Goal: Task Accomplishment & Management: Complete application form

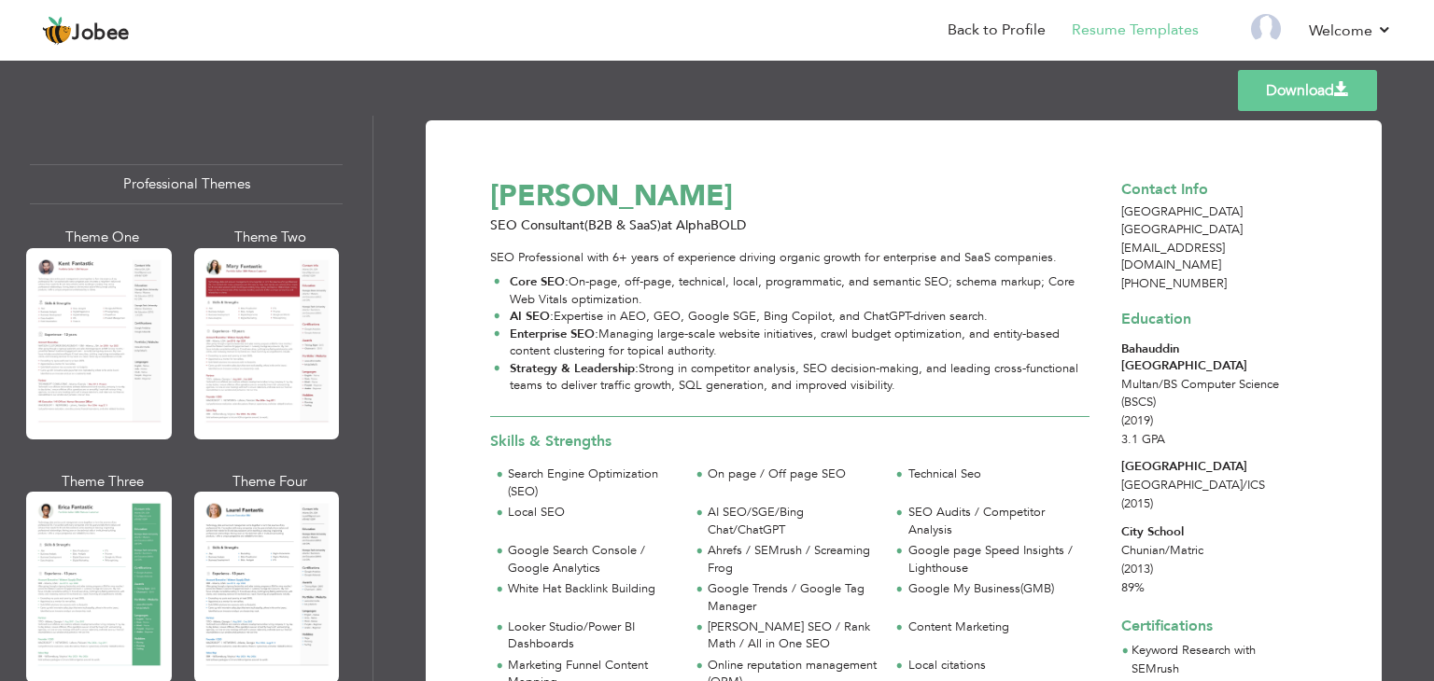
scroll to position [427, 0]
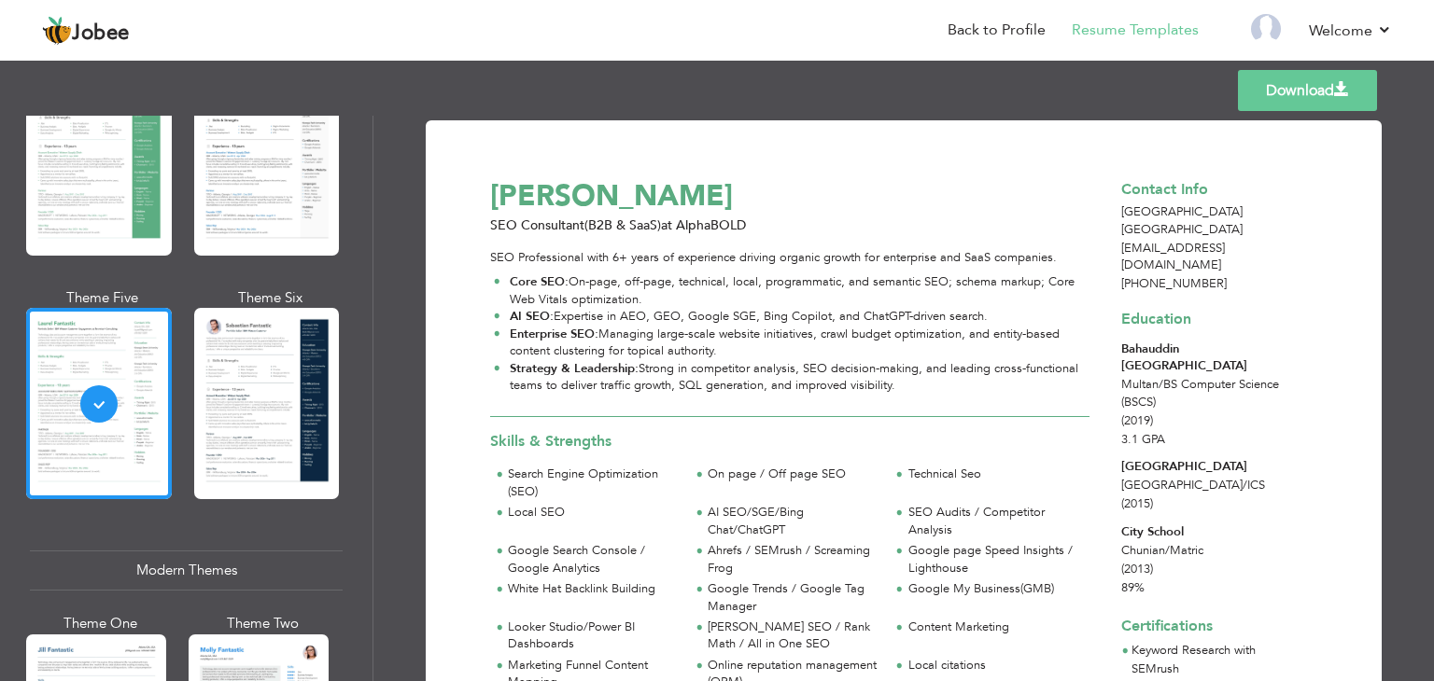
click at [528, 204] on div "[PERSON_NAME]" at bounding box center [800, 195] width 641 height 41
drag, startPoint x: 528, startPoint y: 204, endPoint x: 588, endPoint y: 202, distance: 59.8
click at [586, 202] on div "[PERSON_NAME]" at bounding box center [800, 195] width 641 height 41
click at [590, 202] on div "[PERSON_NAME]" at bounding box center [800, 195] width 641 height 41
drag, startPoint x: 562, startPoint y: 229, endPoint x: 496, endPoint y: 229, distance: 66.3
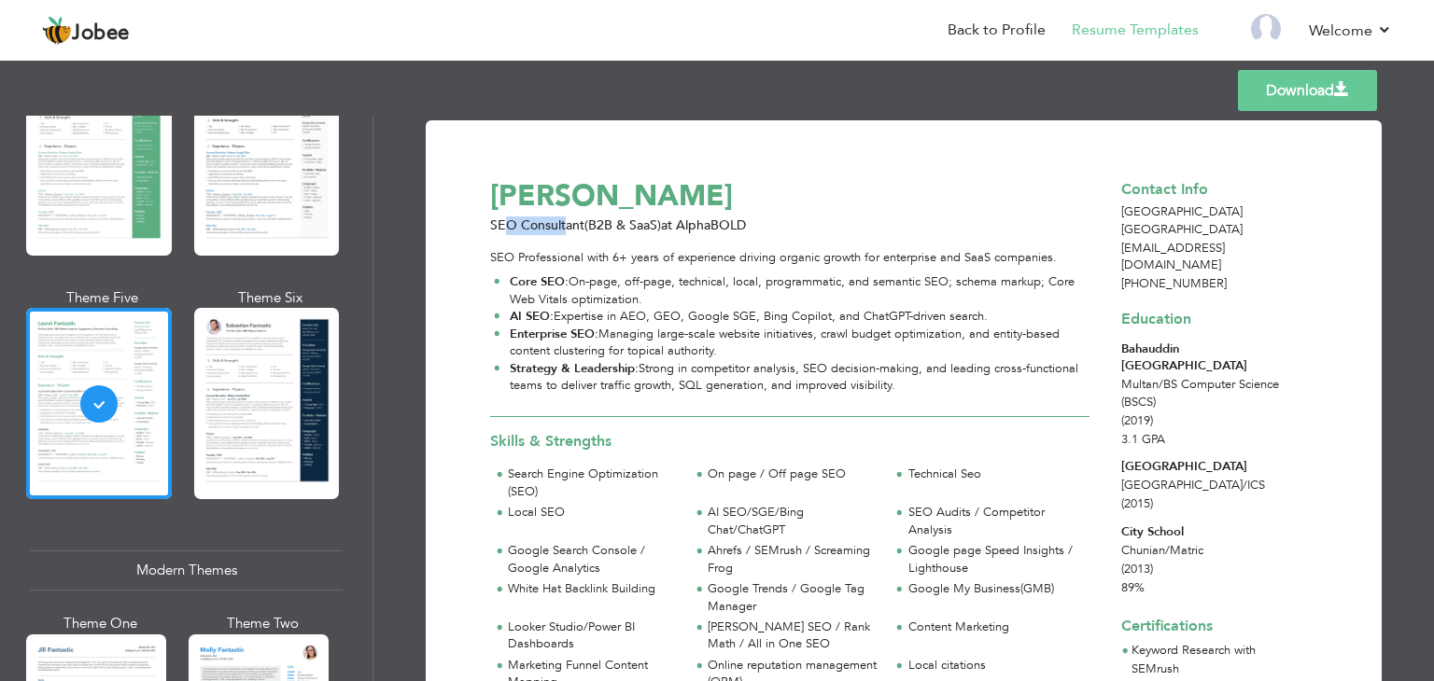
click at [496, 229] on span "SEO Consultant(B2B & SaaS)" at bounding box center [575, 226] width 171 height 18
drag, startPoint x: 496, startPoint y: 229, endPoint x: 561, endPoint y: 229, distance: 65.3
click at [556, 229] on span "SEO Consultant(B2B & SaaS)" at bounding box center [575, 226] width 171 height 18
click at [586, 229] on span "SEO Consultant(B2B & SaaS)" at bounding box center [575, 226] width 171 height 18
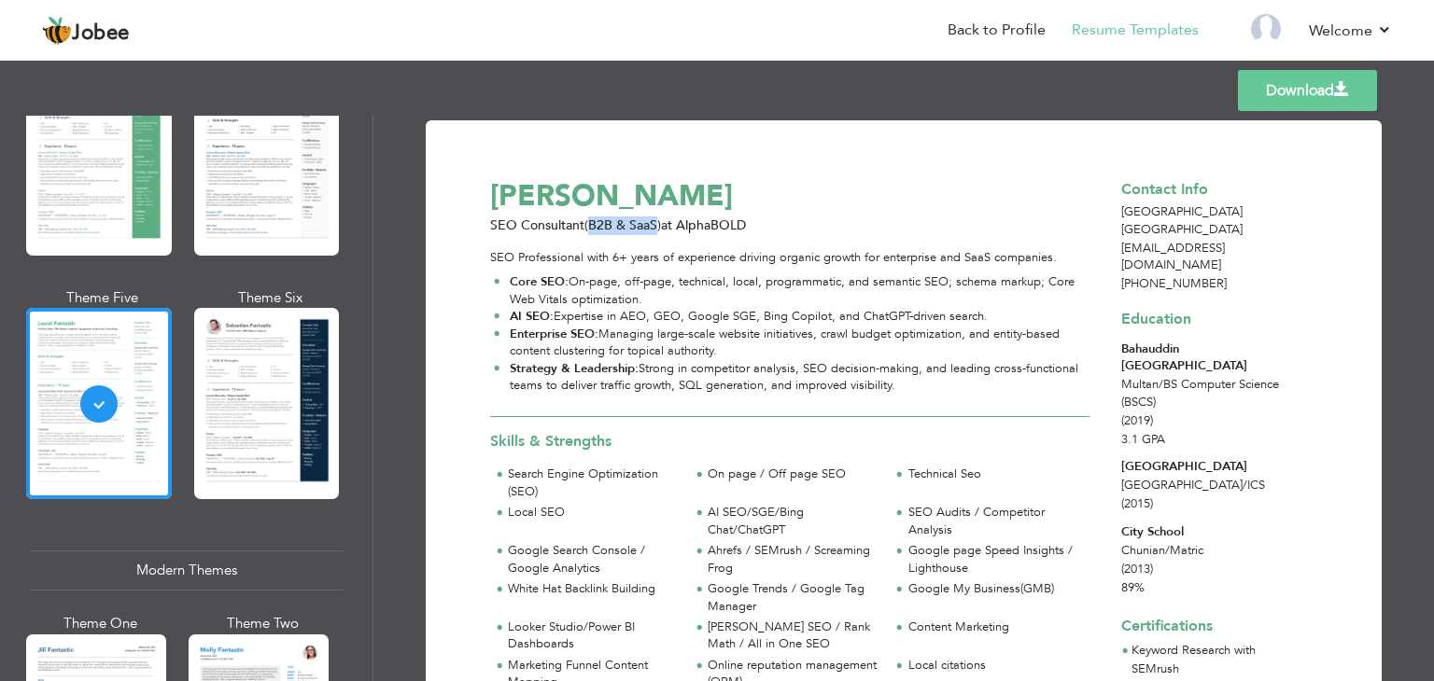
drag, startPoint x: 586, startPoint y: 229, endPoint x: 641, endPoint y: 229, distance: 55.1
click at [641, 229] on span "SEO Consultant(B2B & SaaS)" at bounding box center [575, 226] width 171 height 18
click at [693, 231] on span "at AlphaBOLD" at bounding box center [703, 226] width 85 height 18
click at [694, 229] on span "at AlphaBOLD" at bounding box center [703, 226] width 85 height 18
click at [663, 217] on span "at AlphaBOLD" at bounding box center [703, 226] width 85 height 18
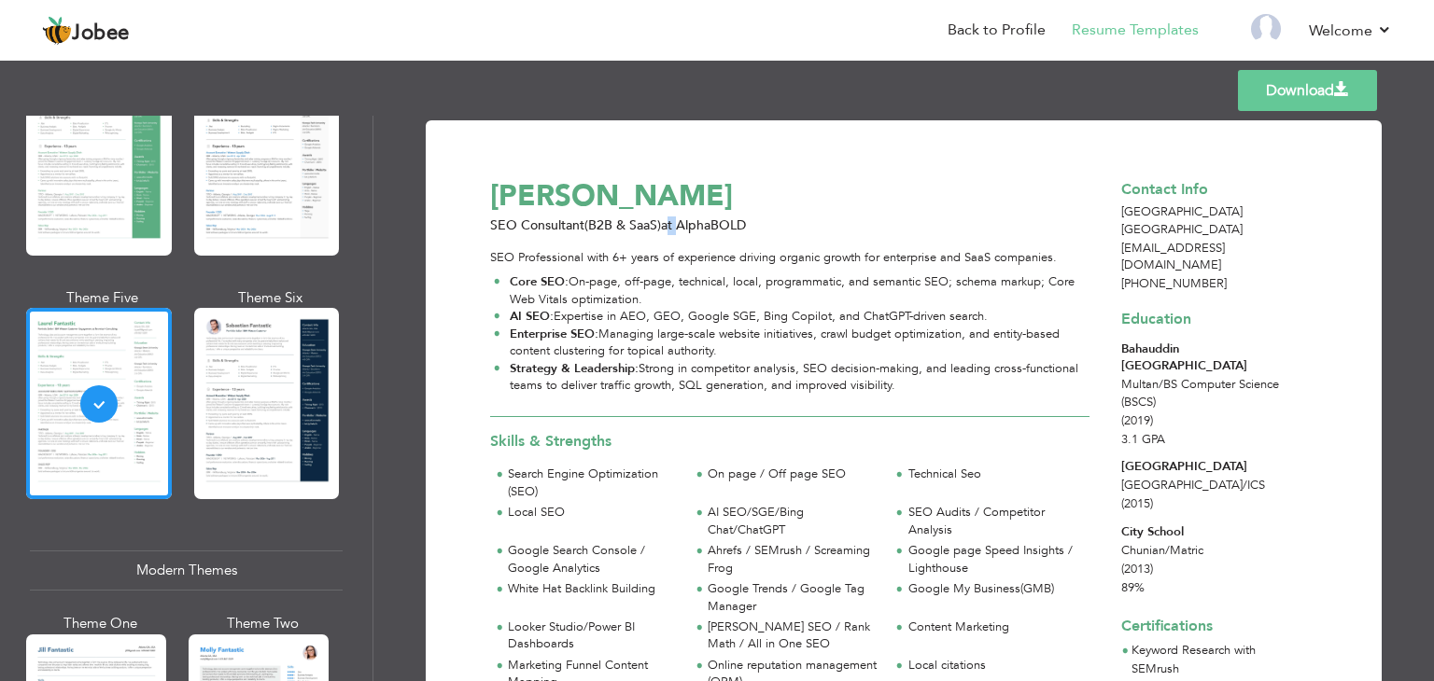
click at [667, 217] on span "at AlphaBOLD" at bounding box center [703, 226] width 85 height 18
click at [683, 227] on span "at AlphaBOLD" at bounding box center [703, 226] width 85 height 18
drag, startPoint x: 651, startPoint y: 224, endPoint x: 722, endPoint y: 225, distance: 70.9
click at [716, 225] on div "SEO Consultant(B2B & SaaS) at AlphaBOLD" at bounding box center [800, 226] width 641 height 19
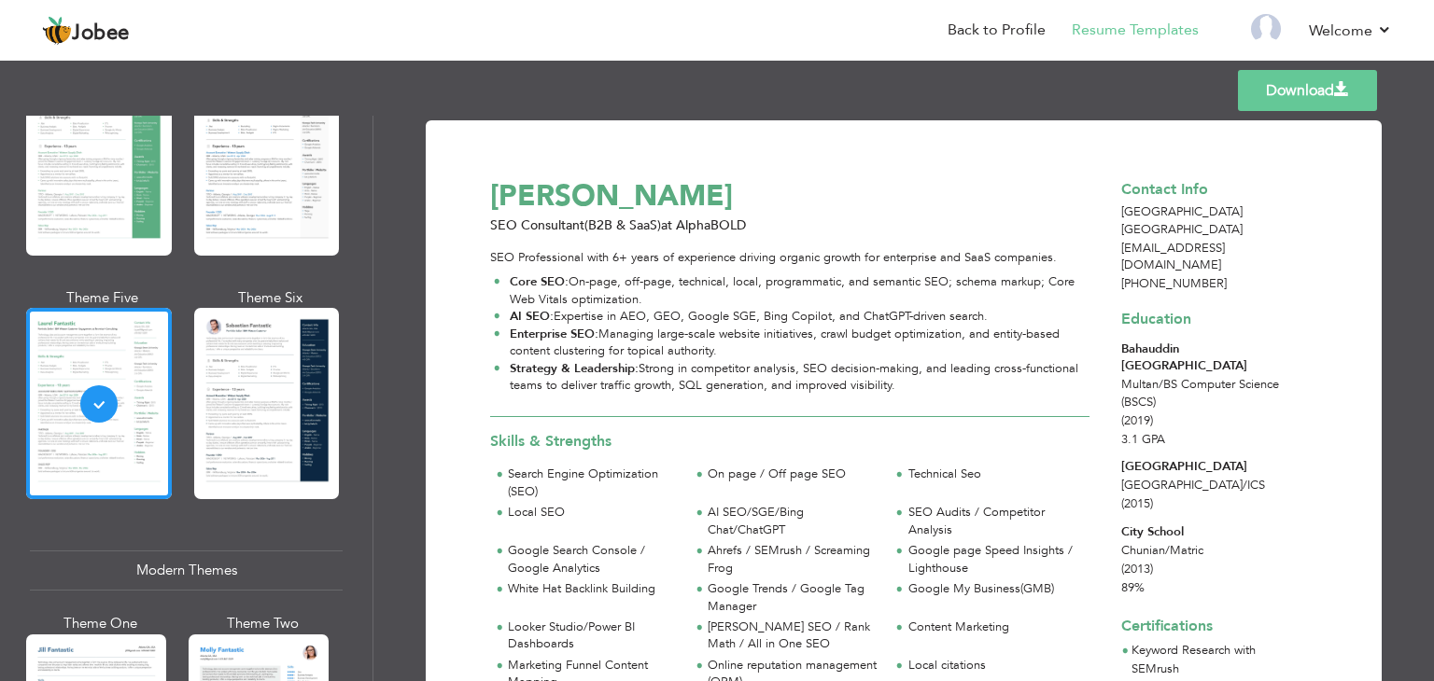
click at [725, 225] on span "at AlphaBOLD" at bounding box center [703, 226] width 85 height 18
click at [722, 232] on span "at AlphaBOLD" at bounding box center [703, 226] width 85 height 18
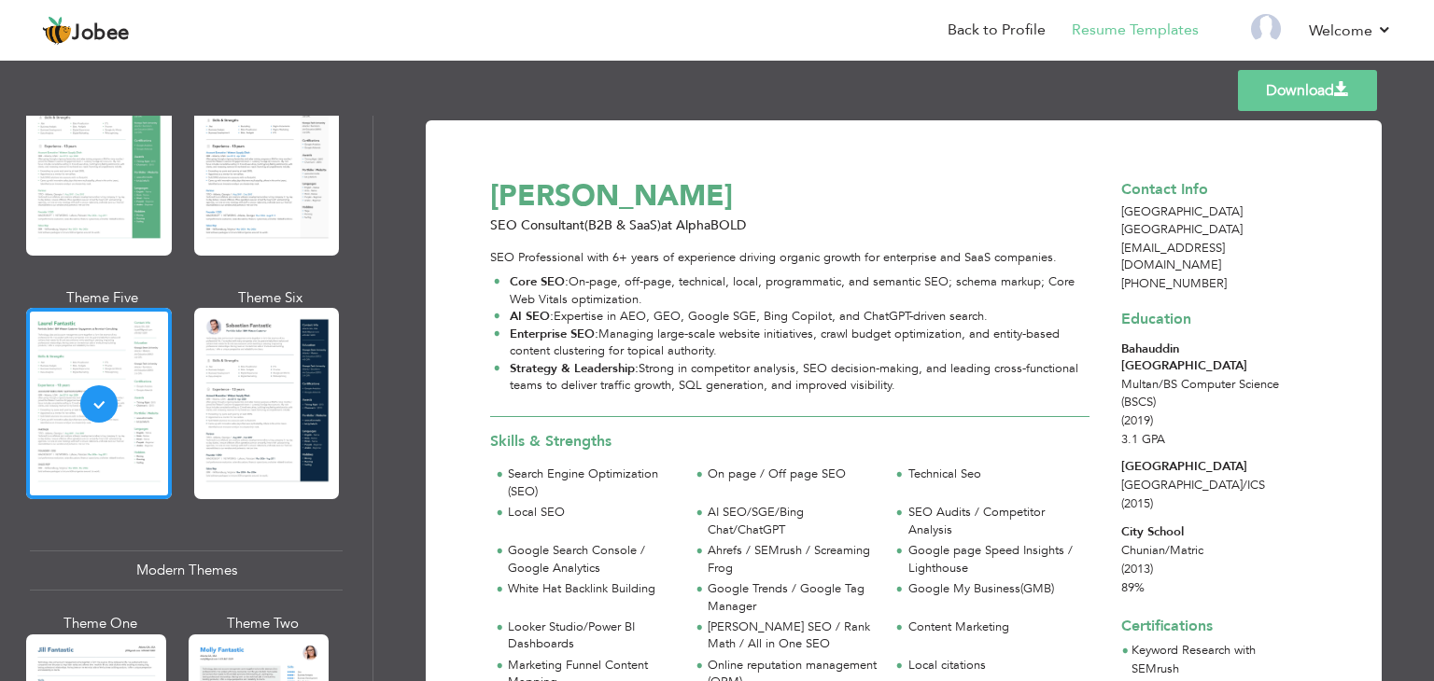
click at [716, 226] on span "at AlphaBOLD" at bounding box center [703, 226] width 85 height 18
drag, startPoint x: 611, startPoint y: 260, endPoint x: 672, endPoint y: 260, distance: 60.7
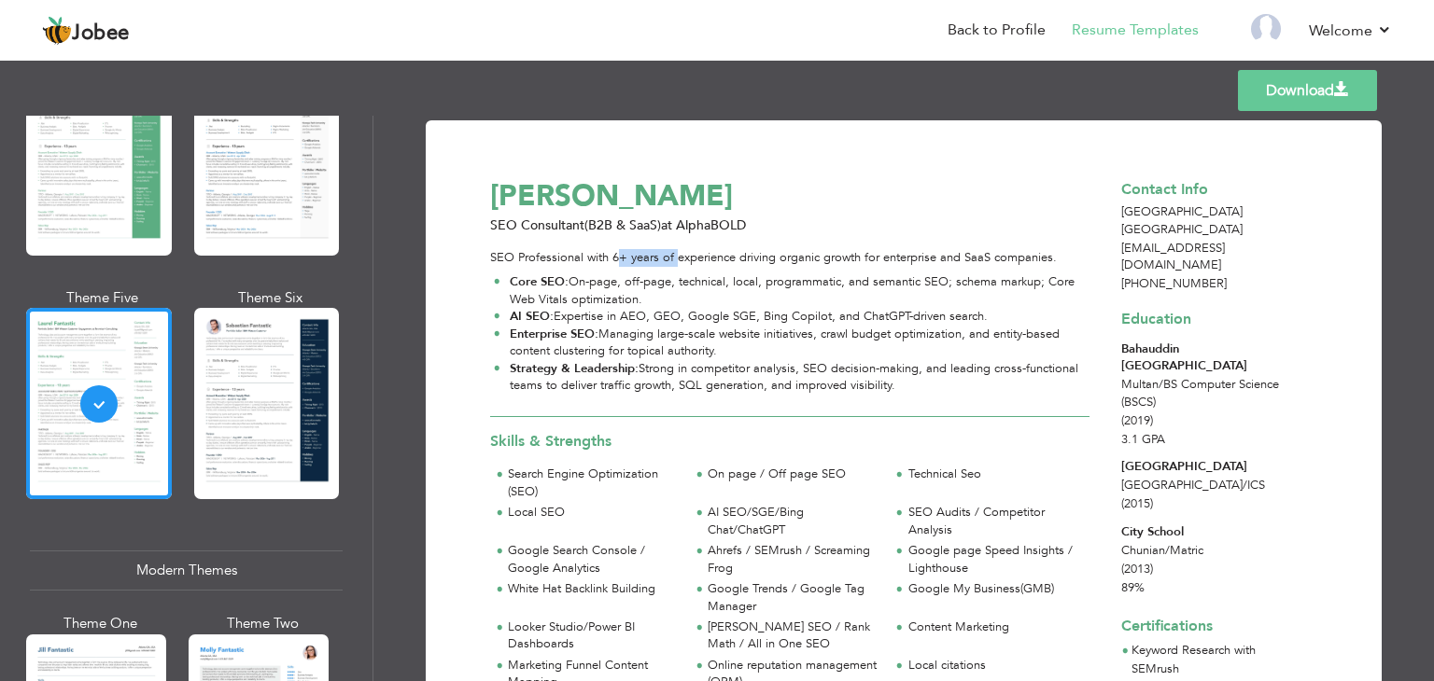
click at [672, 260] on div "SEO Professional with 6+ years of experience driving organic growth for enterpr…" at bounding box center [789, 325] width 599 height 153
click at [731, 259] on div "SEO Professional with 6+ years of experience driving organic growth for enterpr…" at bounding box center [789, 325] width 599 height 153
click at [610, 259] on div "SEO Professional with 6+ years of experience driving organic growth for enterpr…" at bounding box center [789, 325] width 599 height 153
drag, startPoint x: 610, startPoint y: 259, endPoint x: 717, endPoint y: 259, distance: 107.3
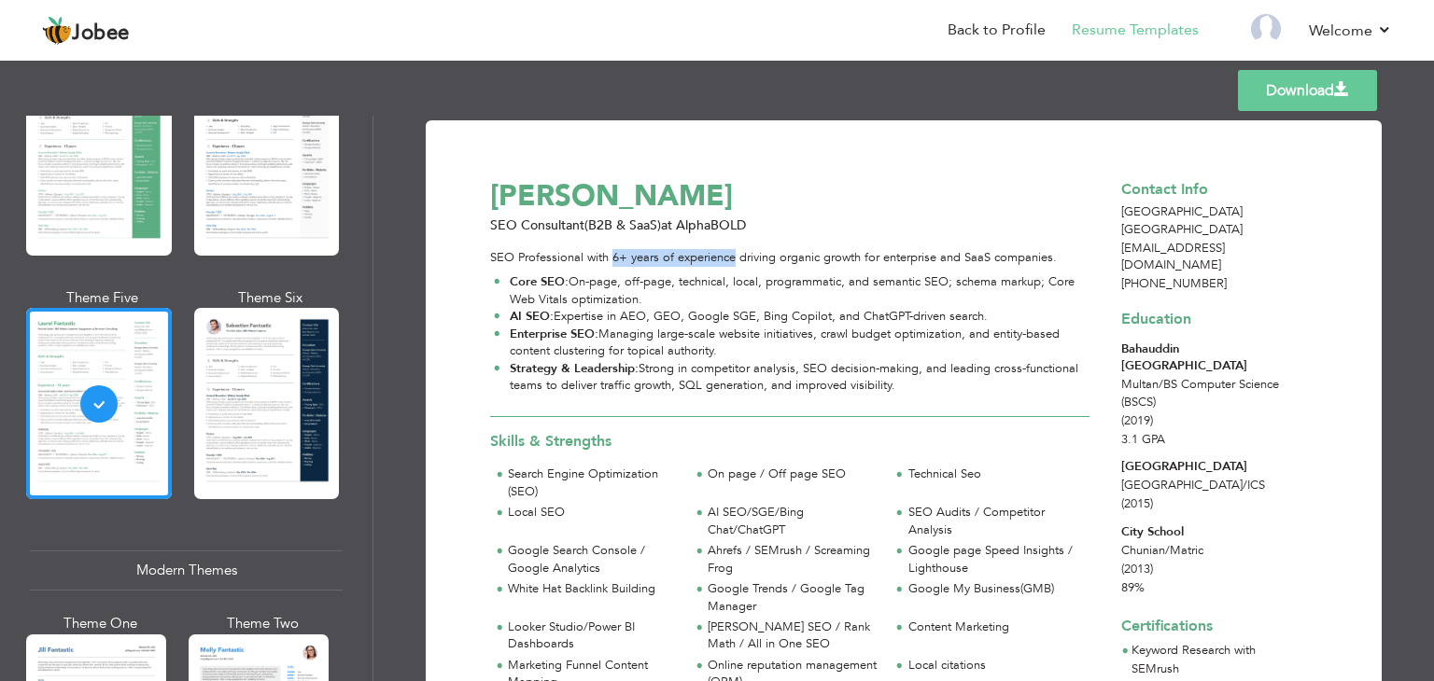
click at [717, 259] on div "SEO Professional with 6+ years of experience driving organic growth for enterpr…" at bounding box center [789, 325] width 599 height 153
click at [511, 183] on div "[PERSON_NAME]" at bounding box center [800, 195] width 641 height 41
drag, startPoint x: 511, startPoint y: 183, endPoint x: 617, endPoint y: 207, distance: 109.1
click at [613, 206] on div "[PERSON_NAME]" at bounding box center [800, 195] width 641 height 41
click at [617, 207] on div "[PERSON_NAME]" at bounding box center [800, 195] width 641 height 41
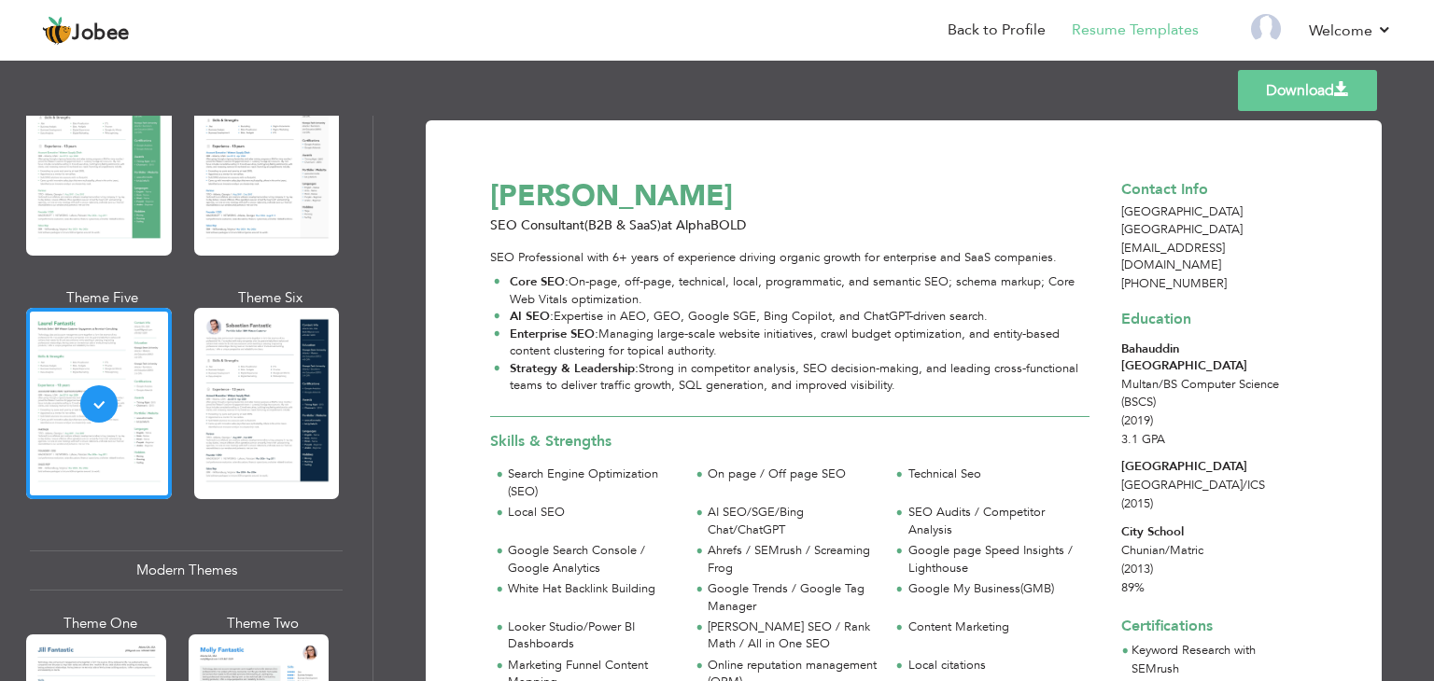
drag, startPoint x: 617, startPoint y: 208, endPoint x: 452, endPoint y: 208, distance: 165.2
click at [499, 208] on div "[PERSON_NAME]" at bounding box center [800, 195] width 641 height 41
click at [499, 230] on span "SEO Consultant(B2B & SaaS)" at bounding box center [575, 226] width 171 height 18
drag, startPoint x: 499, startPoint y: 230, endPoint x: 556, endPoint y: 225, distance: 57.1
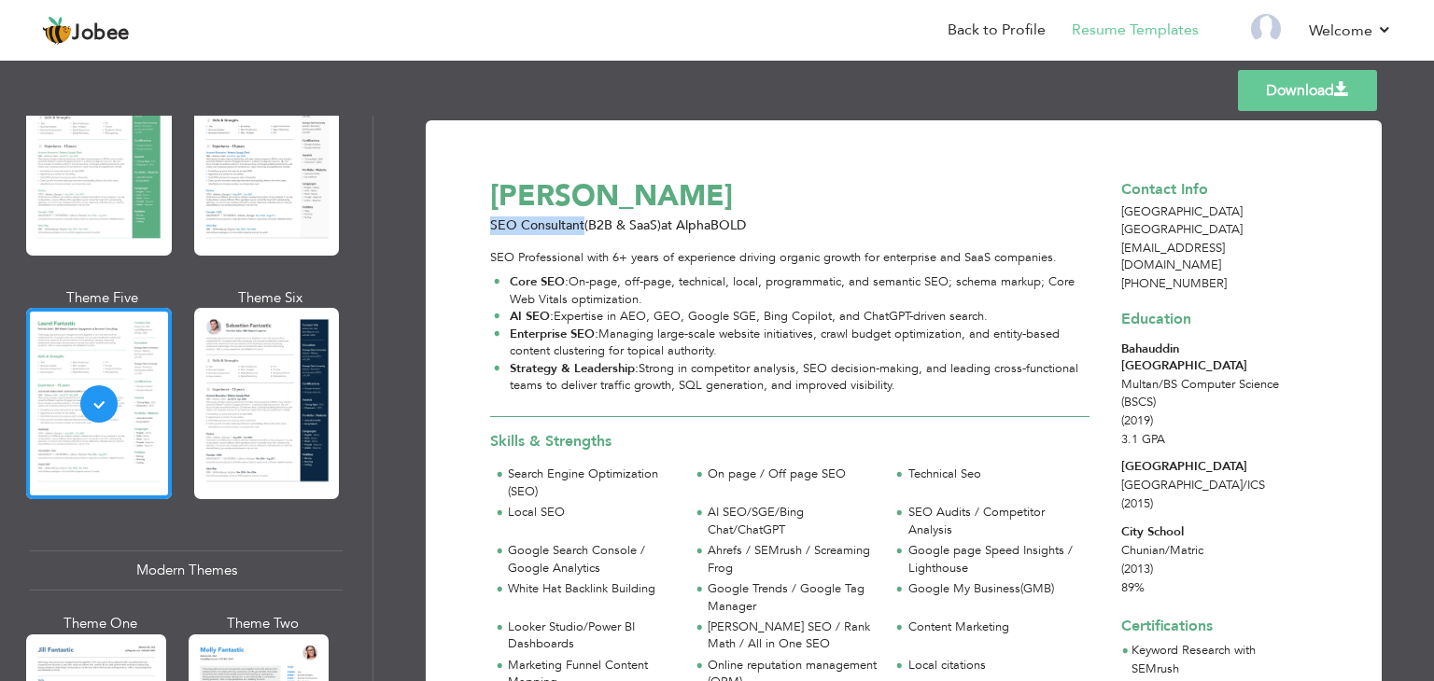
click at [556, 225] on span "SEO Consultant(B2B & SaaS)" at bounding box center [575, 226] width 171 height 18
click at [556, 224] on span "SEO Consultant(B2B & SaaS)" at bounding box center [575, 226] width 171 height 18
click at [547, 222] on span "SEO Consultant(B2B & SaaS)" at bounding box center [575, 226] width 171 height 18
drag, startPoint x: 547, startPoint y: 222, endPoint x: 502, endPoint y: 220, distance: 44.8
click at [502, 220] on span "SEO Consultant(B2B & SaaS)" at bounding box center [575, 226] width 171 height 18
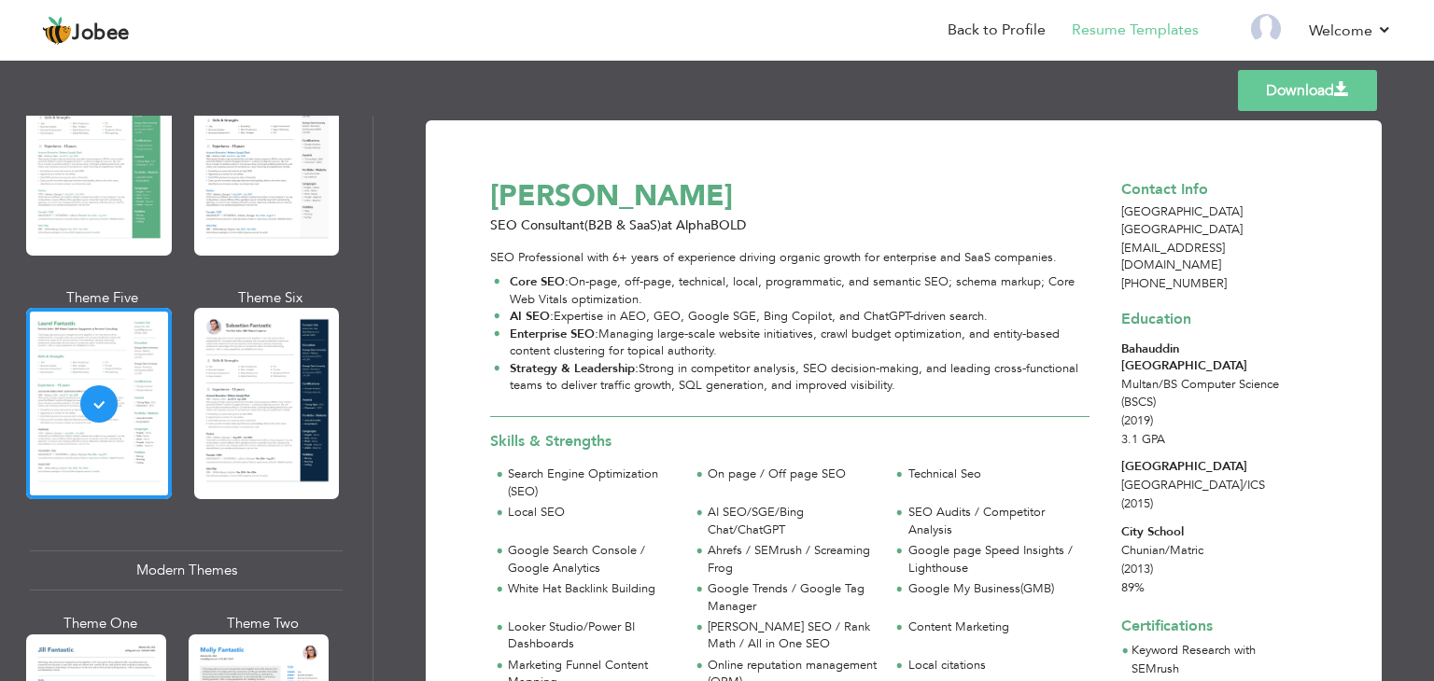
click at [507, 199] on div "[PERSON_NAME]" at bounding box center [800, 195] width 641 height 41
drag, startPoint x: 507, startPoint y: 199, endPoint x: 582, endPoint y: 198, distance: 74.7
click at [582, 198] on div "[PERSON_NAME]" at bounding box center [800, 195] width 641 height 41
drag, startPoint x: 548, startPoint y: 221, endPoint x: 470, endPoint y: 222, distance: 77.5
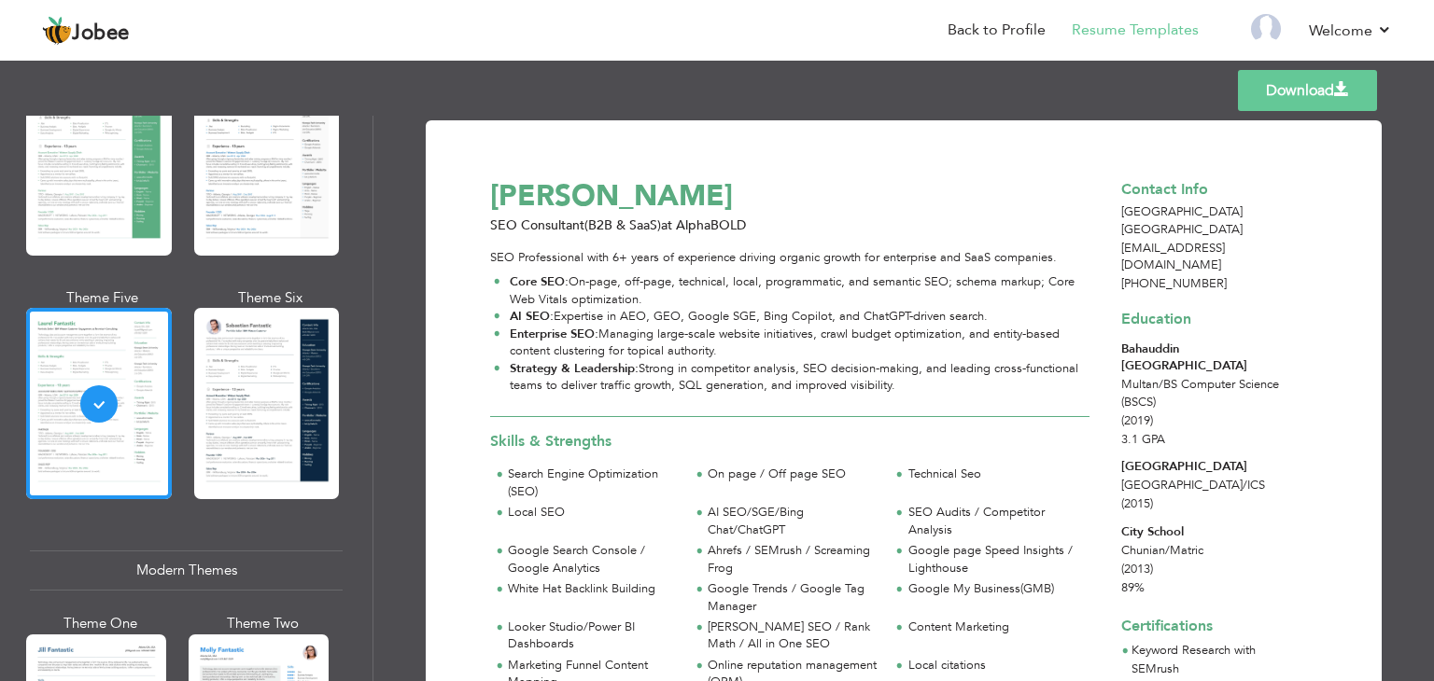
click at [490, 229] on span "SEO Consultant(B2B & SaaS)" at bounding box center [575, 226] width 171 height 18
drag, startPoint x: 489, startPoint y: 229, endPoint x: 551, endPoint y: 226, distance: 61.7
click at [551, 226] on span "SEO Consultant(B2B & SaaS)" at bounding box center [575, 226] width 171 height 18
click at [555, 266] on div "SEO Professional with 6+ years of experience driving organic growth for enterpr…" at bounding box center [789, 325] width 599 height 153
click at [548, 259] on div "SEO Professional with 6+ years of experience driving organic growth for enterpr…" at bounding box center [789, 325] width 599 height 153
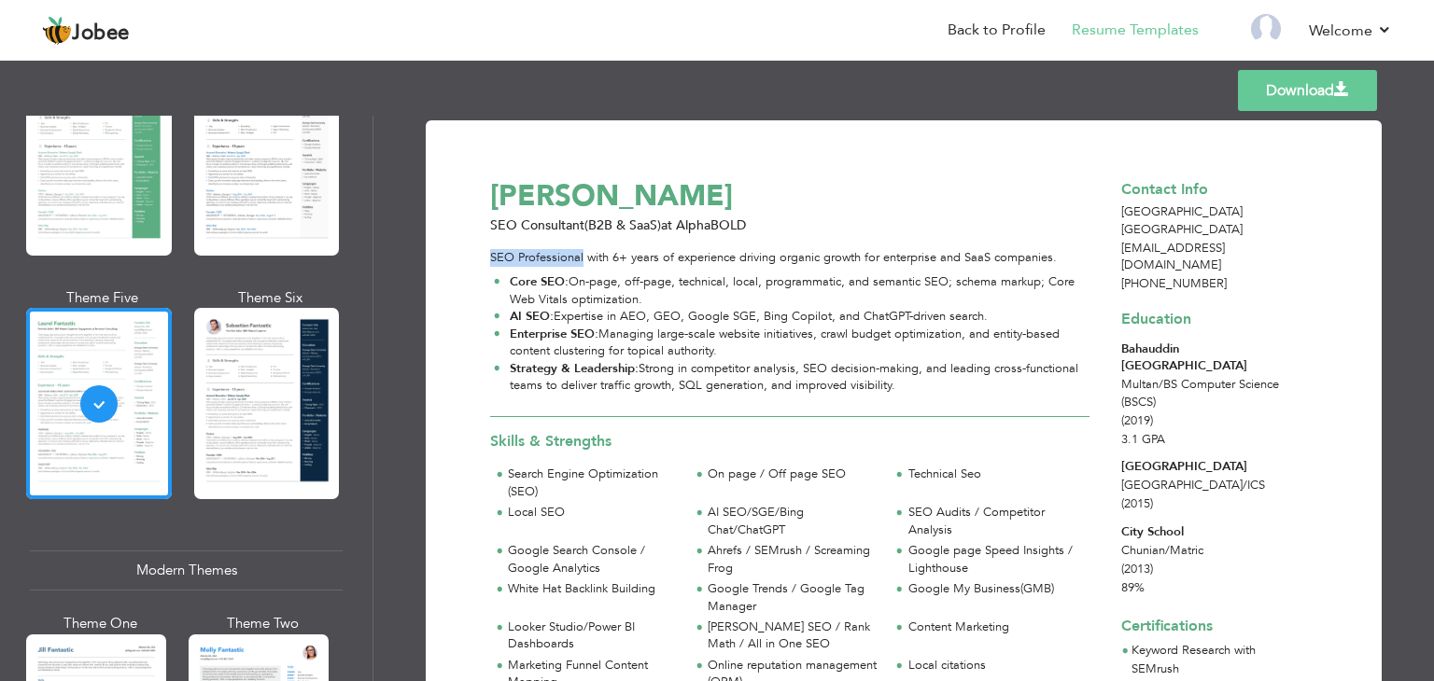
drag, startPoint x: 548, startPoint y: 259, endPoint x: 493, endPoint y: 258, distance: 55.1
click at [493, 258] on div "SEO Professional with 6+ years of experience driving organic growth for enterpr…" at bounding box center [789, 325] width 599 height 153
click at [517, 217] on span "SEO Consultant(B2B & SaaS)" at bounding box center [575, 226] width 171 height 18
click at [498, 218] on span "SEO Consultant(B2B & SaaS)" at bounding box center [575, 226] width 171 height 18
drag, startPoint x: 498, startPoint y: 218, endPoint x: 543, endPoint y: 218, distance: 44.8
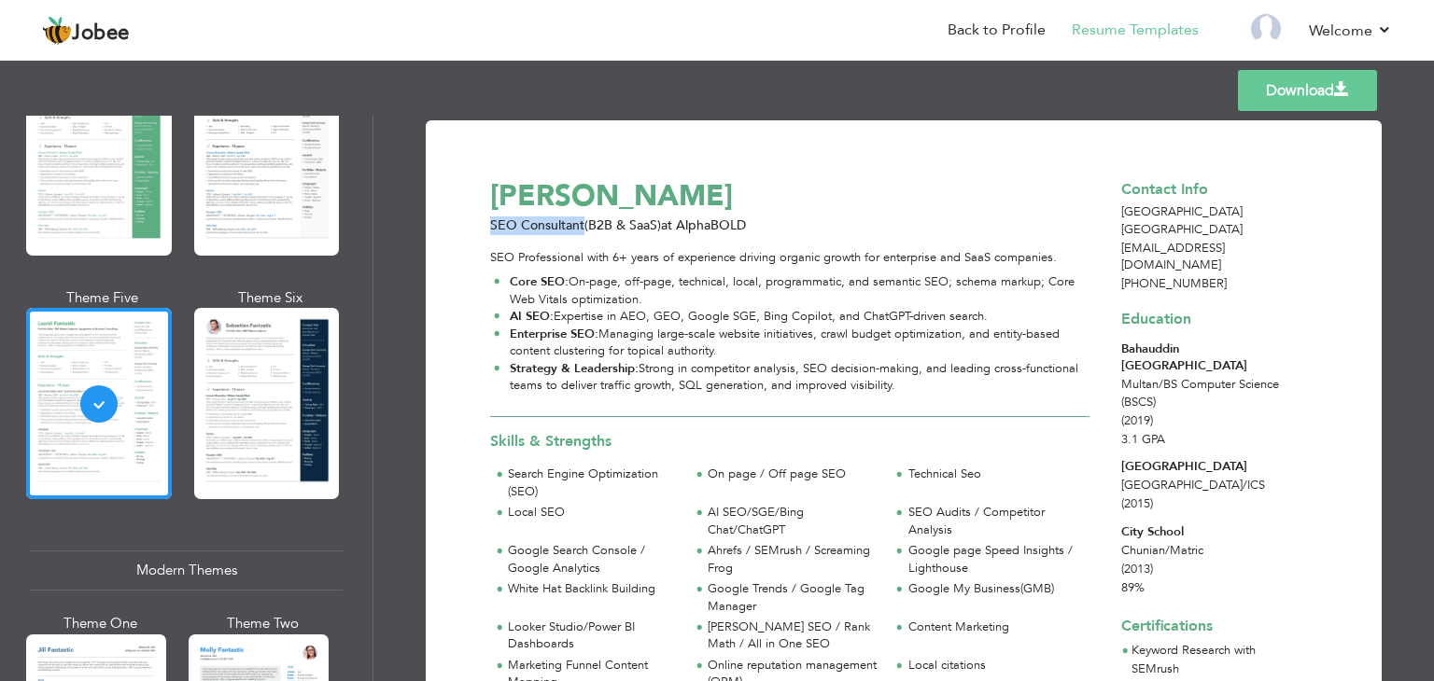
click at [543, 218] on span "SEO Consultant(B2B & SaaS)" at bounding box center [575, 226] width 171 height 18
click at [569, 202] on div "[PERSON_NAME]" at bounding box center [800, 195] width 641 height 41
drag, startPoint x: 541, startPoint y: 202, endPoint x: 513, endPoint y: 202, distance: 28.0
click at [516, 202] on div "[PERSON_NAME]" at bounding box center [800, 195] width 641 height 41
click at [509, 202] on div "[PERSON_NAME]" at bounding box center [800, 195] width 641 height 41
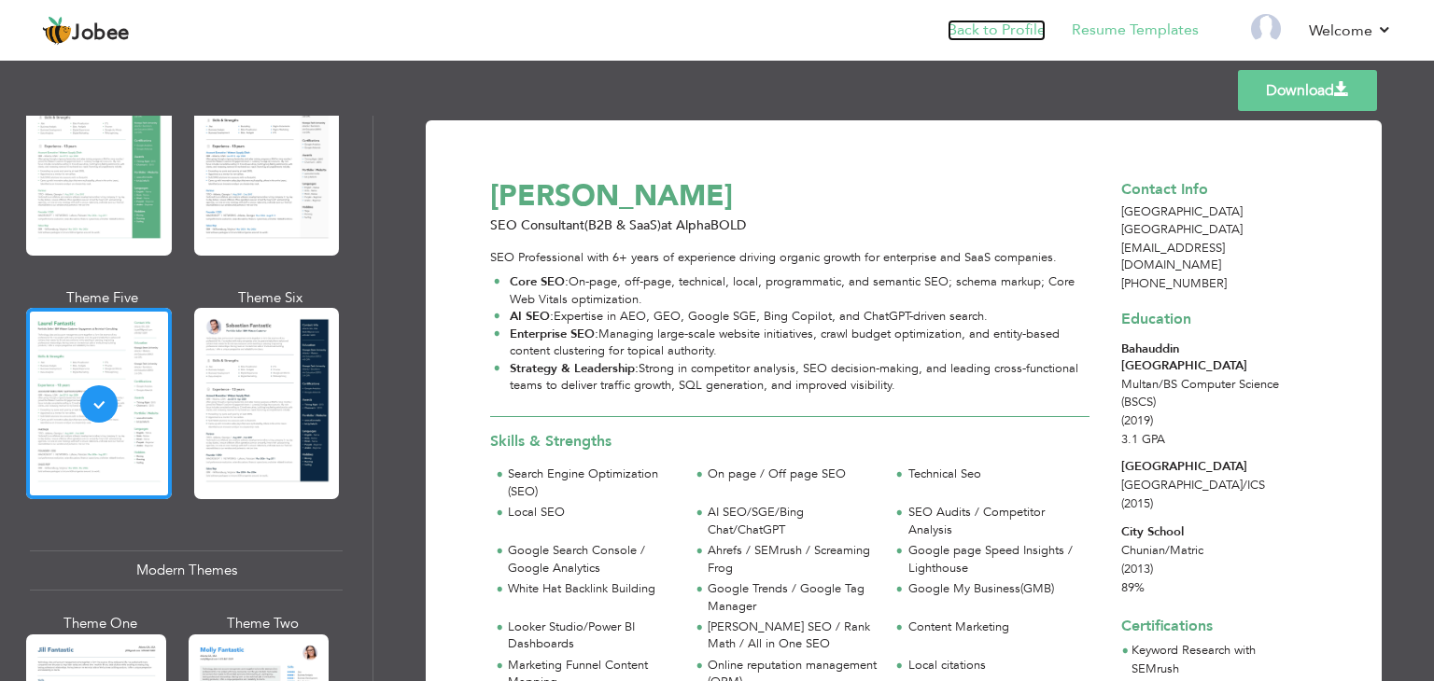
click at [963, 34] on link "Back to Profile" at bounding box center [996, 30] width 98 height 21
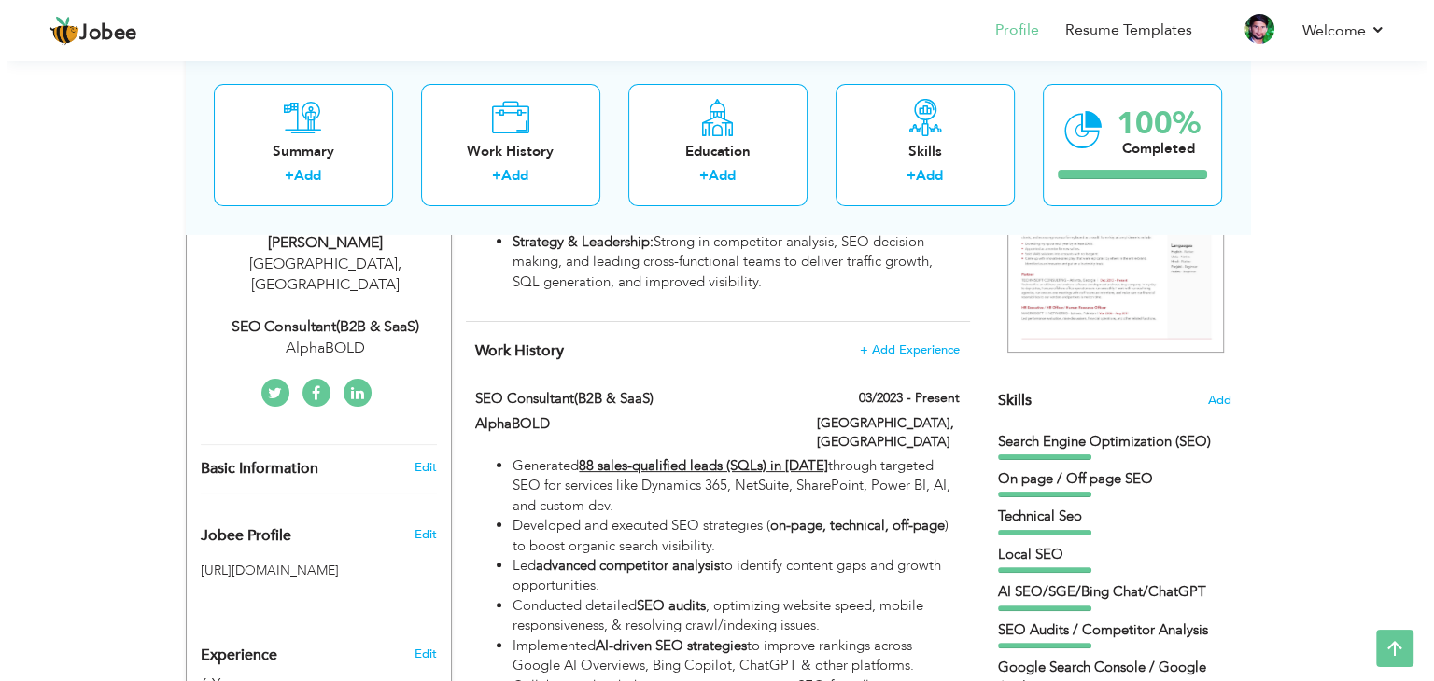
scroll to position [327, 0]
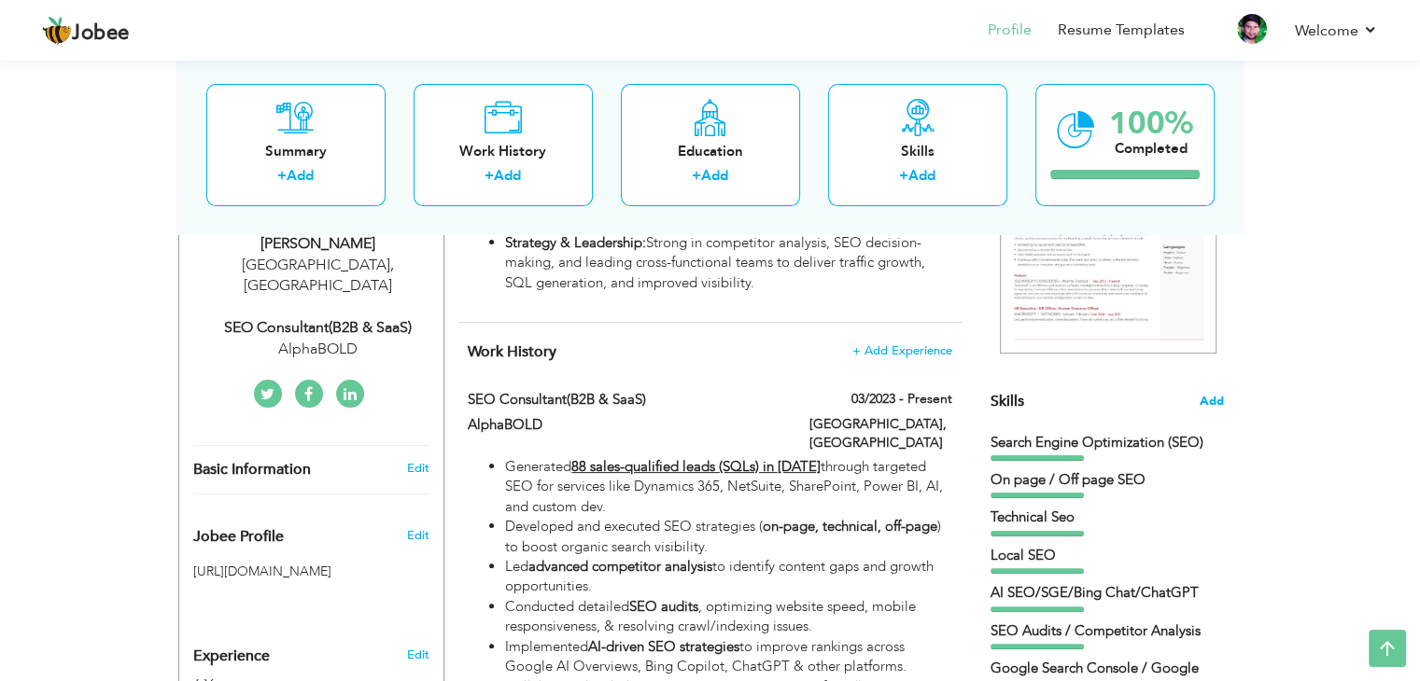
click at [1209, 404] on span "Add" at bounding box center [1211, 402] width 24 height 18
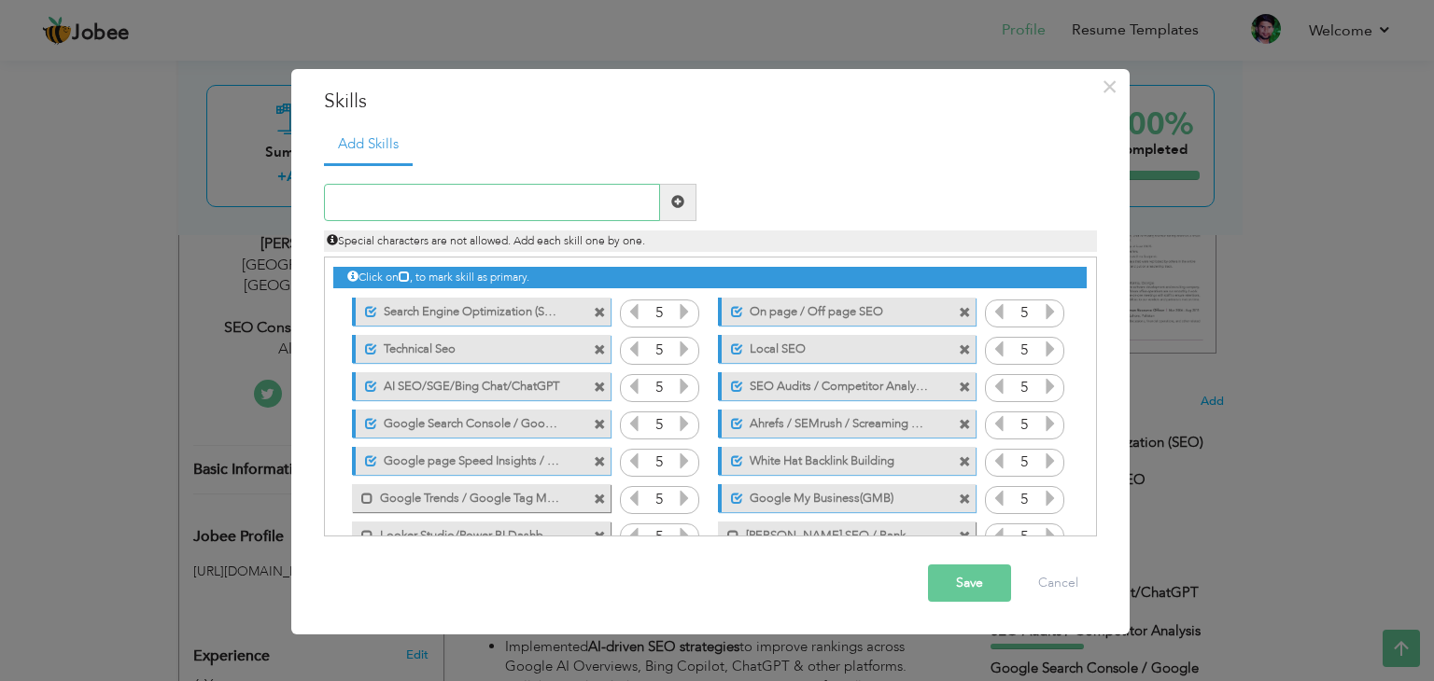
click at [459, 206] on input "text" at bounding box center [492, 202] width 336 height 37
paste input "[DOMAIN_NAME]"
click at [377, 203] on input "[DOMAIN_NAME]" at bounding box center [492, 202] width 336 height 37
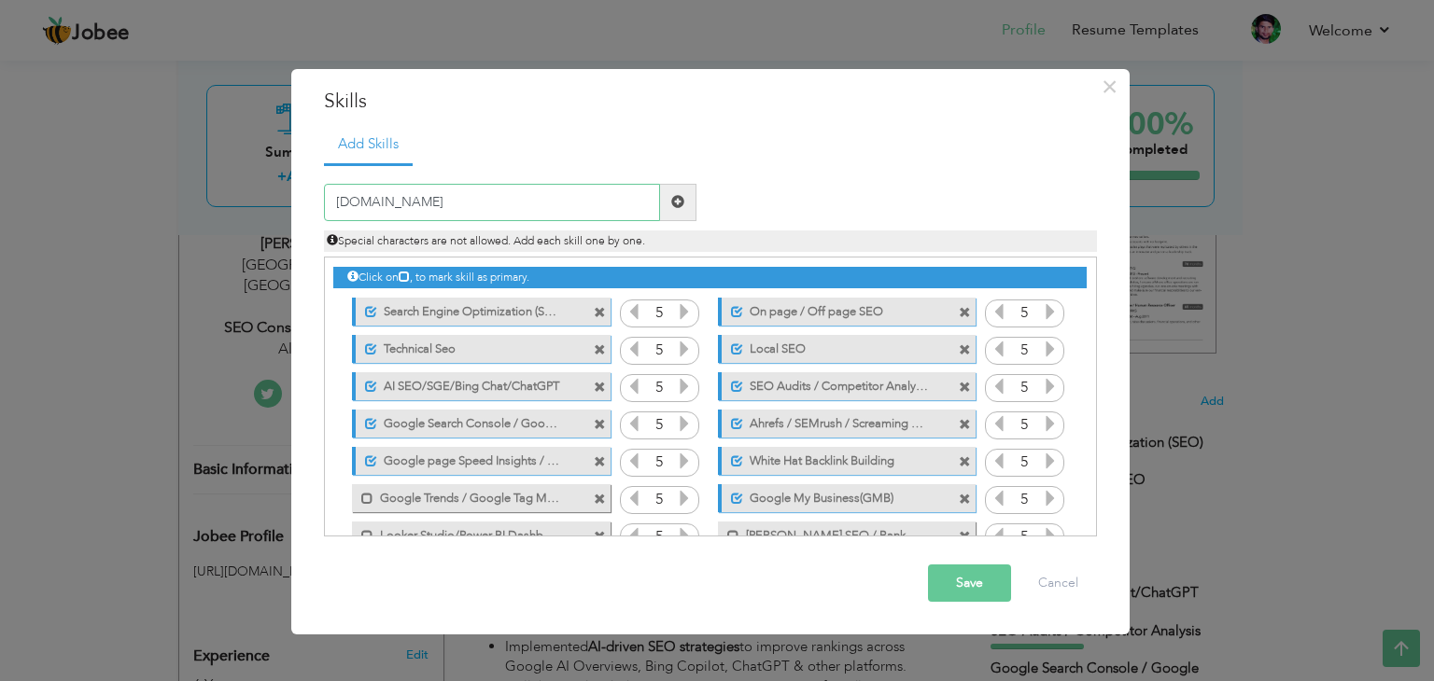
paste input "Cross-team collaboration"
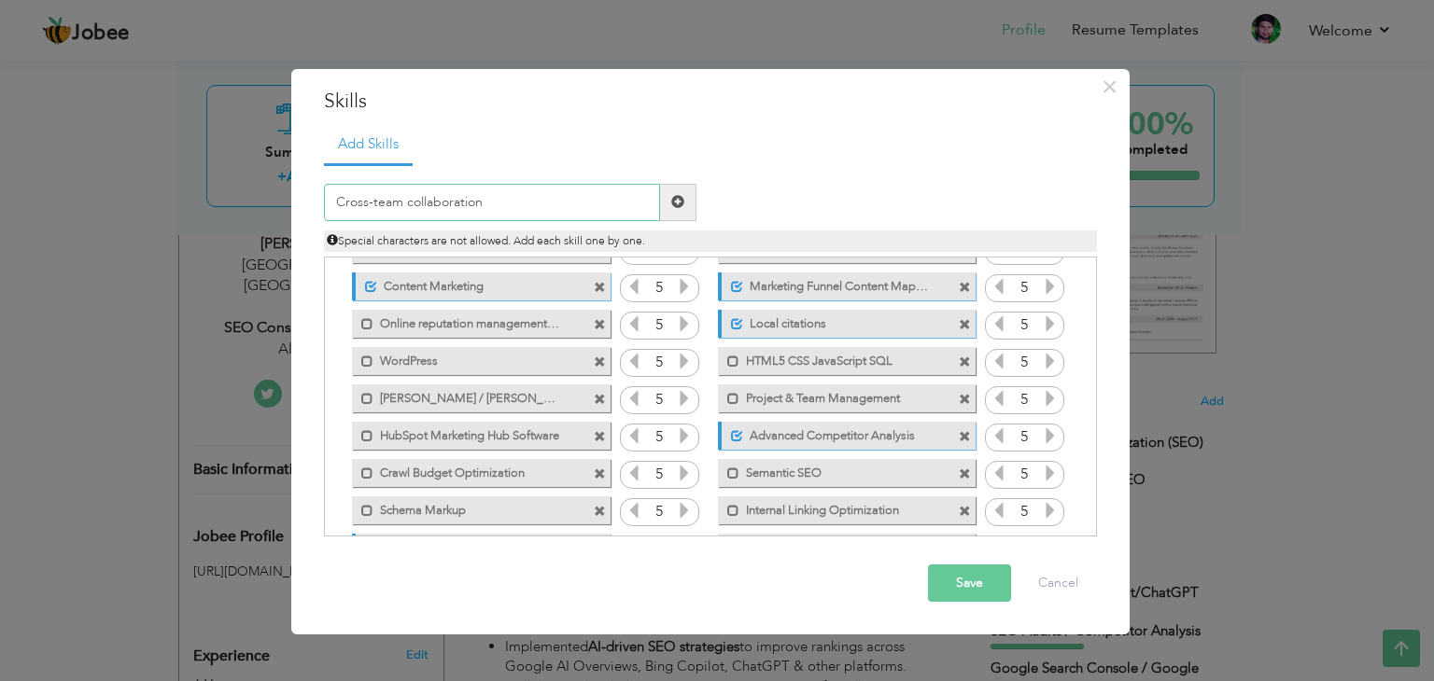
scroll to position [377, 0]
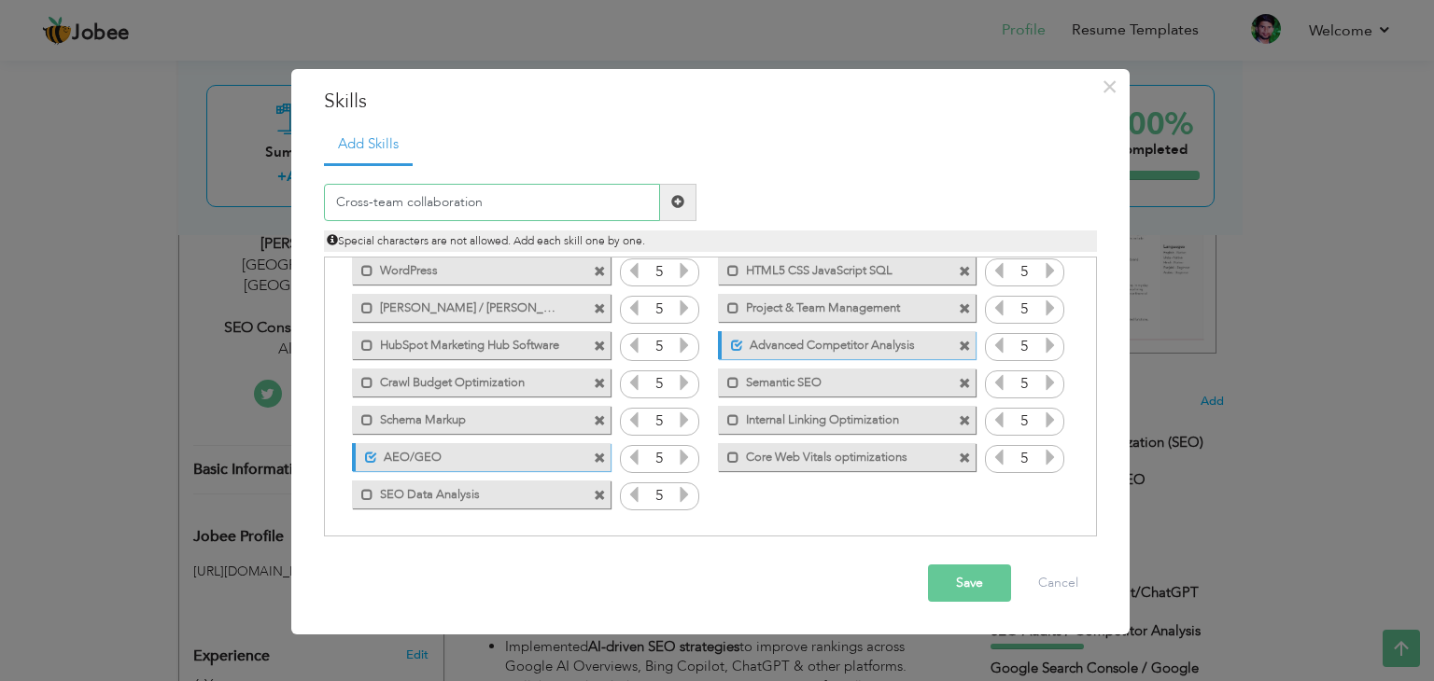
type input "Cross-team collaboration"
click at [680, 209] on span at bounding box center [678, 202] width 36 height 37
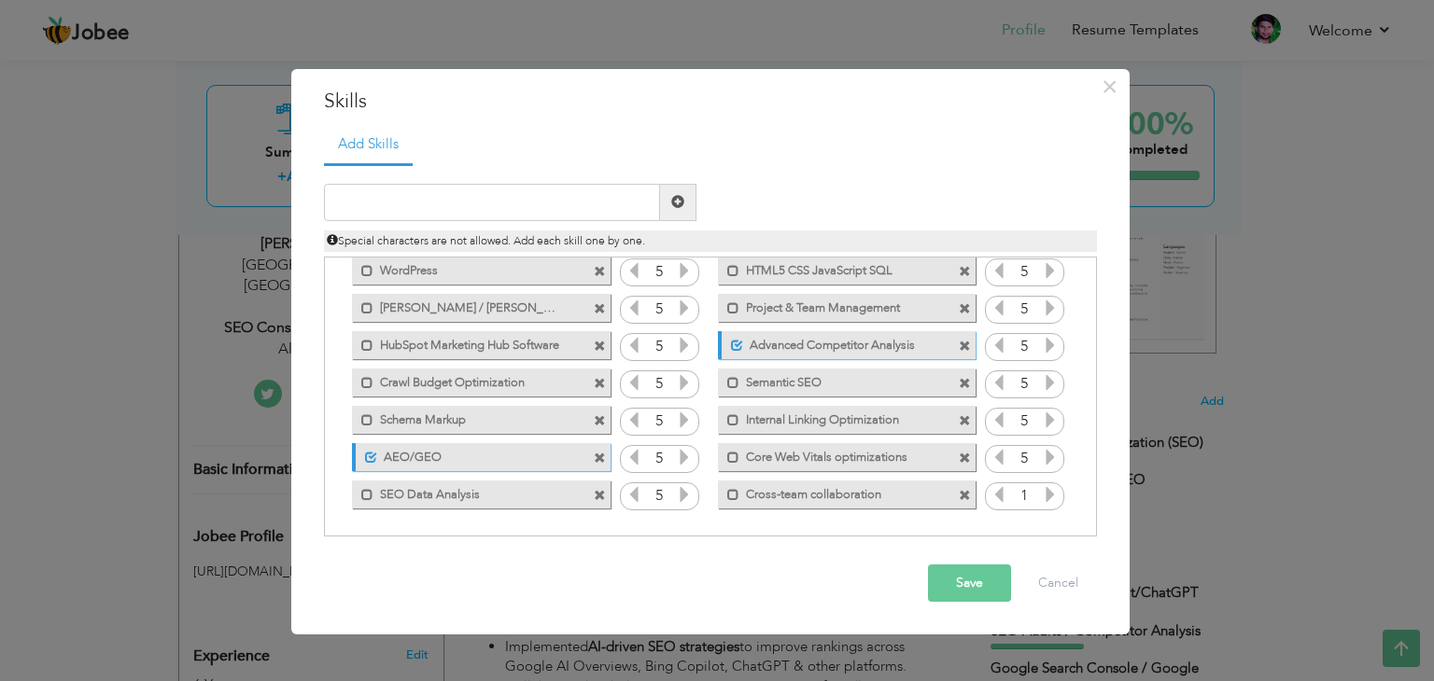
click at [984, 595] on button "Save" at bounding box center [969, 583] width 83 height 37
click at [1114, 89] on span "×" at bounding box center [1109, 87] width 16 height 34
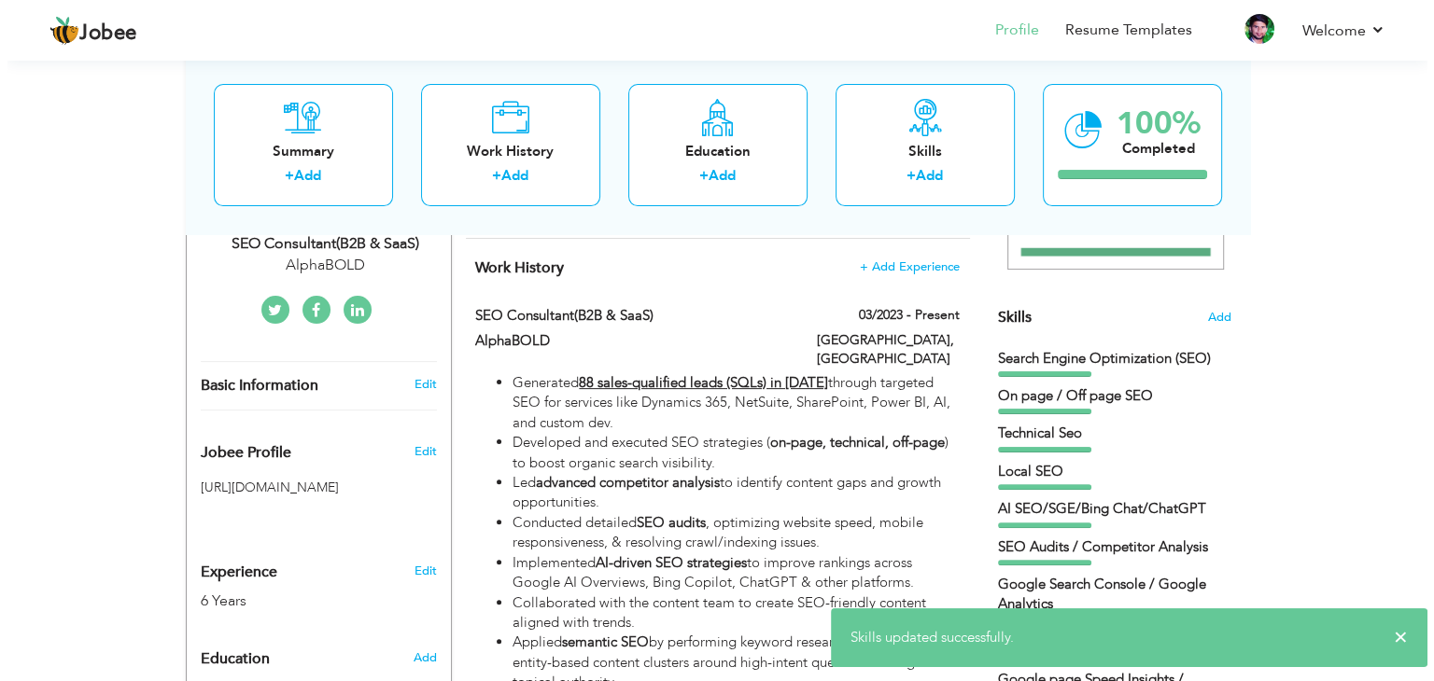
scroll to position [410, 0]
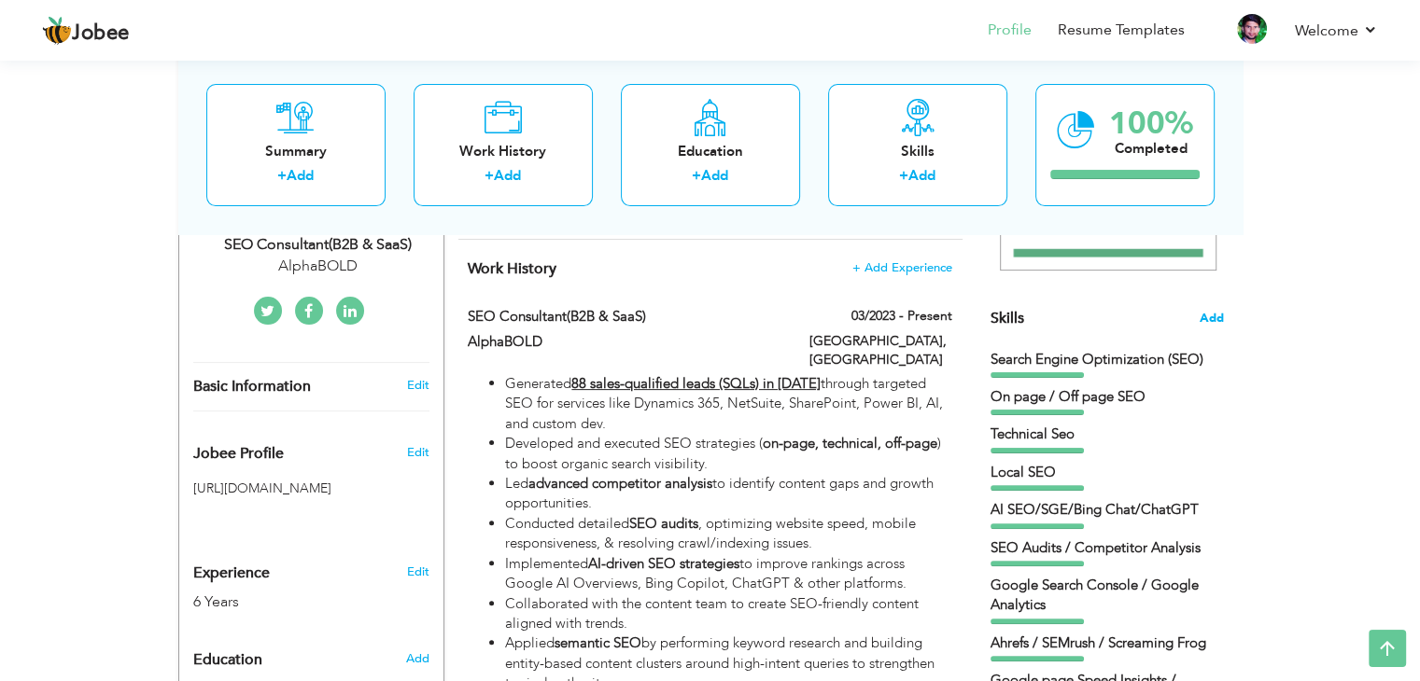
click at [1210, 316] on span "Add" at bounding box center [1211, 319] width 24 height 18
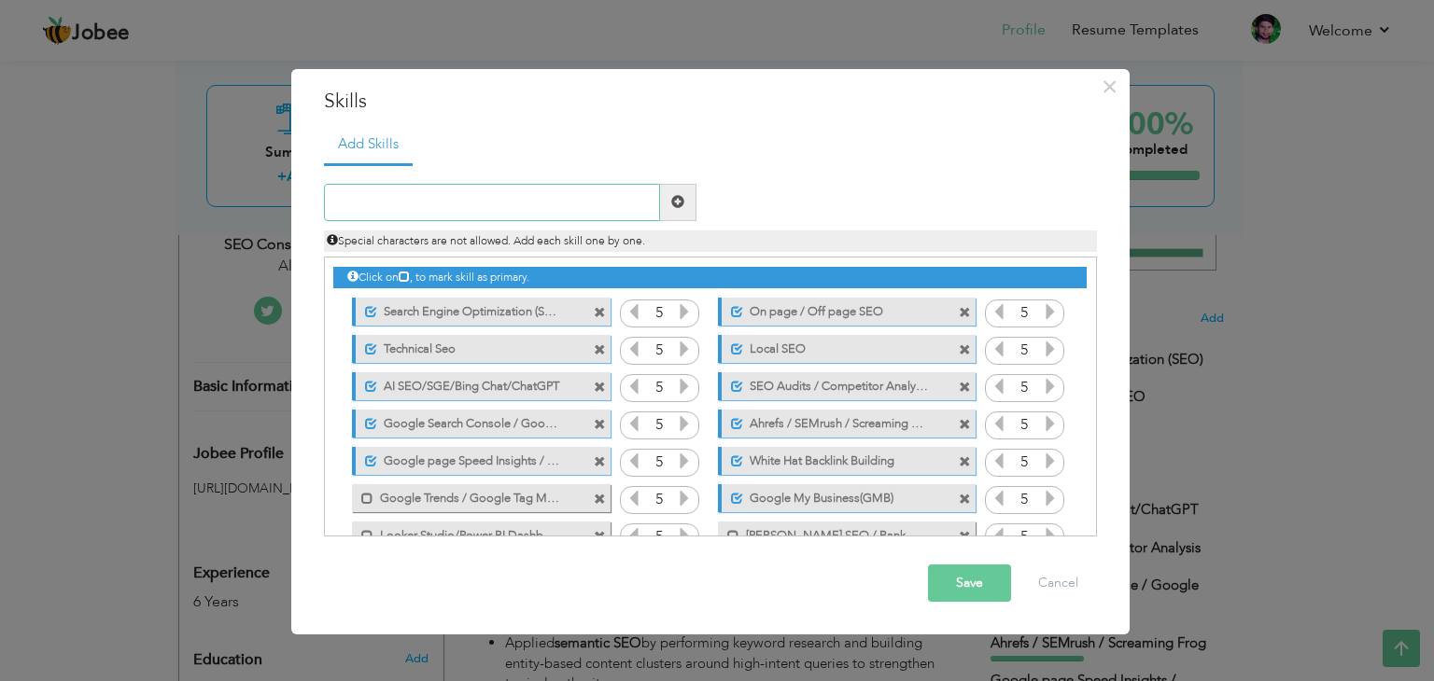
scroll to position [377, 0]
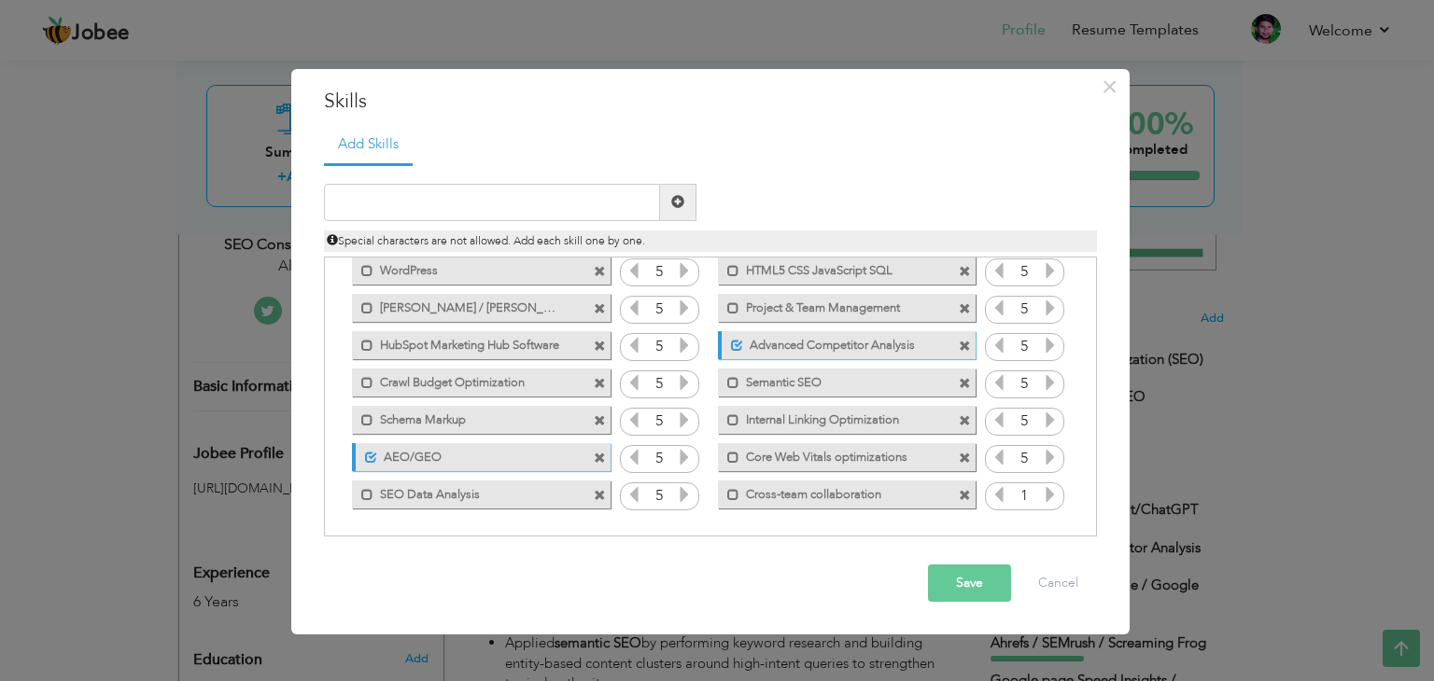
click at [1044, 494] on icon at bounding box center [1050, 494] width 17 height 17
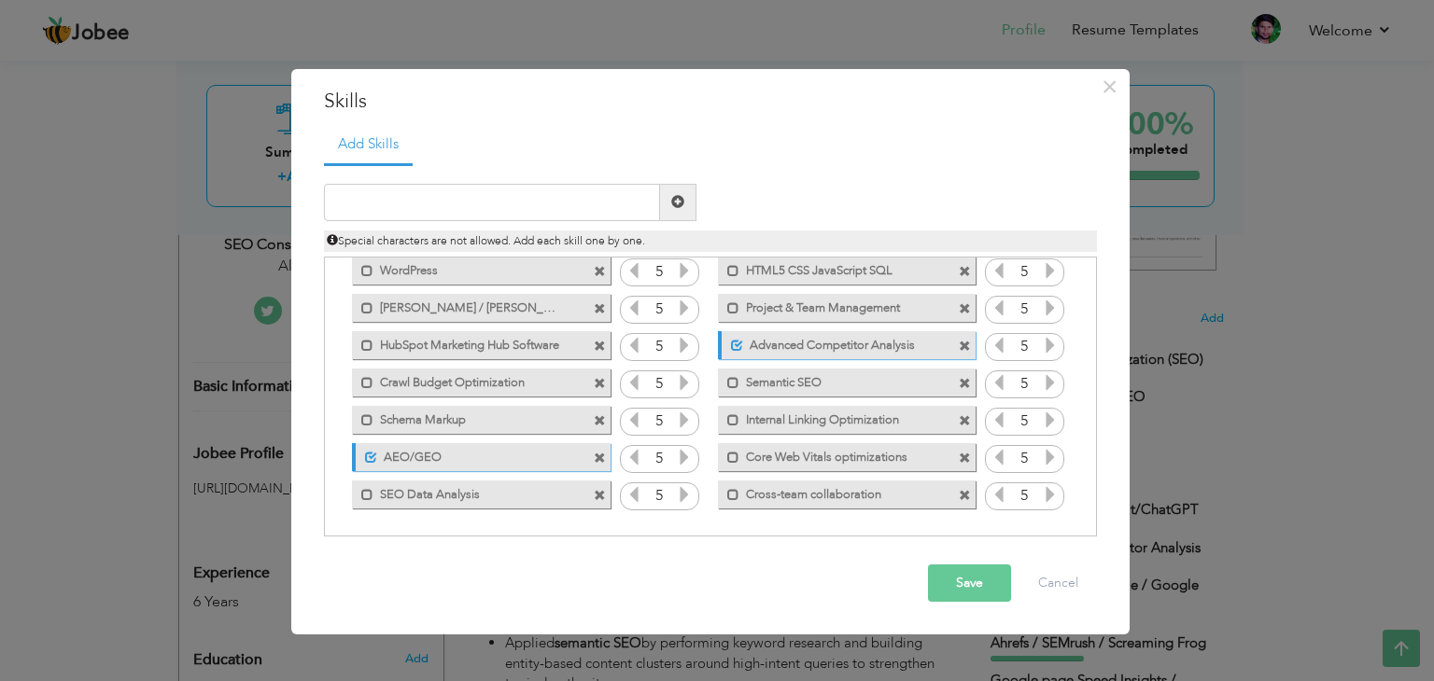
click at [958, 595] on button "Save" at bounding box center [969, 583] width 83 height 37
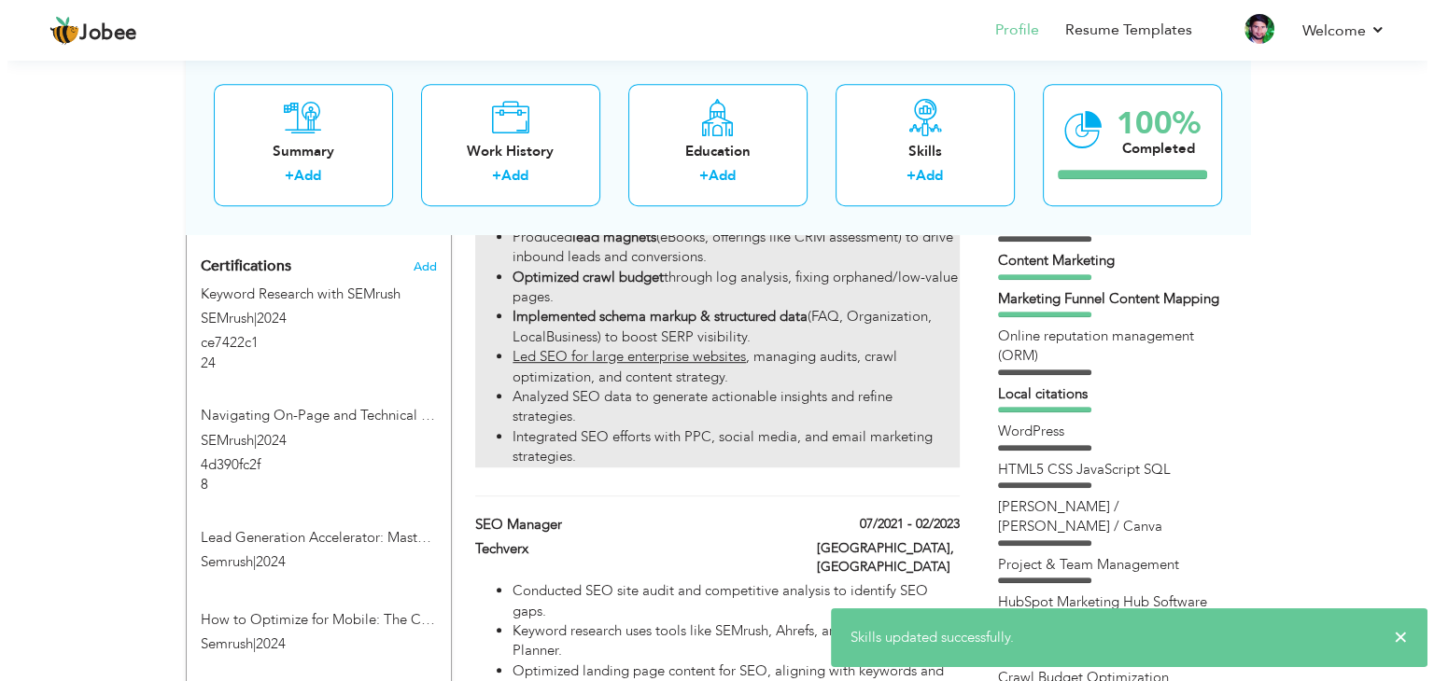
scroll to position [1114, 0]
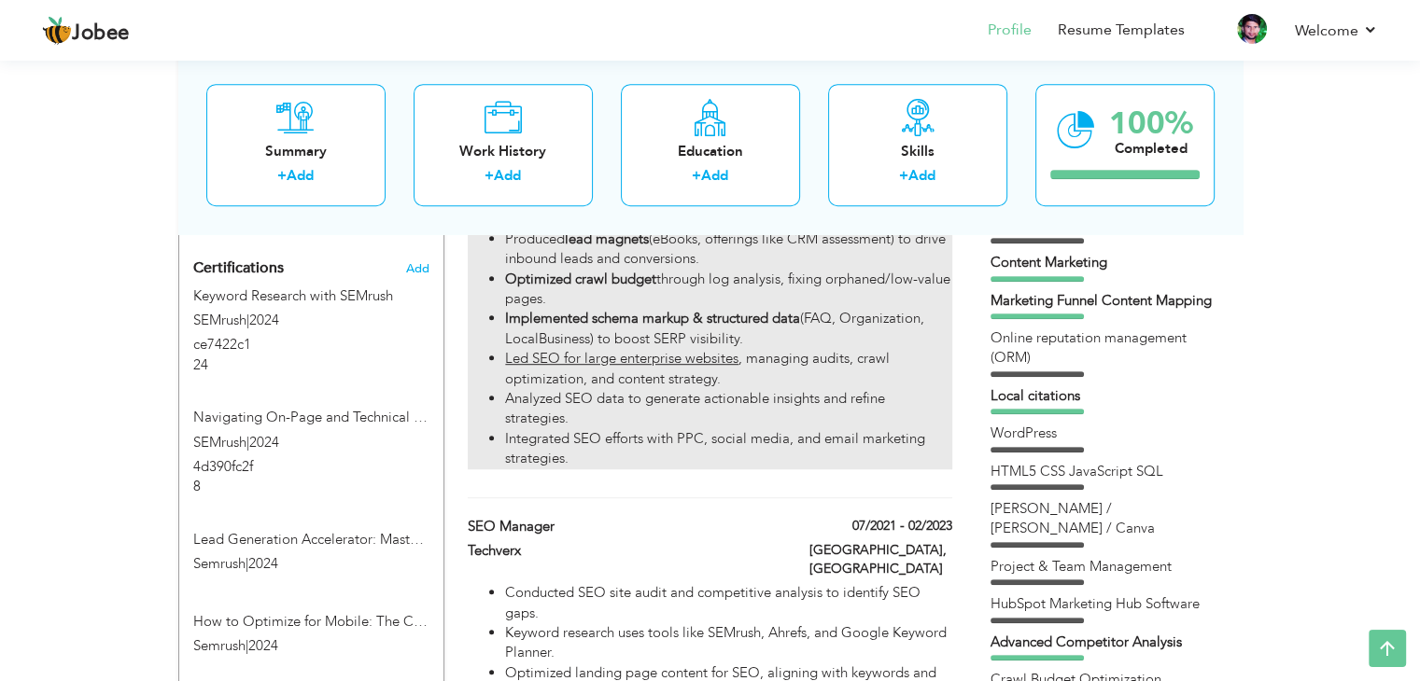
click at [775, 389] on li "Analyzed SEO data to generate actionable insights and refine strategies." at bounding box center [728, 409] width 446 height 40
type input "SEO Consultant(B2B & SaaS)"
type input "AlphaBOLD"
type input "03/2023"
type input "[GEOGRAPHIC_DATA]"
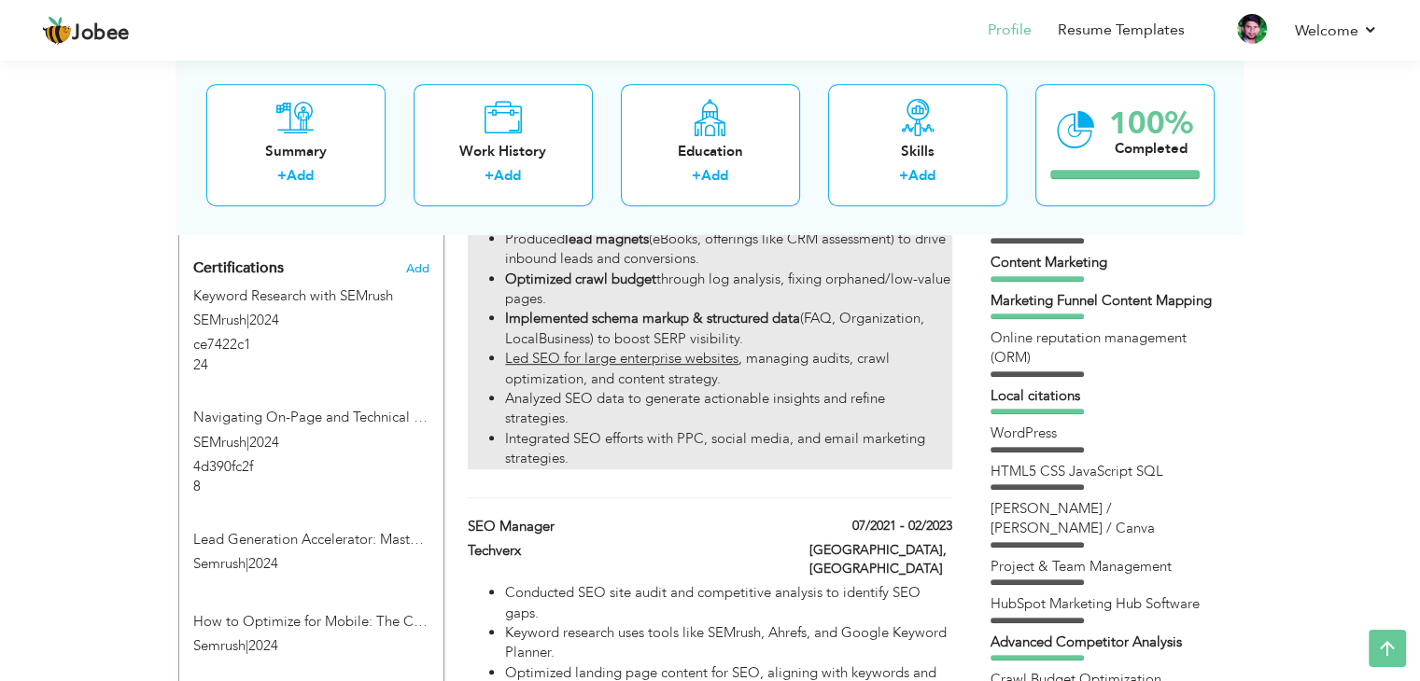
type input "[GEOGRAPHIC_DATA]"
checkbox input "true"
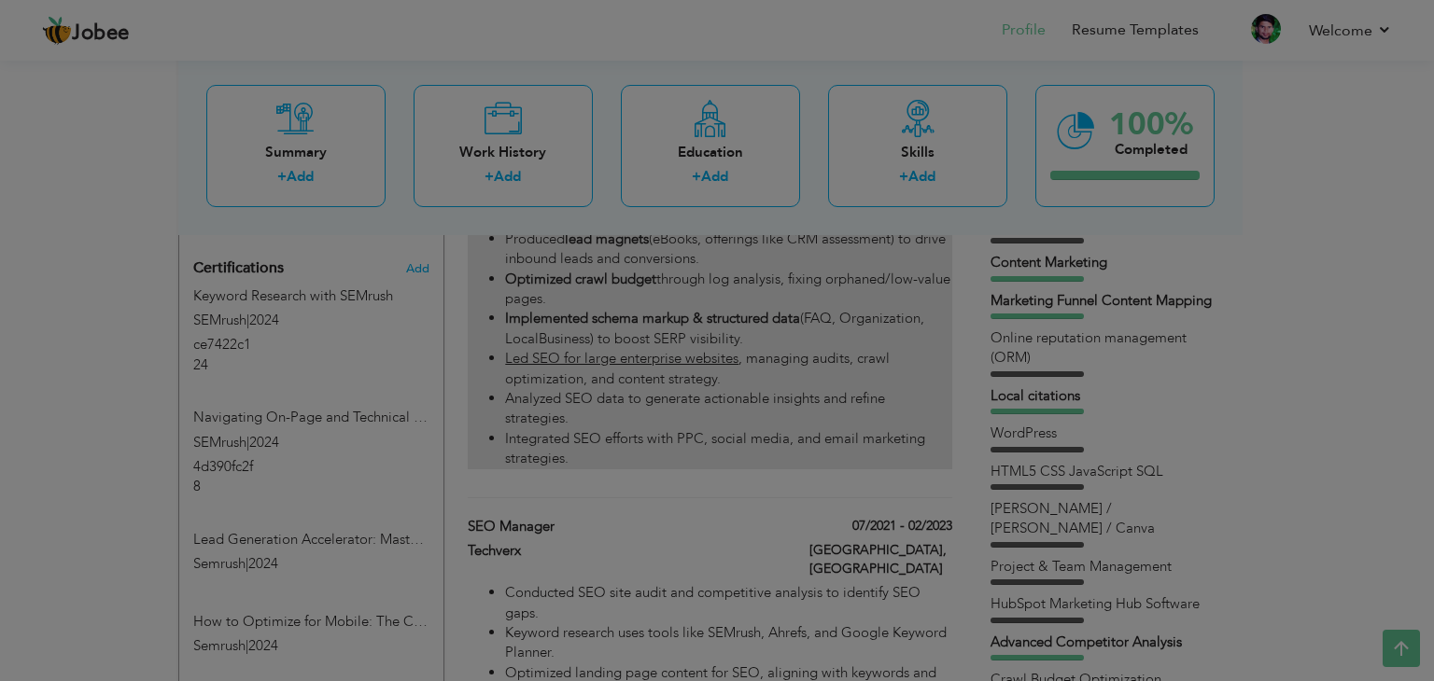
click at [0, 0] on html at bounding box center [0, 0] width 0 height 0
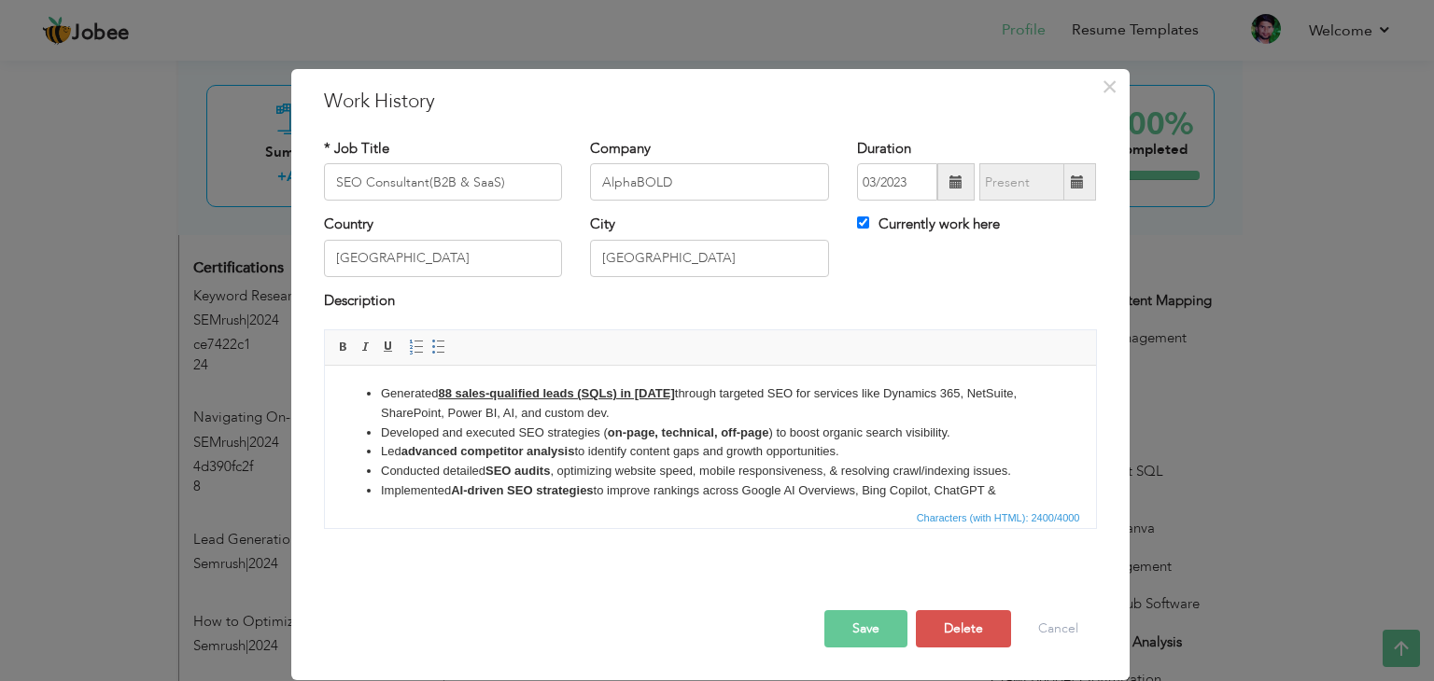
click at [724, 444] on li "Led advanced competitor analysis to identify content gaps and growth opportunit…" at bounding box center [709, 452] width 659 height 20
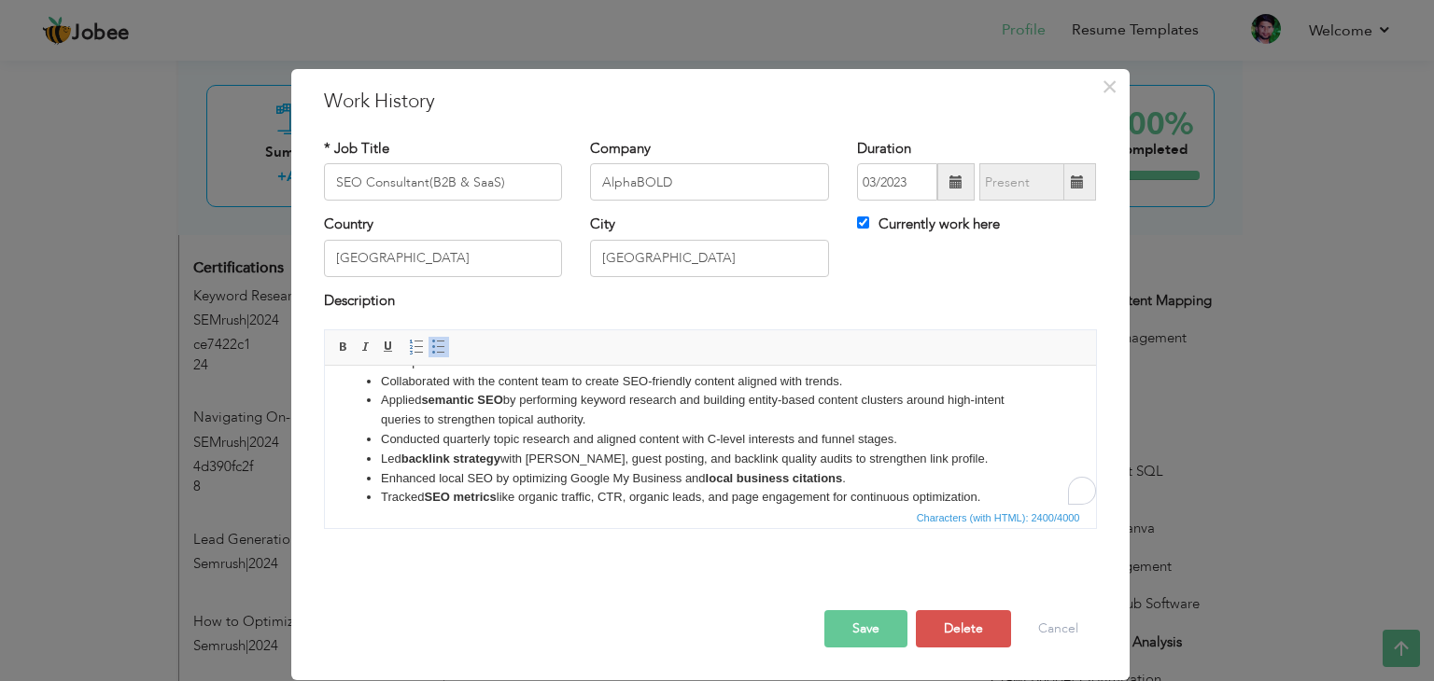
scroll to position [0, 0]
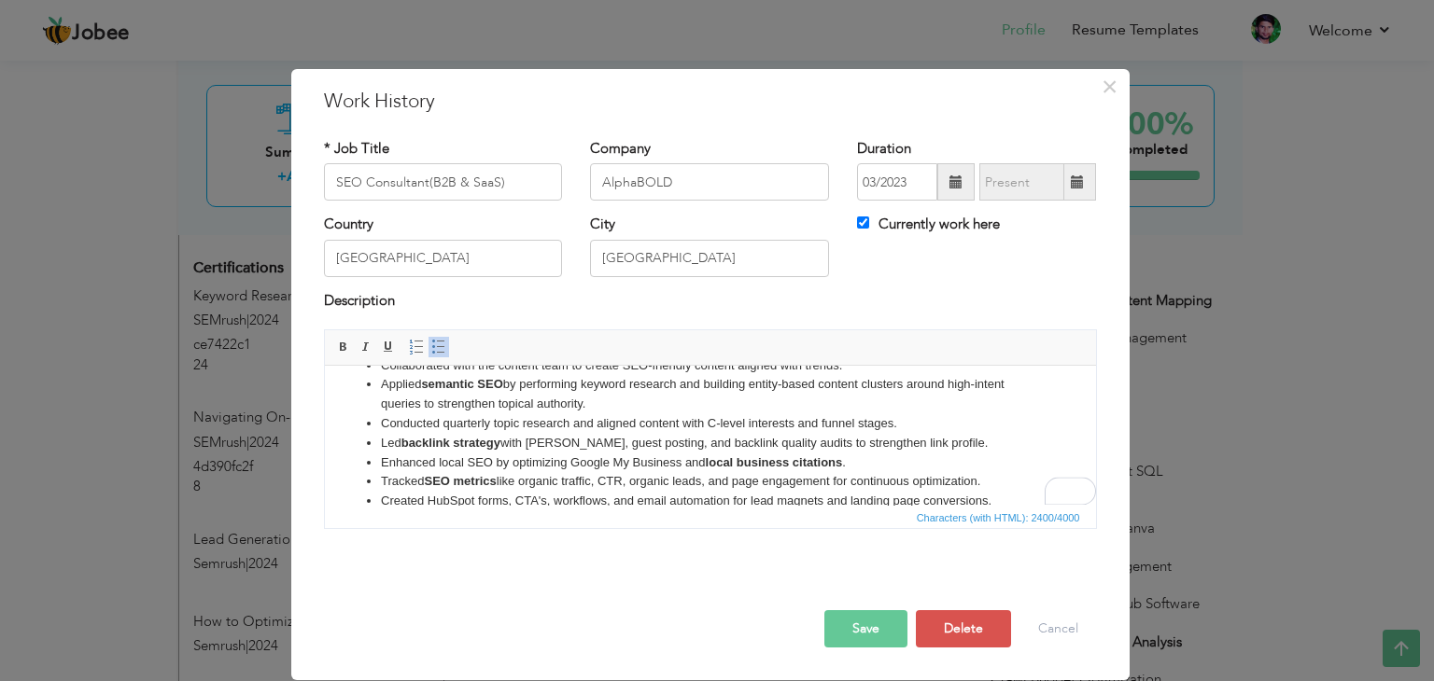
click at [695, 418] on li "Conducted quarterly topic research and aligned content with C-level interests a…" at bounding box center [709, 424] width 659 height 20
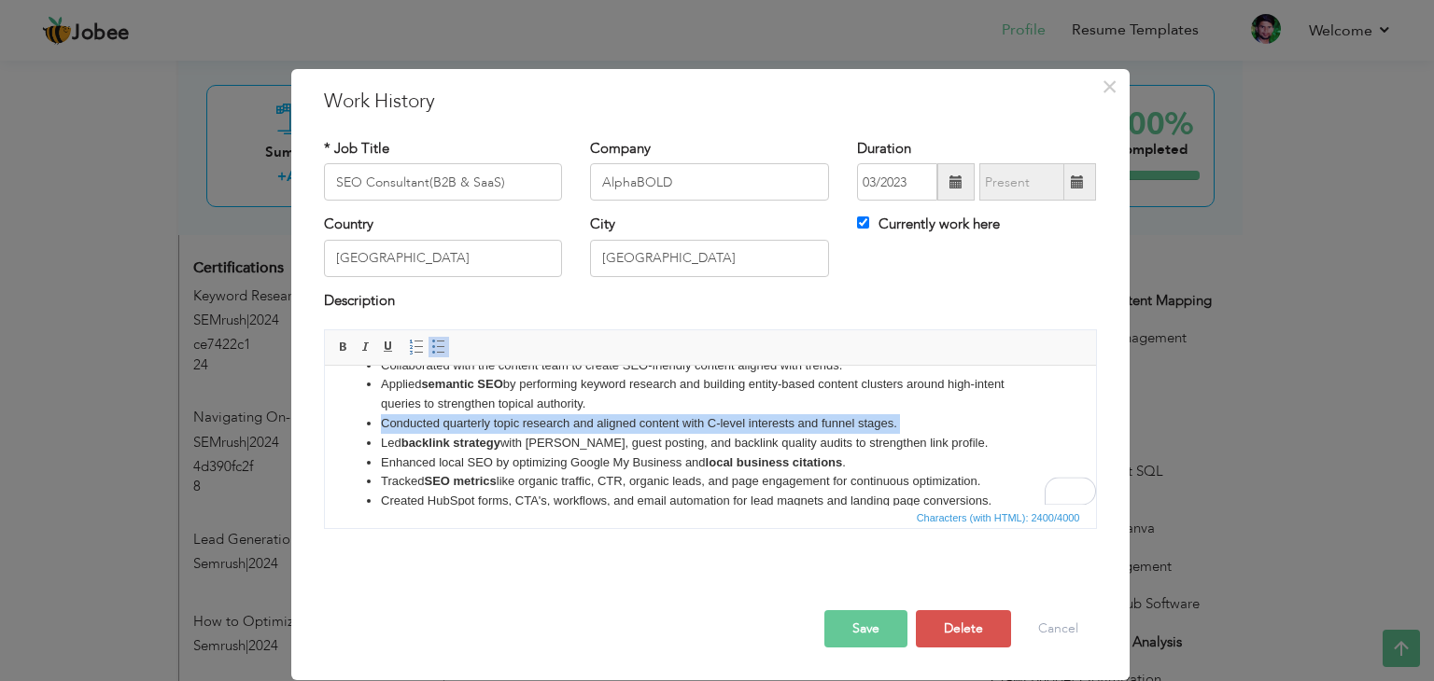
click at [695, 418] on li "Conducted quarterly topic research and aligned content with C-level interests a…" at bounding box center [709, 424] width 659 height 20
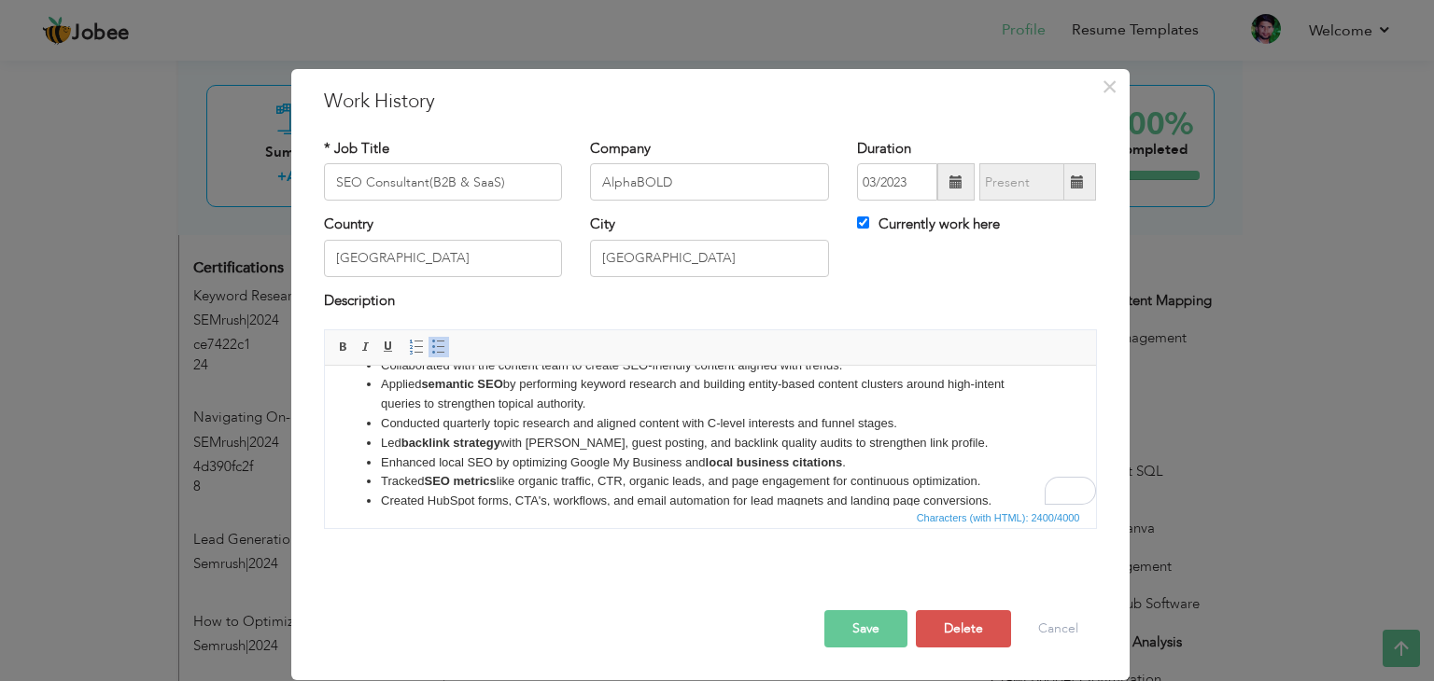
click at [686, 448] on li "Led backlink strategy with [PERSON_NAME], guest posting, and backlink quality a…" at bounding box center [709, 444] width 659 height 20
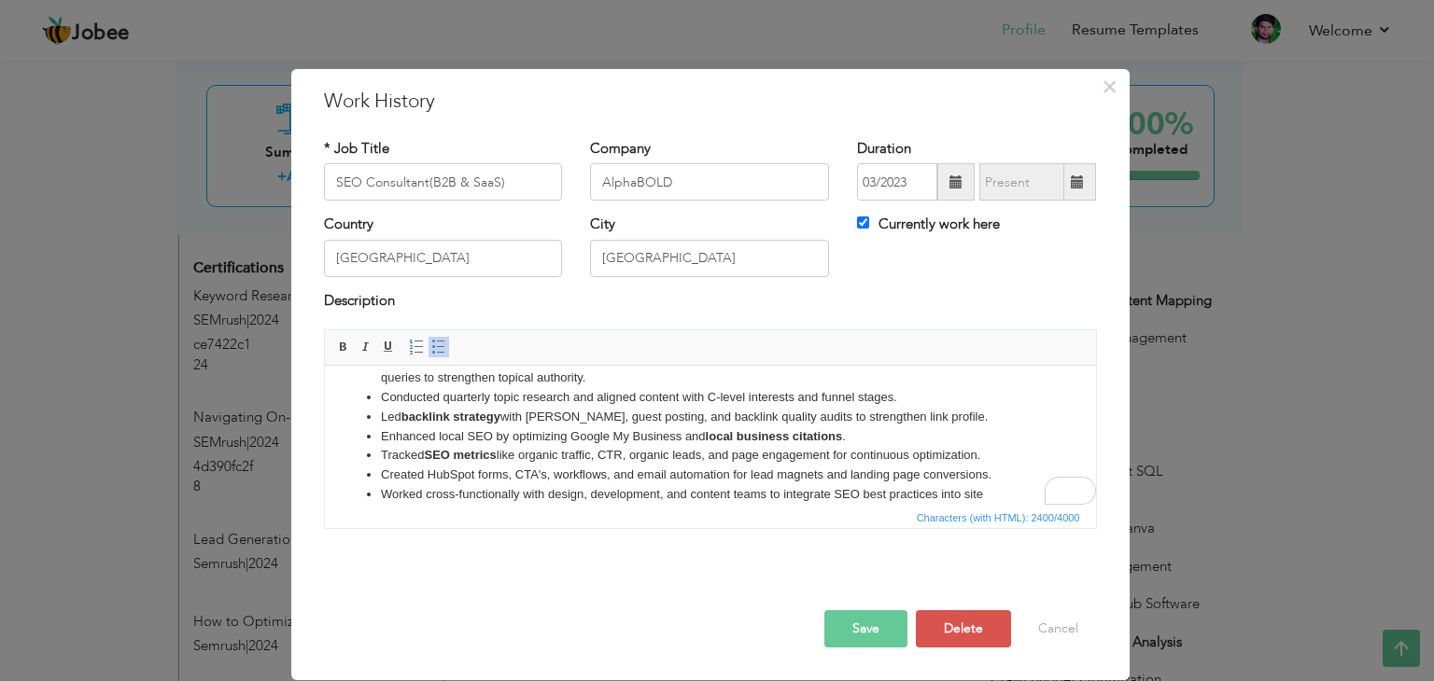
click at [517, 399] on li "Conducted quarterly topic research and aligned content with C-level interests a…" at bounding box center [709, 398] width 659 height 20
click at [492, 398] on li "Conducted quarterly topic research and aligned content with C-level interests a…" at bounding box center [709, 398] width 659 height 20
click at [543, 400] on li "Conducted quarterly blog topic research and aligned content with C-level intere…" at bounding box center [709, 398] width 659 height 20
click at [616, 424] on li "Led backlink strategy with [PERSON_NAME], guest posting, and backlink quality a…" at bounding box center [709, 418] width 659 height 20
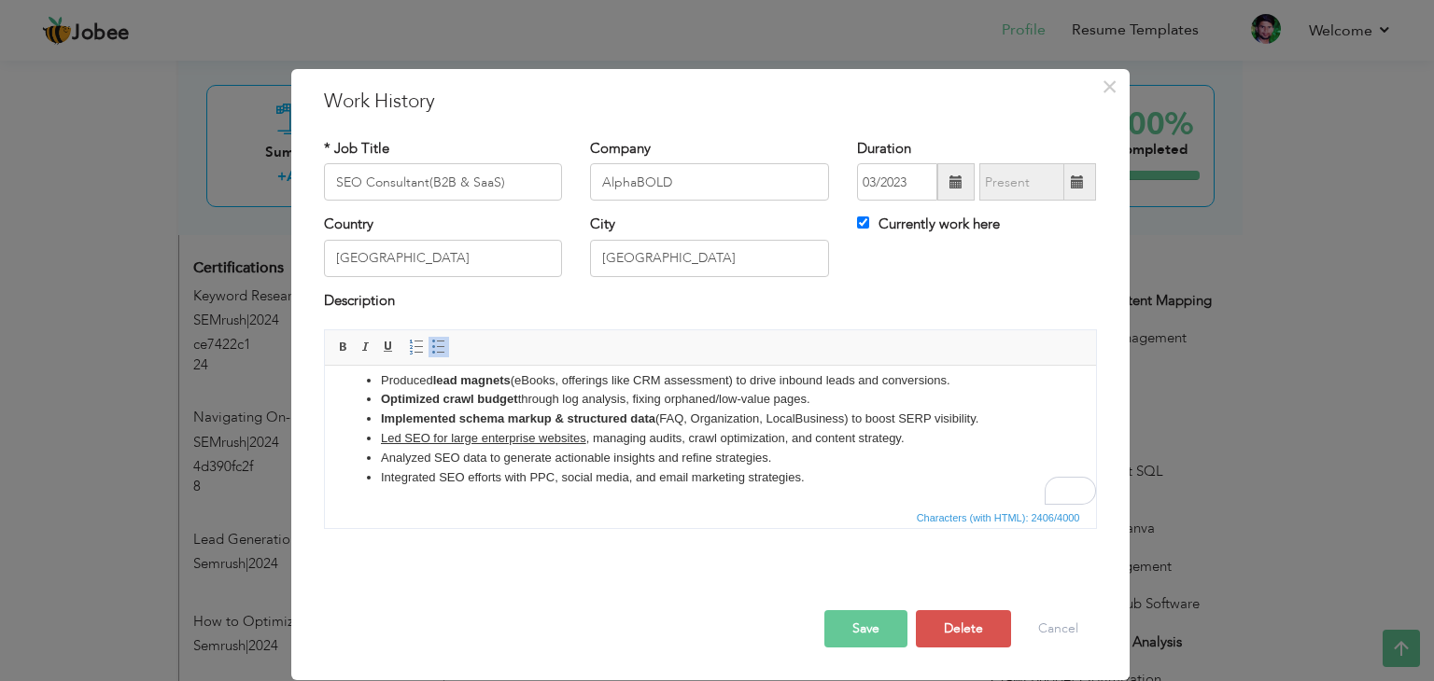
click at [616, 424] on strong "Implemented schema markup & structured data" at bounding box center [517, 419] width 274 height 14
click at [638, 437] on li "Led SEO for large enterprise websites , managing audits, crawl optimization, an…" at bounding box center [709, 439] width 659 height 20
click at [649, 403] on li "Optimized crawl budget through log analysis, fixing orphaned/low-value pages." at bounding box center [709, 400] width 659 height 20
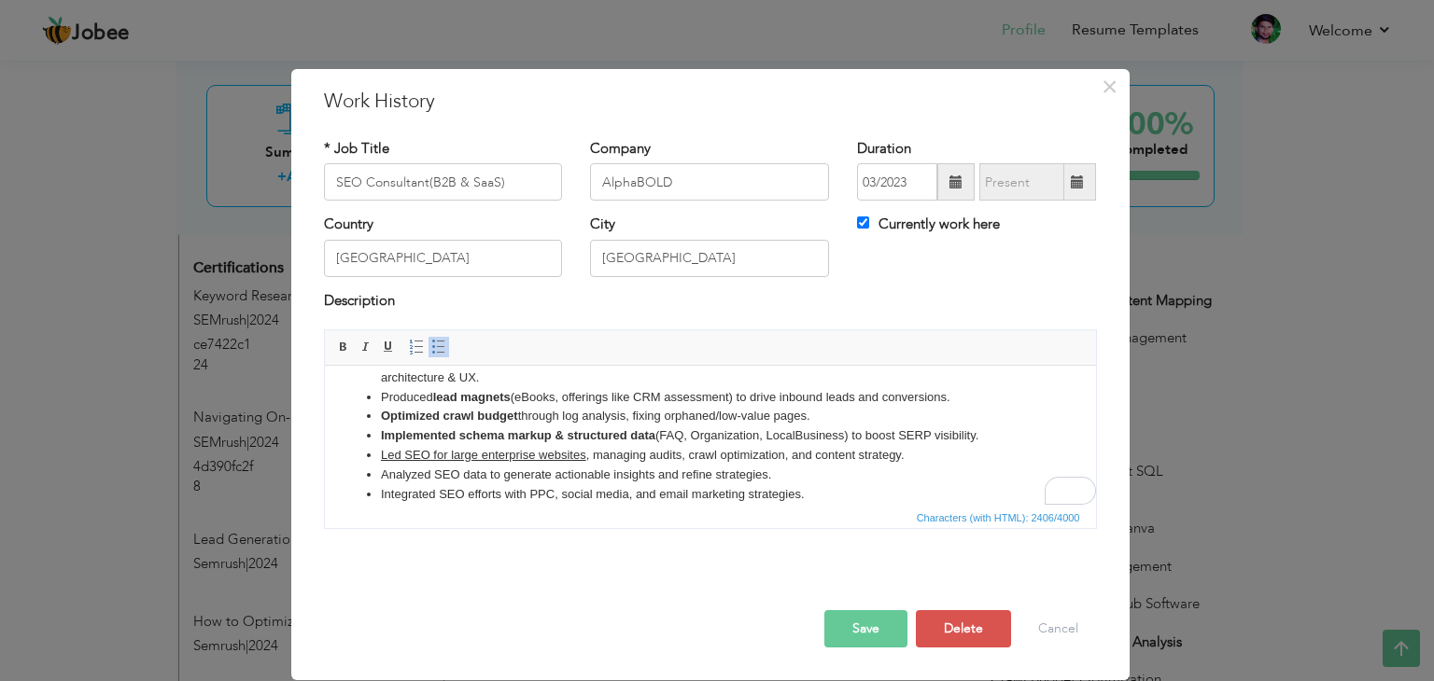
click at [649, 403] on li "Produced lead magnets (eBooks, offerings like CRM assessment) to drive inbound …" at bounding box center [709, 398] width 659 height 20
click at [522, 403] on li "Produced lead magnets (eBooks, offerings like CRM assessment) to drive inbound …" at bounding box center [709, 404] width 659 height 20
click at [614, 404] on li "Produced lead magnets (Guides/eBooks, offerings like CRM assessment) to drive i…" at bounding box center [709, 404] width 659 height 20
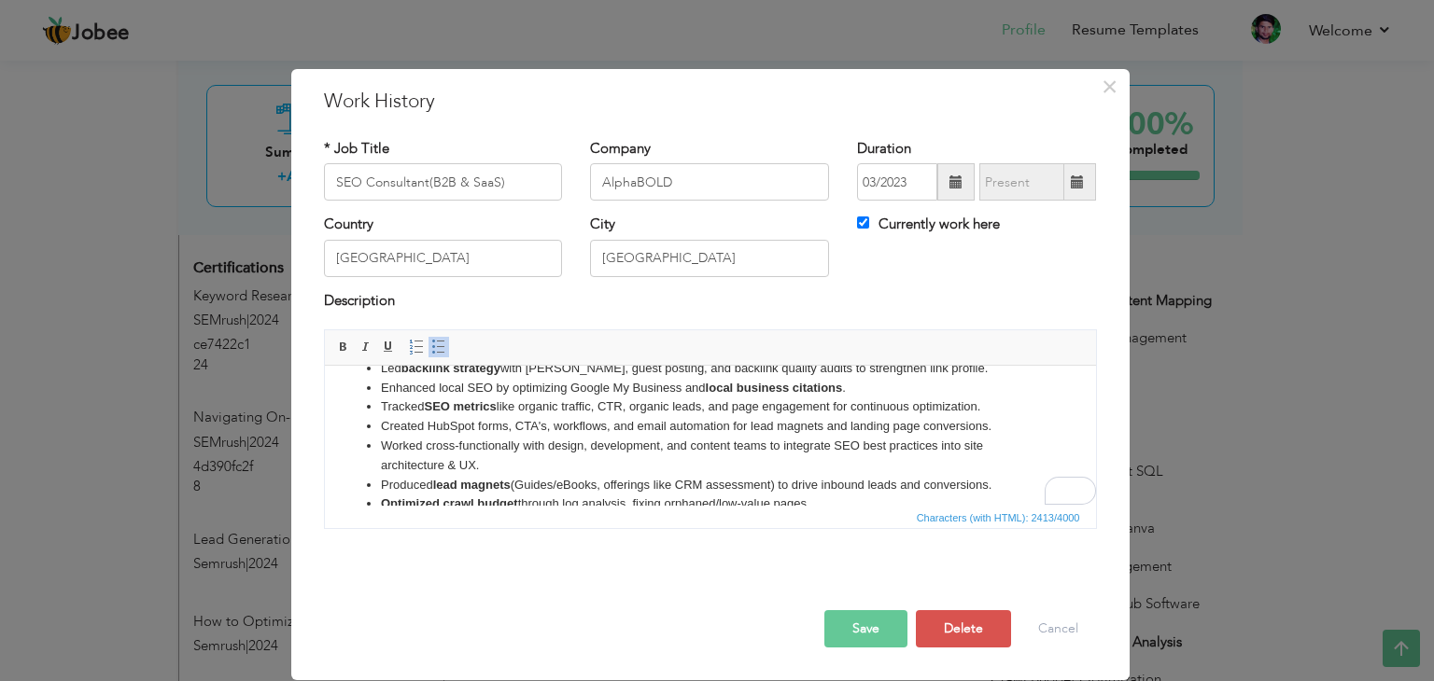
click at [708, 482] on li "Produced lead magnets (Guides/eBooks, offerings like CRM assessment) to drive i…" at bounding box center [709, 486] width 659 height 20
click at [740, 489] on li "Produced lead magnets (Guides/eBooks, offerings like CRM/ERP assessment) to dri…" at bounding box center [709, 486] width 659 height 20
click at [745, 462] on li "Worked cross-functionally with design, development, and content teams to integr…" at bounding box center [709, 456] width 659 height 39
click at [608, 448] on li "Worked cross-functionally with design, development, and content teams to integr…" at bounding box center [709, 456] width 659 height 39
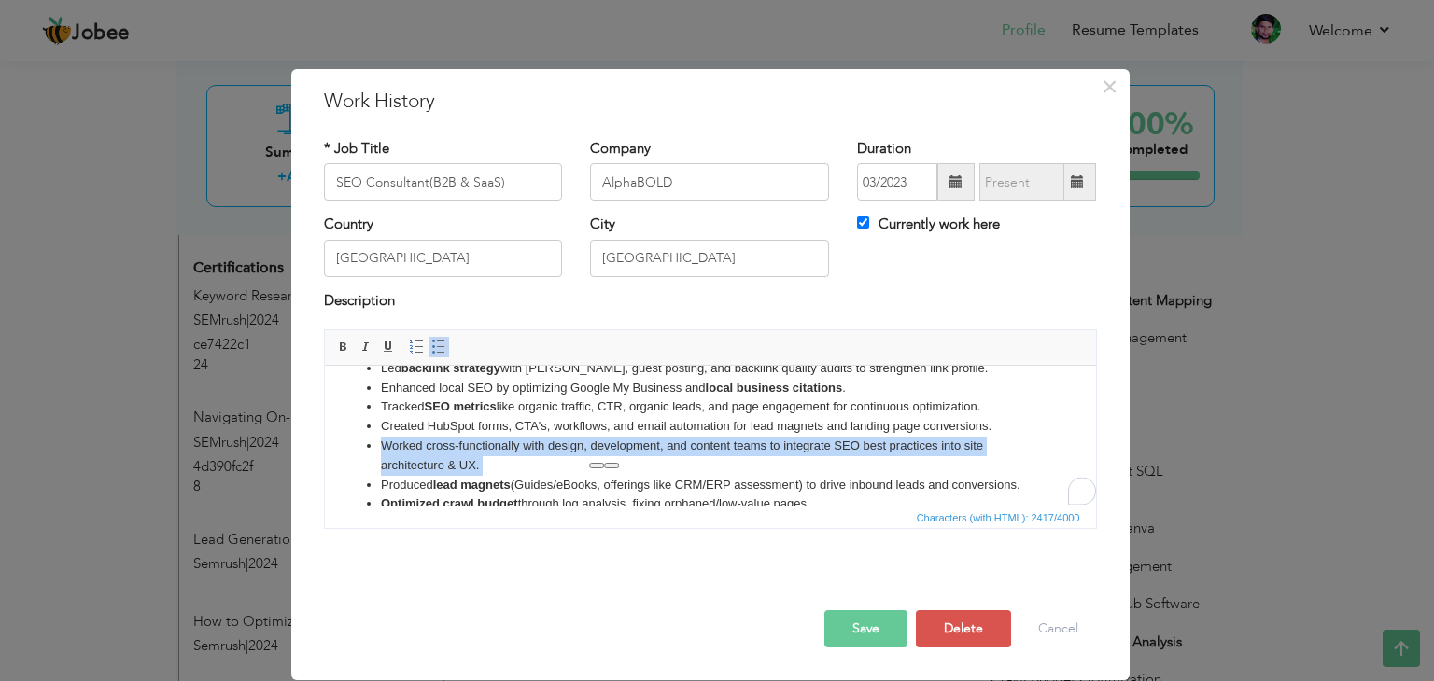
click at [608, 448] on li "Worked cross-functionally with design, development, and content teams to integr…" at bounding box center [709, 456] width 659 height 39
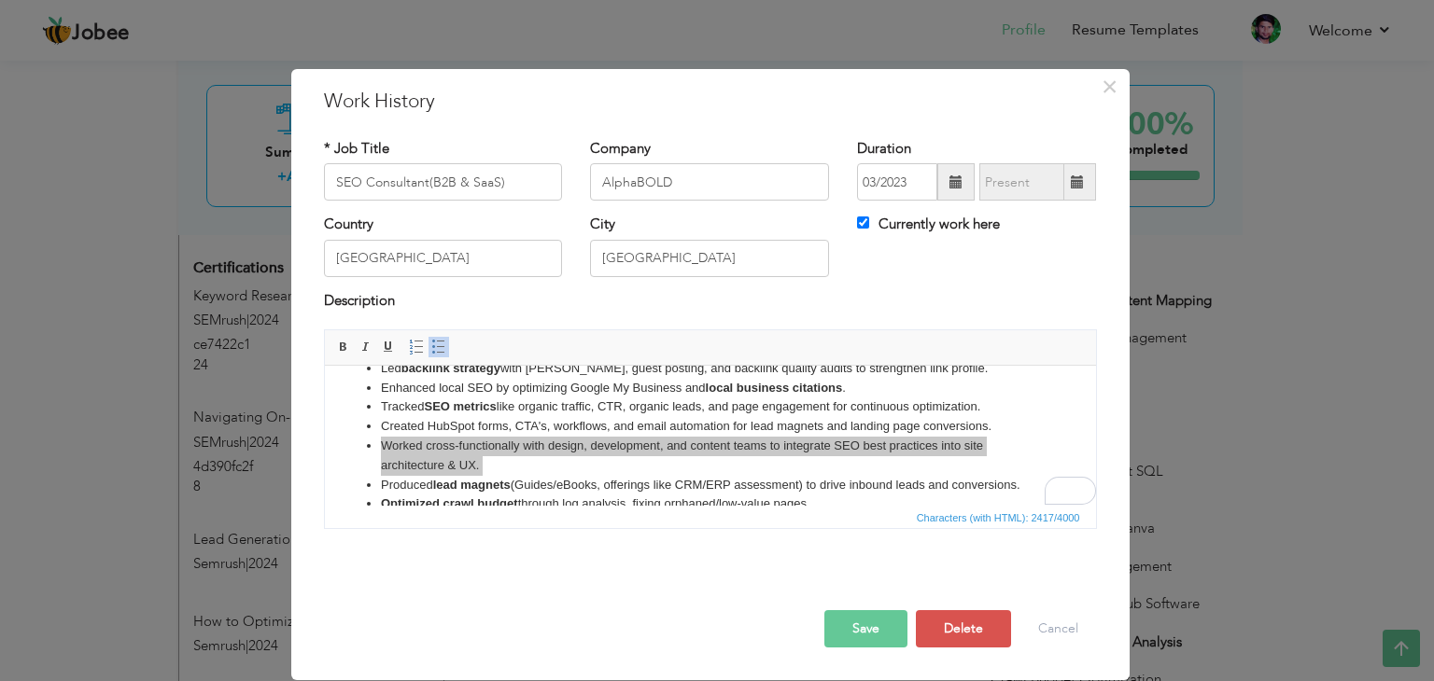
click at [877, 633] on button "Save" at bounding box center [865, 628] width 83 height 37
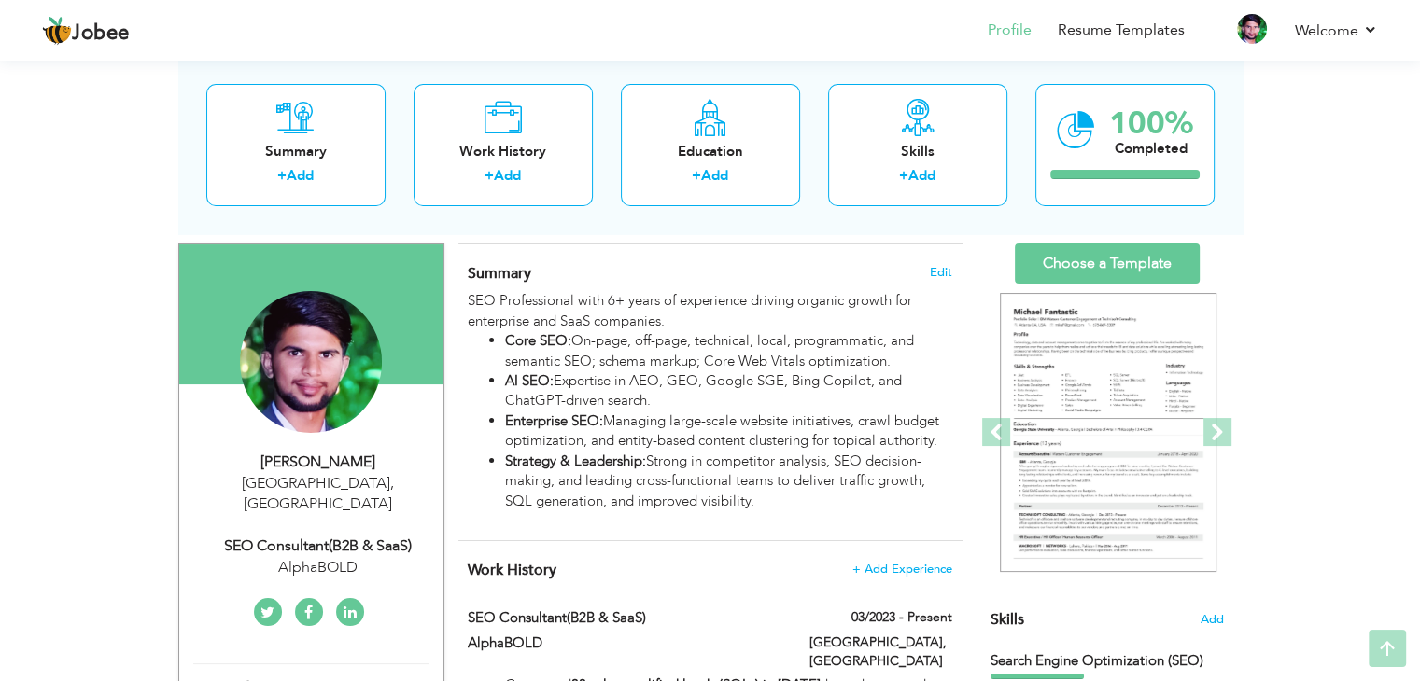
scroll to position [112, 0]
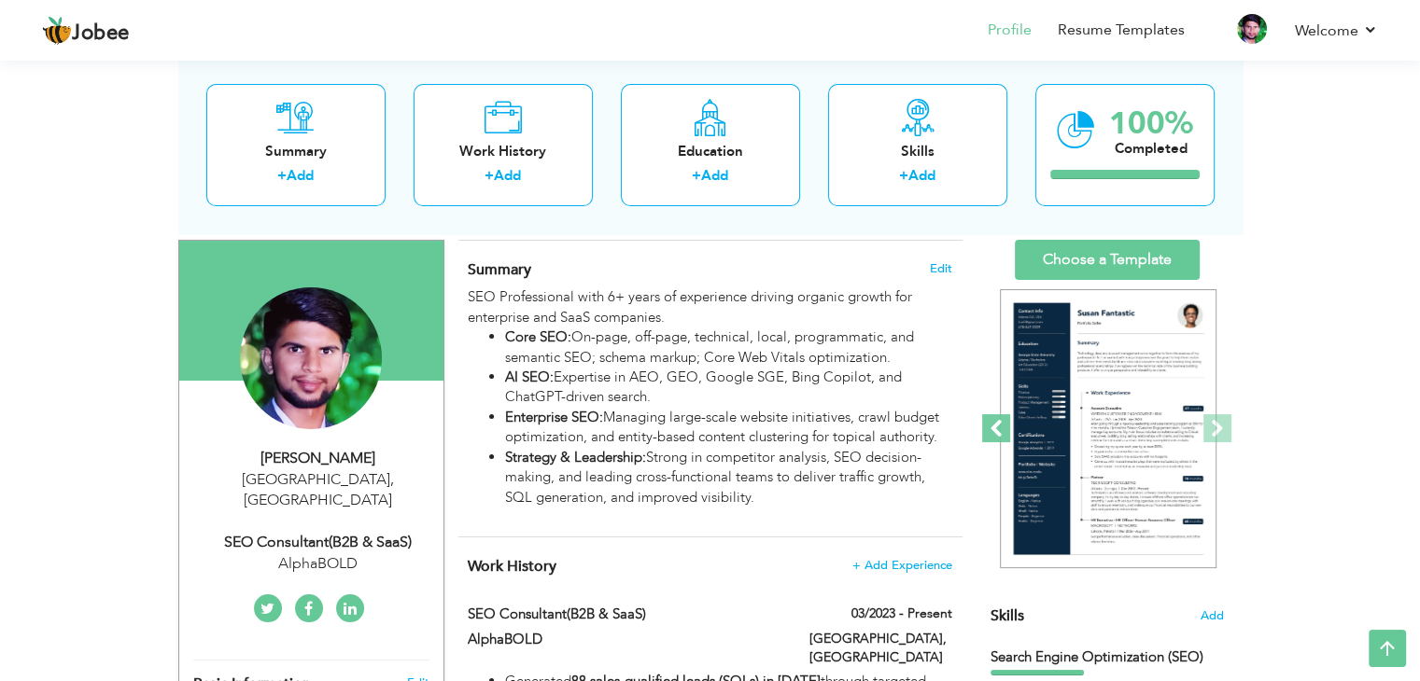
click at [997, 434] on span at bounding box center [996, 428] width 28 height 28
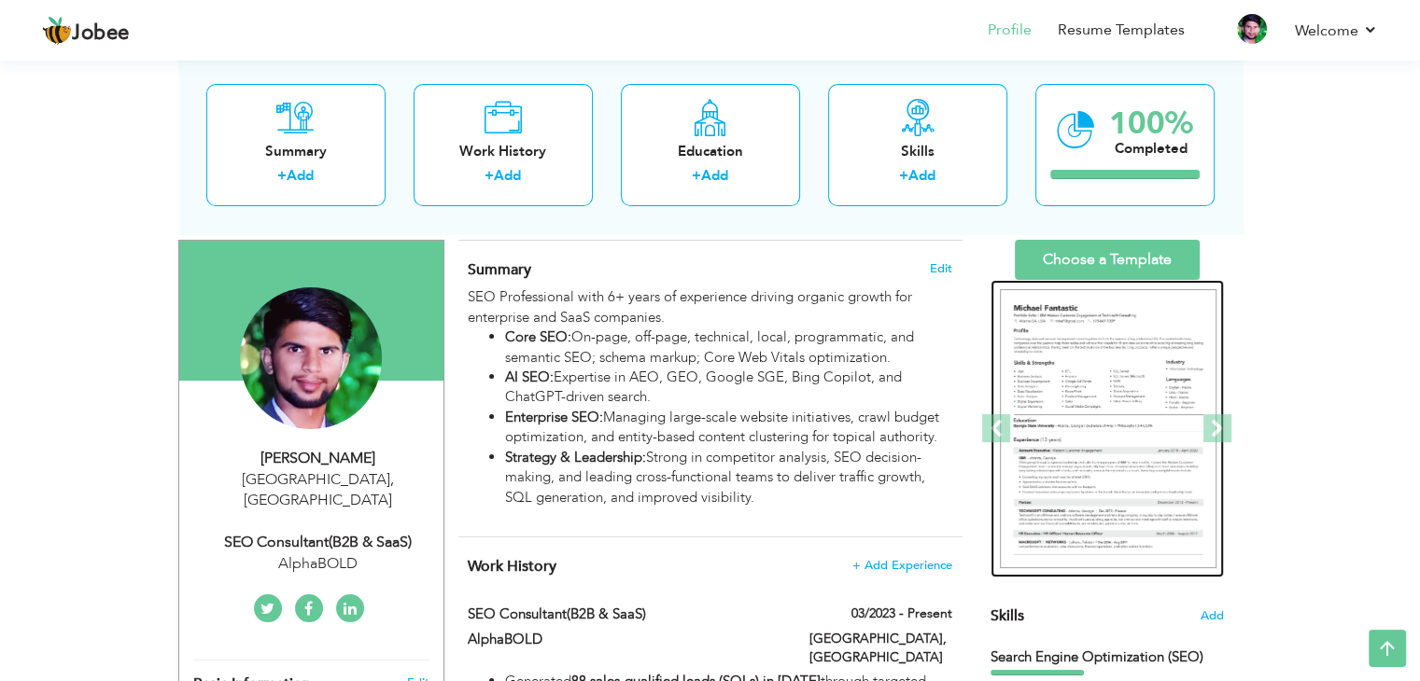
click at [1102, 403] on img at bounding box center [1108, 429] width 217 height 280
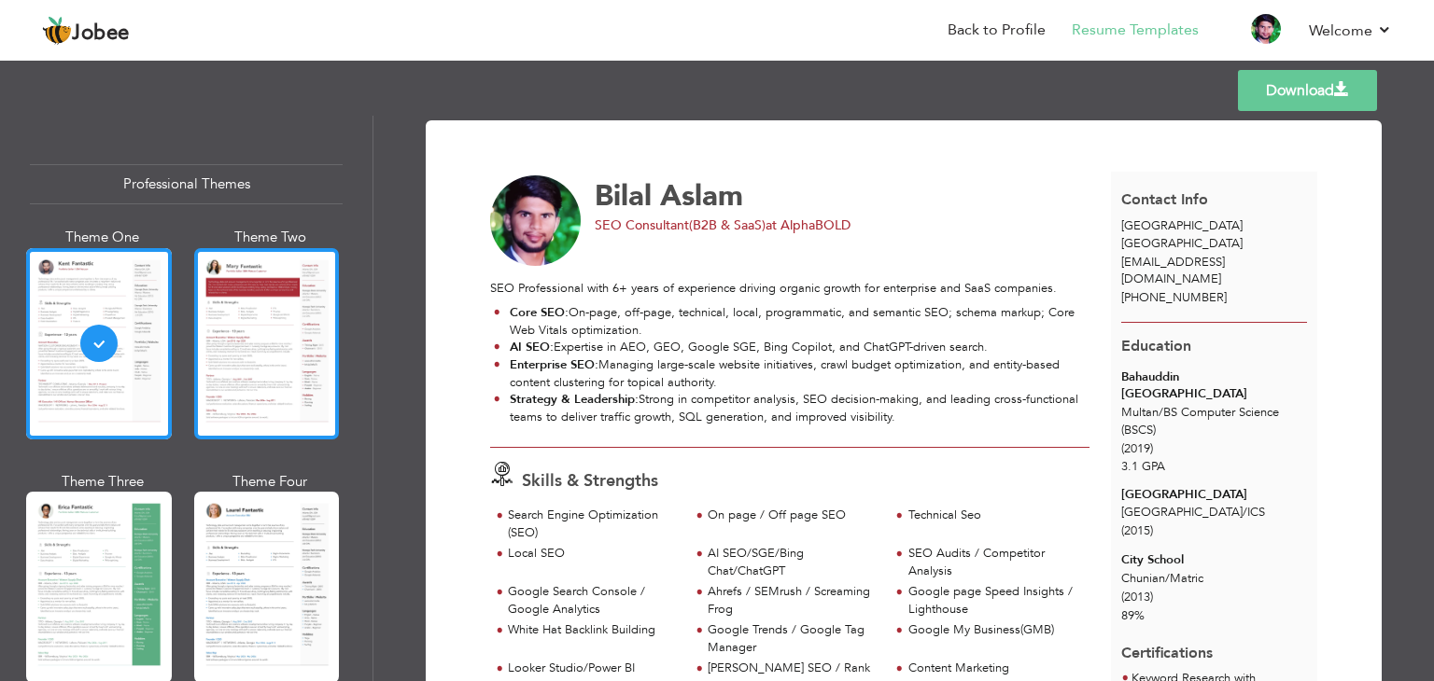
click at [260, 356] on div at bounding box center [267, 343] width 146 height 191
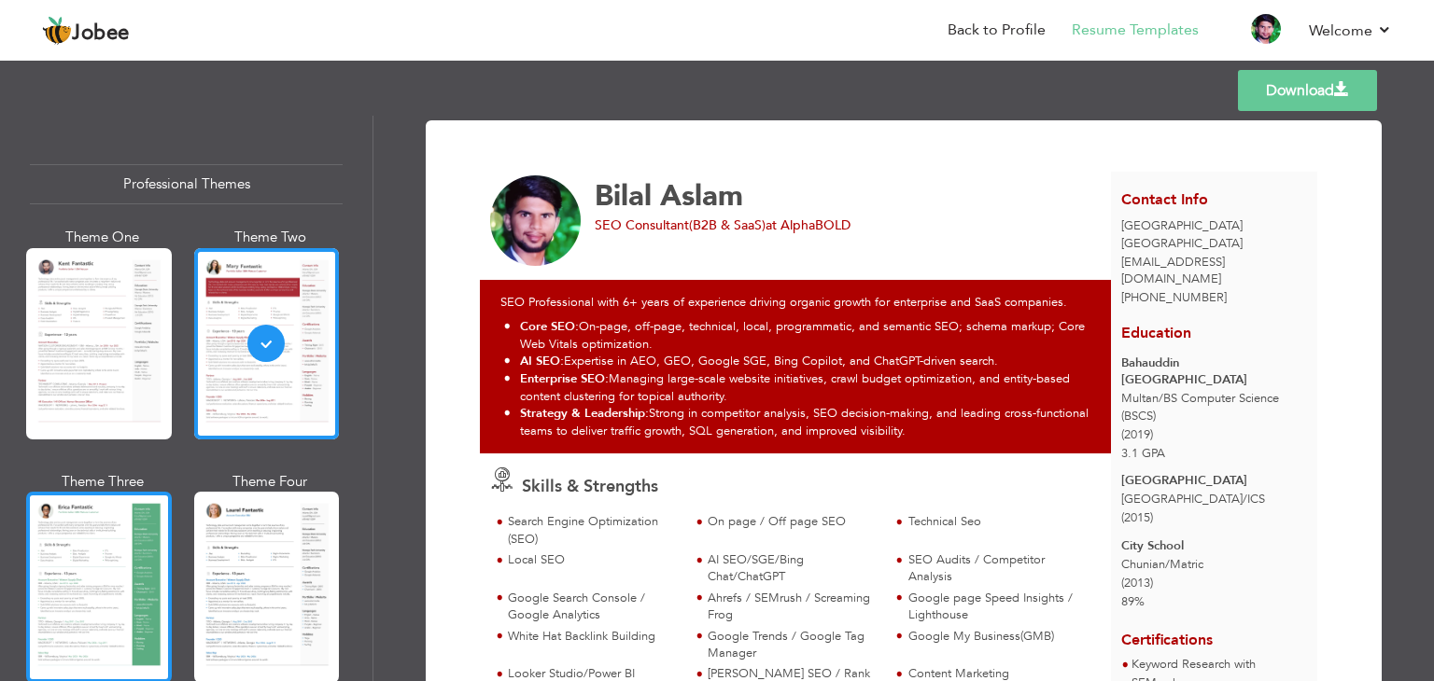
click at [114, 550] on div at bounding box center [99, 587] width 146 height 191
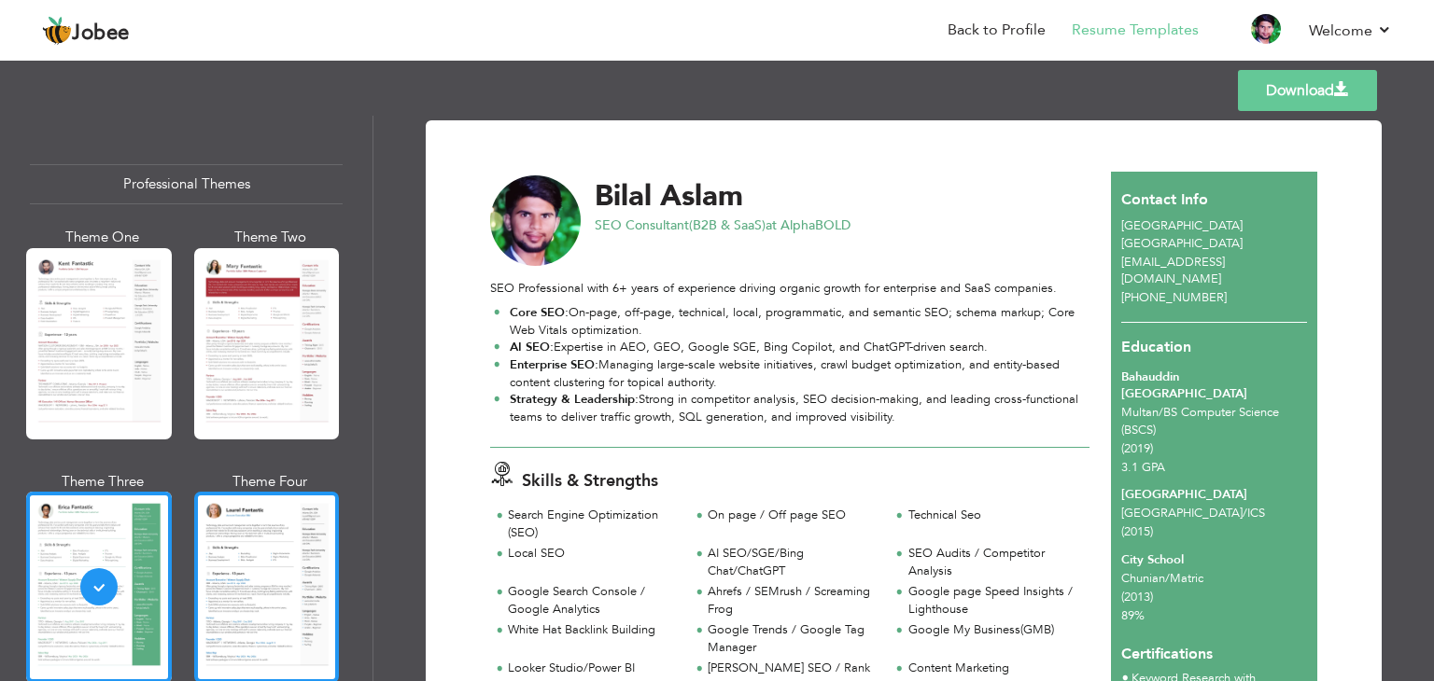
click at [252, 581] on div at bounding box center [267, 587] width 146 height 191
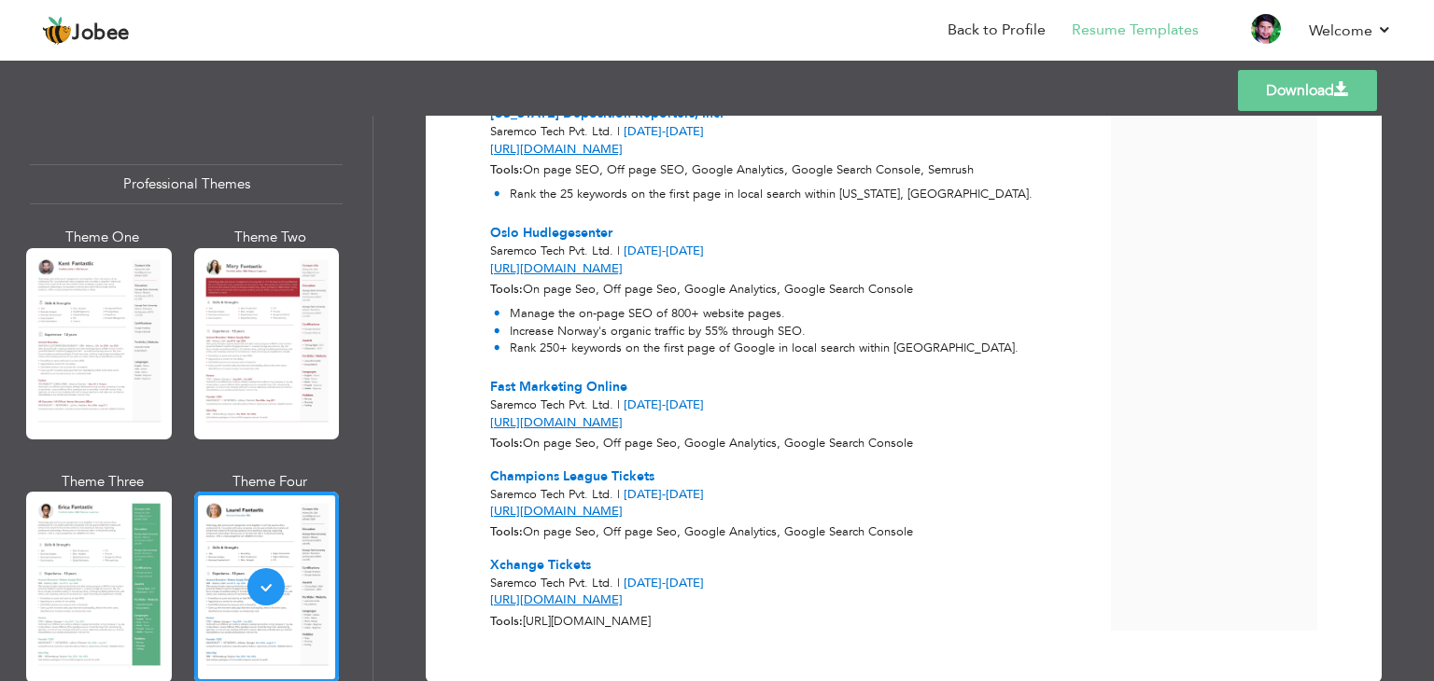
scroll to position [2445, 0]
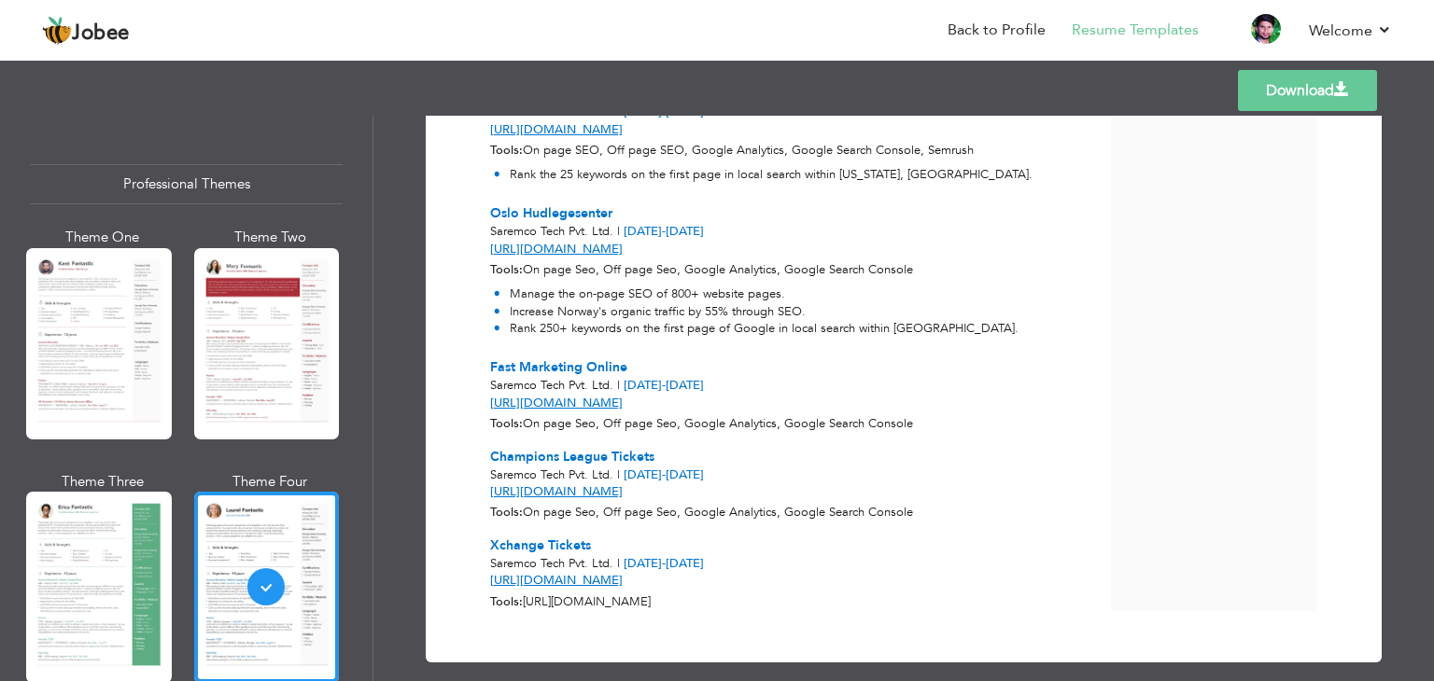
click at [1287, 77] on link "Download" at bounding box center [1307, 90] width 139 height 41
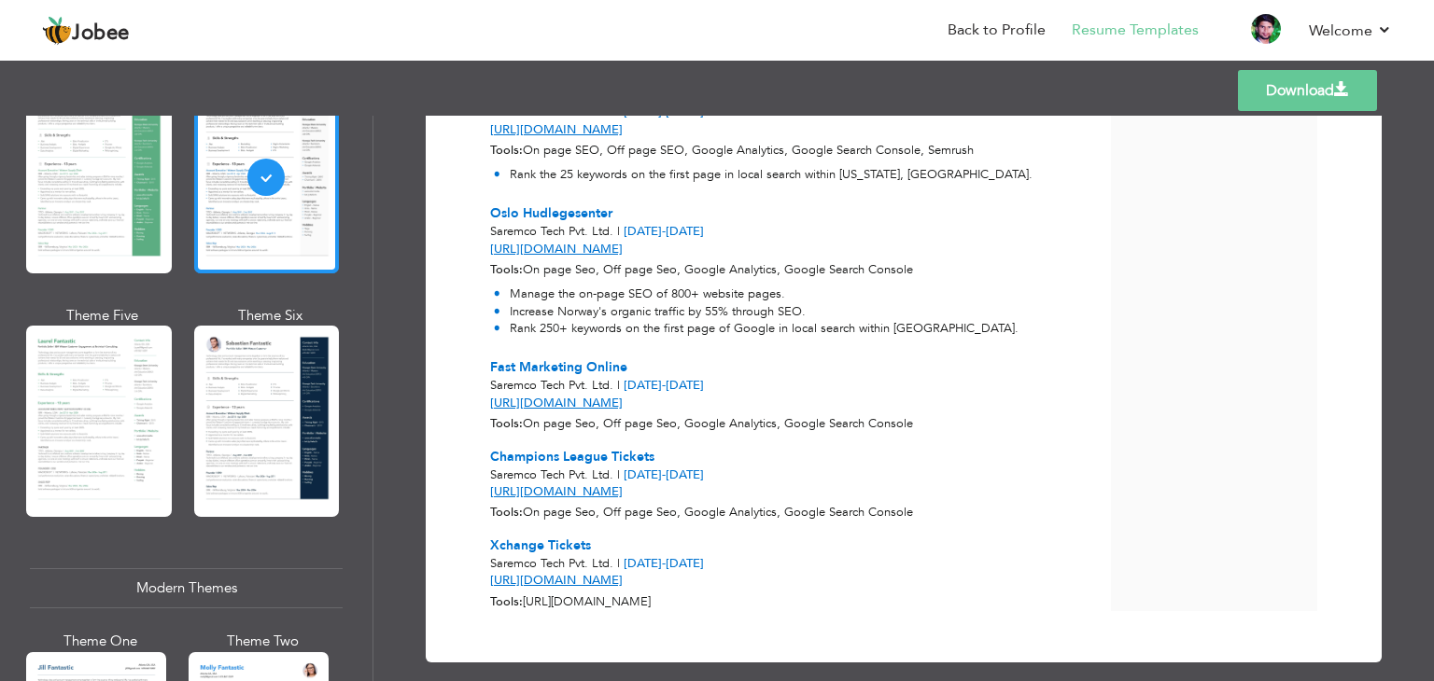
scroll to position [411, 0]
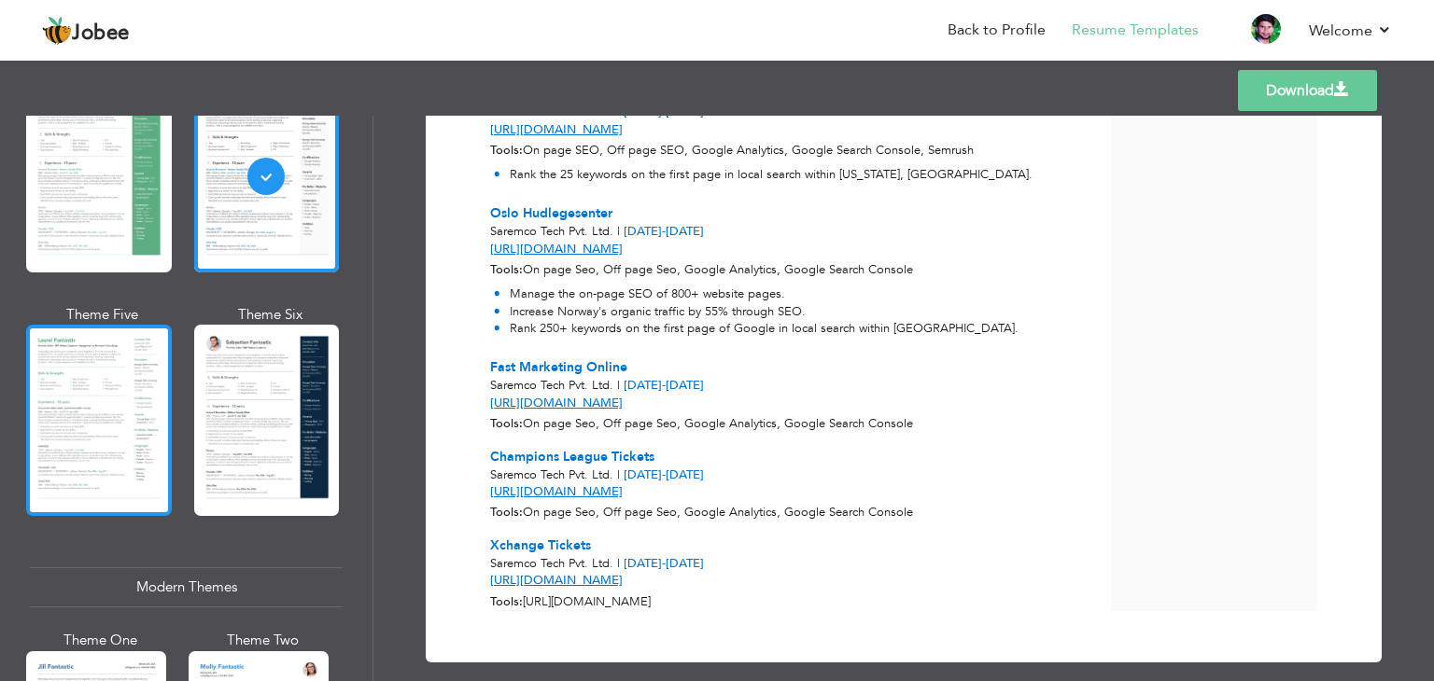
click at [105, 409] on div at bounding box center [99, 420] width 146 height 191
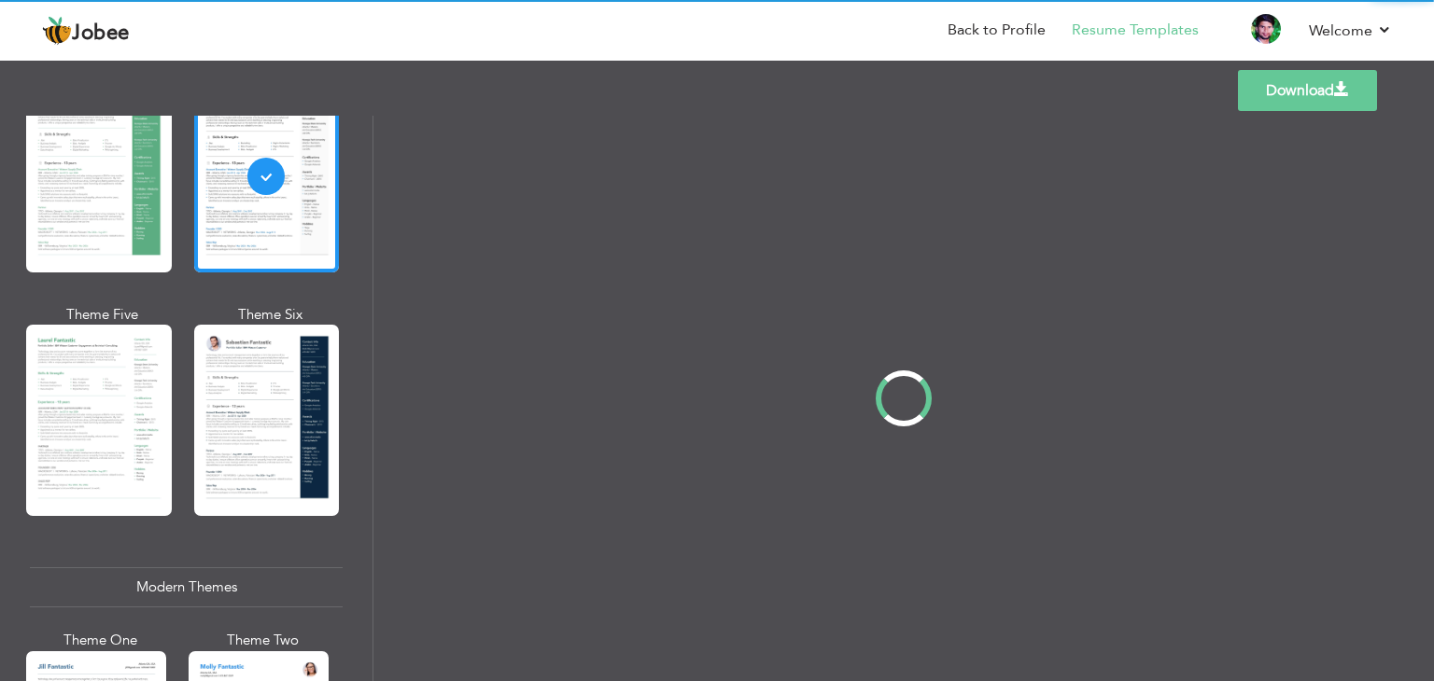
scroll to position [0, 0]
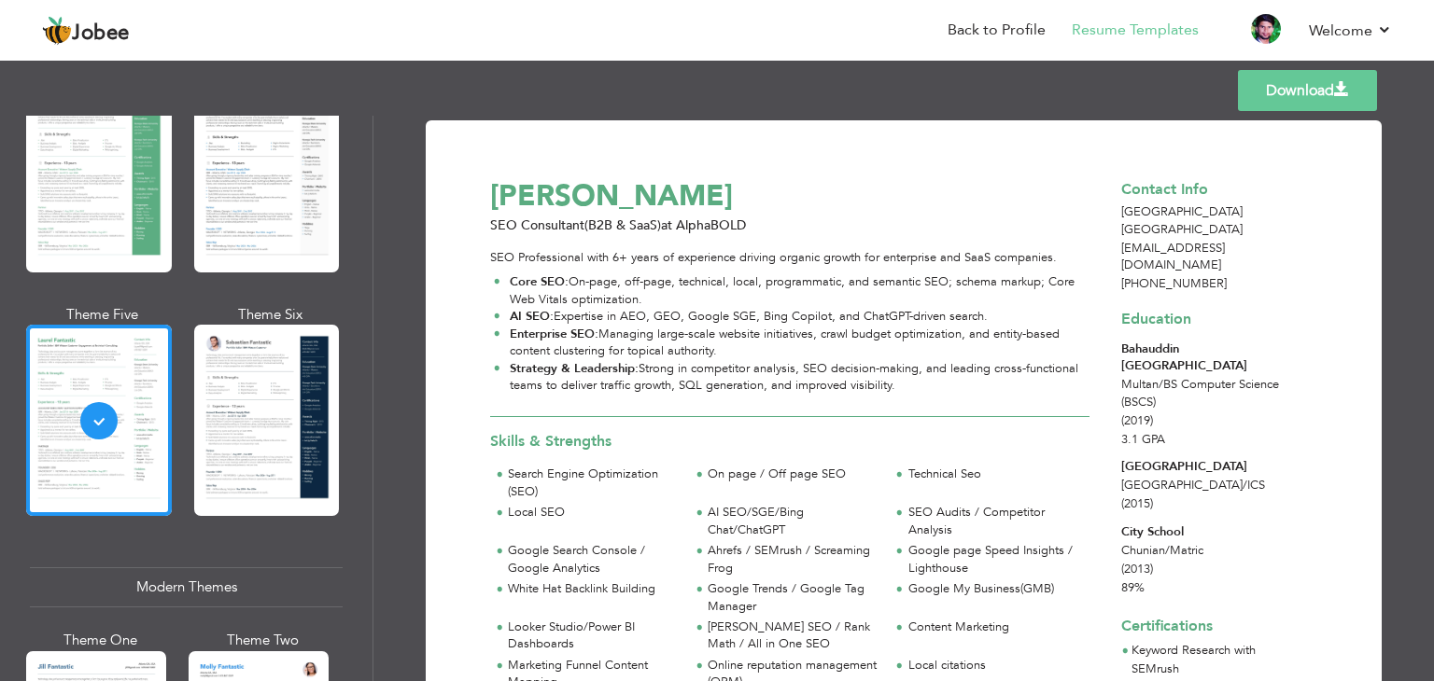
click at [1293, 92] on link "Download" at bounding box center [1307, 90] width 139 height 41
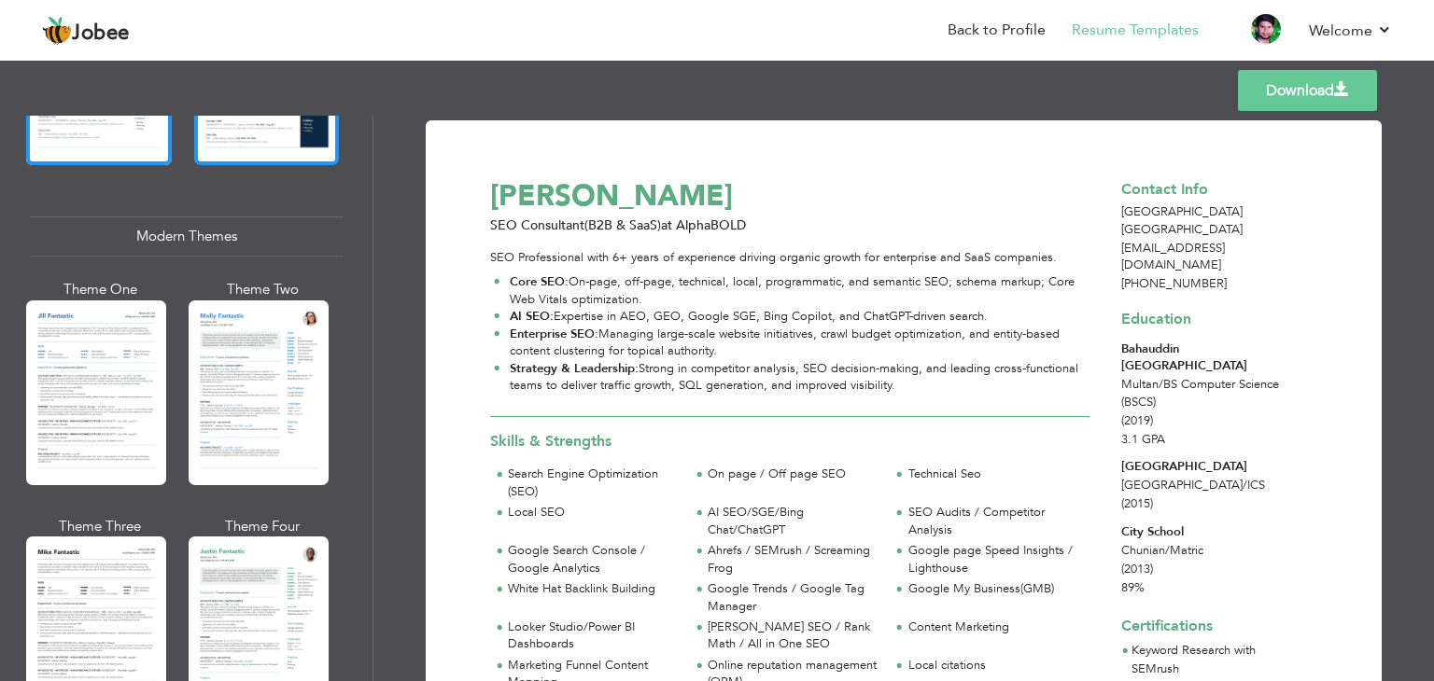
scroll to position [764, 0]
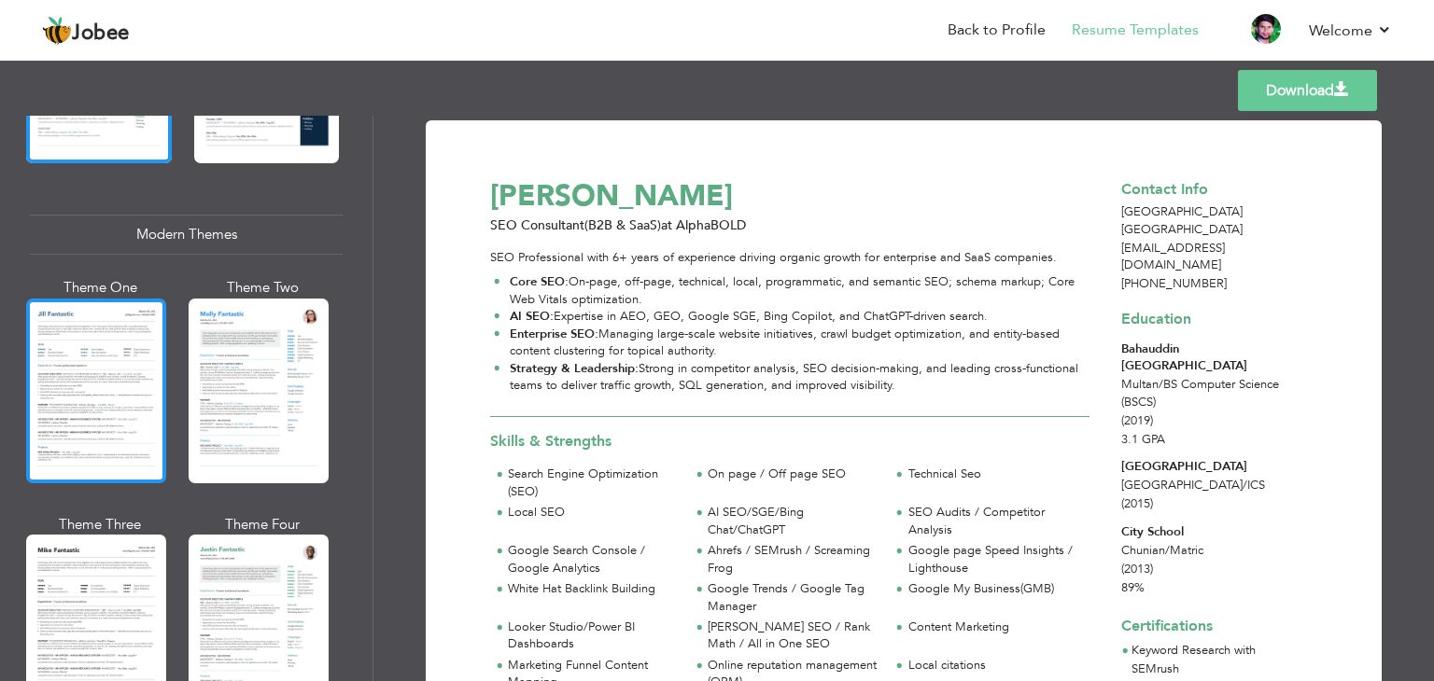
click at [105, 384] on div at bounding box center [96, 391] width 140 height 185
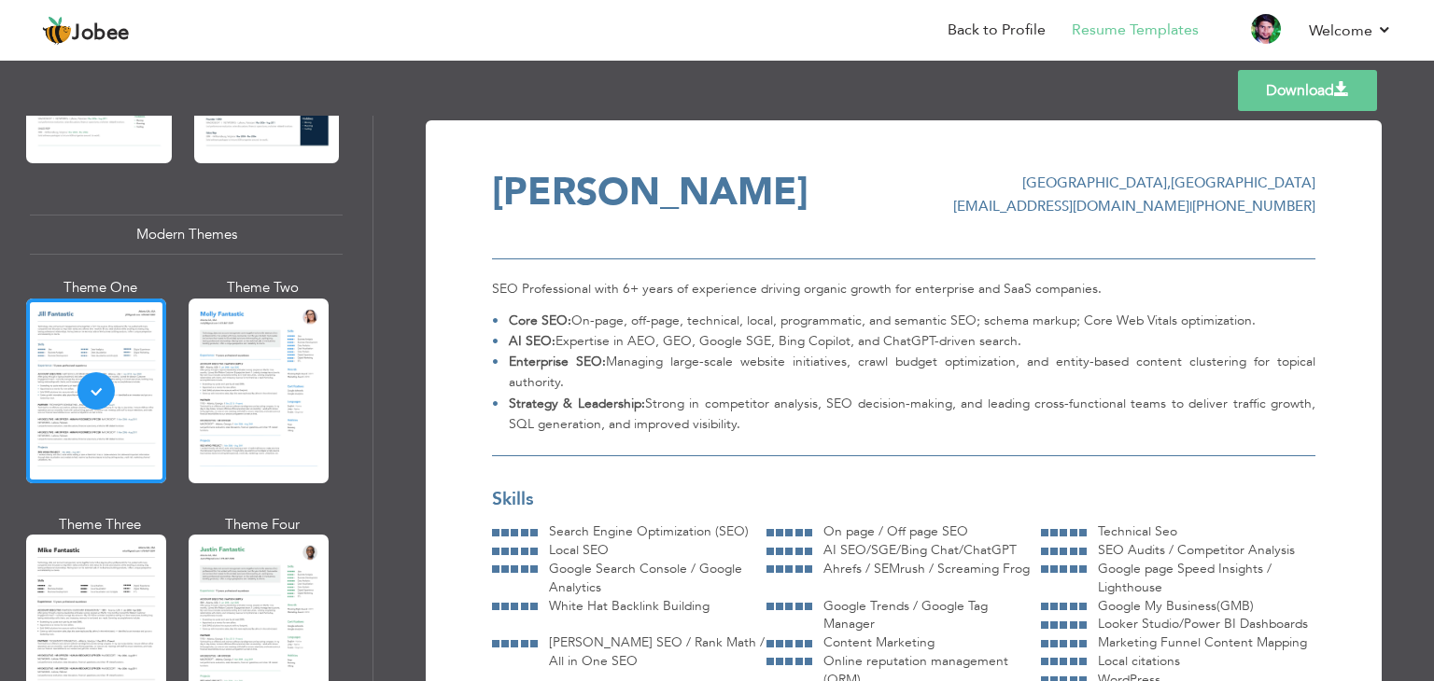
click at [1276, 90] on link "Download" at bounding box center [1307, 90] width 139 height 41
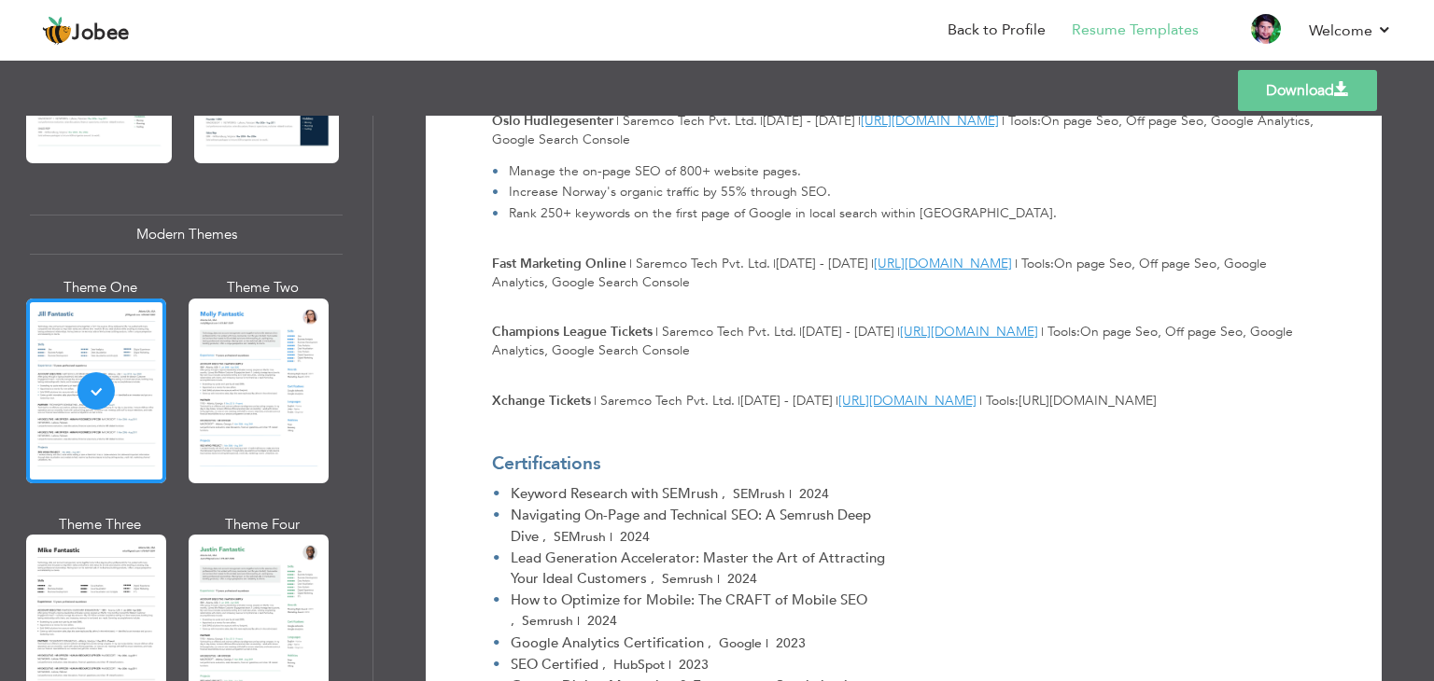
scroll to position [2881, 0]
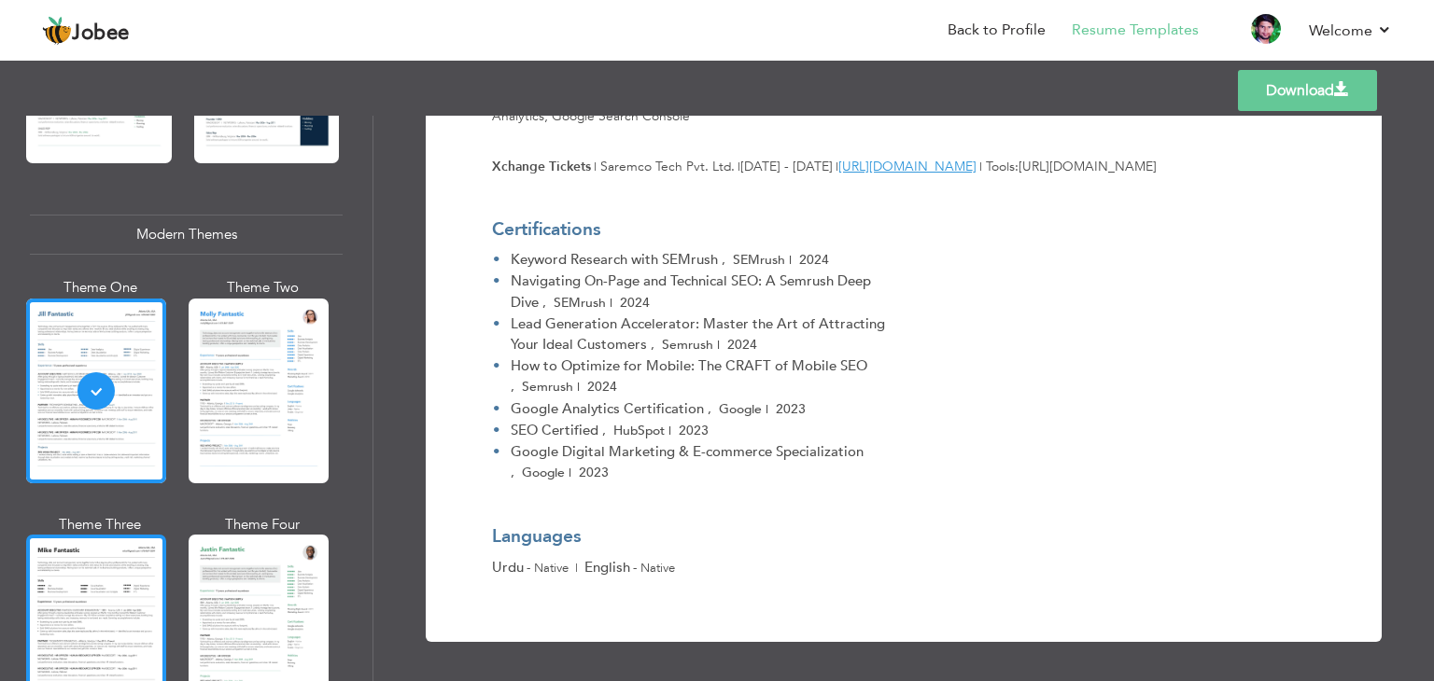
click at [117, 561] on div at bounding box center [96, 627] width 140 height 185
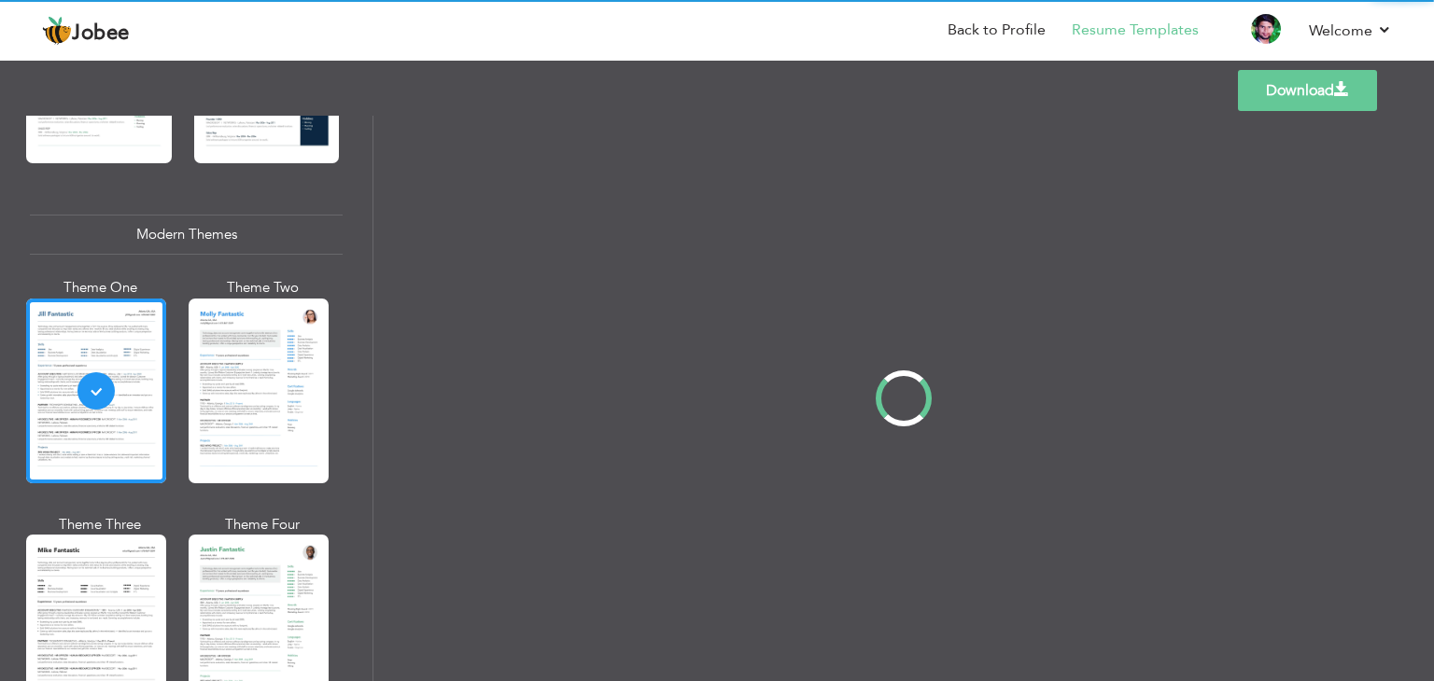
scroll to position [0, 0]
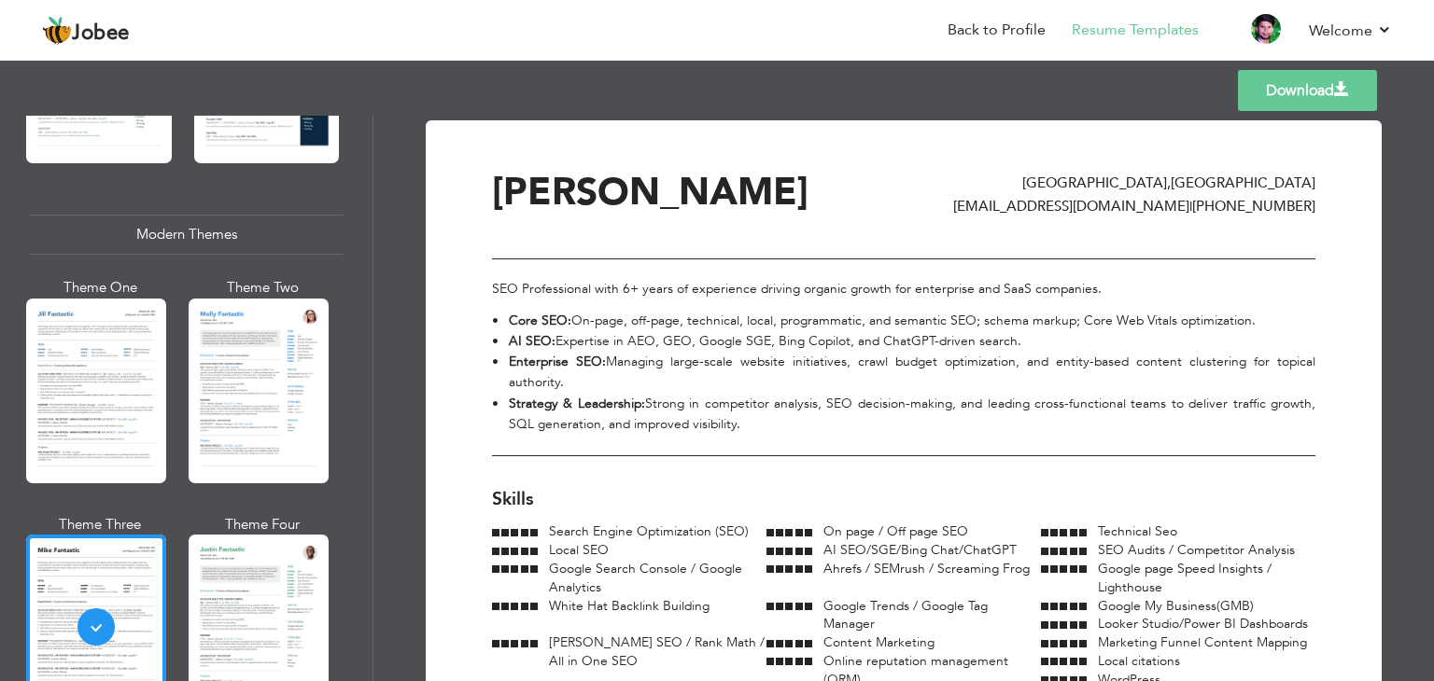
click at [1283, 95] on link "Download" at bounding box center [1307, 90] width 139 height 41
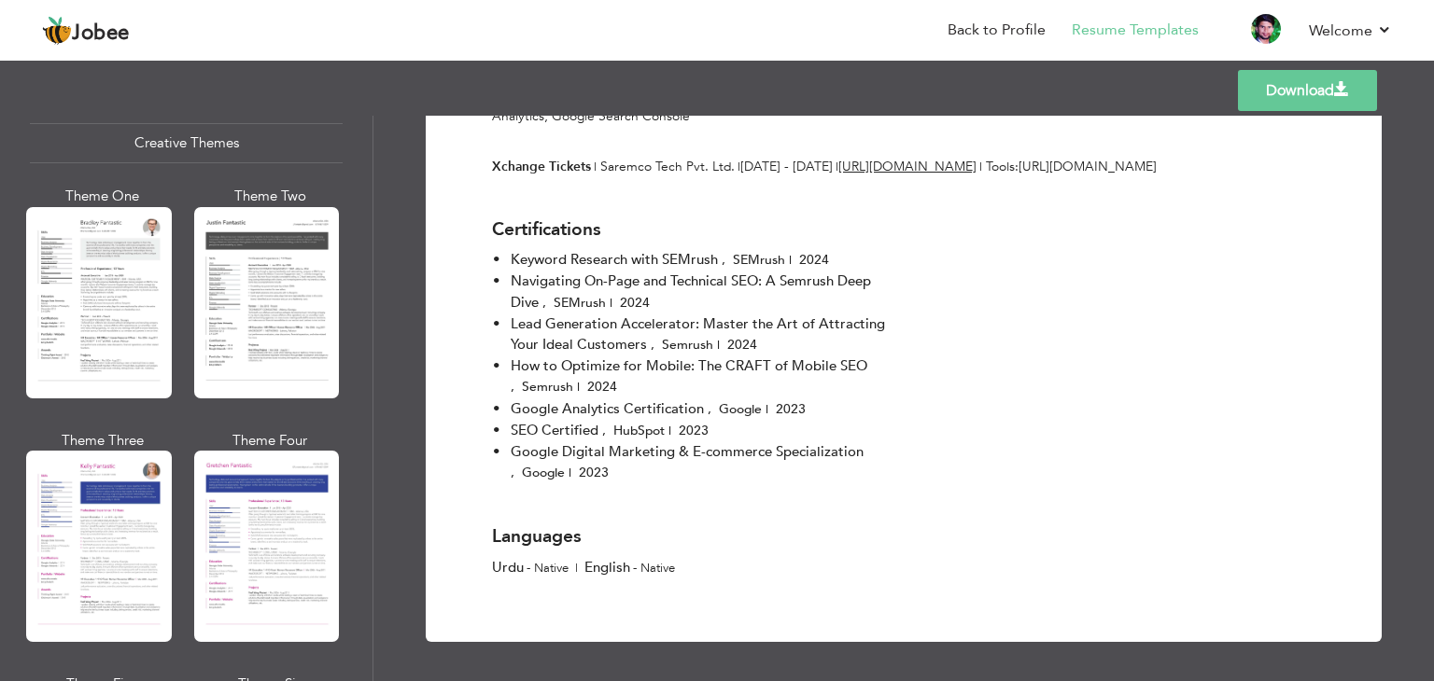
scroll to position [2225, 0]
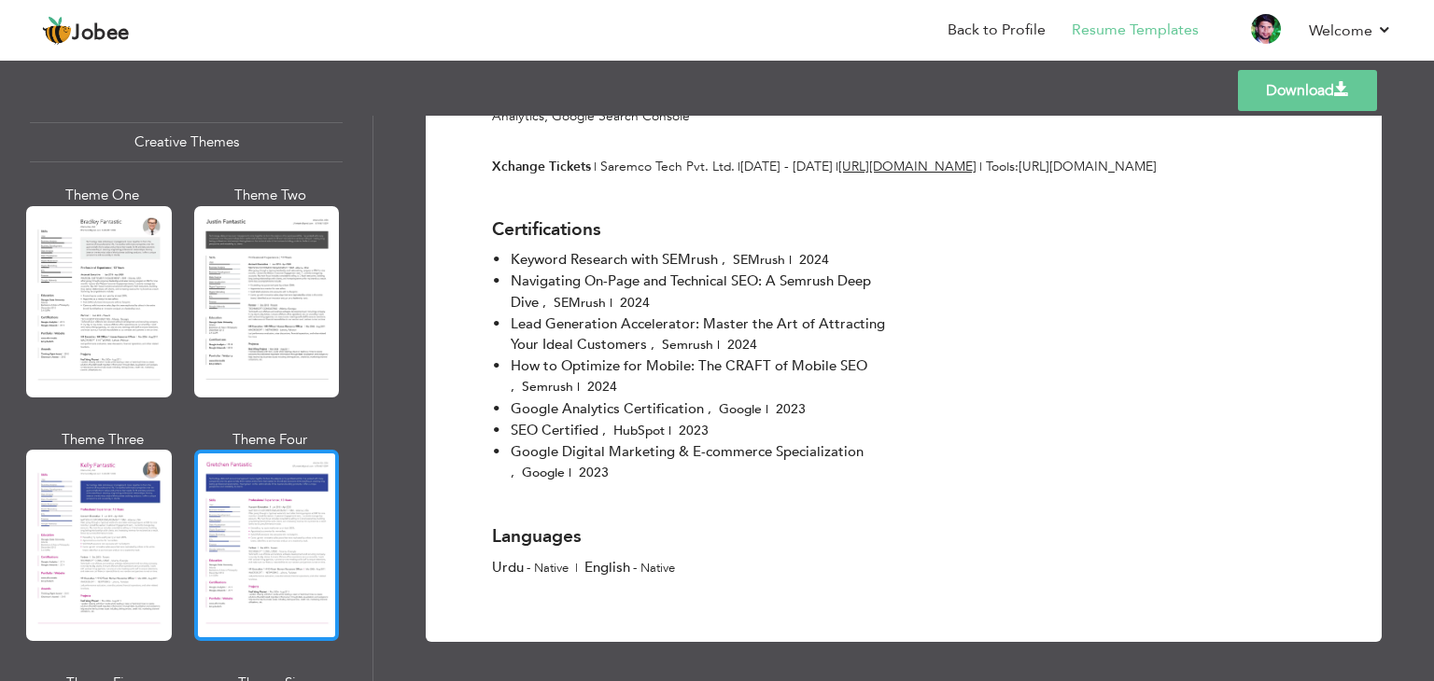
click at [258, 465] on div at bounding box center [267, 545] width 146 height 191
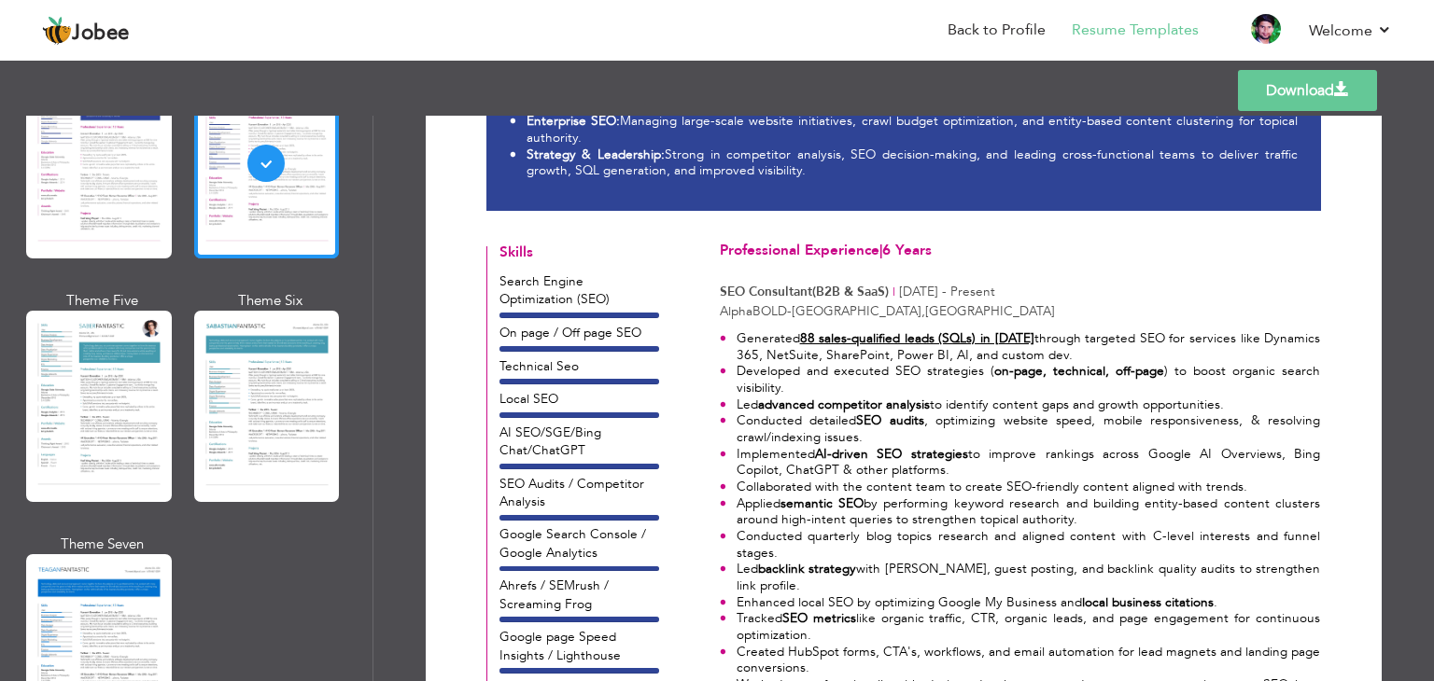
scroll to position [2609, 0]
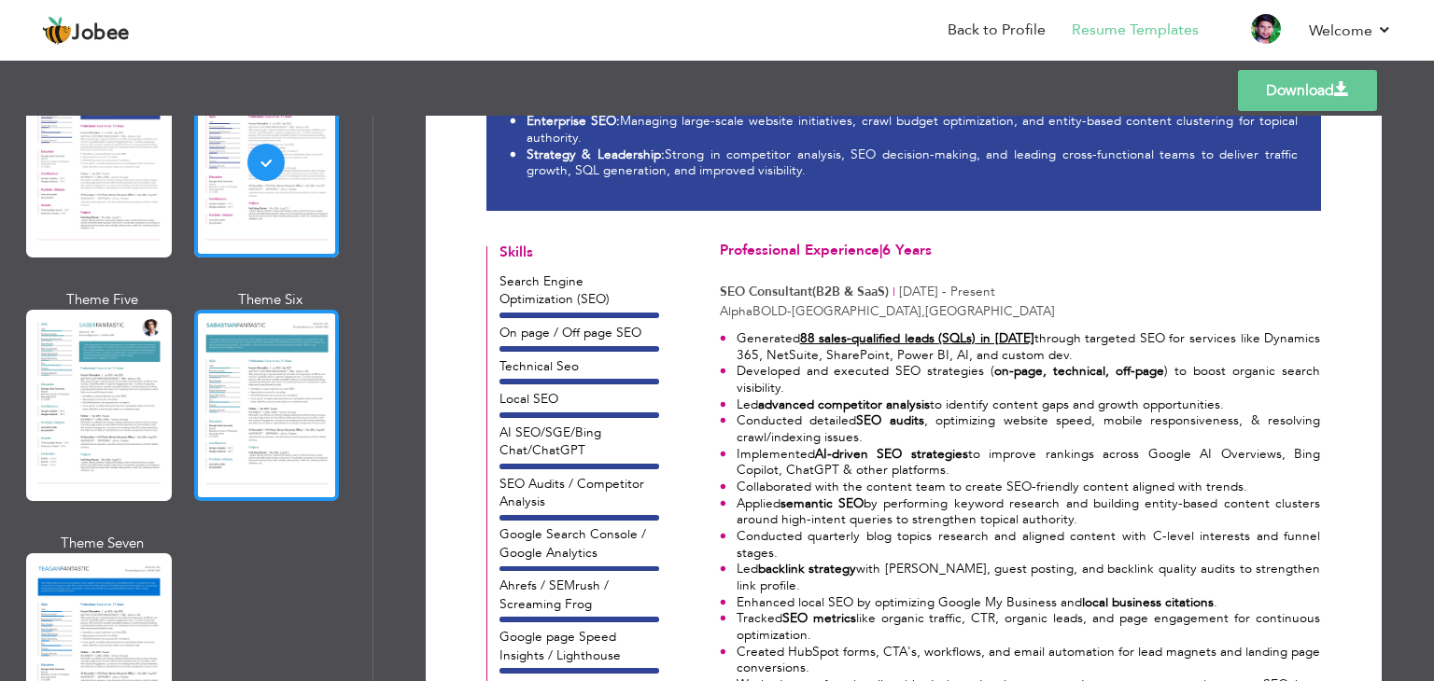
click at [259, 363] on div at bounding box center [267, 405] width 146 height 191
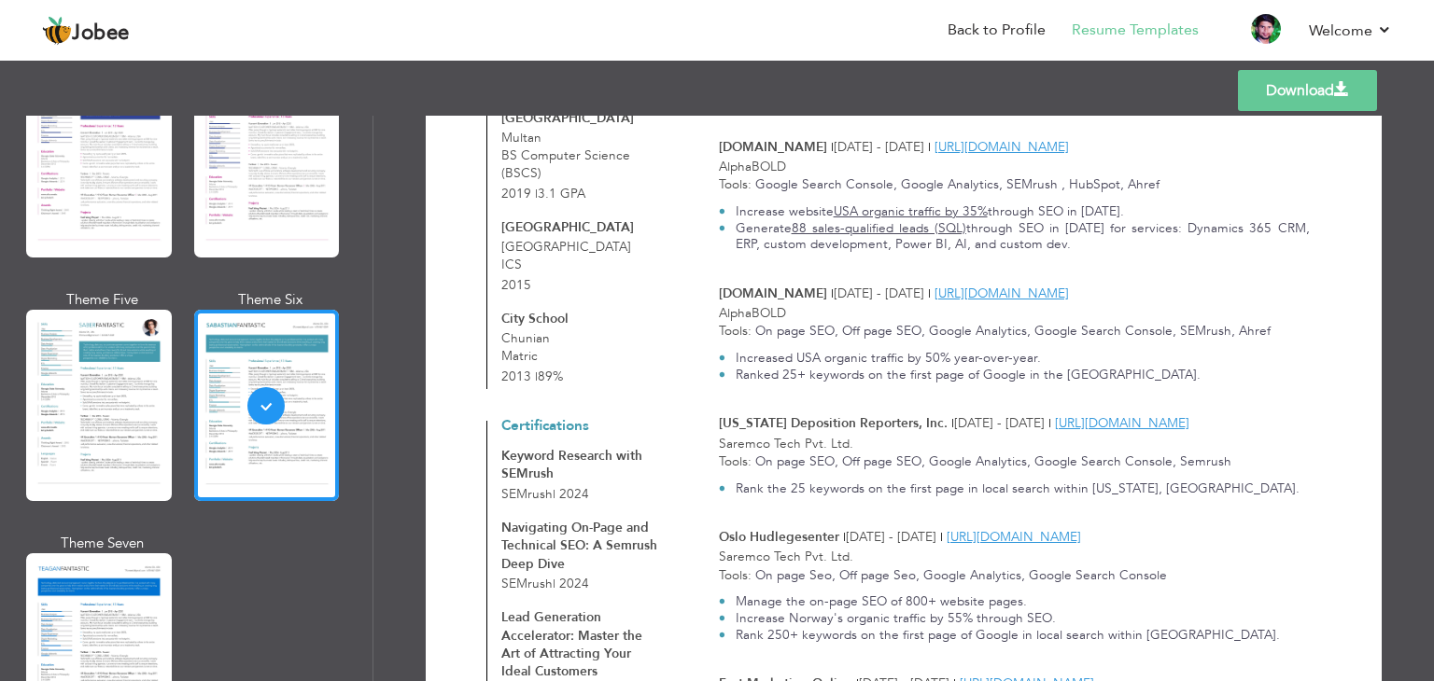
scroll to position [2098, 0]
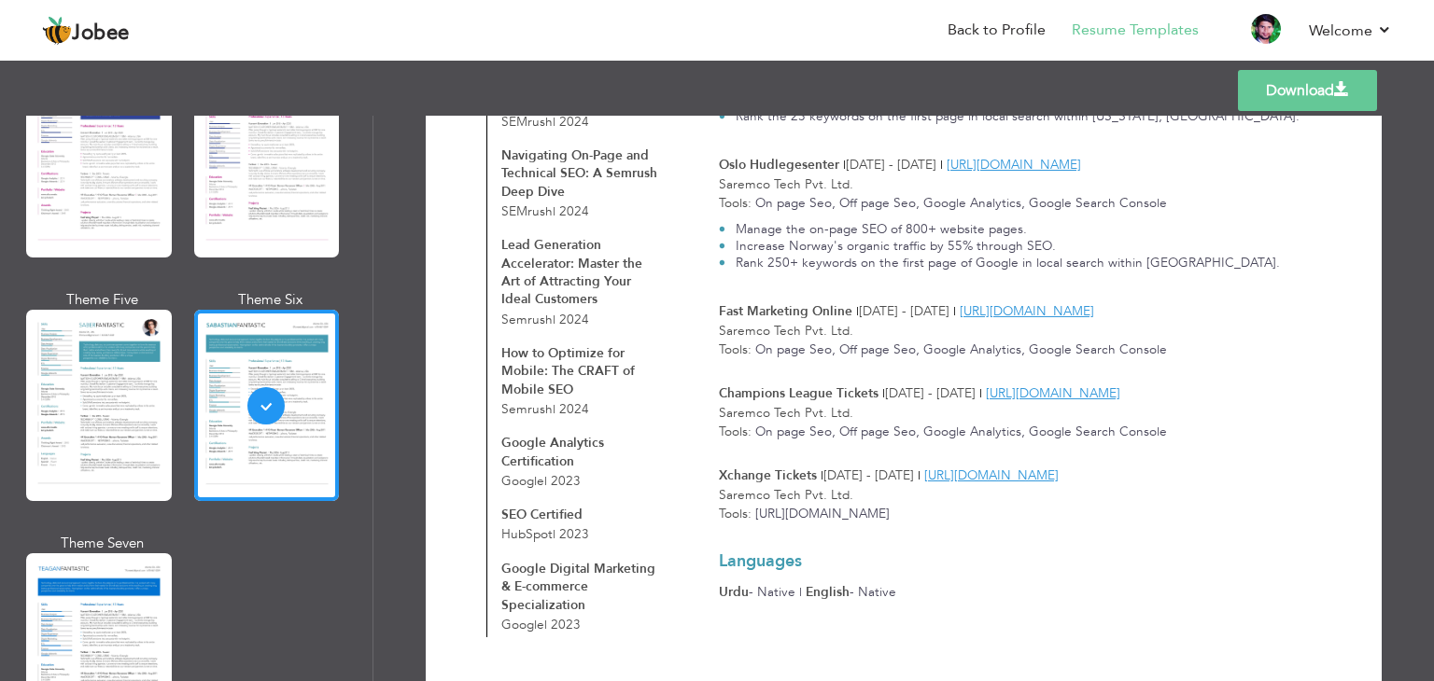
click at [1303, 96] on link "Download" at bounding box center [1307, 90] width 139 height 41
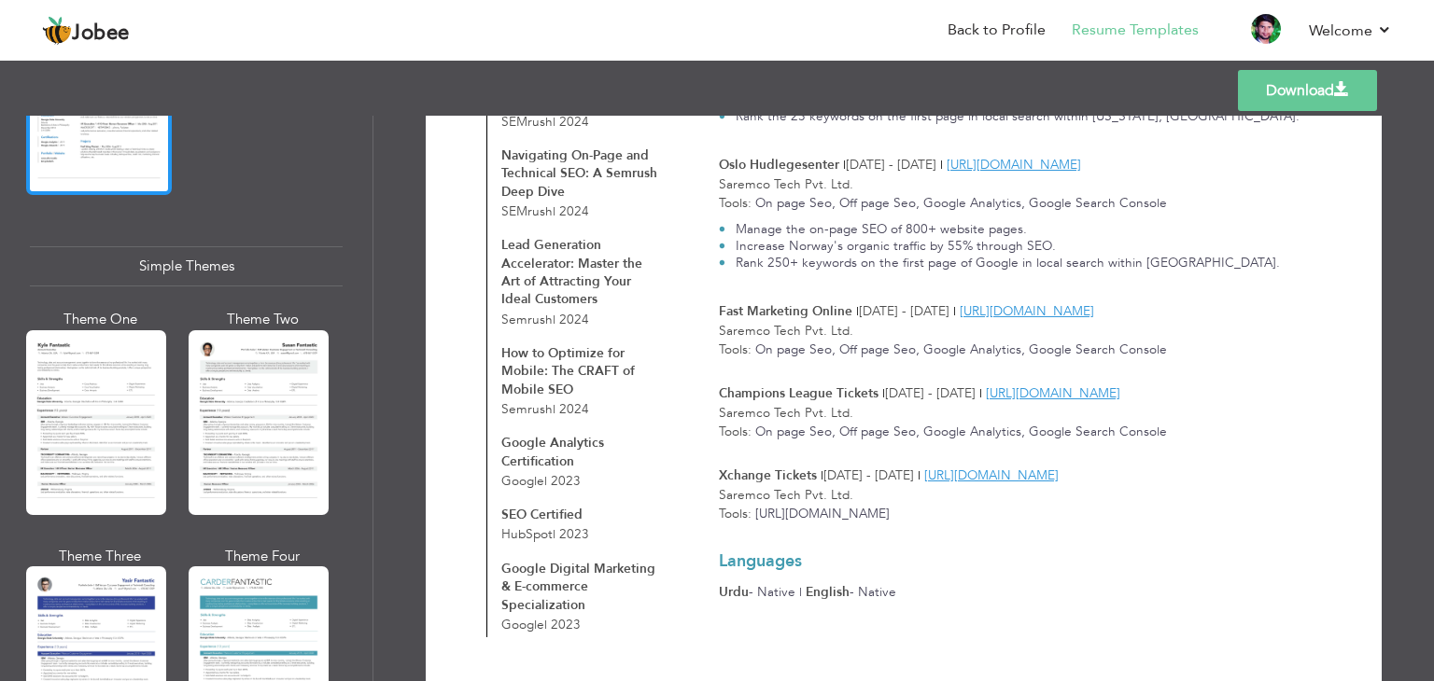
scroll to position [3196, 0]
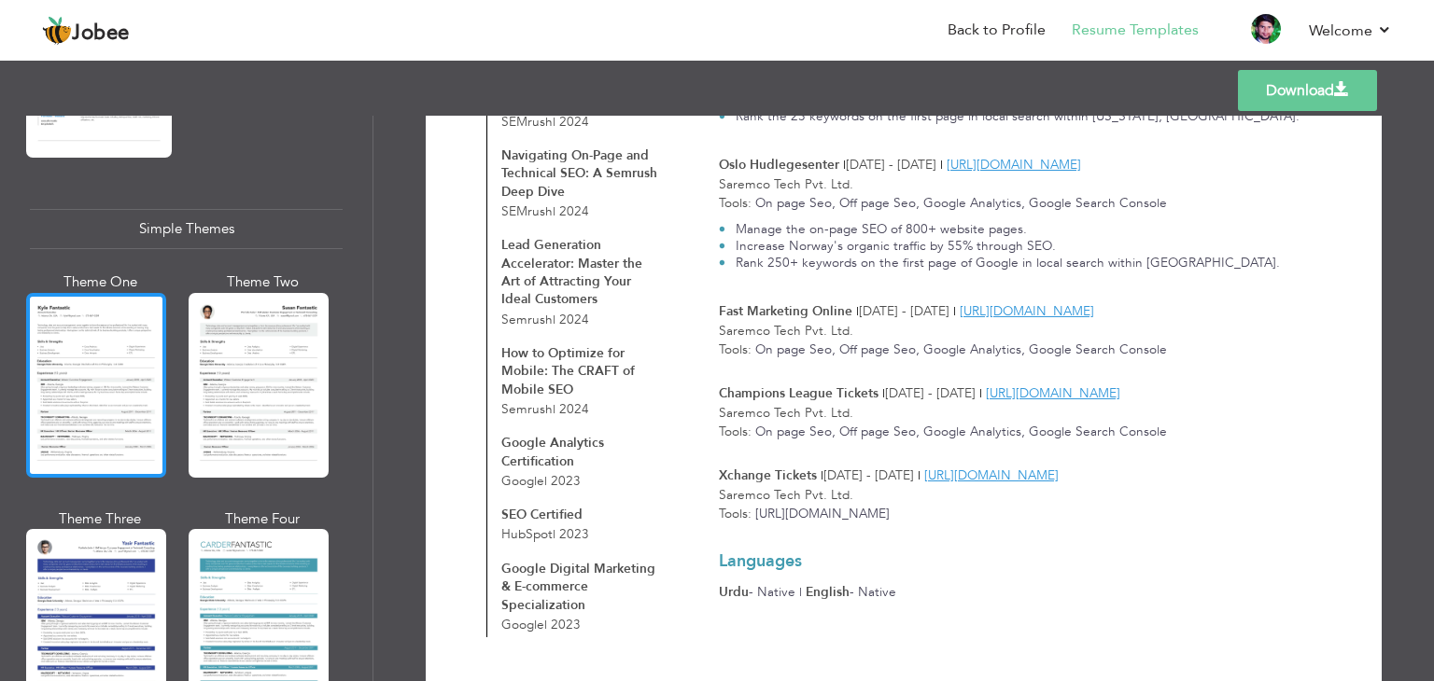
click at [112, 386] on div at bounding box center [96, 385] width 140 height 185
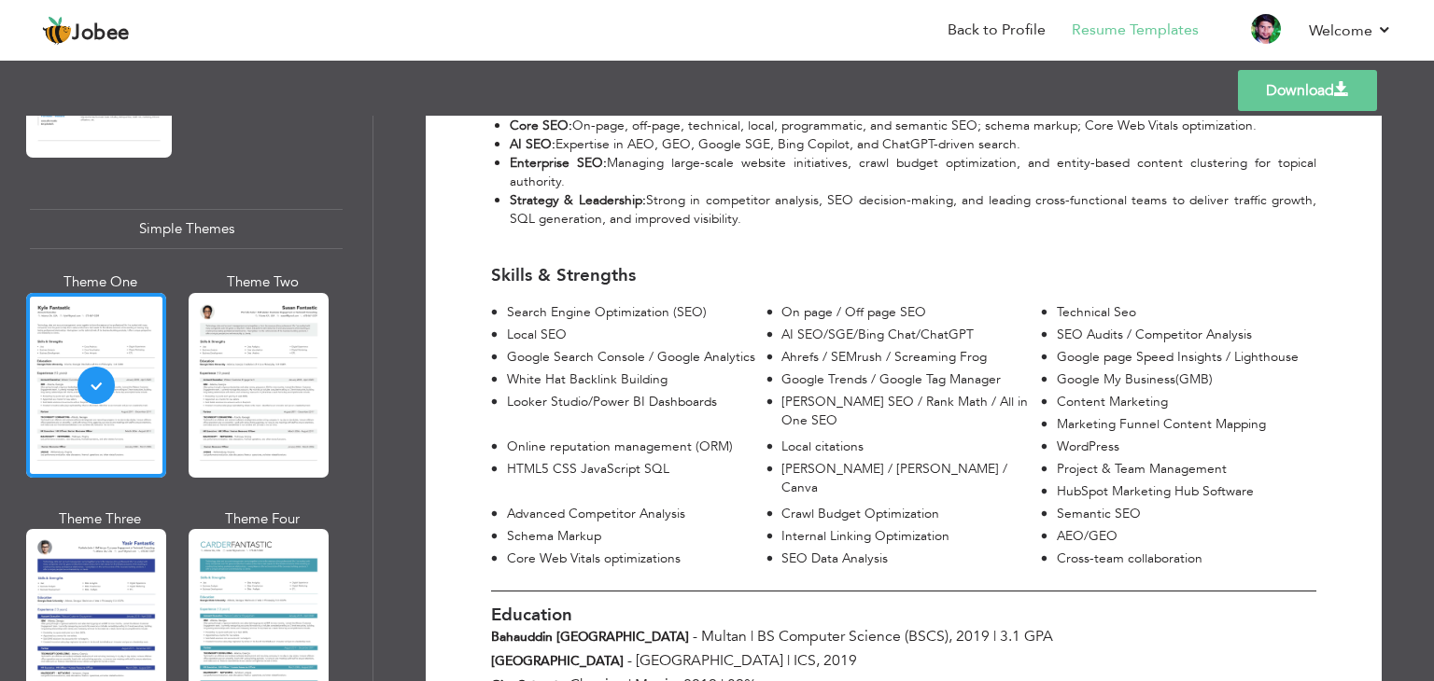
scroll to position [312, 0]
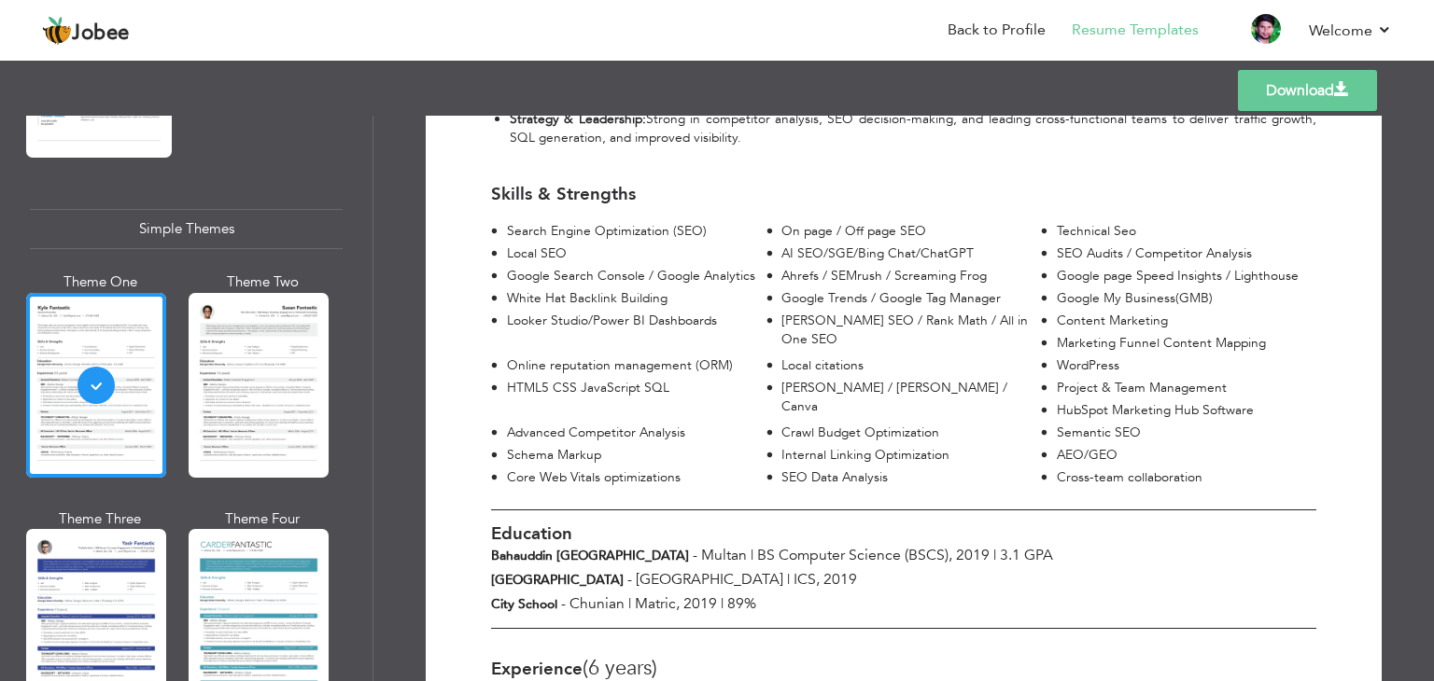
click at [1056, 446] on div "AEO/GEO" at bounding box center [1186, 455] width 260 height 19
click at [1056, 401] on div "HubSpot Marketing Hub Software" at bounding box center [1186, 410] width 260 height 19
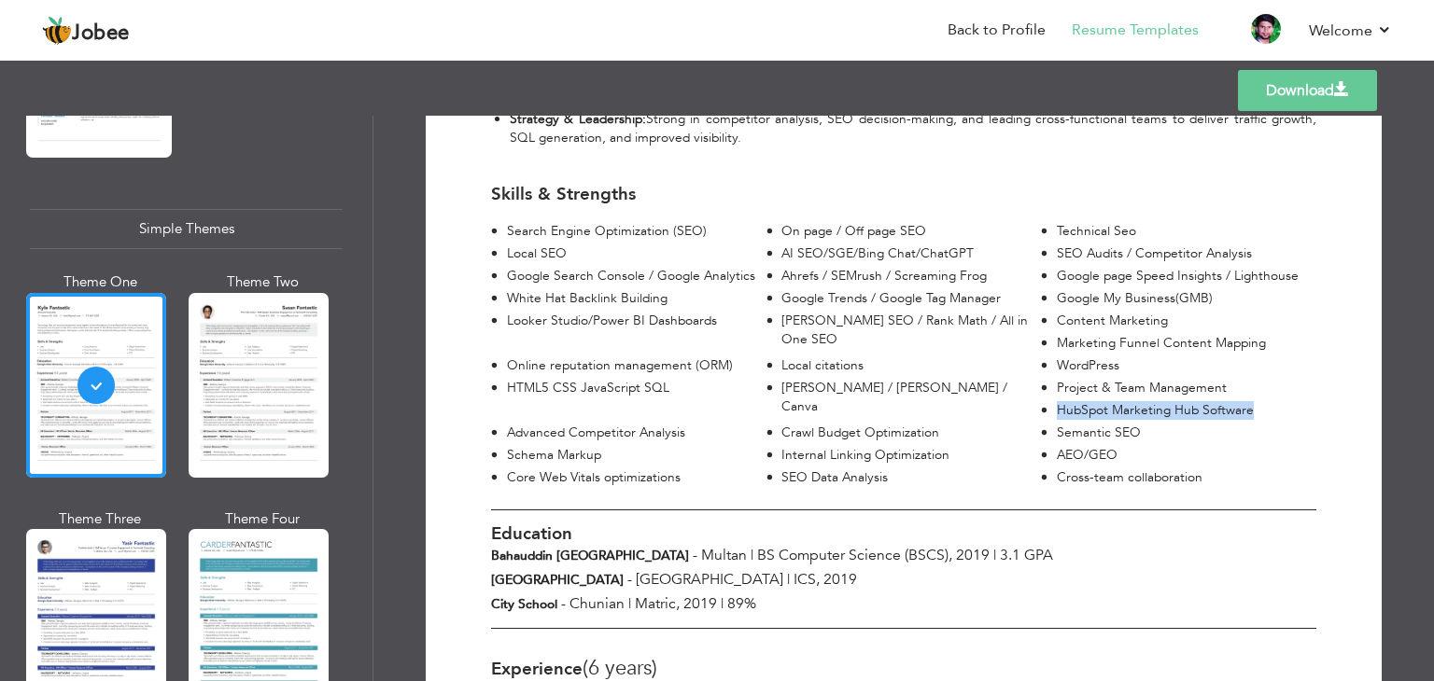
click at [1056, 401] on div "HubSpot Marketing Hub Software" at bounding box center [1186, 410] width 260 height 19
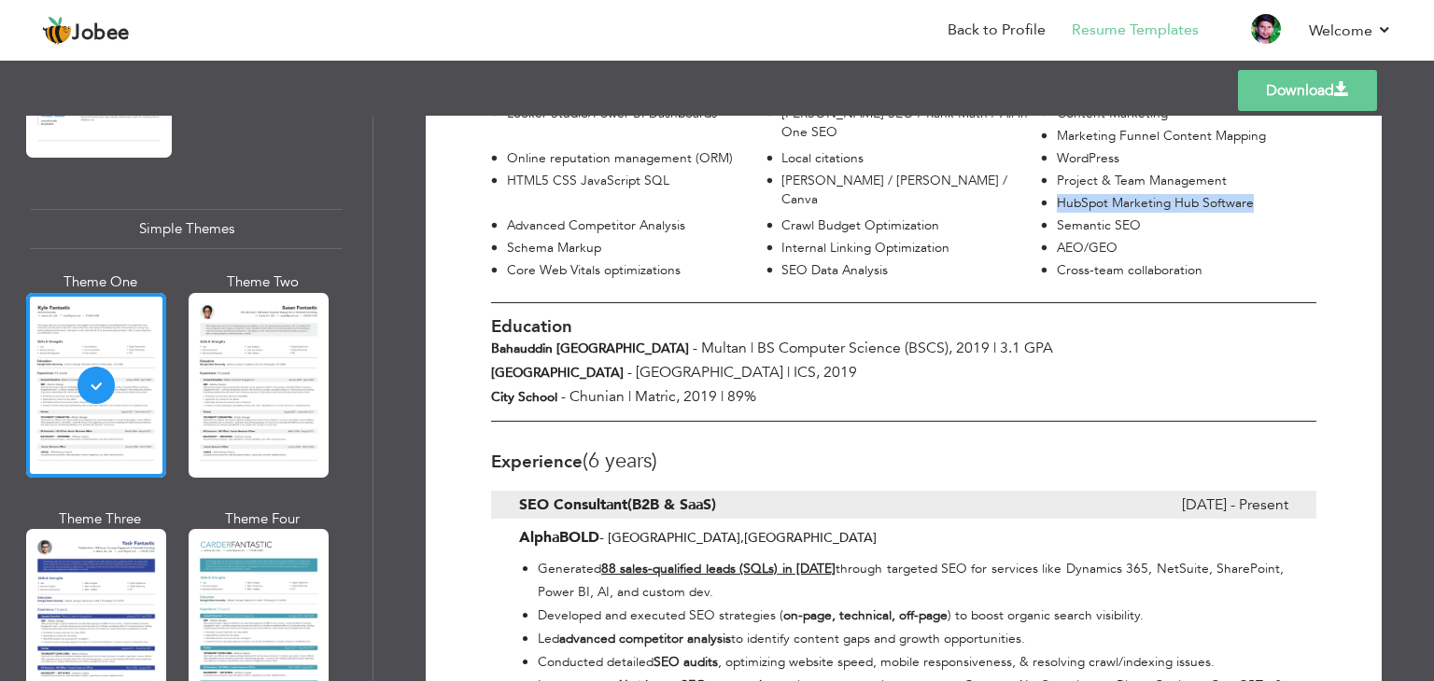
scroll to position [521, 0]
click at [757, 336] on span "BS Computer Science (BSCS) ," at bounding box center [854, 346] width 195 height 21
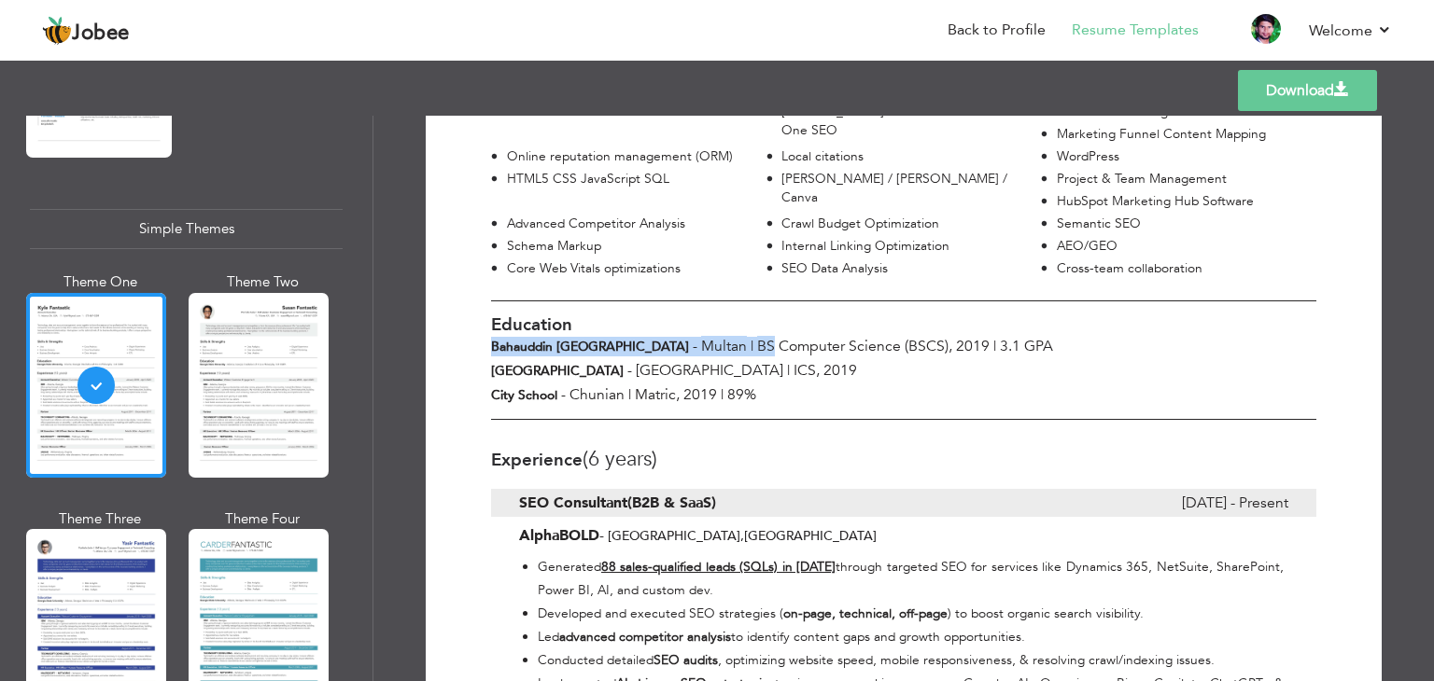
drag, startPoint x: 752, startPoint y: 327, endPoint x: 927, endPoint y: 311, distance: 175.3
click at [927, 311] on div "Education Bahauddin Zakariya University - Multan | BS Computer Science (BSCS) ,…" at bounding box center [903, 360] width 853 height 119
click at [927, 311] on div "Education" at bounding box center [903, 318] width 853 height 35
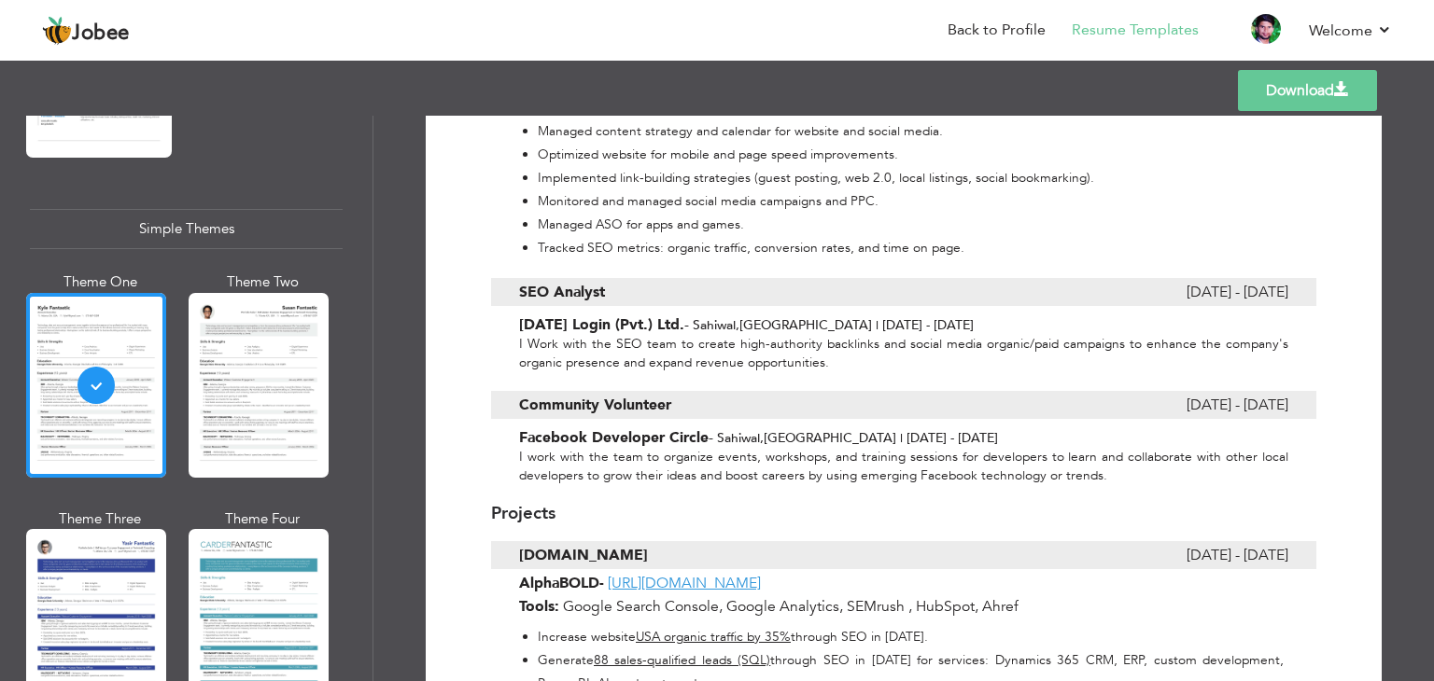
scroll to position [2040, 0]
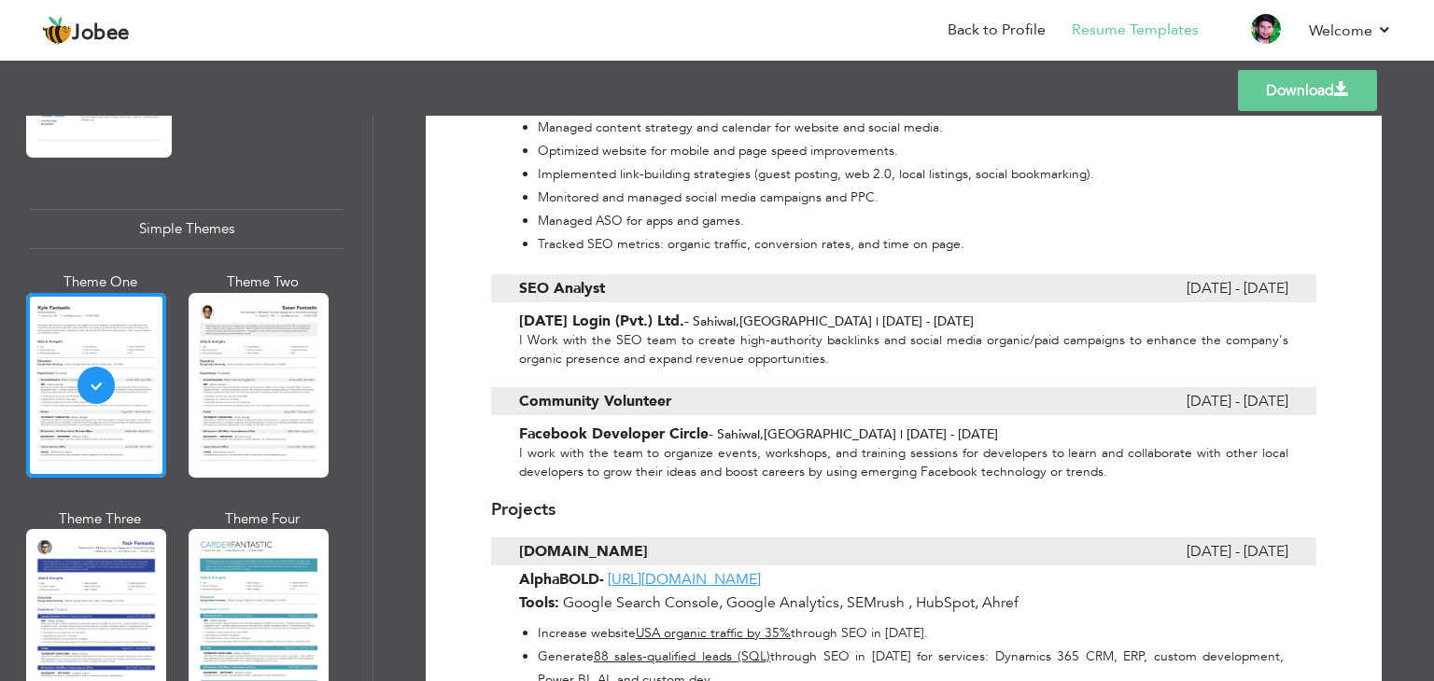
click at [1264, 98] on link "Download" at bounding box center [1307, 90] width 139 height 41
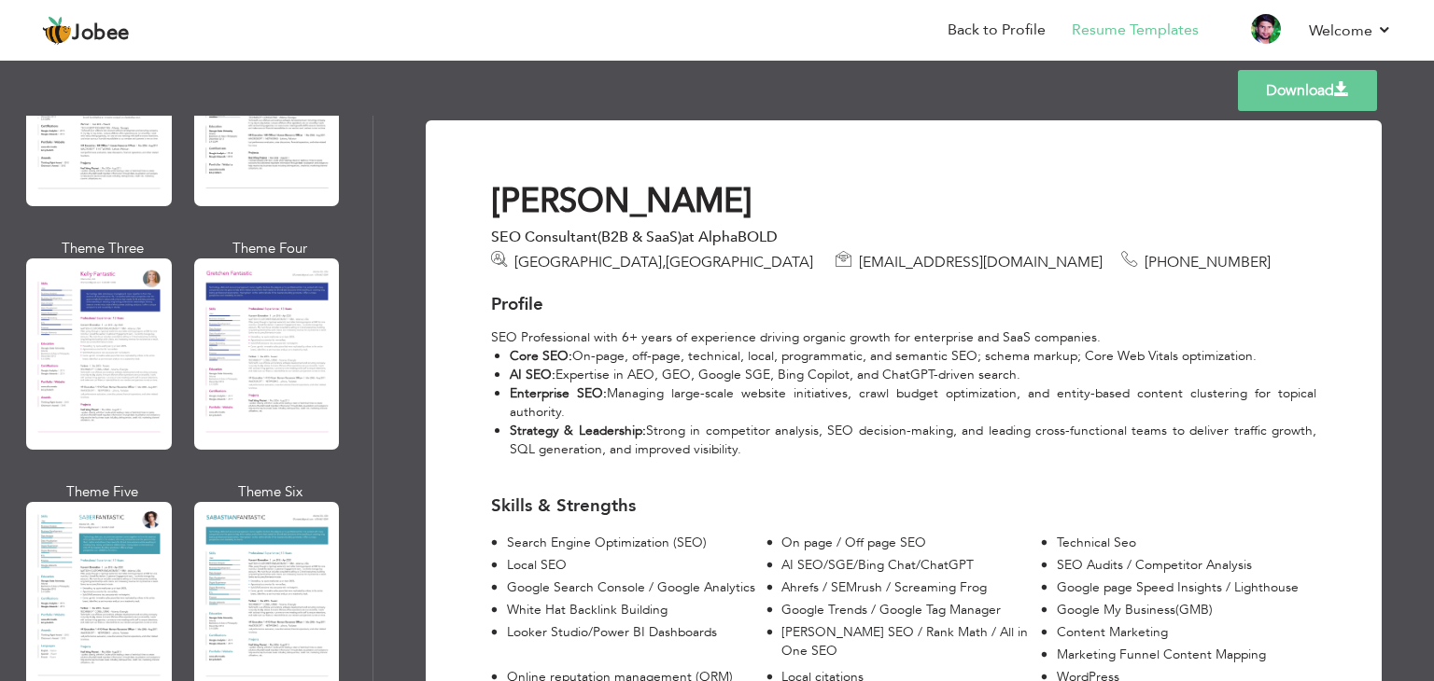
scroll to position [2411, 0]
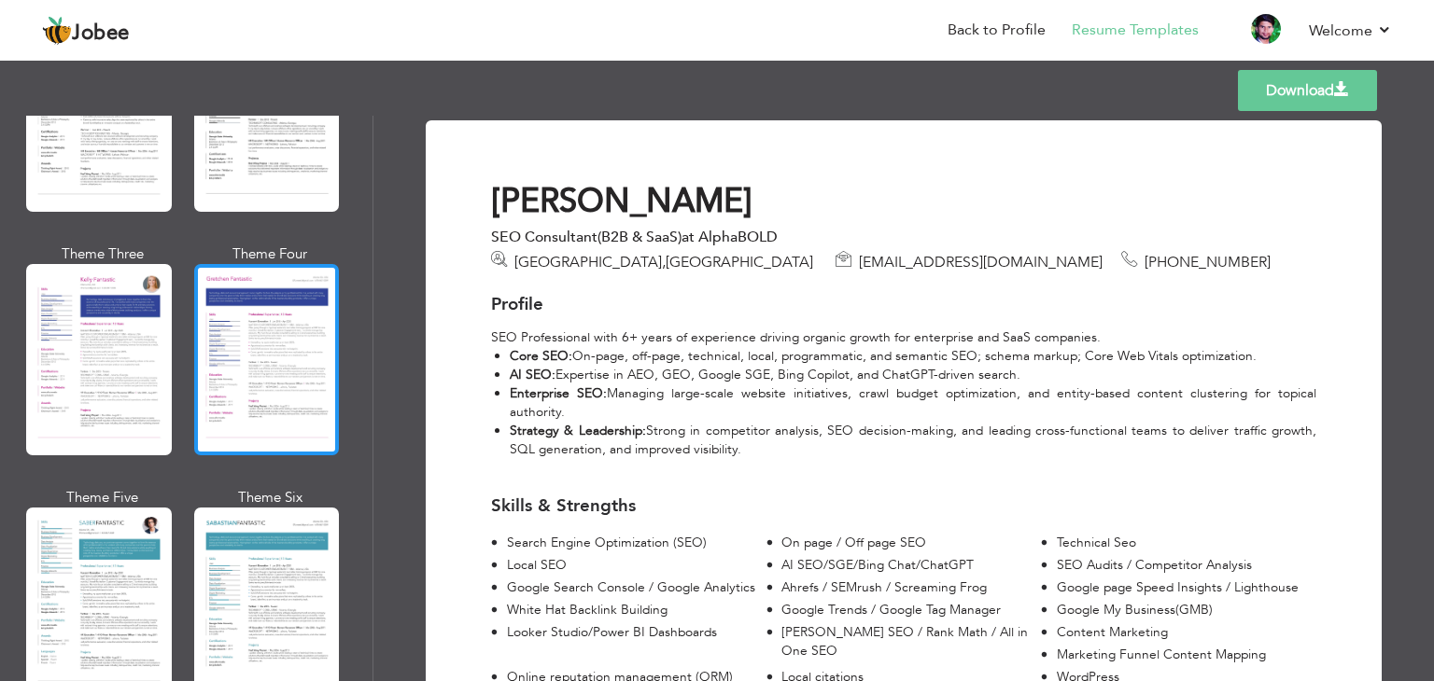
click at [264, 311] on div at bounding box center [267, 359] width 146 height 191
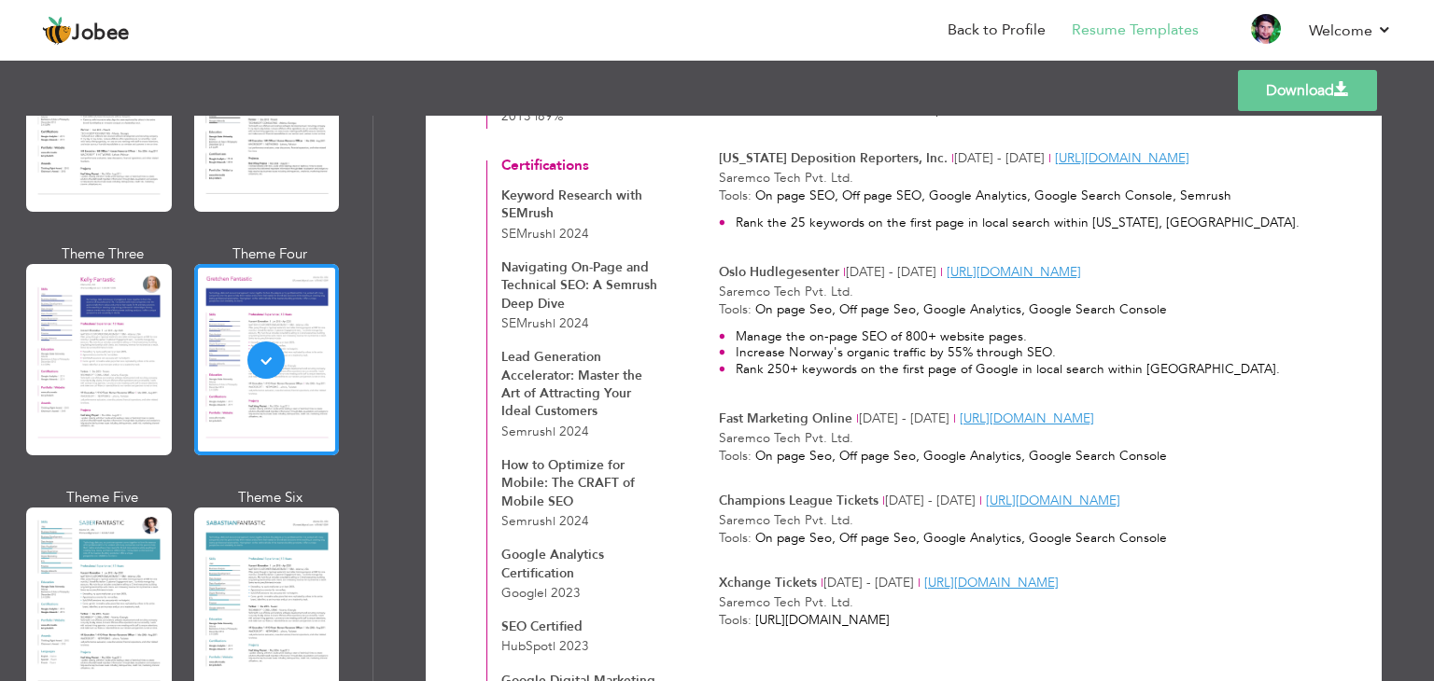
scroll to position [2193, 0]
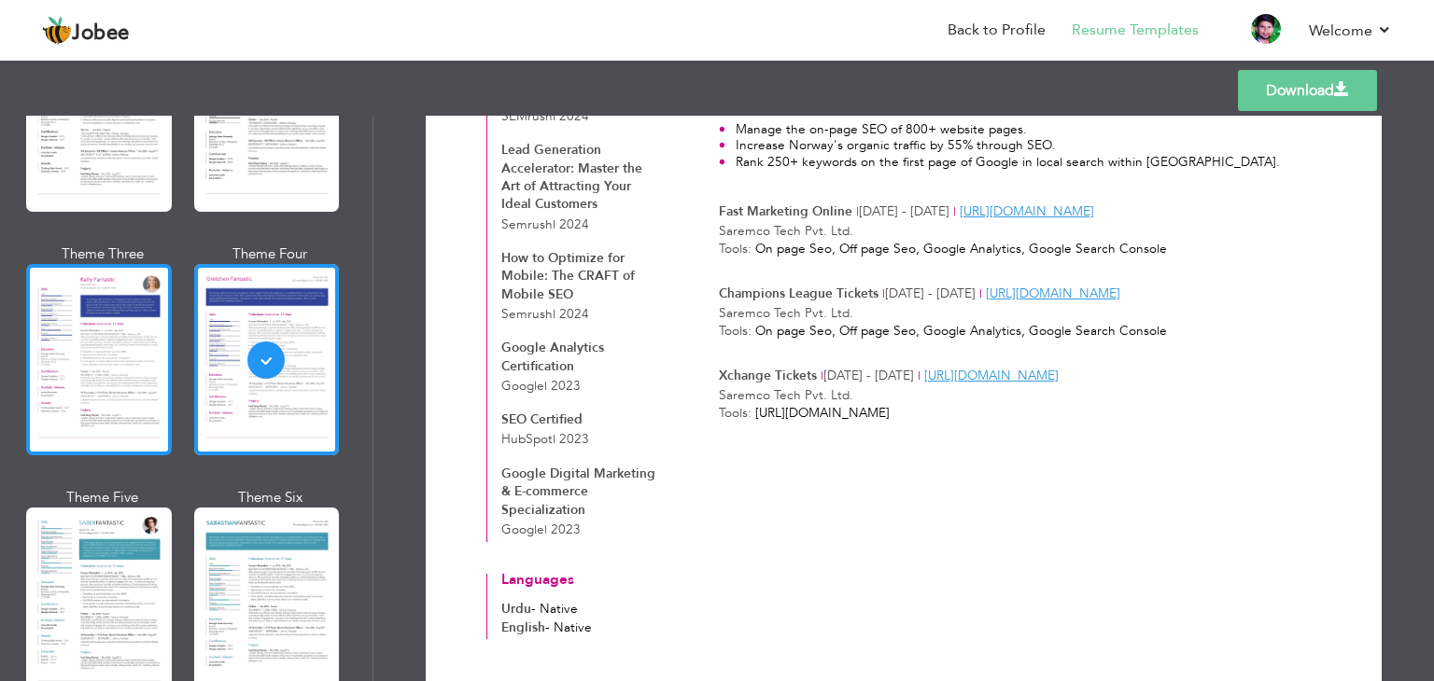
click at [97, 369] on div at bounding box center [99, 359] width 146 height 191
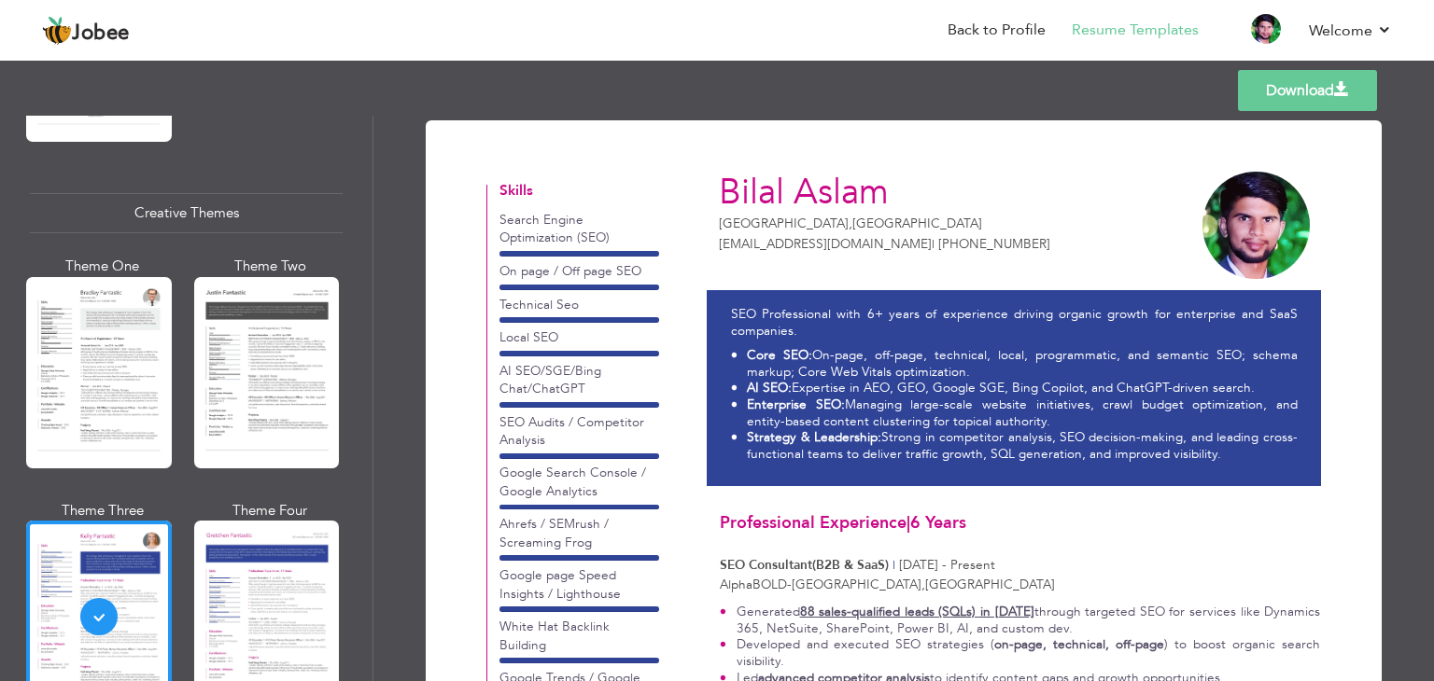
scroll to position [2152, 0]
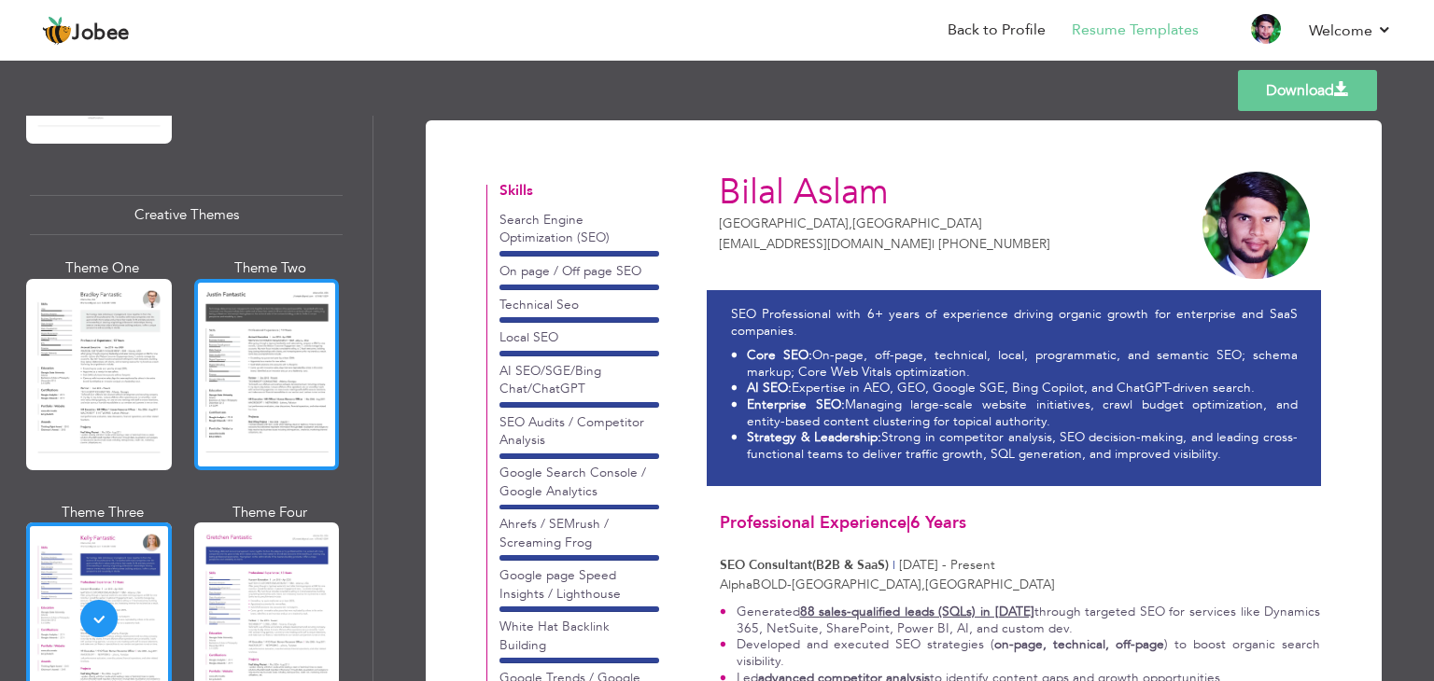
click at [295, 400] on div at bounding box center [267, 374] width 146 height 191
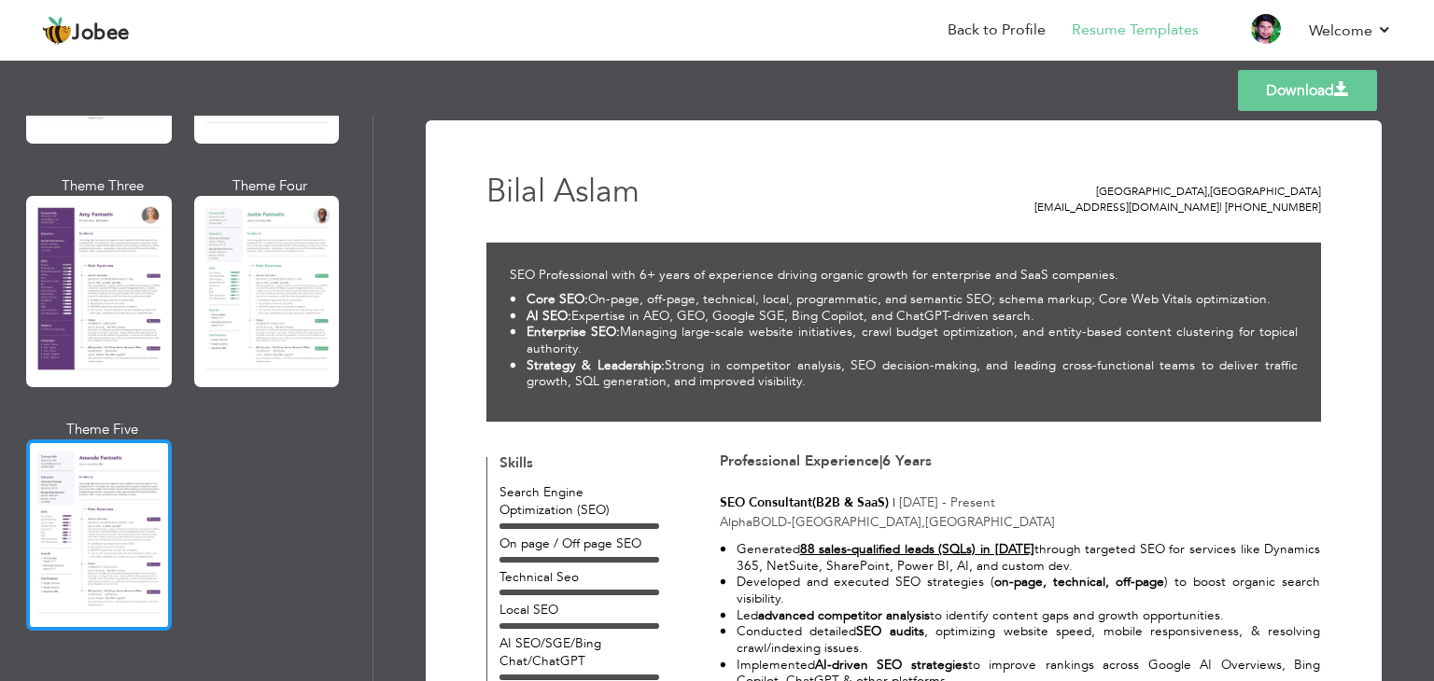
scroll to position [1664, 0]
click at [101, 497] on div at bounding box center [99, 536] width 146 height 191
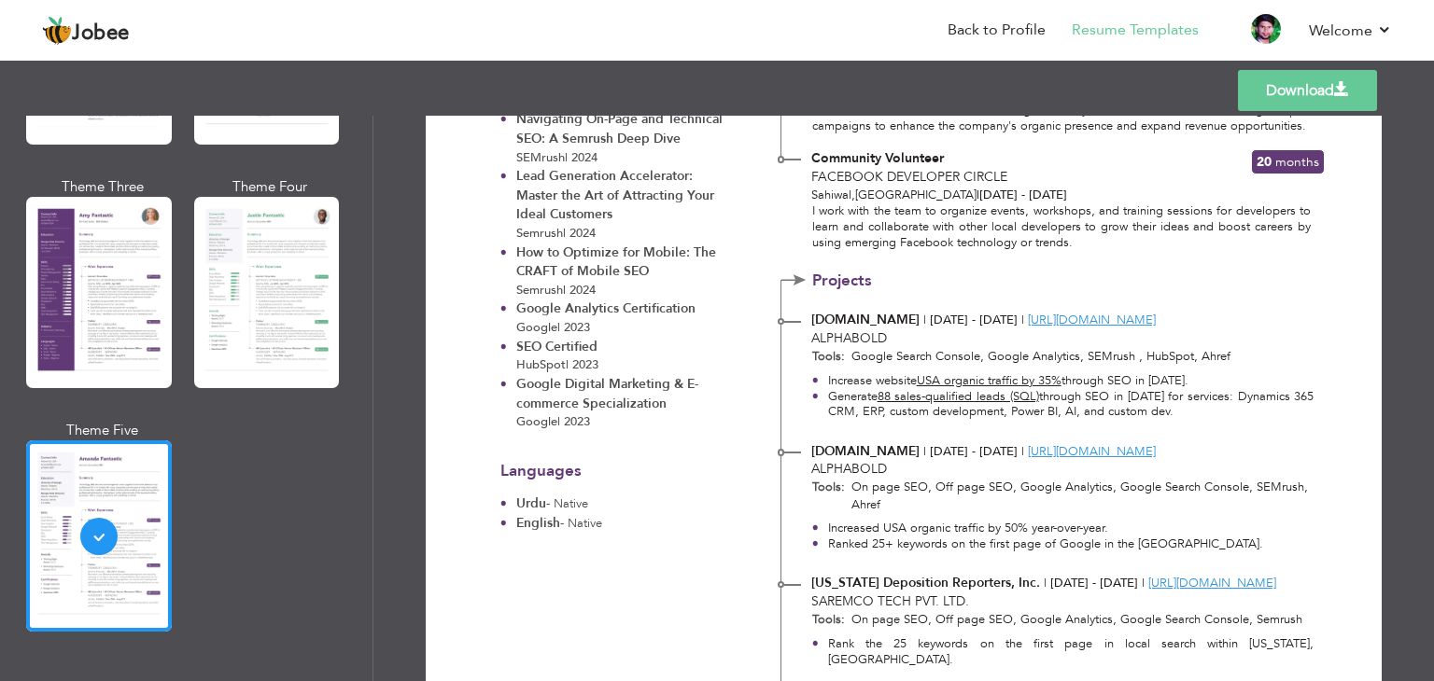
scroll to position [2095, 0]
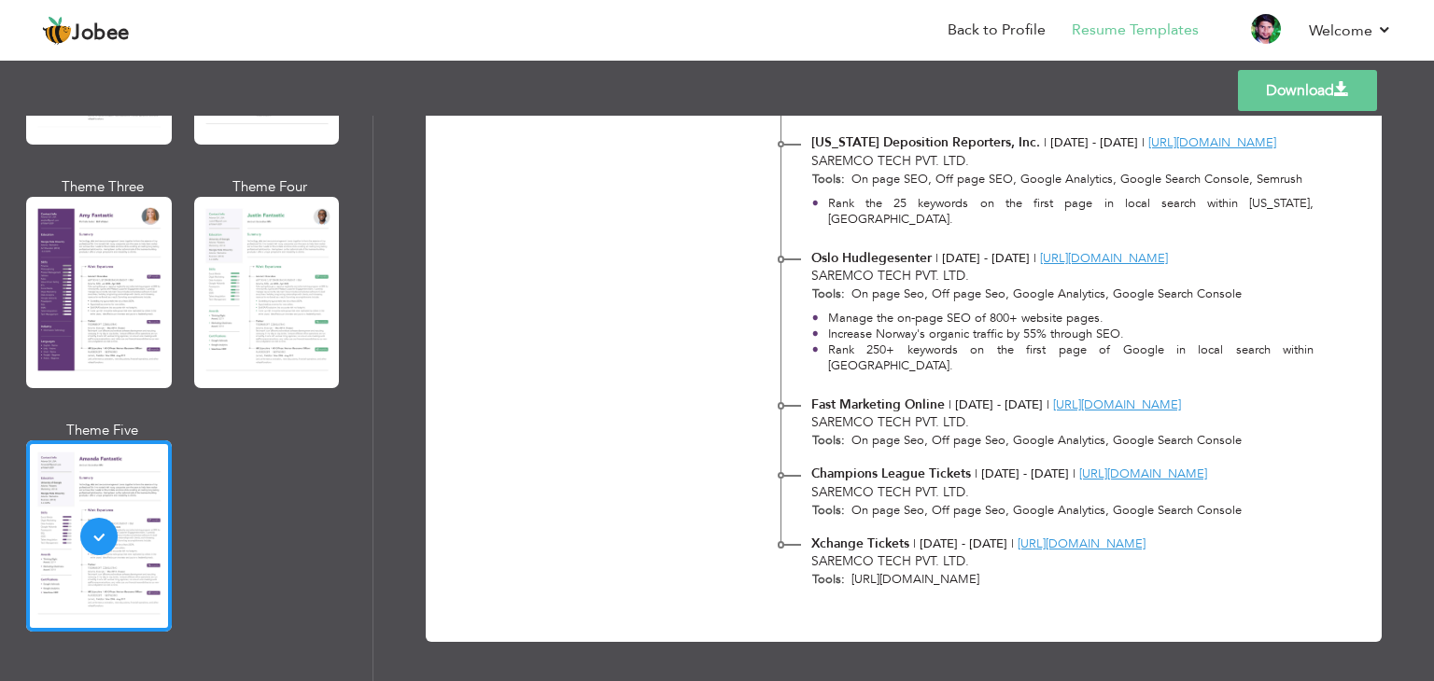
click at [1269, 77] on link "Download" at bounding box center [1307, 90] width 139 height 41
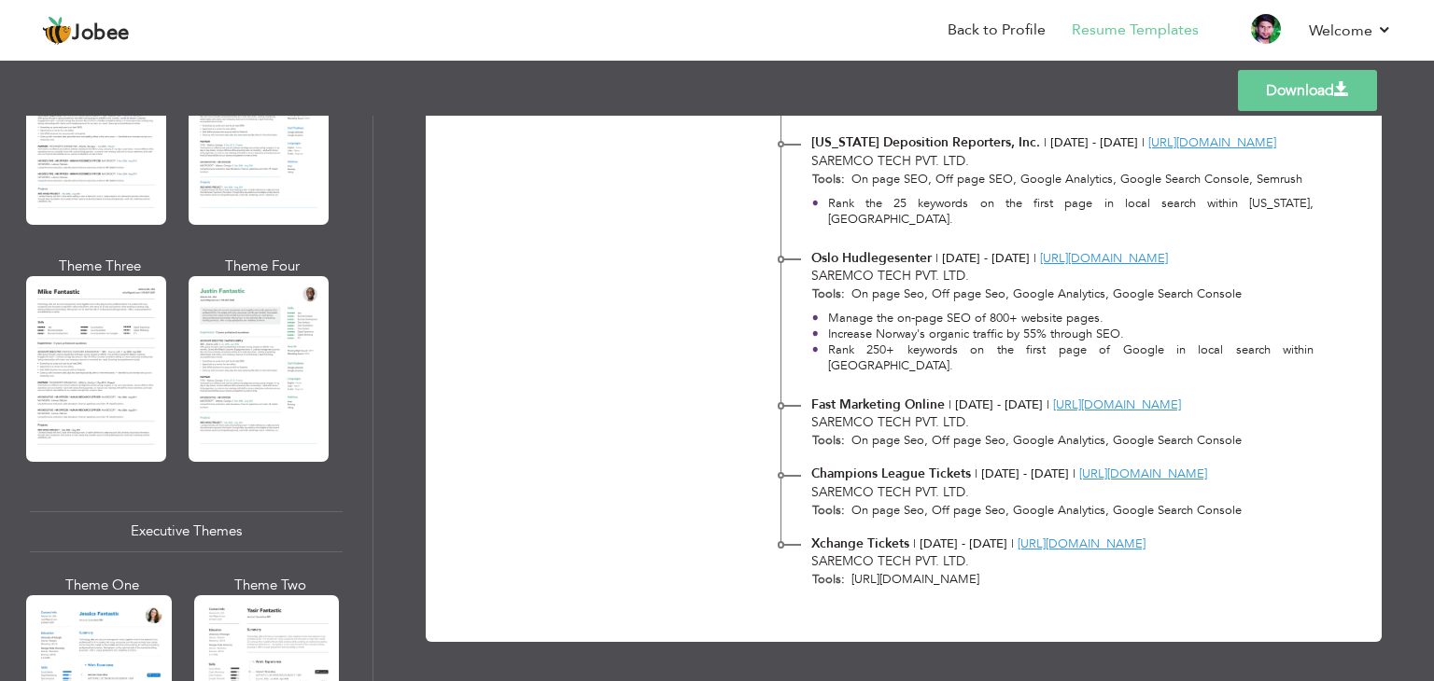
scroll to position [1016, 0]
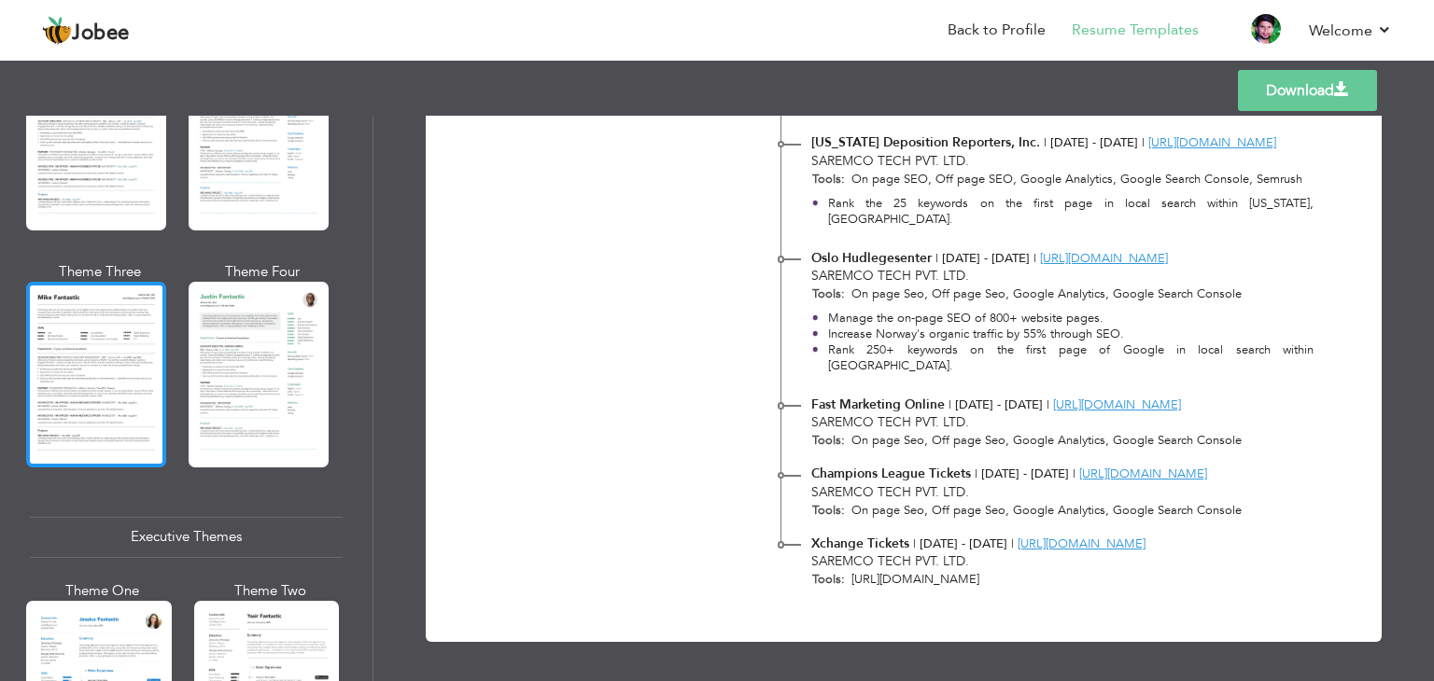
click at [91, 357] on div at bounding box center [96, 374] width 140 height 185
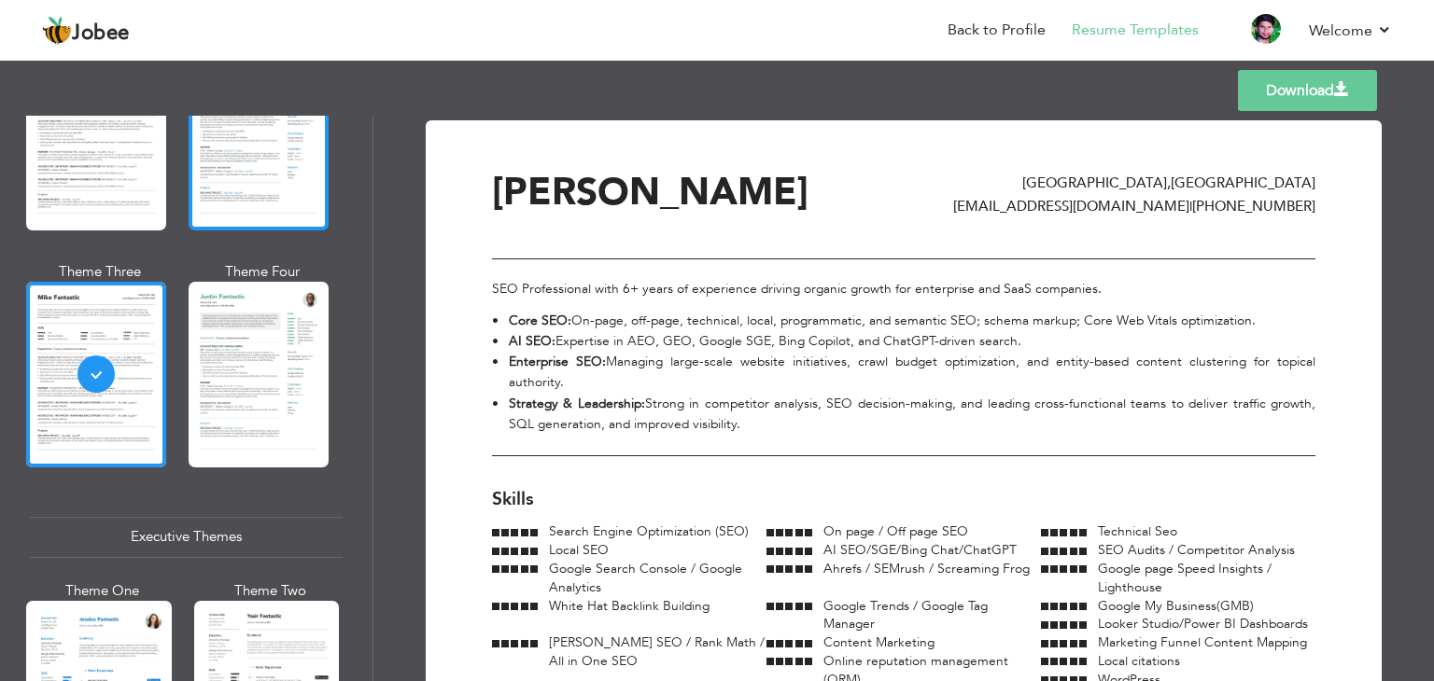
click at [247, 170] on div at bounding box center [259, 138] width 140 height 185
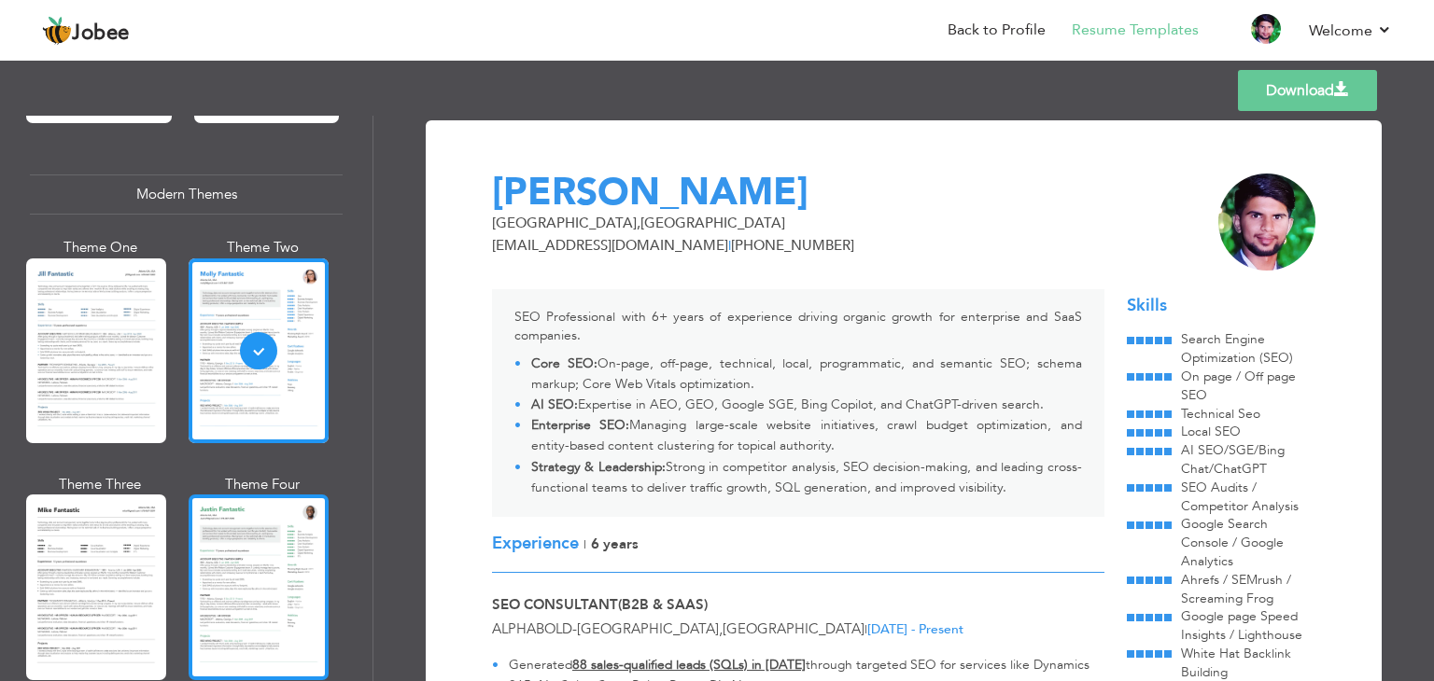
scroll to position [799, 0]
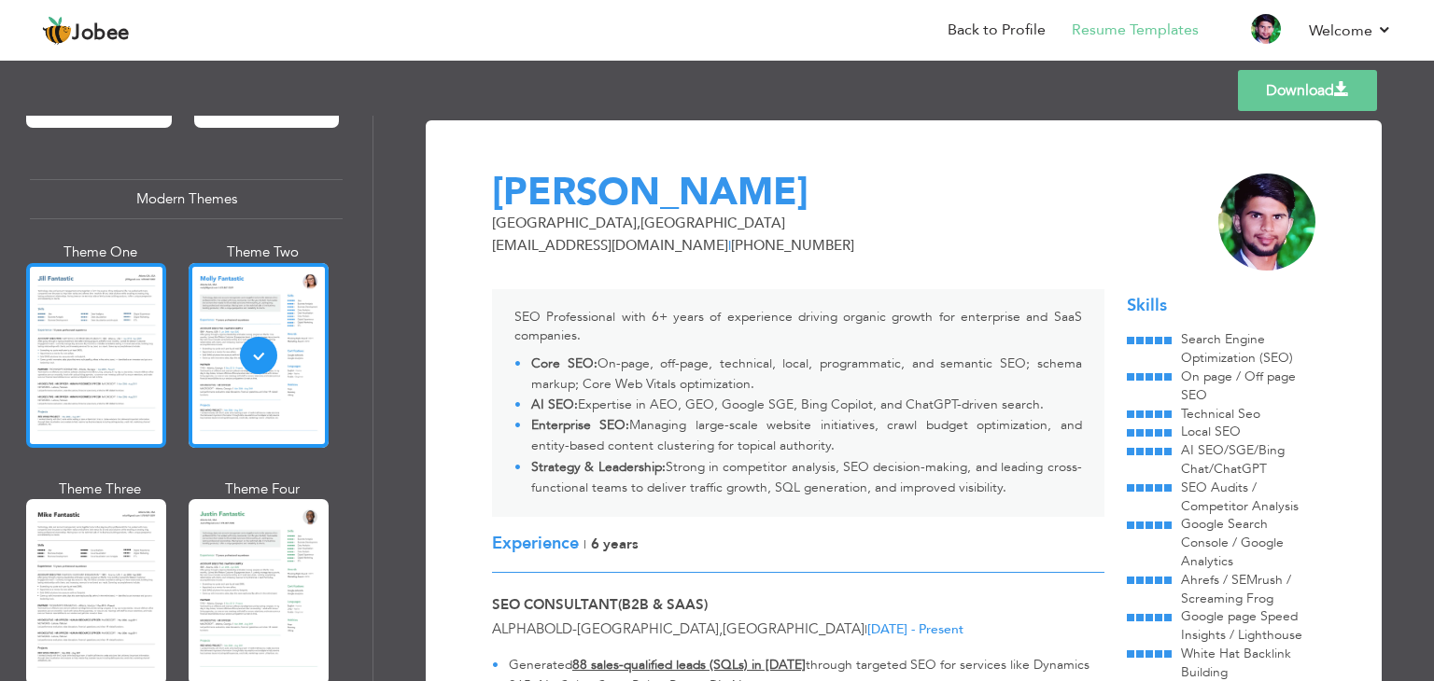
click at [119, 365] on div at bounding box center [96, 355] width 140 height 185
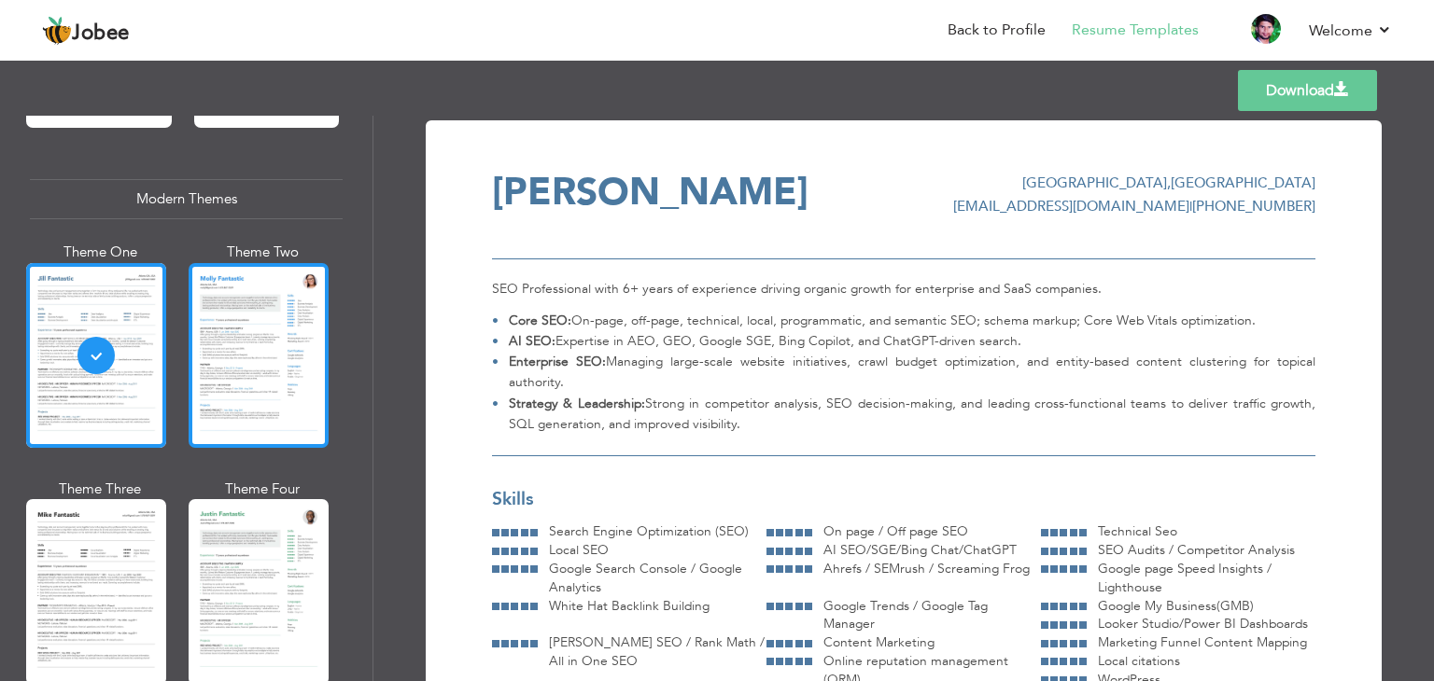
click at [283, 398] on div at bounding box center [259, 355] width 140 height 185
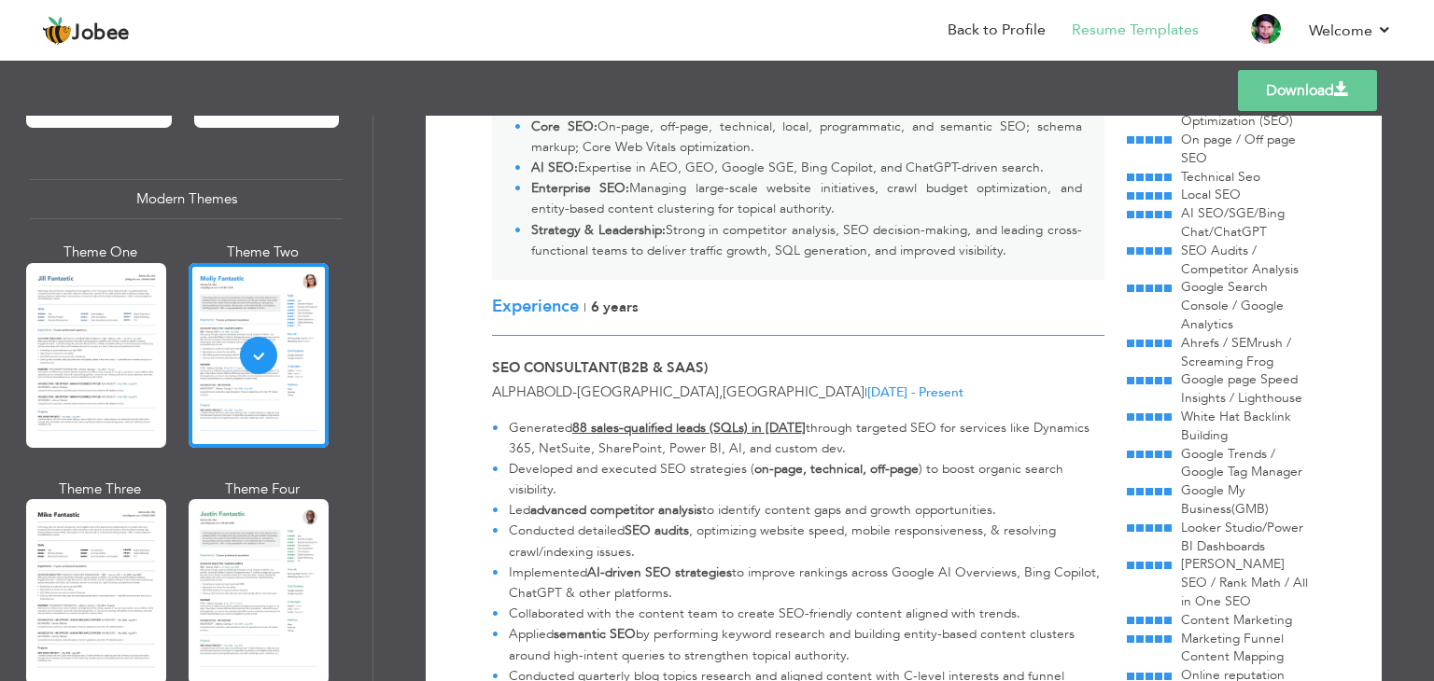
scroll to position [218, 0]
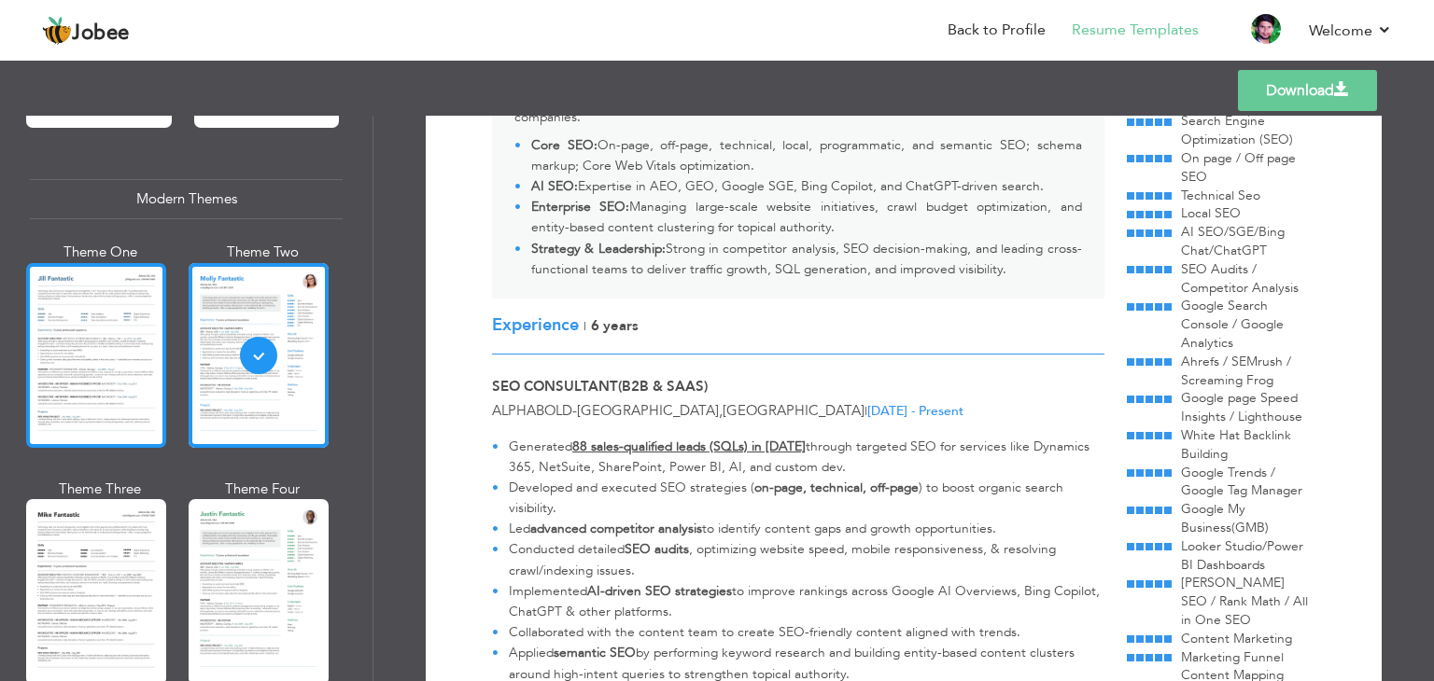
click at [136, 396] on div at bounding box center [96, 355] width 140 height 185
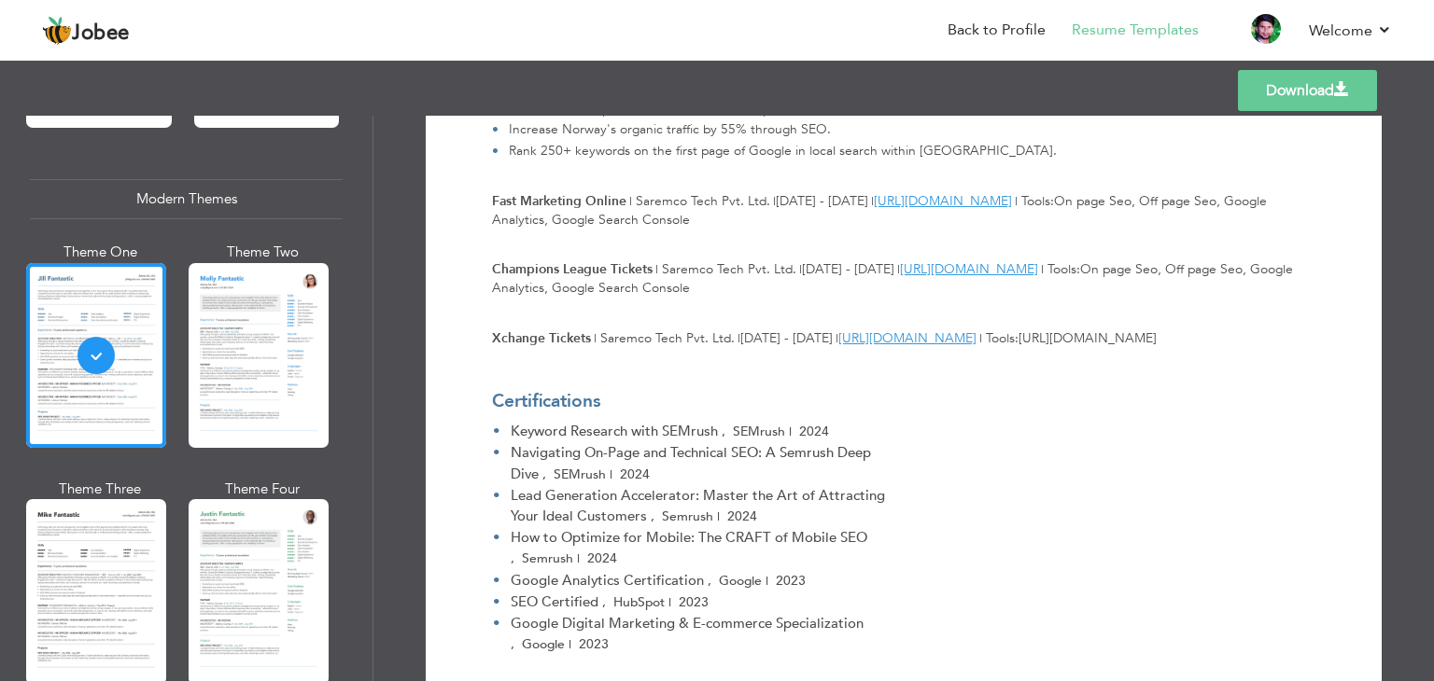
scroll to position [2881, 0]
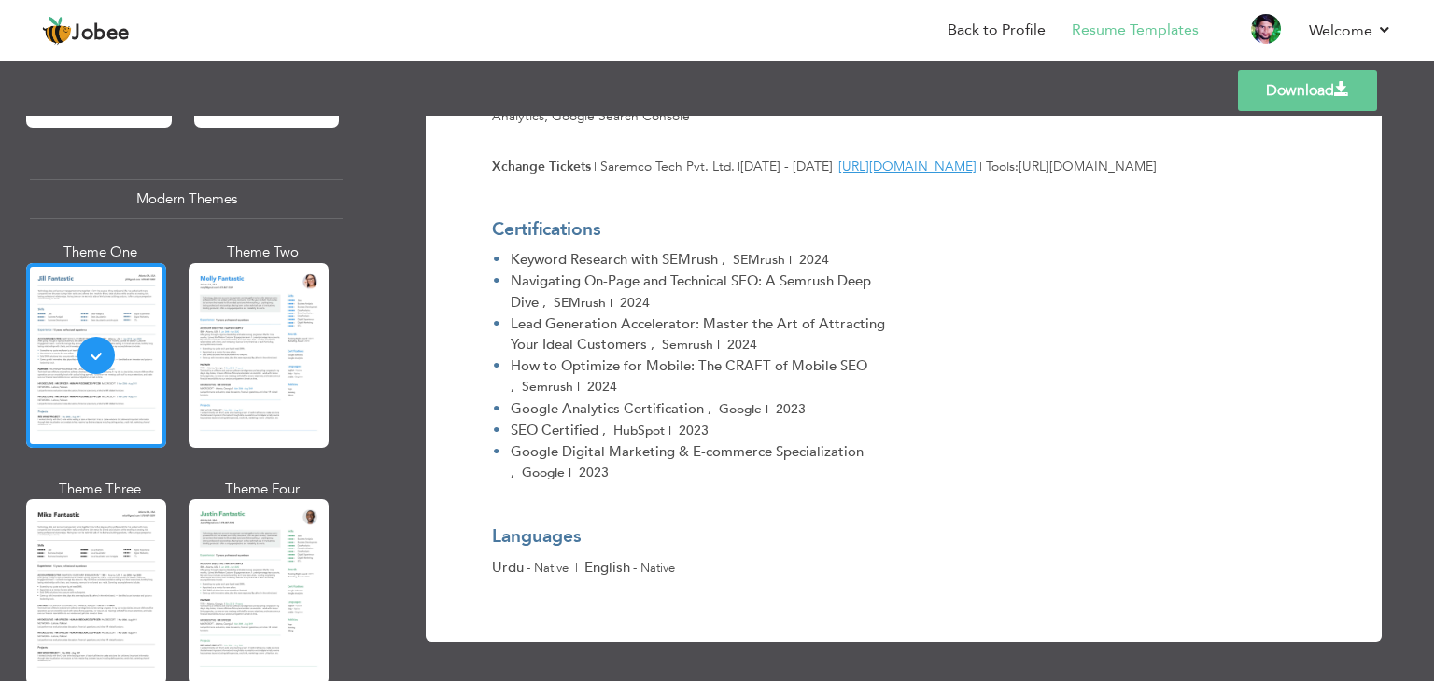
click at [1281, 87] on link "Download" at bounding box center [1307, 90] width 139 height 41
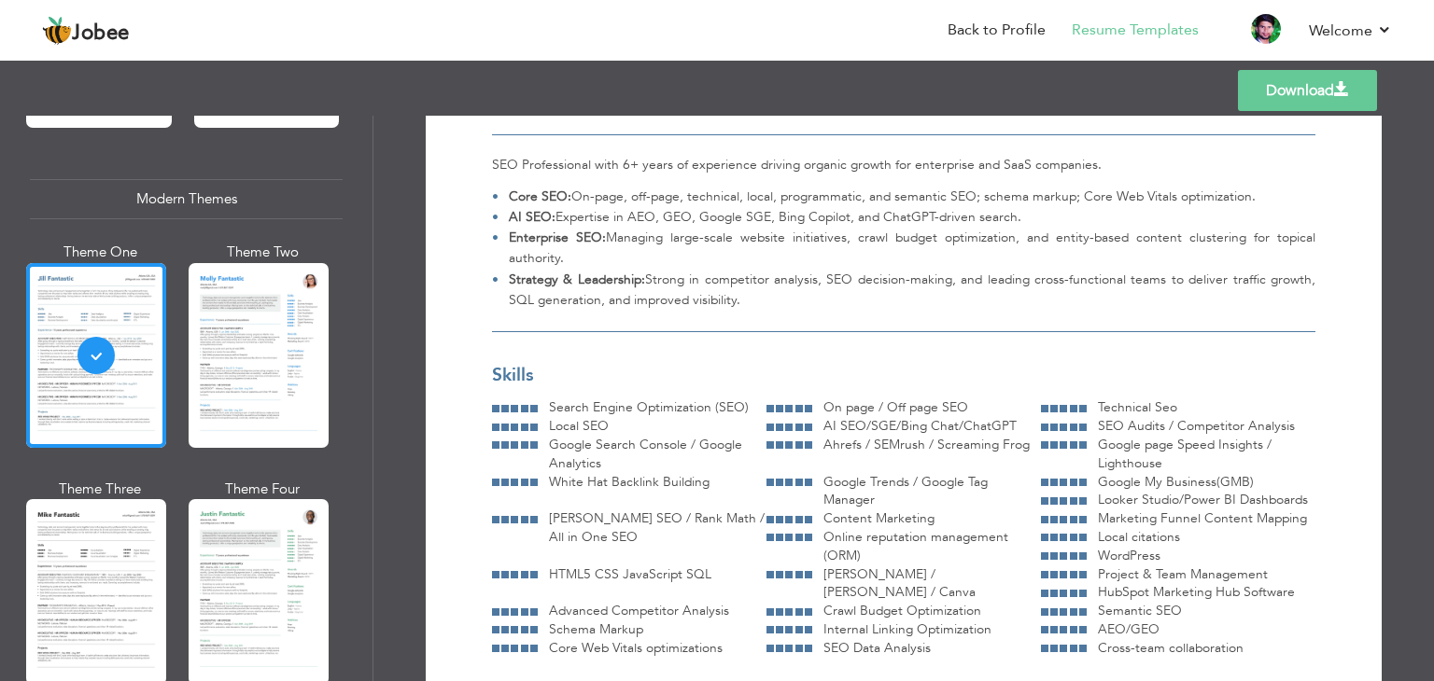
scroll to position [123, 0]
drag, startPoint x: 756, startPoint y: 404, endPoint x: 548, endPoint y: 412, distance: 208.3
click at [548, 412] on div "Search Engine Optimization (SEO)" at bounding box center [652, 408] width 229 height 19
copy span "Search Engine Optimization (SEO)"
drag, startPoint x: 821, startPoint y: 407, endPoint x: 960, endPoint y: 399, distance: 138.3
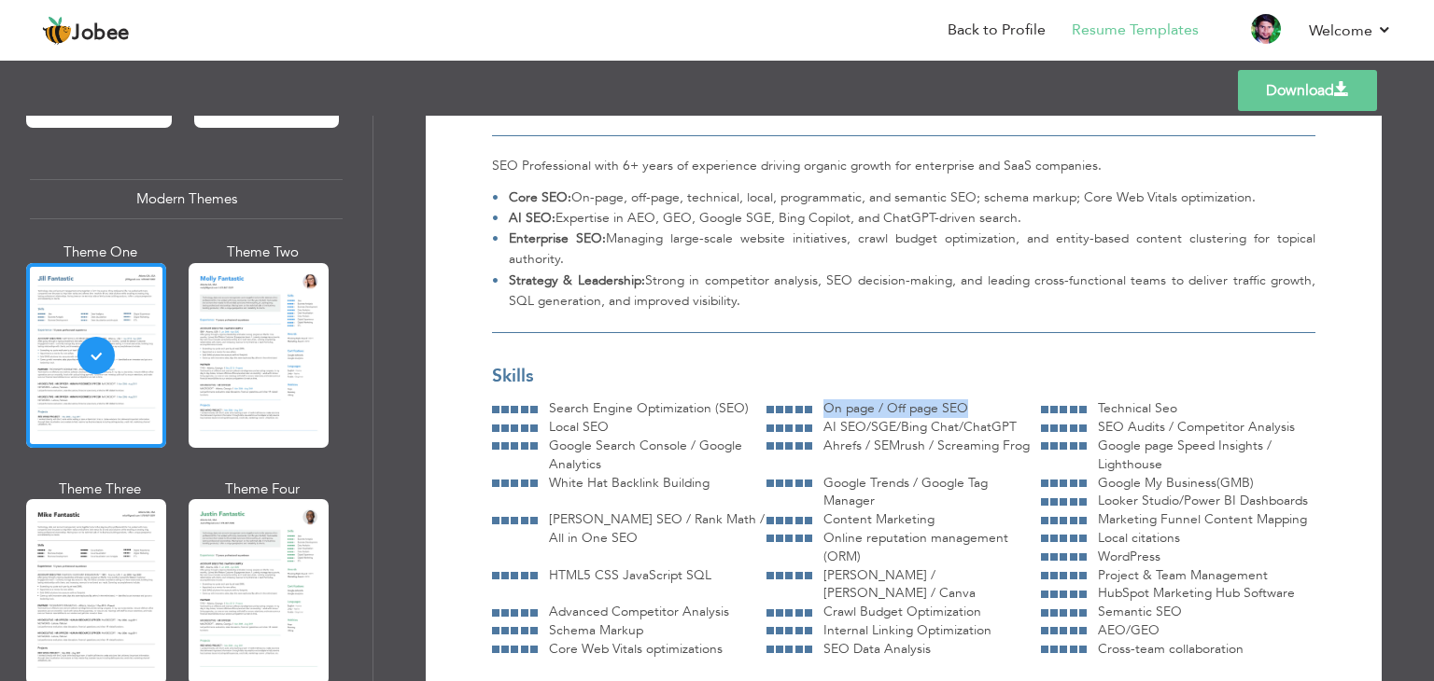
click at [960, 399] on span "On page / Off page SEO" at bounding box center [895, 408] width 145 height 18
copy span "On page / Off page SEO"
drag, startPoint x: 1095, startPoint y: 402, endPoint x: 1184, endPoint y: 411, distance: 90.0
click at [1184, 411] on div "Technical Seo" at bounding box center [1200, 408] width 229 height 19
copy span "Technical Seo"
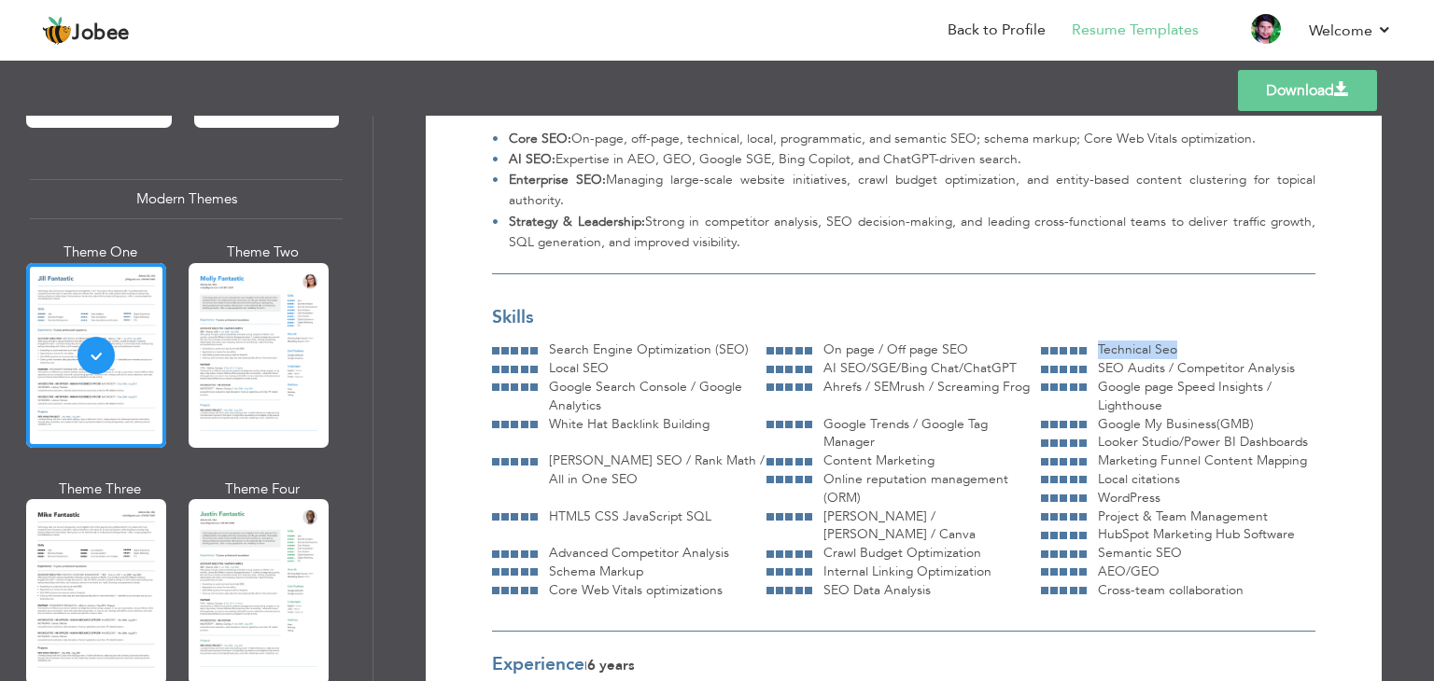
scroll to position [189, 0]
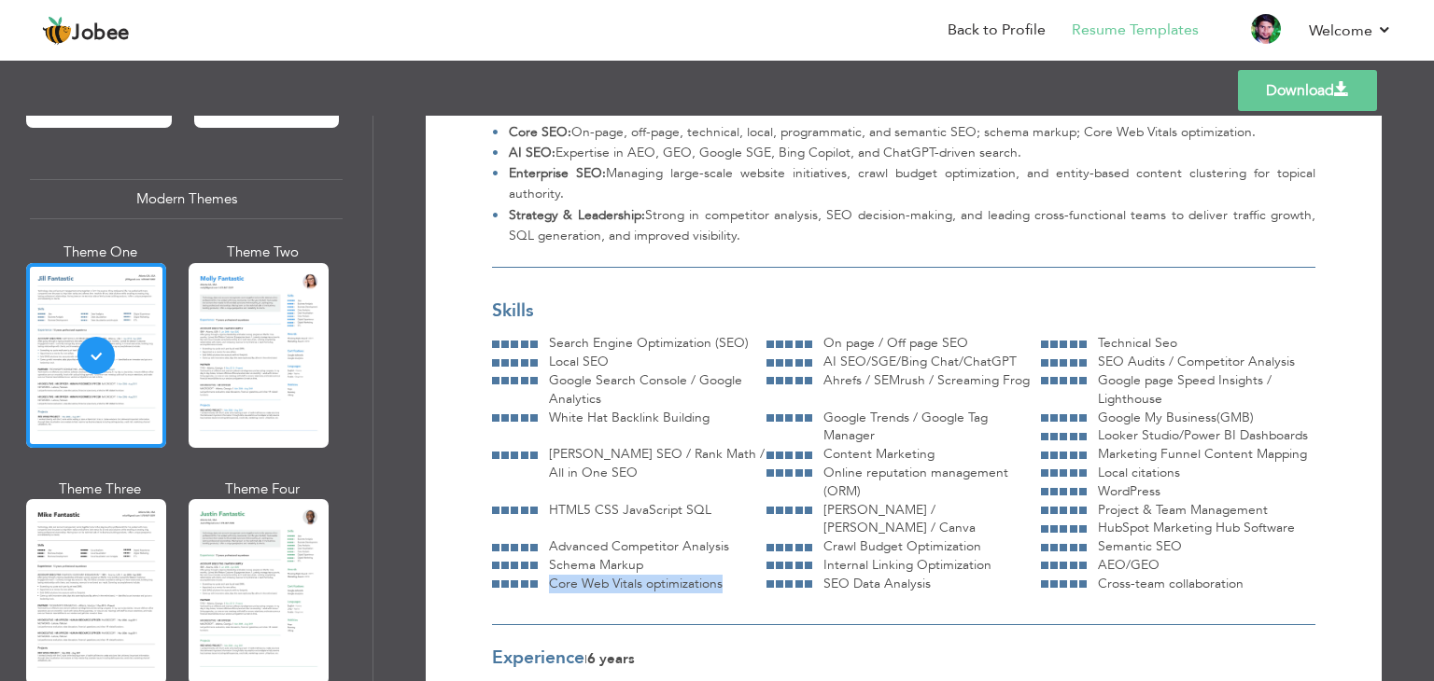
drag, startPoint x: 995, startPoint y: 561, endPoint x: 821, endPoint y: 563, distance: 173.6
click at [766, 575] on div "Core Web Vitals optimizations" at bounding box center [652, 584] width 229 height 19
copy span "Core Web Vitals optimizations"
click at [823, 413] on span "Google Trends / Google Tag Manager" at bounding box center [905, 427] width 164 height 36
click at [825, 378] on span "Ahrefs / SEMrush / Screaming Frog" at bounding box center [926, 380] width 206 height 18
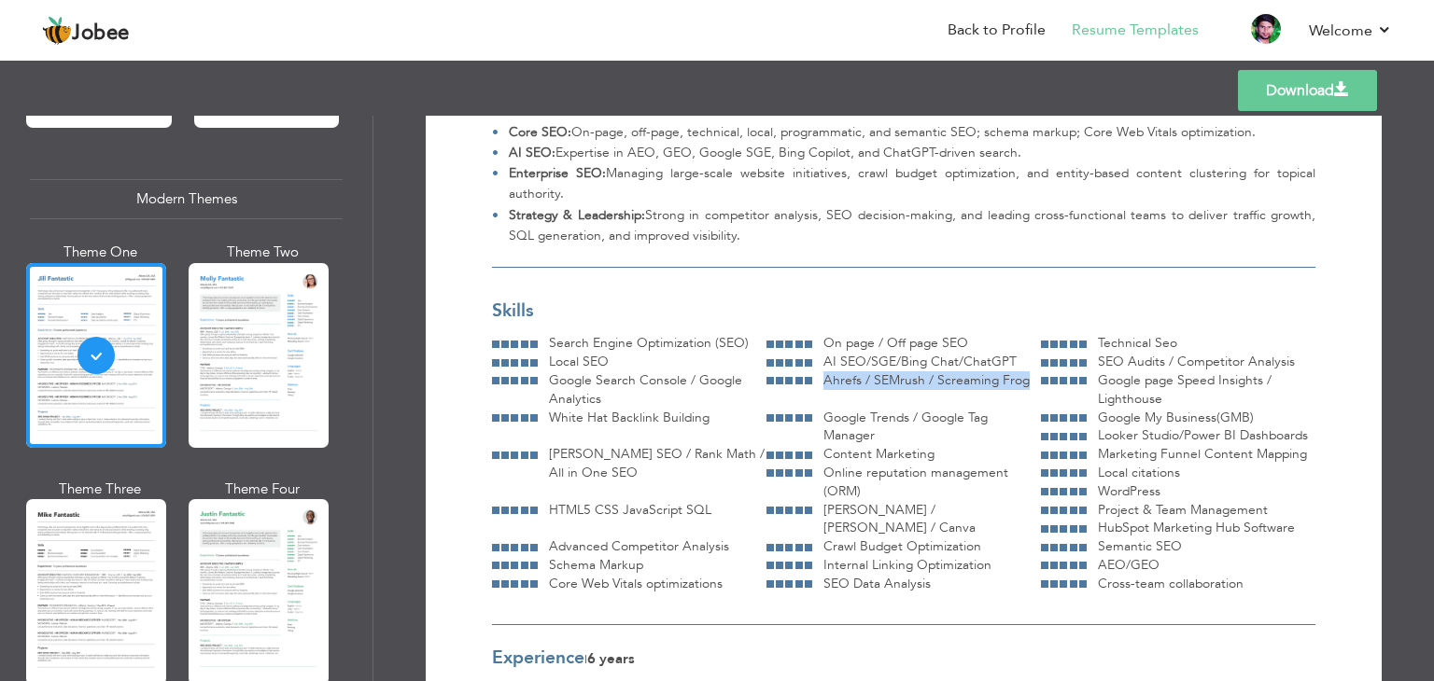
drag, startPoint x: 825, startPoint y: 378, endPoint x: 1014, endPoint y: 375, distance: 188.6
click at [1014, 375] on span "Ahrefs / SEMrush / Screaming Frog" at bounding box center [926, 380] width 206 height 18
copy span "Ahrefs / SEMrush / Screaming Frog"
drag, startPoint x: 1169, startPoint y: 398, endPoint x: 1094, endPoint y: 385, distance: 75.8
click at [1094, 385] on div "Google page Speed Insights / Lighthouse" at bounding box center [1200, 389] width 229 height 37
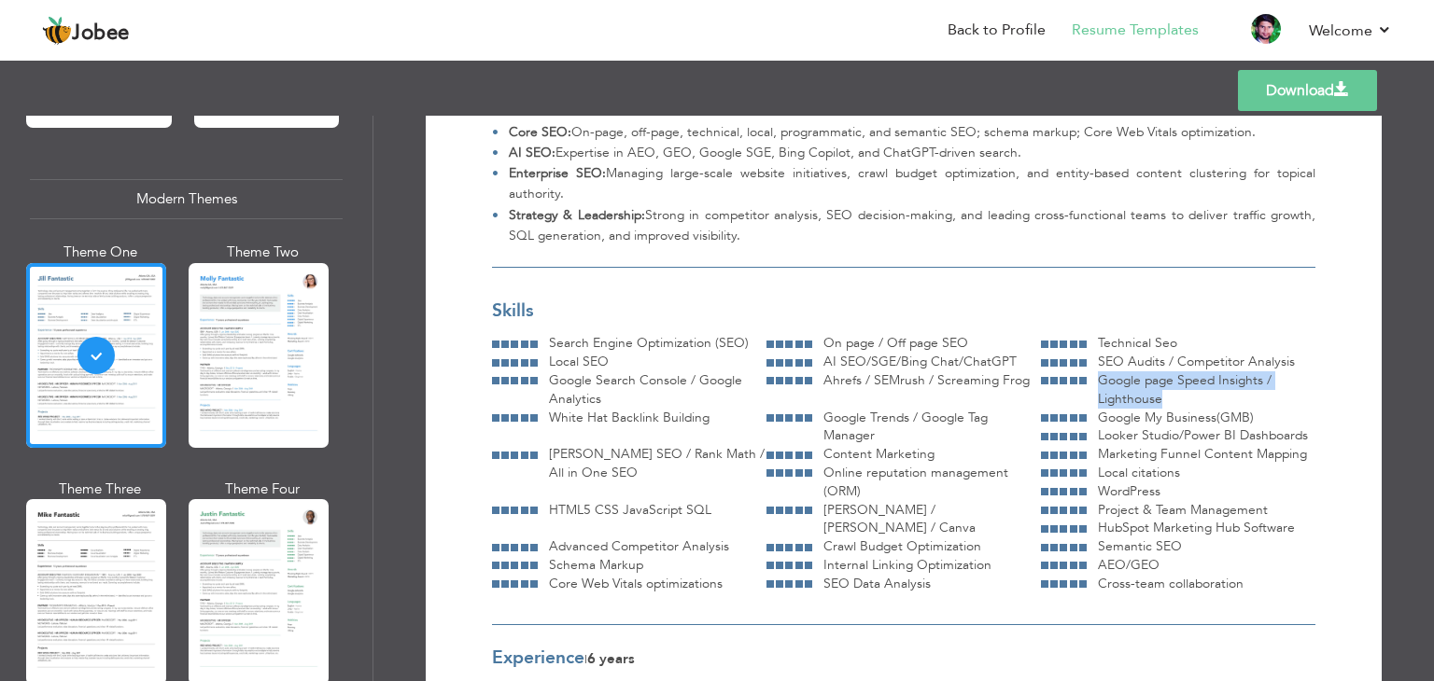
copy span "Google page Speed Insights / Lighthouse"
drag, startPoint x: 596, startPoint y: 399, endPoint x: 541, endPoint y: 382, distance: 57.6
click at [541, 382] on div "Google Search Console / Google Analytics" at bounding box center [652, 389] width 229 height 37
copy span "Google Search Console / Google Analytics"
drag, startPoint x: 966, startPoint y: 415, endPoint x: 958, endPoint y: 435, distance: 21.3
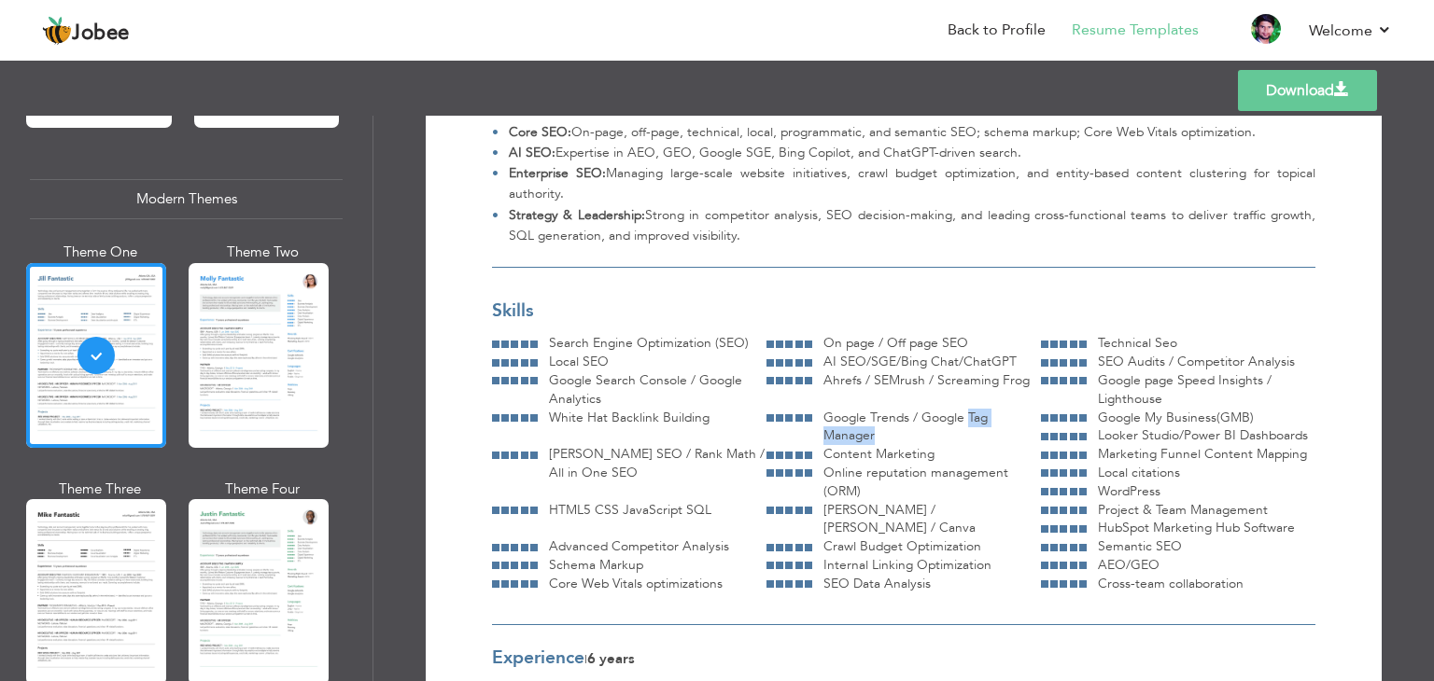
click at [958, 435] on div "Google Trends / Google Tag Manager" at bounding box center [926, 427] width 229 height 37
copy span "Tag Manager"
click at [1170, 415] on span "Google My Business(GMB)" at bounding box center [1176, 418] width 156 height 18
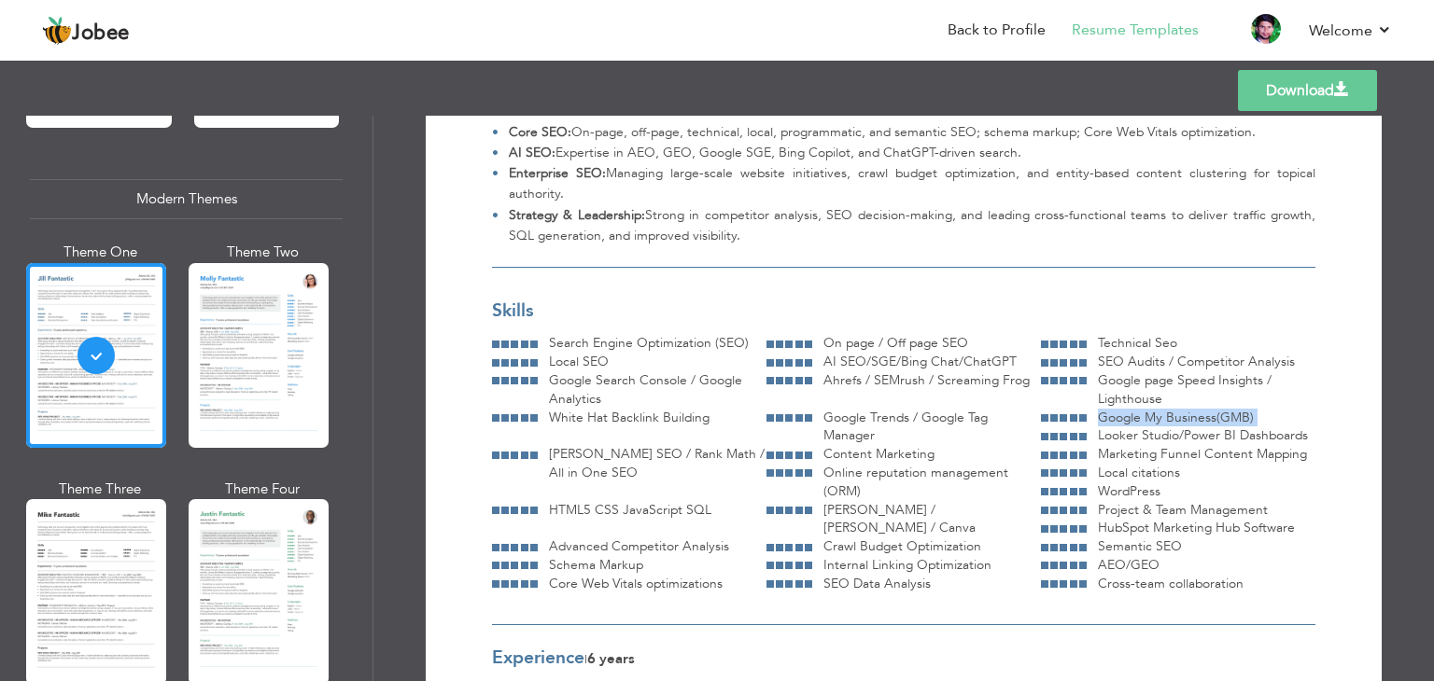
copy div "Google My Business(GMB)"
drag, startPoint x: 612, startPoint y: 360, endPoint x: 549, endPoint y: 358, distance: 63.5
click at [549, 358] on div "Local SEO" at bounding box center [652, 362] width 229 height 19
copy span "Local SEO"
drag, startPoint x: 590, startPoint y: 415, endPoint x: 681, endPoint y: 418, distance: 91.5
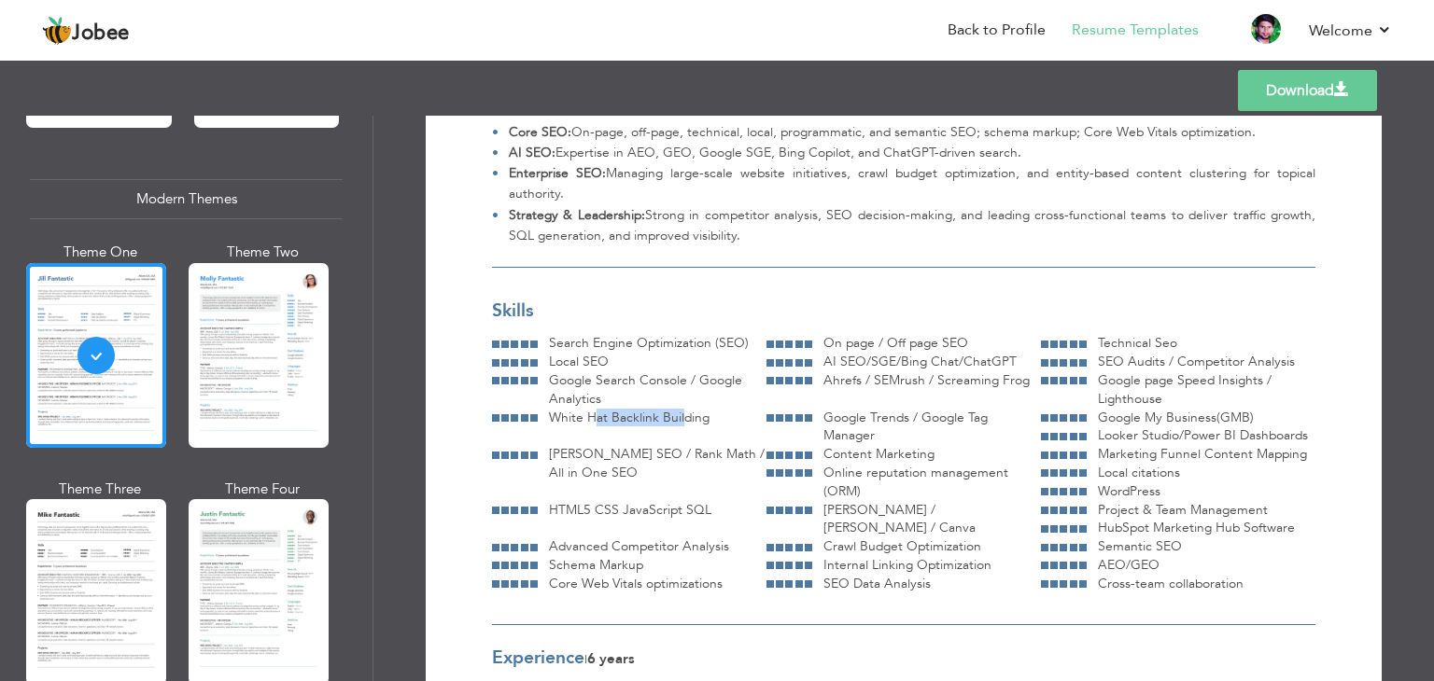
click at [681, 418] on span "White Hat Backlink Building" at bounding box center [629, 418] width 161 height 18
drag, startPoint x: 1097, startPoint y: 438, endPoint x: 1310, endPoint y: 439, distance: 213.7
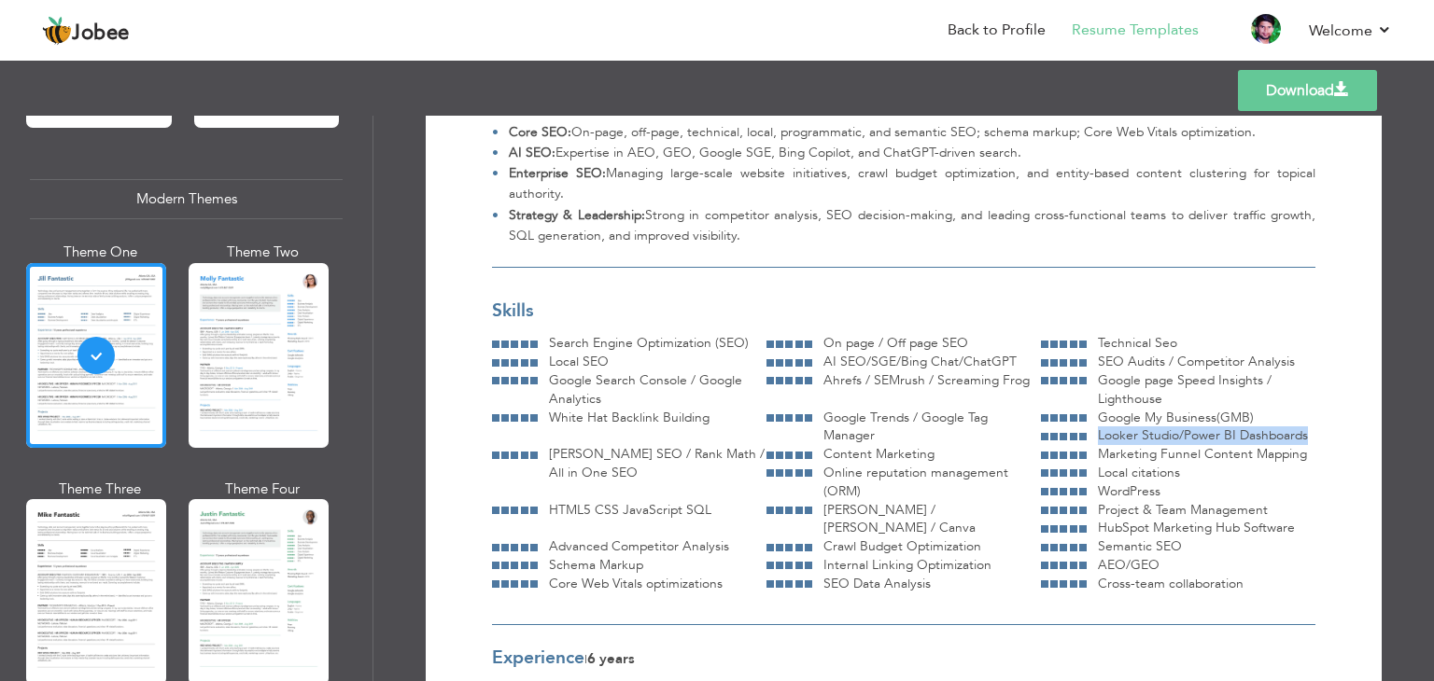
click at [1310, 439] on div "Looker Studio/Power BI Dashboards" at bounding box center [1200, 436] width 229 height 19
click at [889, 458] on span "Content Marketing" at bounding box center [878, 454] width 111 height 18
click at [1114, 456] on span "Marketing Funnel Content Mapping" at bounding box center [1202, 454] width 209 height 18
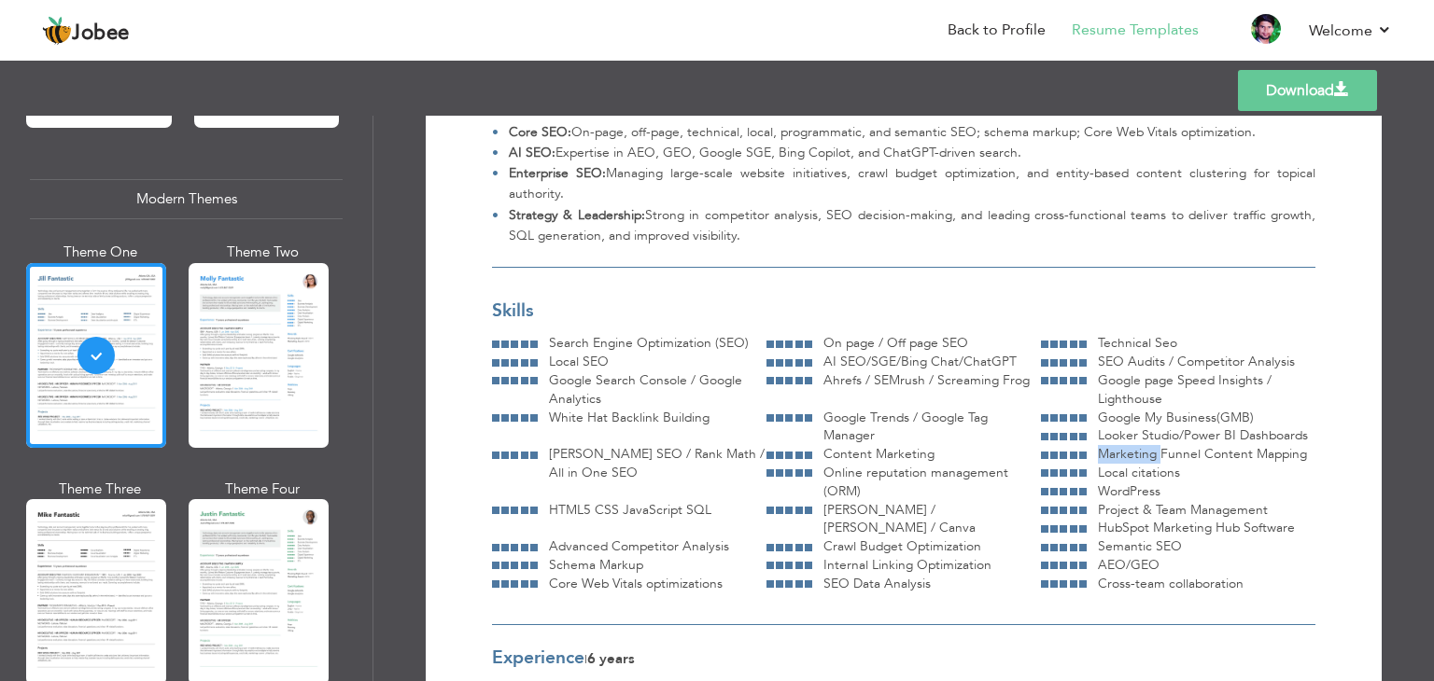
click at [1114, 456] on span "Marketing Funnel Content Mapping" at bounding box center [1202, 454] width 209 height 18
click at [1128, 513] on span "Project & Team Management" at bounding box center [1183, 510] width 170 height 18
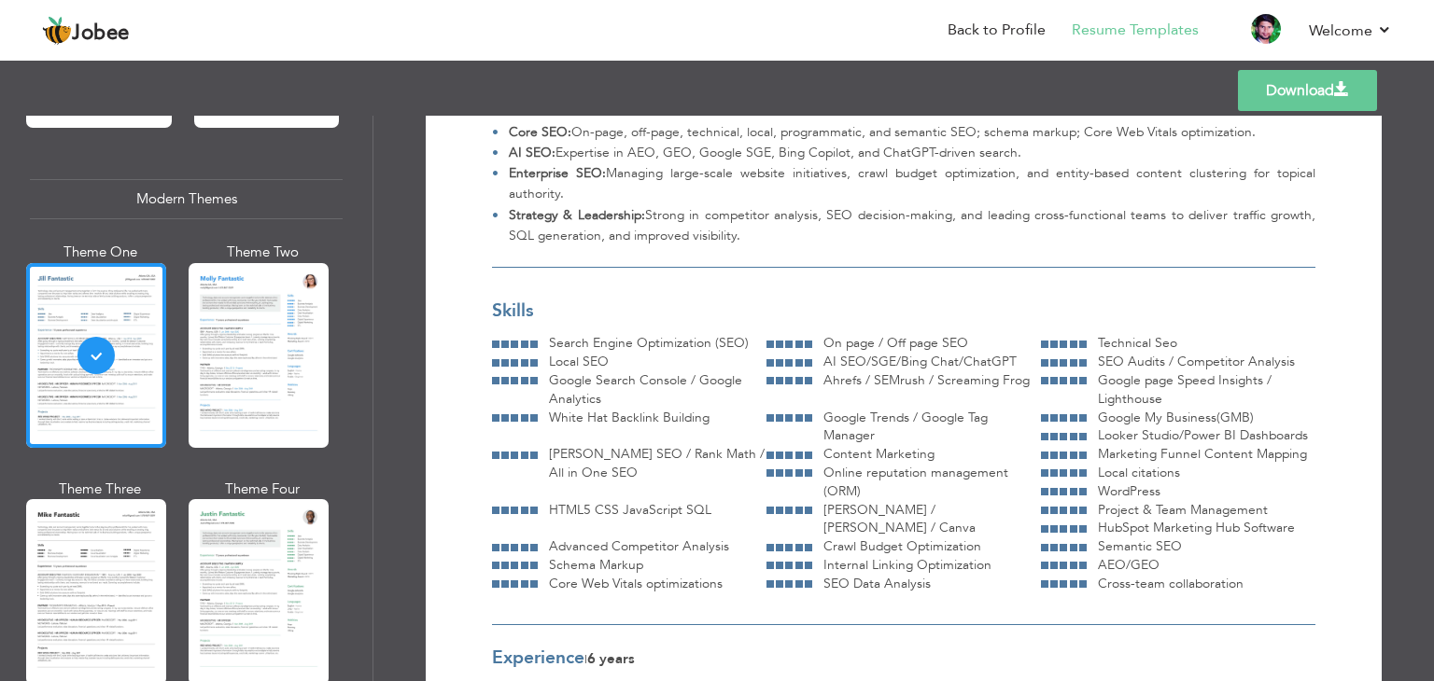
click at [981, 538] on span "Crawl Budget Optimization" at bounding box center [902, 547] width 158 height 18
click at [729, 538] on span "Advanced Competitor Analysis" at bounding box center [639, 547] width 180 height 18
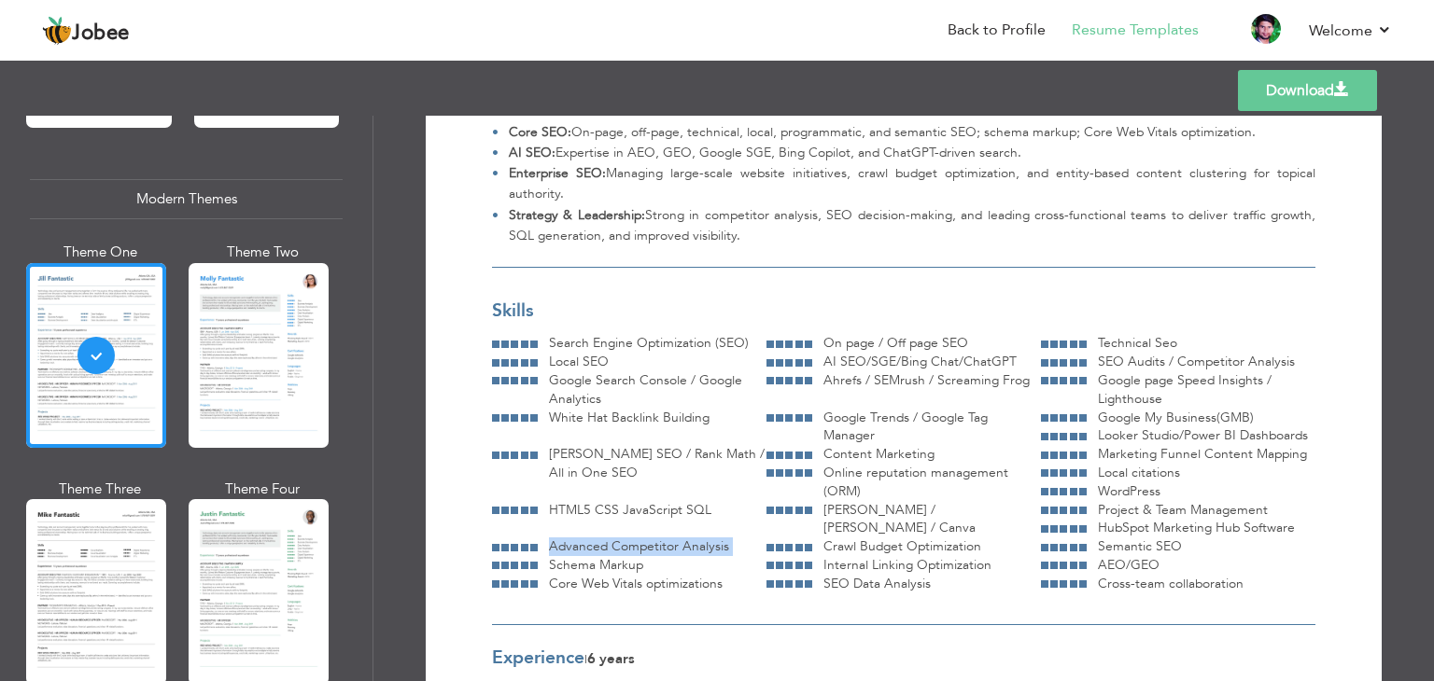
click at [729, 538] on span "Advanced Competitor Analysis" at bounding box center [639, 547] width 180 height 18
click at [981, 538] on span "Crawl Budget Optimization" at bounding box center [902, 547] width 158 height 18
drag, startPoint x: 1109, startPoint y: 526, endPoint x: 1228, endPoint y: 526, distance: 119.5
click at [981, 538] on span "Crawl Budget Optimization" at bounding box center [902, 547] width 158 height 18
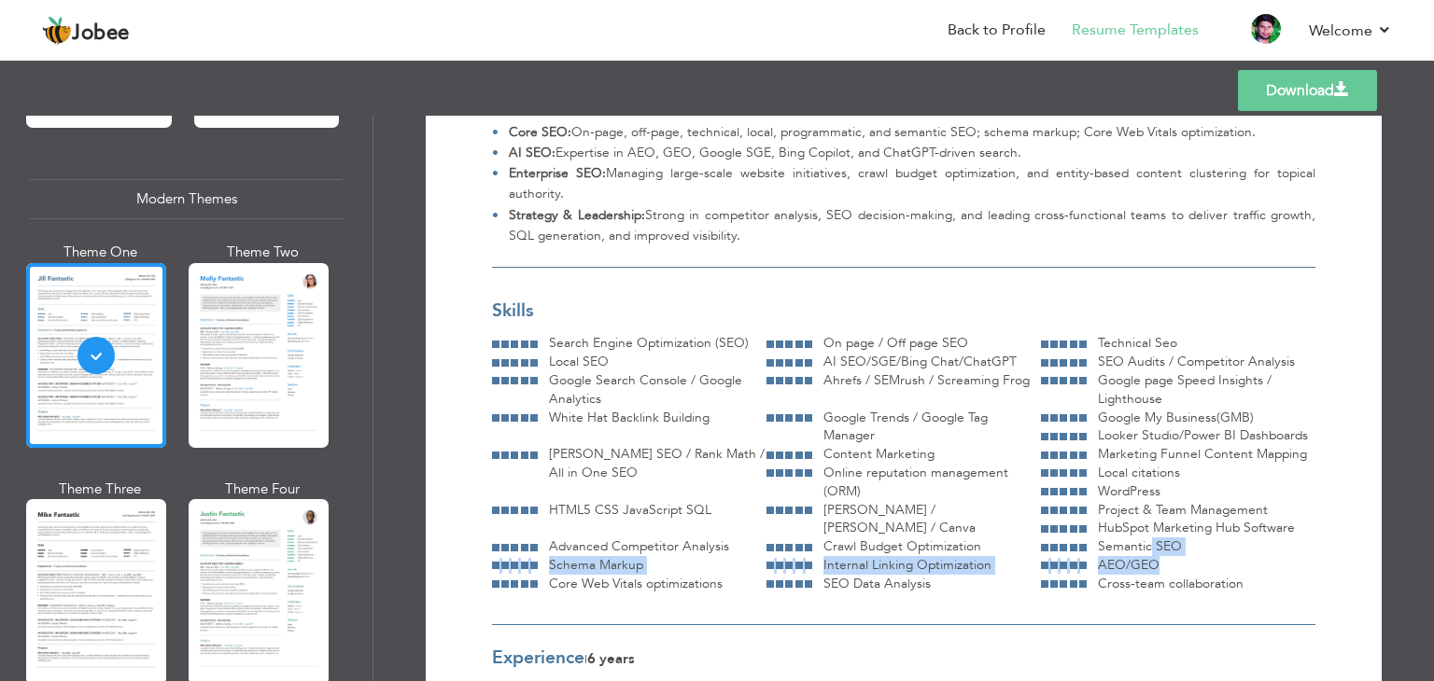
drag, startPoint x: 610, startPoint y: 561, endPoint x: 597, endPoint y: 554, distance: 14.6
click at [1086, 556] on div "AEO/GEO" at bounding box center [1200, 565] width 229 height 19
click at [1098, 542] on span "Semantic SEO" at bounding box center [1140, 547] width 84 height 18
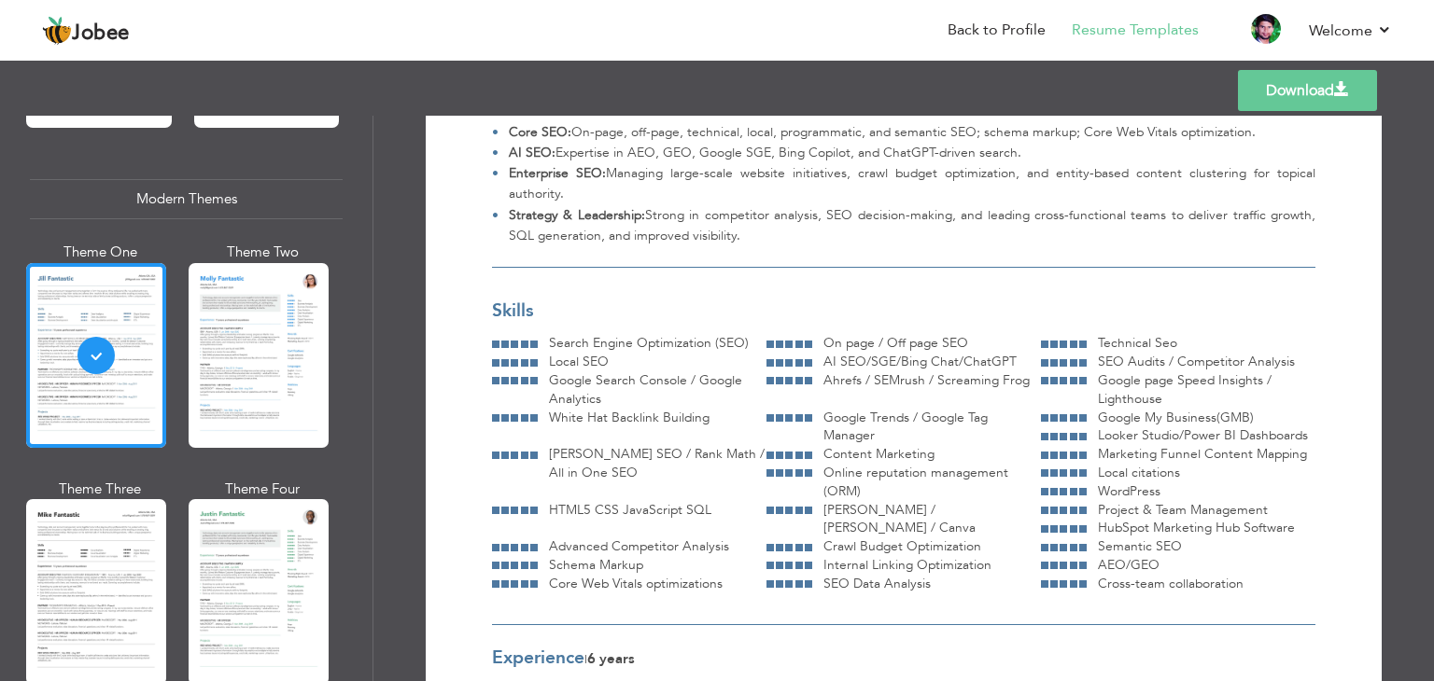
click at [1098, 567] on span "AEO/GEO" at bounding box center [1129, 565] width 62 height 18
drag, startPoint x: 597, startPoint y: 567, endPoint x: 549, endPoint y: 562, distance: 48.8
click at [1098, 562] on span "AEO/GEO" at bounding box center [1129, 565] width 62 height 18
drag, startPoint x: 821, startPoint y: 358, endPoint x: 1015, endPoint y: 358, distance: 193.2
click at [1015, 358] on div "AI SEO/SGE/Bing Chat/ChatGPT" at bounding box center [926, 362] width 229 height 19
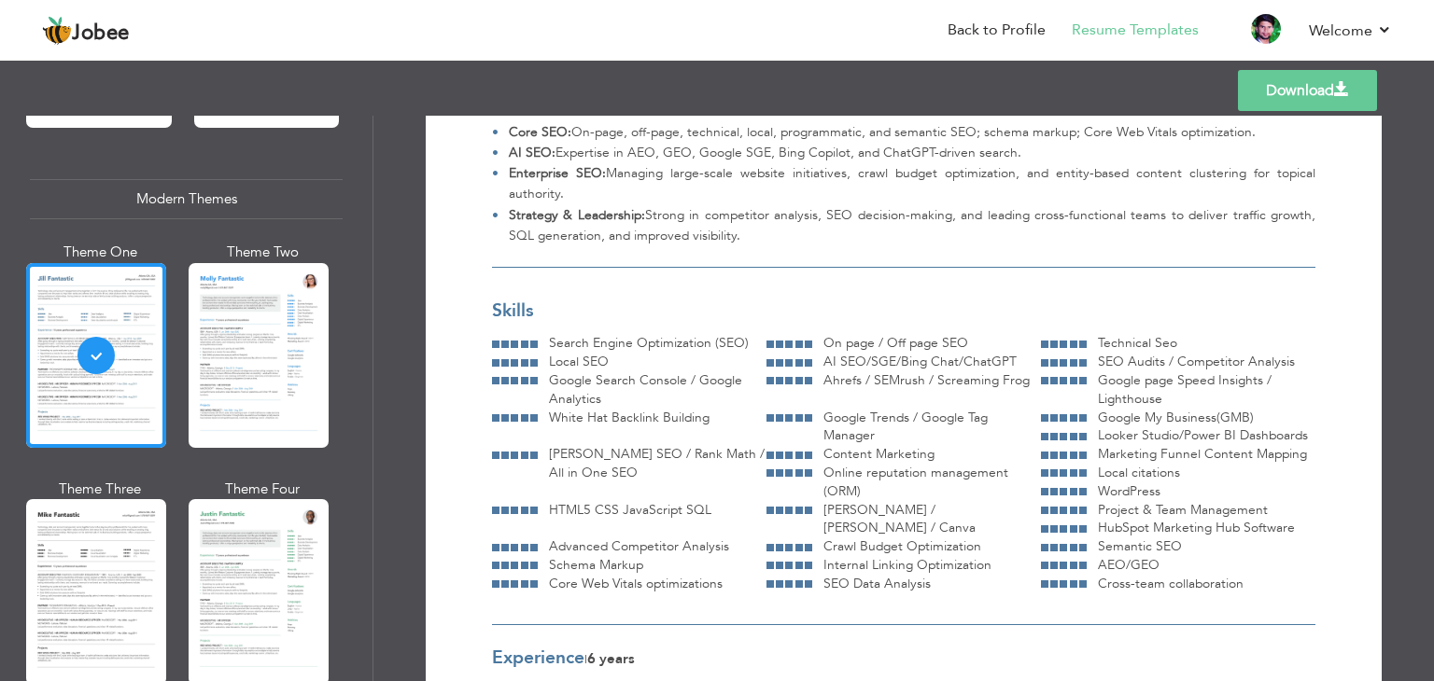
click at [931, 575] on span "SEO Data Analysis" at bounding box center [876, 584] width 107 height 18
drag, startPoint x: 1101, startPoint y: 566, endPoint x: 1184, endPoint y: 568, distance: 83.1
click at [931, 575] on span "SEO Data Analysis" at bounding box center [876, 584] width 107 height 18
click at [1098, 585] on span "Cross-team collaboration" at bounding box center [1171, 584] width 146 height 18
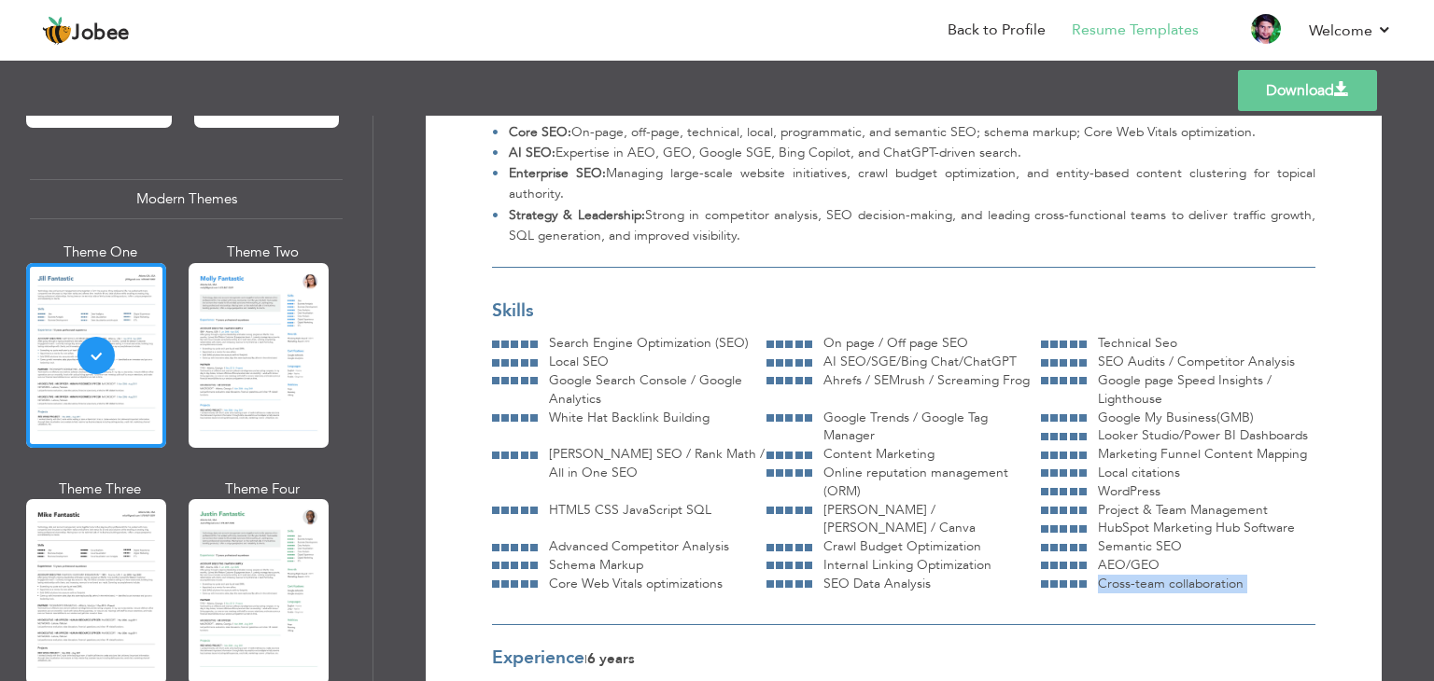
click at [1098, 585] on span "Cross-team collaboration" at bounding box center [1171, 584] width 146 height 18
drag, startPoint x: 821, startPoint y: 348, endPoint x: 1182, endPoint y: 339, distance: 360.4
click at [1182, 339] on div "Skills Search Engine Optimization (SEO) On page / Off page SEO Technical Seo Lo…" at bounding box center [903, 462] width 823 height 326
drag, startPoint x: 885, startPoint y: 548, endPoint x: 832, endPoint y: 546, distance: 53.2
click at [643, 556] on span "Schema Markup" at bounding box center [596, 565] width 94 height 18
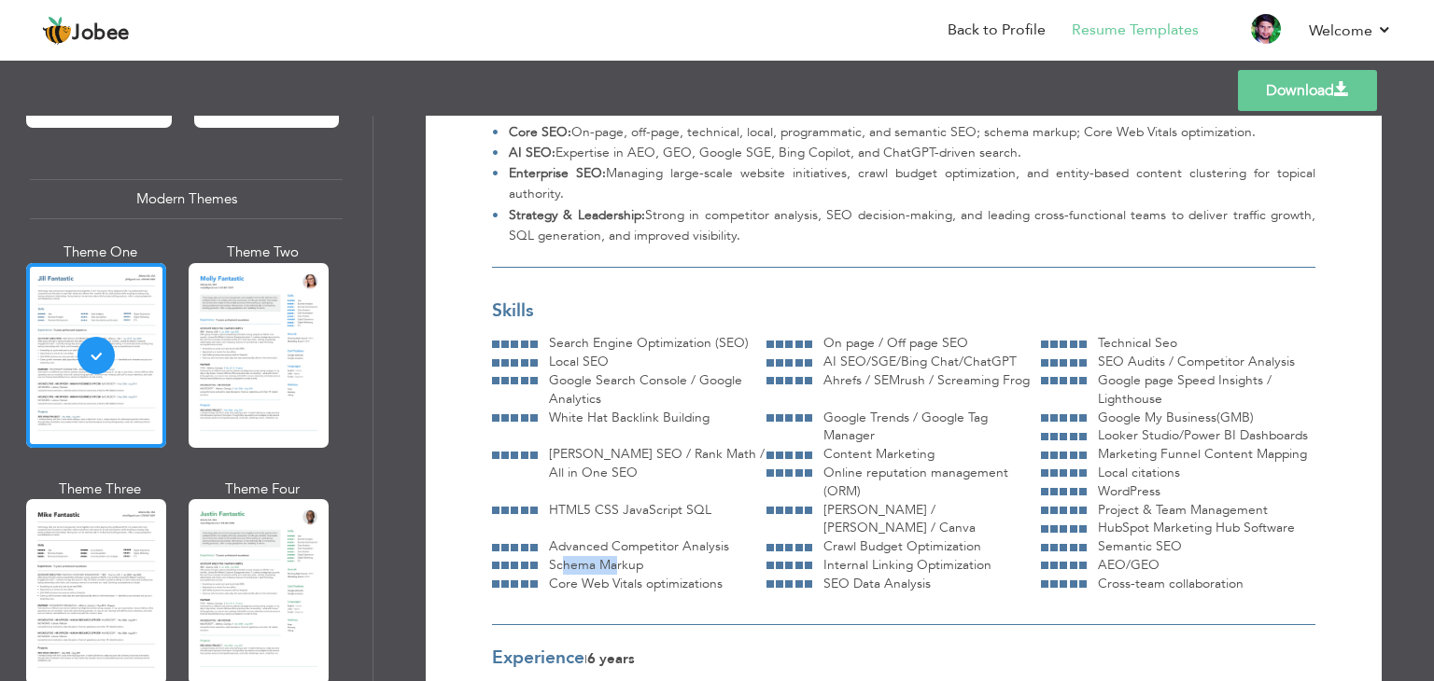
click at [643, 556] on span "Schema Markup" at bounding box center [596, 565] width 94 height 18
drag, startPoint x: 832, startPoint y: 546, endPoint x: 885, endPoint y: 548, distance: 53.2
click at [643, 556] on span "Schema Markup" at bounding box center [596, 565] width 94 height 18
click at [1098, 561] on span "AEO/GEO" at bounding box center [1129, 565] width 62 height 18
drag, startPoint x: 603, startPoint y: 561, endPoint x: 552, endPoint y: 563, distance: 51.4
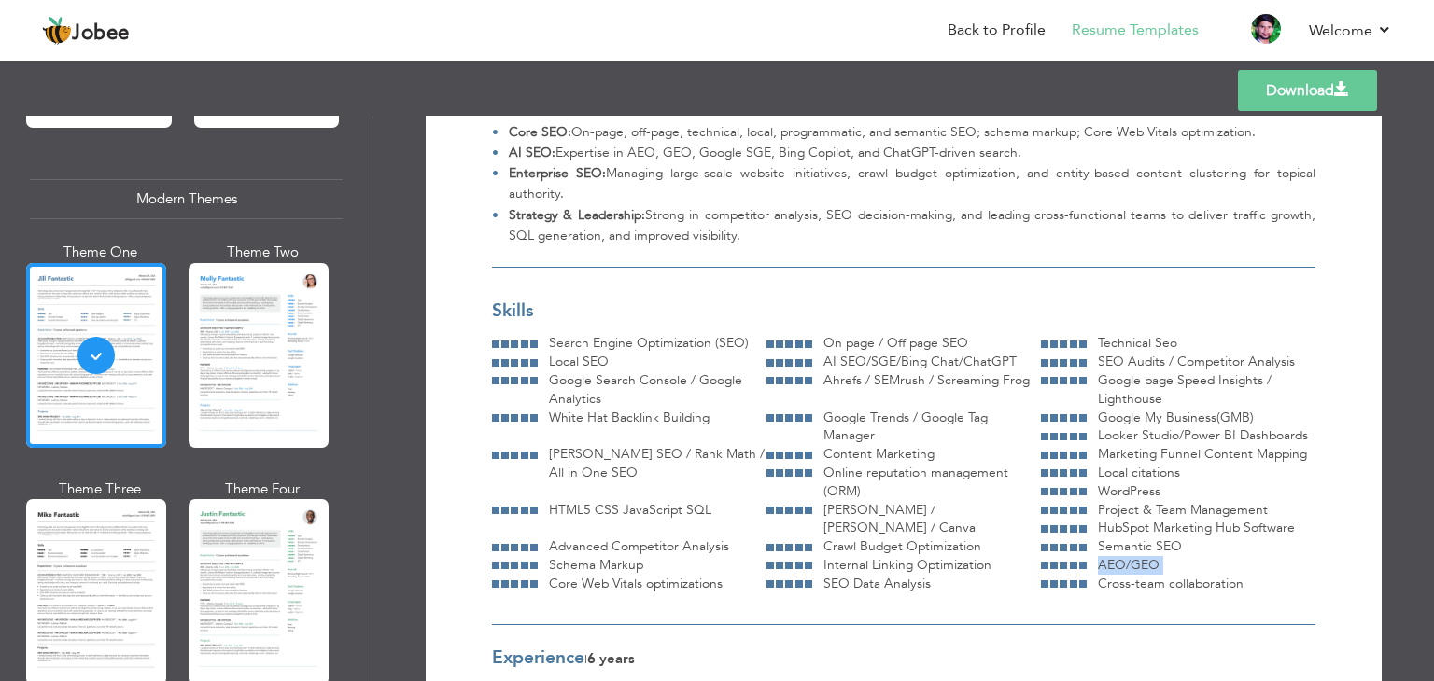
click at [1098, 563] on span "AEO/GEO" at bounding box center [1129, 565] width 62 height 18
drag, startPoint x: 1010, startPoint y: 562, endPoint x: 816, endPoint y: 568, distance: 194.2
click at [766, 575] on div "Core Web Vitals optimizations" at bounding box center [652, 584] width 229 height 19
drag, startPoint x: 1266, startPoint y: 546, endPoint x: 1090, endPoint y: 545, distance: 175.5
click at [1041, 556] on div "Internal Linking Optimization" at bounding box center [926, 565] width 229 height 19
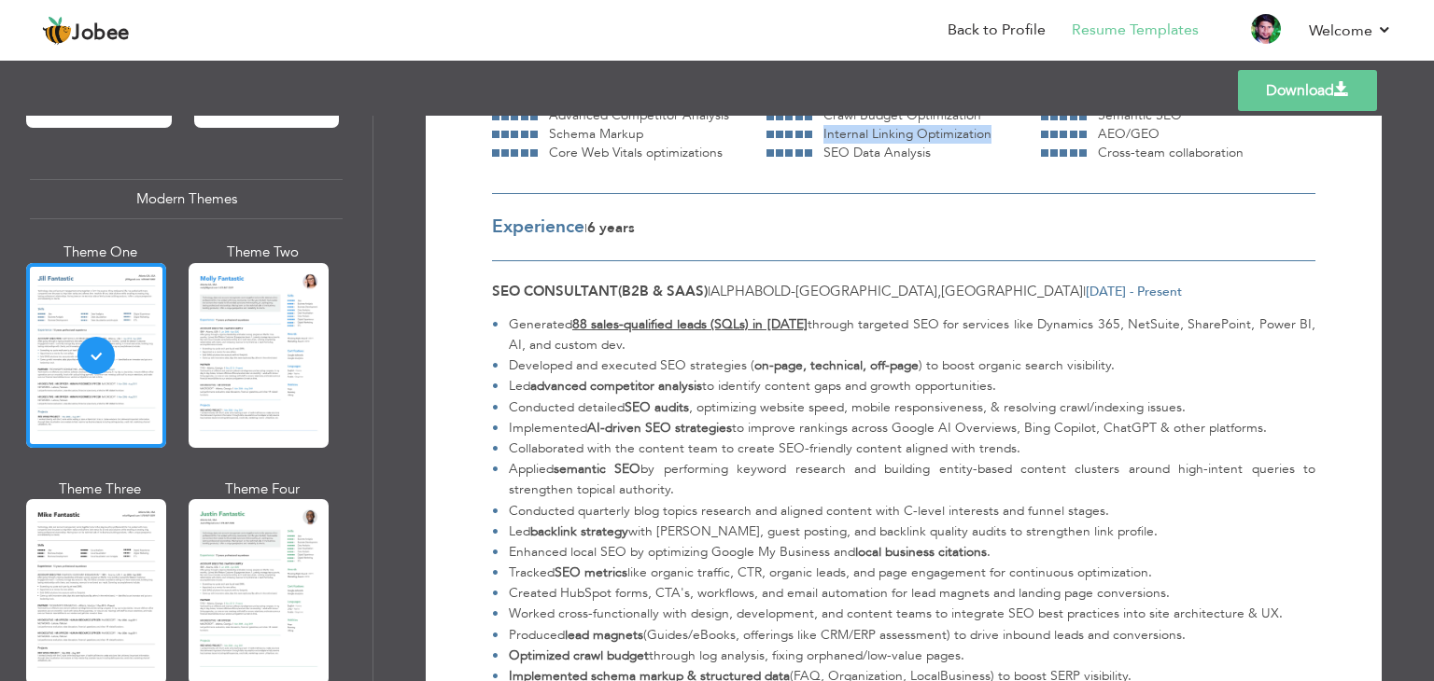
scroll to position [728, 0]
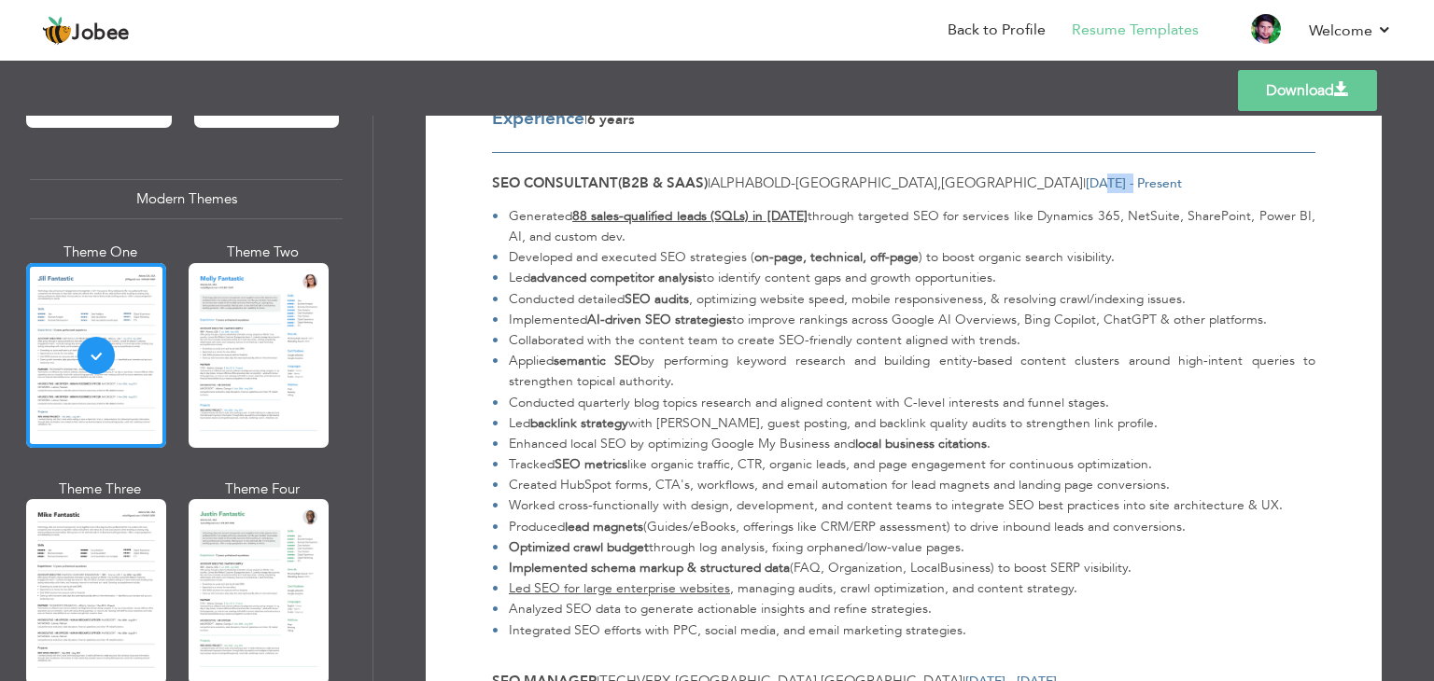
drag, startPoint x: 951, startPoint y: 183, endPoint x: 982, endPoint y: 183, distance: 30.8
click at [1086, 183] on span "Mar 2023 - Present" at bounding box center [1134, 184] width 96 height 18
drag, startPoint x: 982, startPoint y: 183, endPoint x: 960, endPoint y: 183, distance: 22.4
click at [1086, 183] on span "Mar 2023 - Present" at bounding box center [1134, 184] width 96 height 18
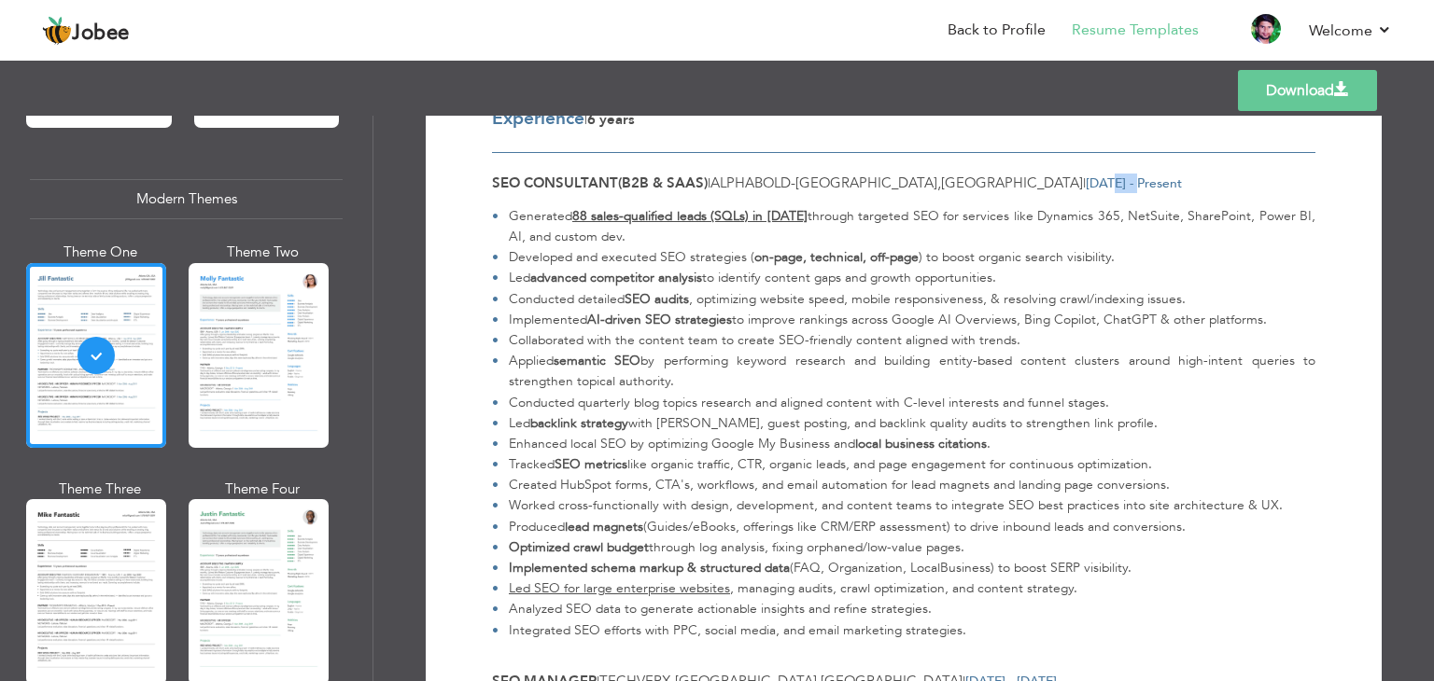
click at [1086, 183] on span "Mar 2023 - Present" at bounding box center [1134, 184] width 96 height 18
click at [1086, 184] on span "Mar 2023 - Present" at bounding box center [1134, 184] width 96 height 18
drag, startPoint x: 932, startPoint y: 184, endPoint x: 1018, endPoint y: 184, distance: 85.9
click at [1086, 184] on span "Mar 2023 - Present" at bounding box center [1134, 184] width 96 height 18
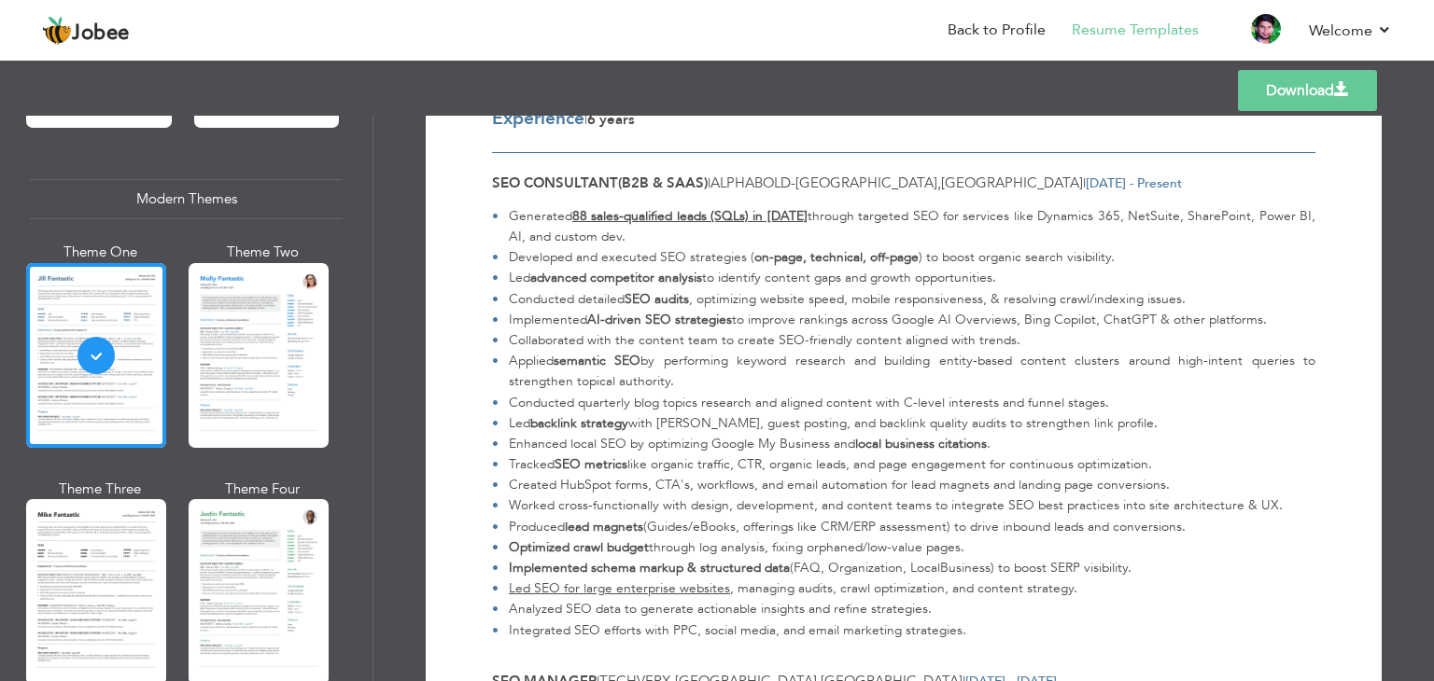
click at [1086, 184] on span "Mar 2023 - Present" at bounding box center [1134, 184] width 96 height 18
drag, startPoint x: 1018, startPoint y: 184, endPoint x: 931, endPoint y: 177, distance: 88.0
click at [1086, 177] on span "Mar 2023 - Present" at bounding box center [1134, 184] width 96 height 18
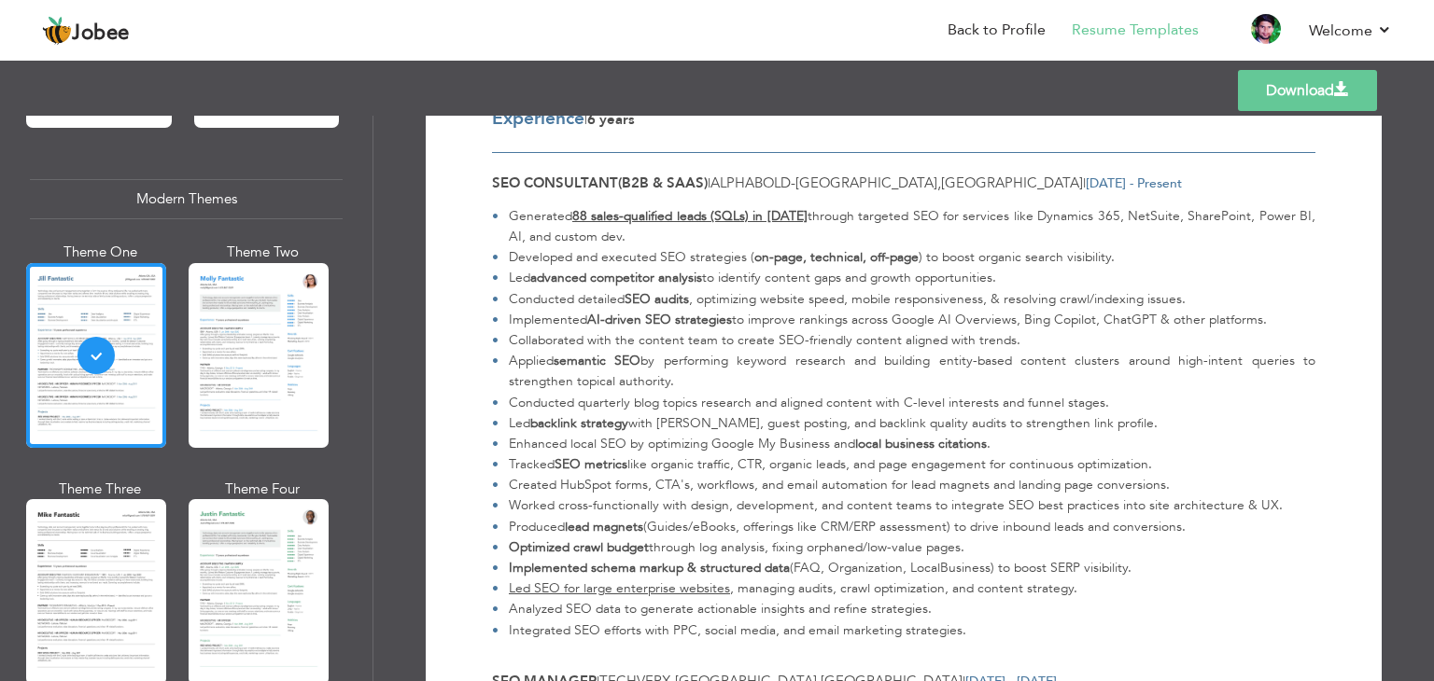
drag, startPoint x: 931, startPoint y: 177, endPoint x: 1032, endPoint y: 184, distance: 101.9
click at [1086, 184] on span "Mar 2023 - Present" at bounding box center [1134, 184] width 96 height 18
drag, startPoint x: 922, startPoint y: 183, endPoint x: 1067, endPoint y: 175, distance: 144.9
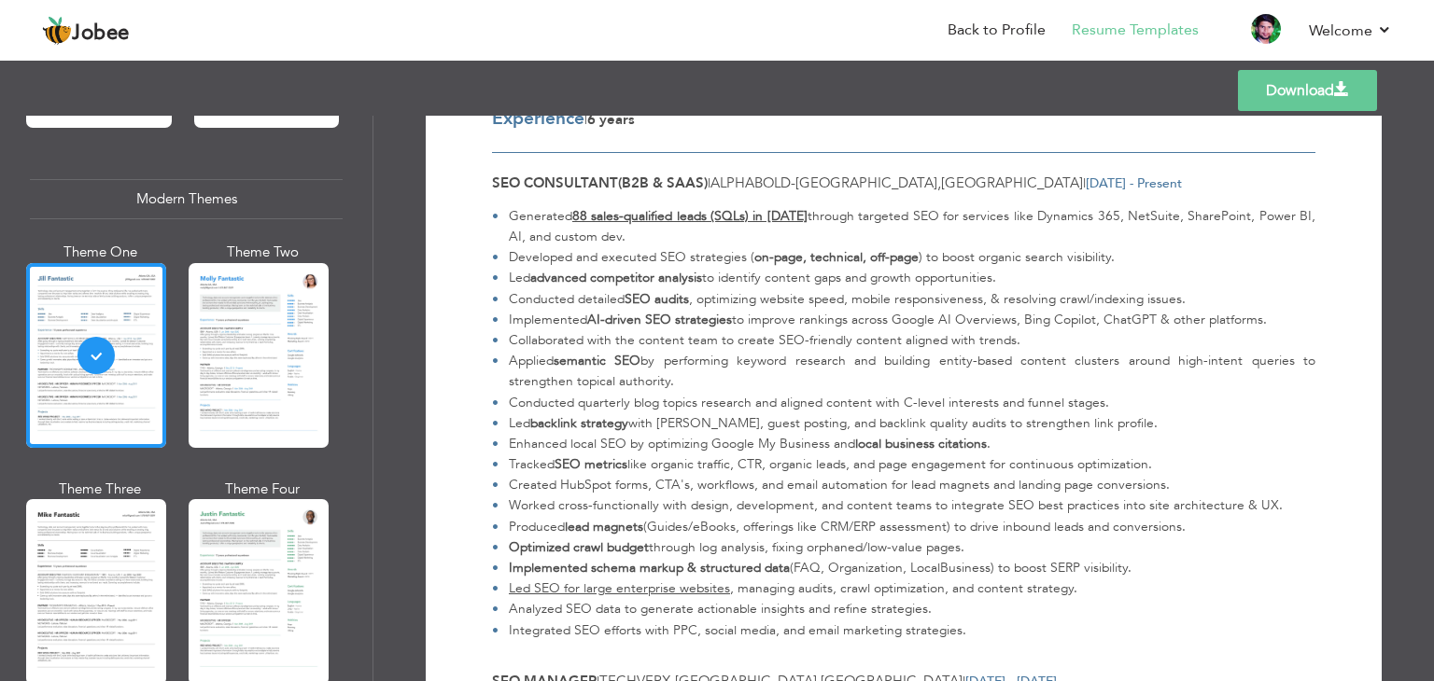
click at [1067, 175] on div "SEO Consultant(B2B & SaaS) | AlphaBOLD - Lahore , Pakistan | Mar 2023 - Present" at bounding box center [903, 184] width 823 height 20
drag, startPoint x: 1067, startPoint y: 175, endPoint x: 926, endPoint y: 187, distance: 141.4
click at [926, 187] on div "SEO Consultant(B2B & SaaS) | AlphaBOLD - Lahore , Pakistan | Mar 2023 - Present" at bounding box center [903, 184] width 823 height 20
click at [1086, 187] on span "Mar 2023 - Present" at bounding box center [1134, 184] width 96 height 18
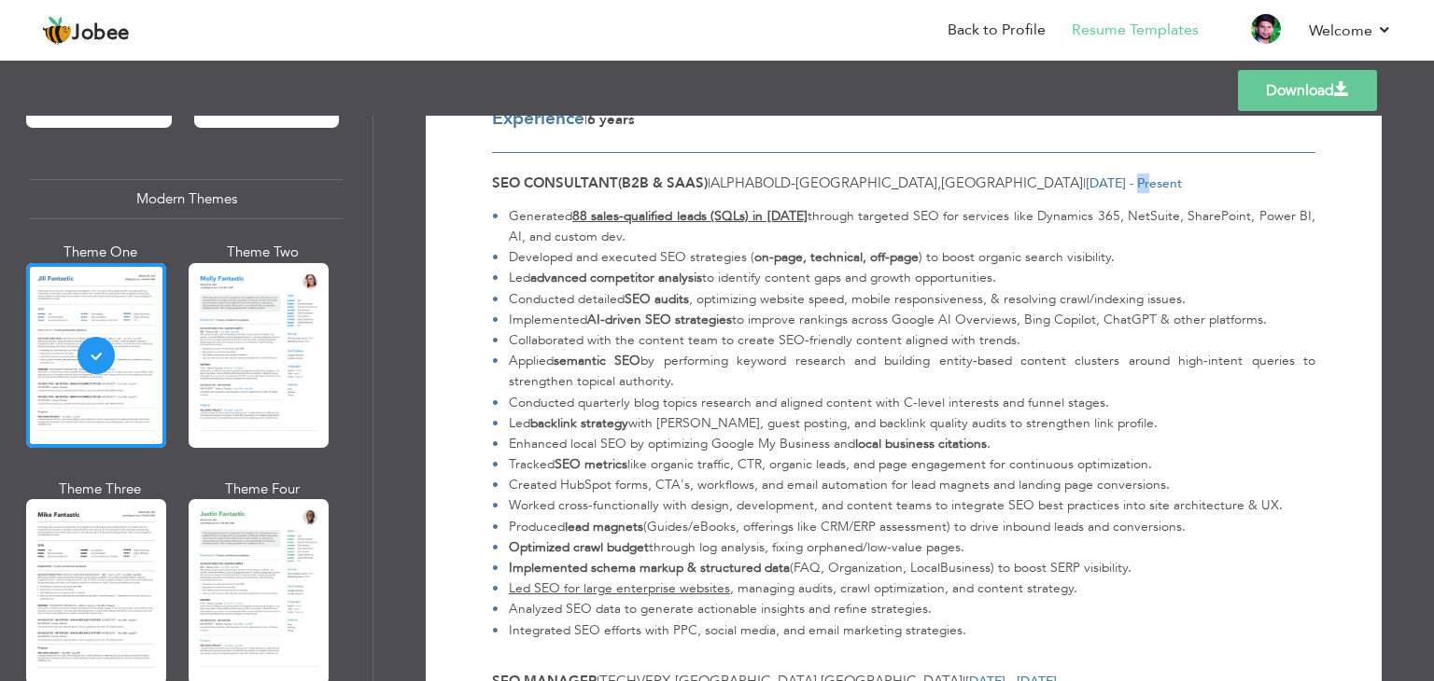
click at [1086, 187] on span "Mar 2023 - Present" at bounding box center [1134, 184] width 96 height 18
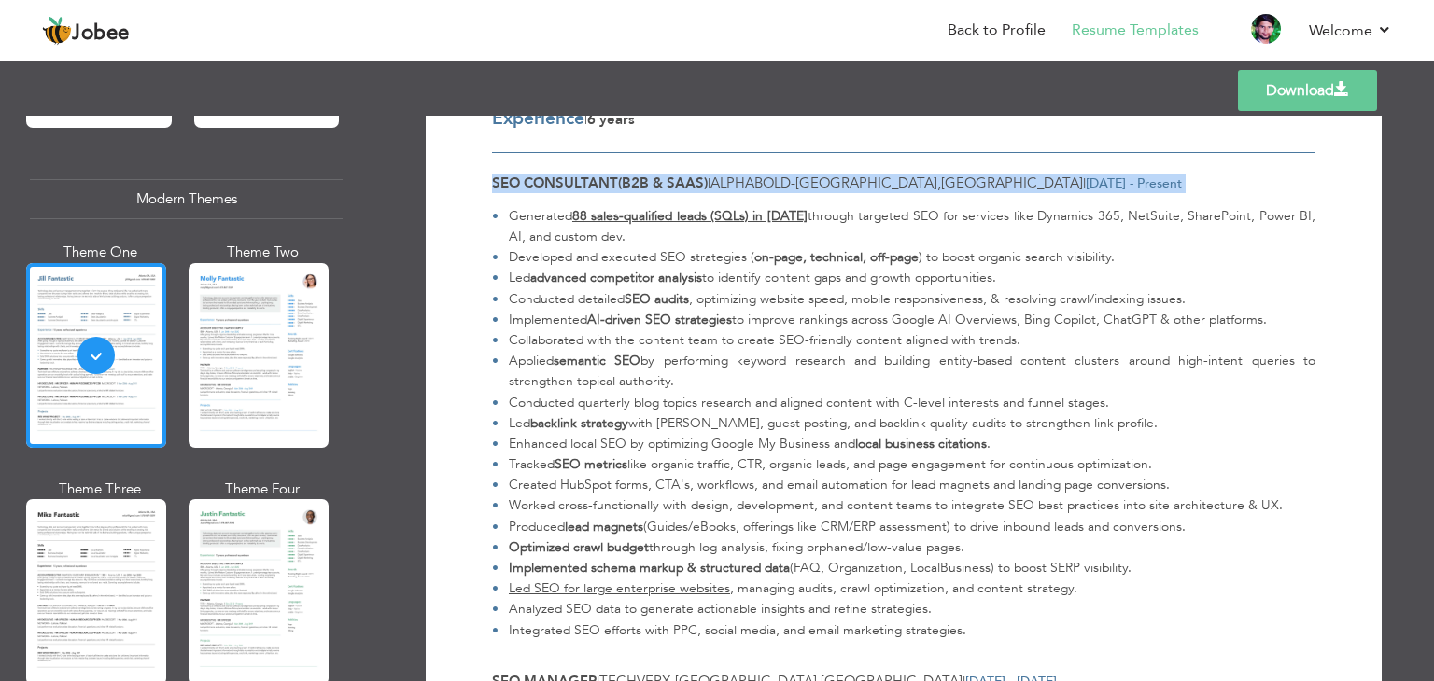
click at [1086, 187] on span "Mar 2023 - Present" at bounding box center [1134, 184] width 96 height 18
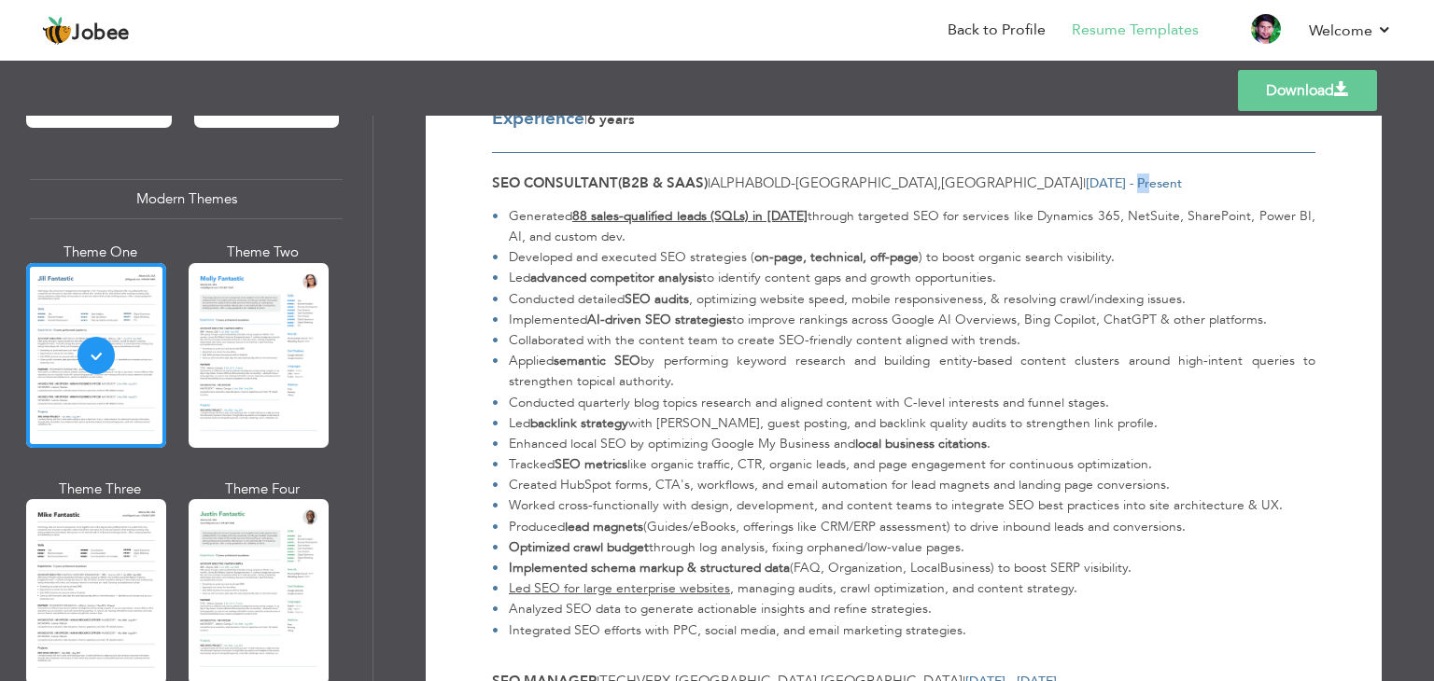
click at [1086, 187] on span "Mar 2023 - Present" at bounding box center [1134, 184] width 96 height 18
drag, startPoint x: 1002, startPoint y: 187, endPoint x: 957, endPoint y: 187, distance: 45.7
click at [1086, 187] on span "Mar 2023 - Present" at bounding box center [1134, 184] width 96 height 18
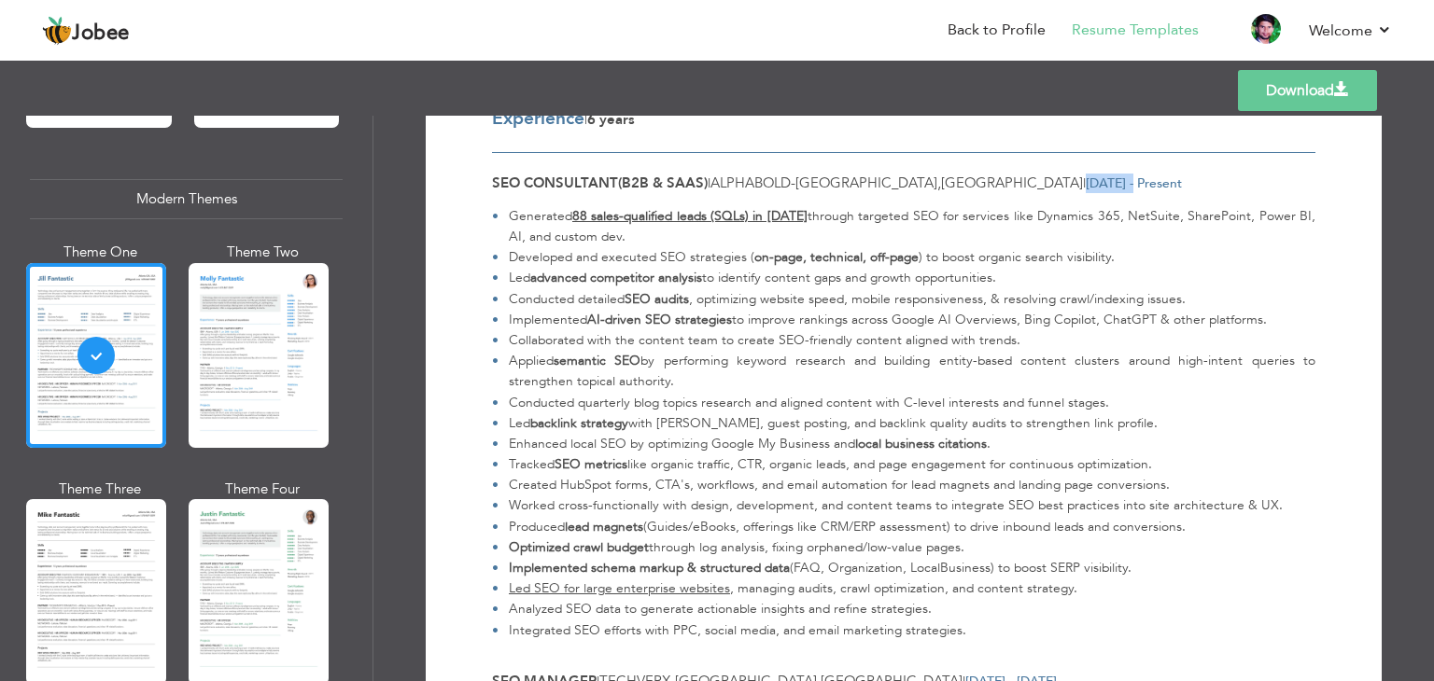
drag, startPoint x: 957, startPoint y: 187, endPoint x: 933, endPoint y: 188, distance: 23.4
click at [1086, 188] on span "Mar 2023 - Present" at bounding box center [1134, 184] width 96 height 18
drag, startPoint x: 933, startPoint y: 188, endPoint x: 1020, endPoint y: 184, distance: 86.9
click at [1086, 184] on span "Mar 2023 - Present" at bounding box center [1134, 184] width 96 height 18
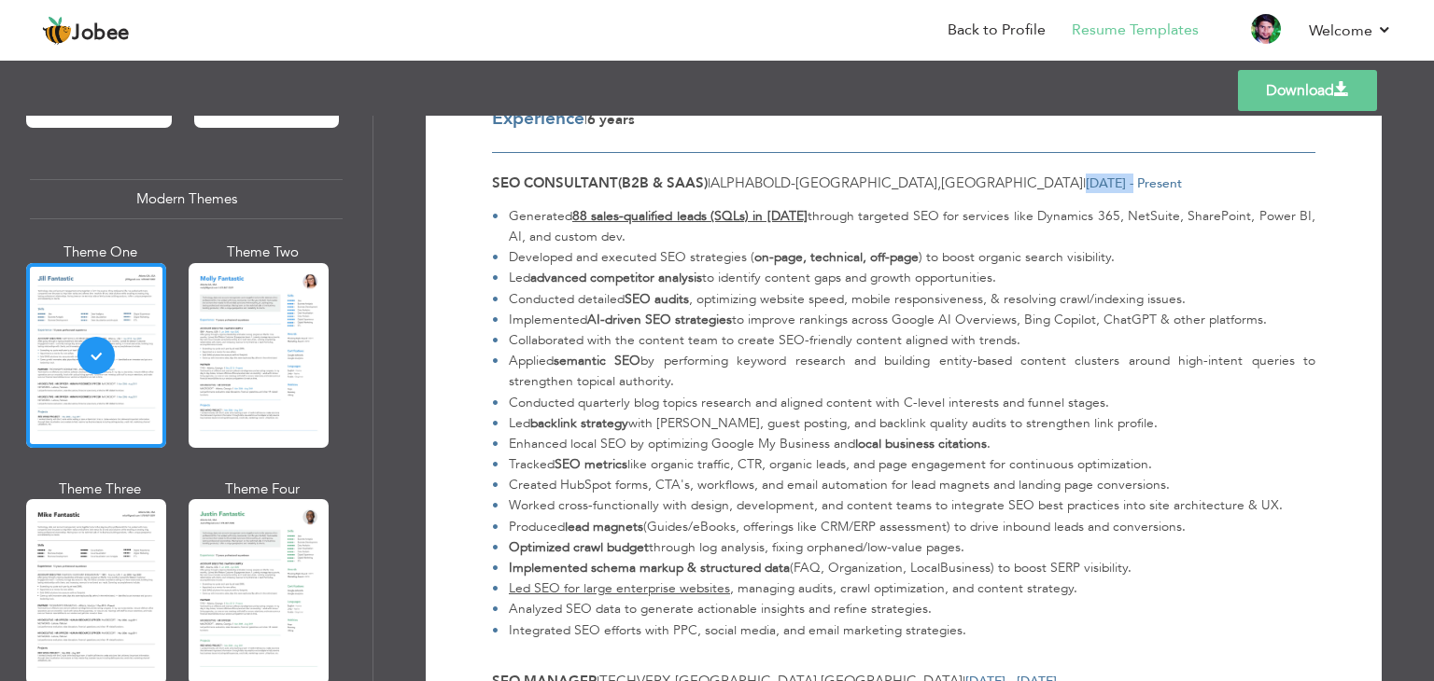
click at [1086, 184] on span "Mar 2023 - Present" at bounding box center [1134, 184] width 96 height 18
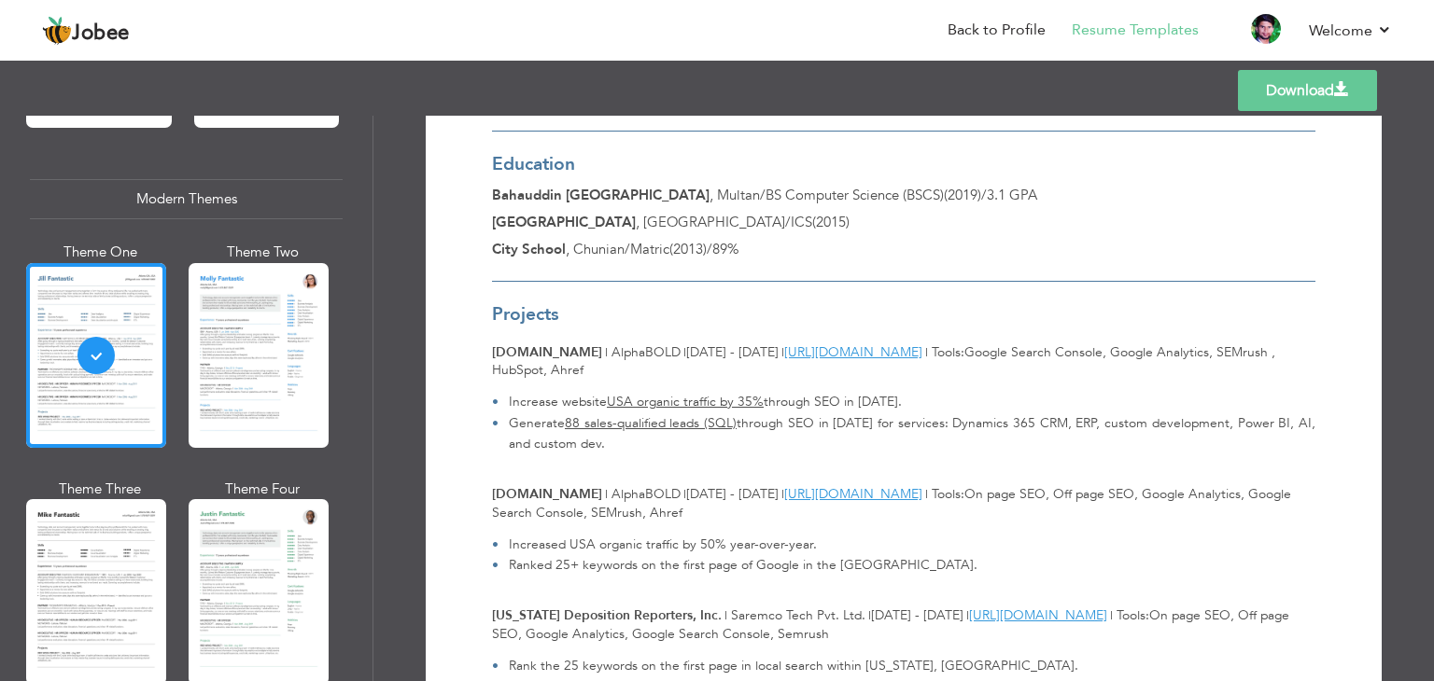
scroll to position [2012, 0]
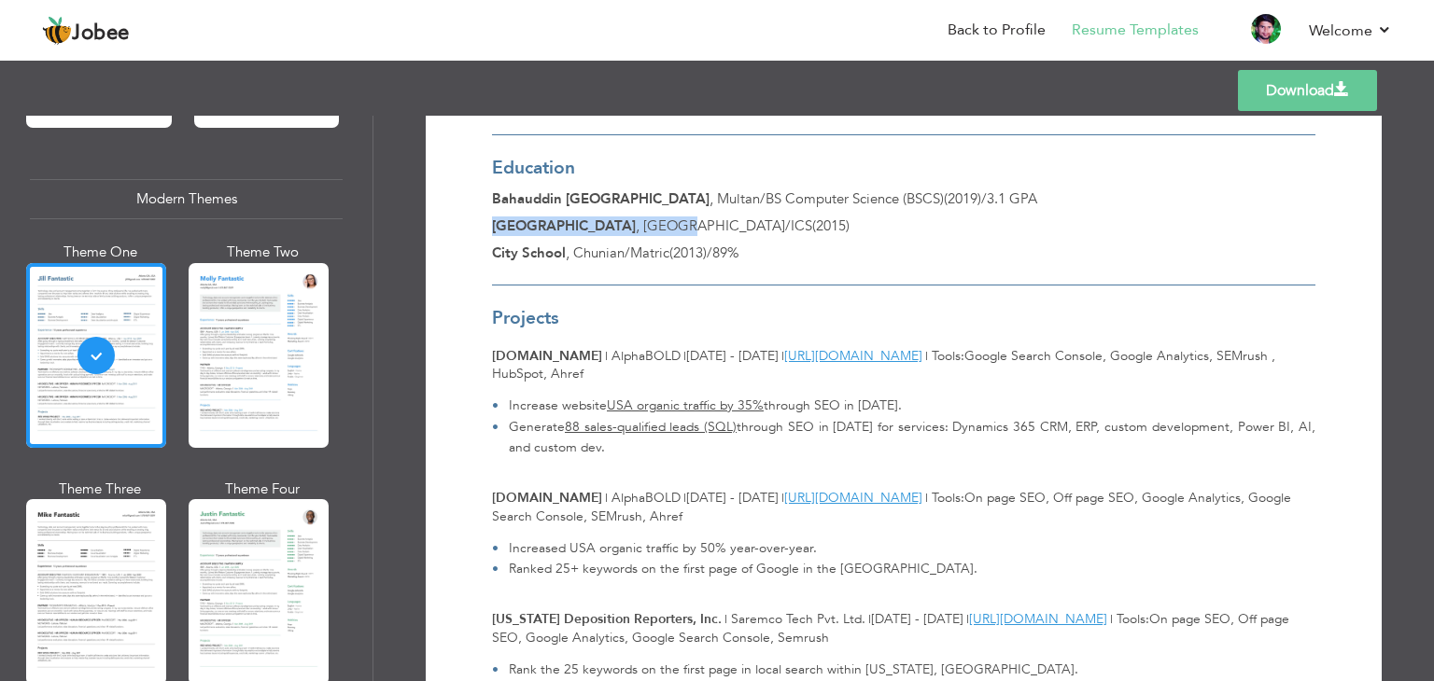
drag, startPoint x: 748, startPoint y: 224, endPoint x: 492, endPoint y: 223, distance: 255.8
click at [492, 223] on div "Government College University , Lahore / ICS ( 2015 )" at bounding box center [903, 227] width 823 height 20
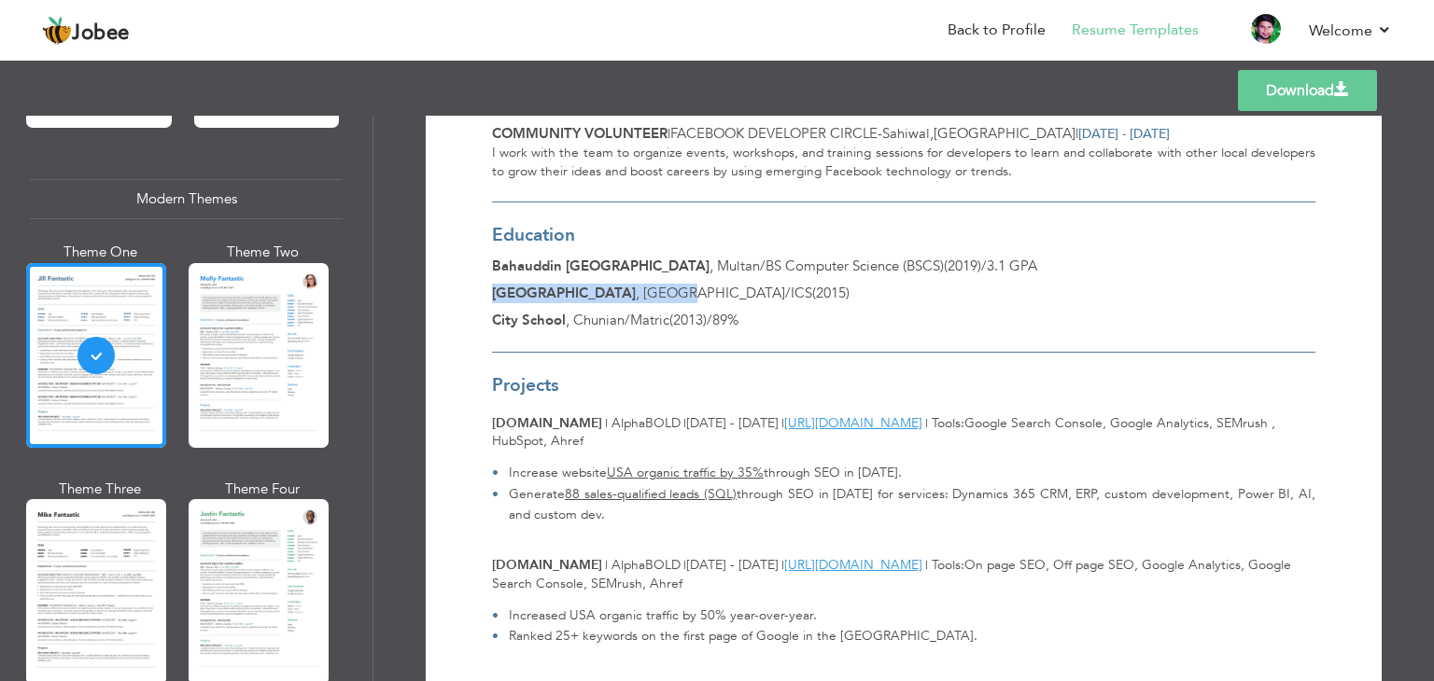
scroll to position [1732, 0]
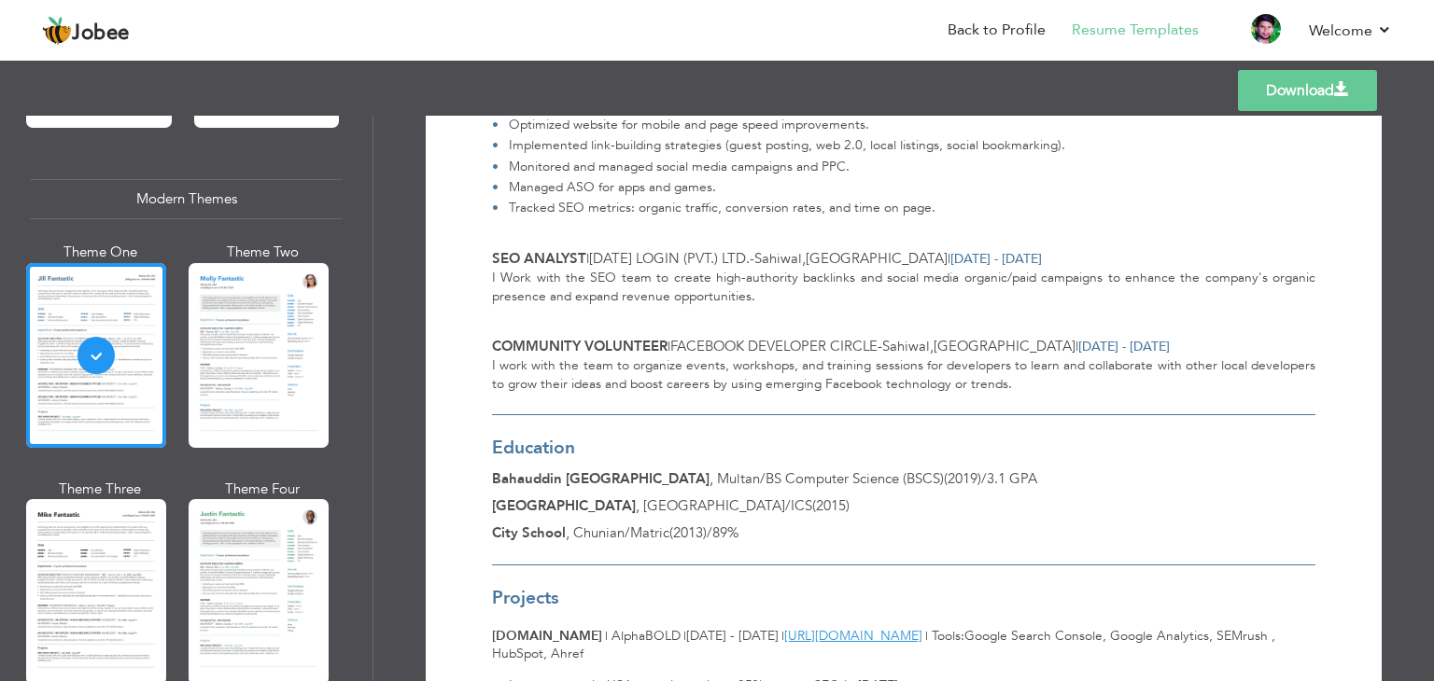
click at [552, 445] on span "Education" at bounding box center [533, 448] width 83 height 24
click at [632, 346] on span "Community Volunteer" at bounding box center [579, 346] width 175 height 19
drag, startPoint x: 632, startPoint y: 346, endPoint x: 529, endPoint y: 341, distance: 102.8
click at [529, 343] on span "Community Volunteer" at bounding box center [579, 346] width 175 height 19
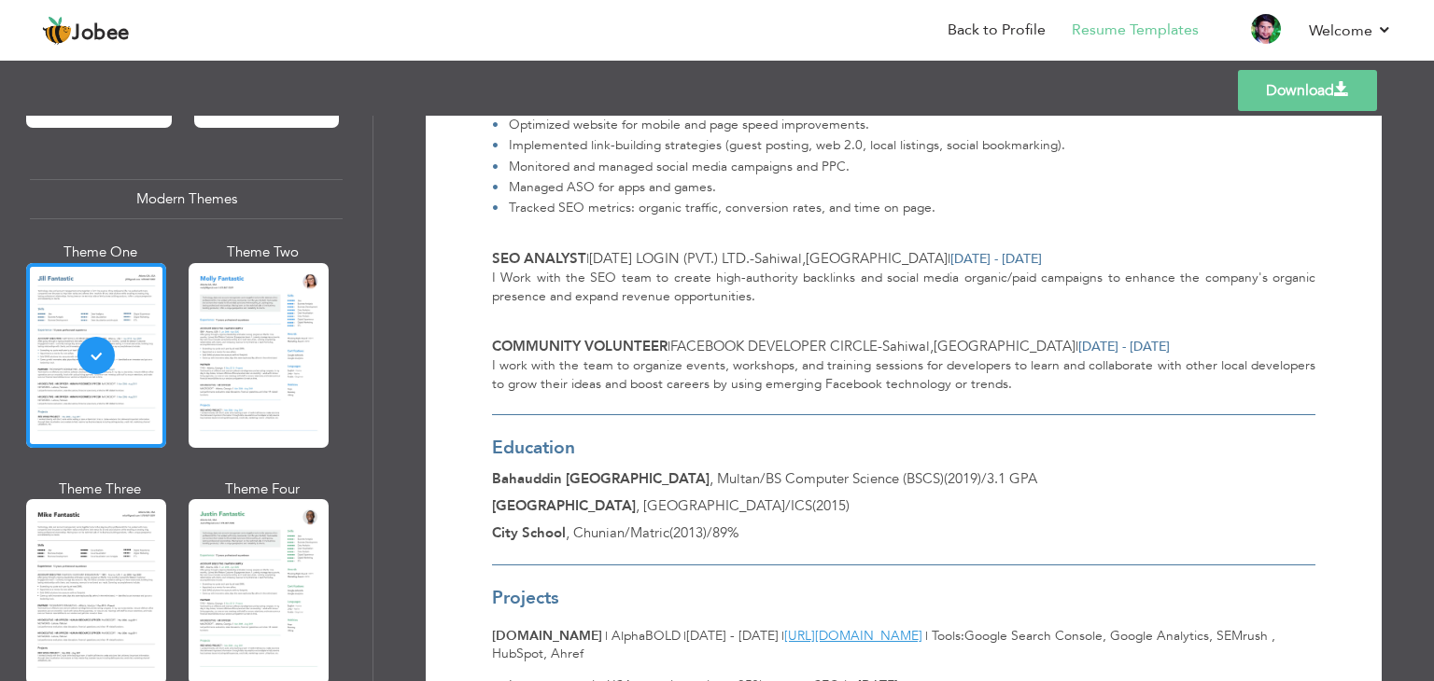
click at [506, 258] on span "SEO Analyst" at bounding box center [539, 258] width 94 height 19
drag, startPoint x: 506, startPoint y: 258, endPoint x: 538, endPoint y: 259, distance: 31.7
click at [526, 258] on span "SEO Analyst" at bounding box center [539, 258] width 94 height 19
click at [578, 259] on span "SEO Analyst" at bounding box center [539, 258] width 94 height 19
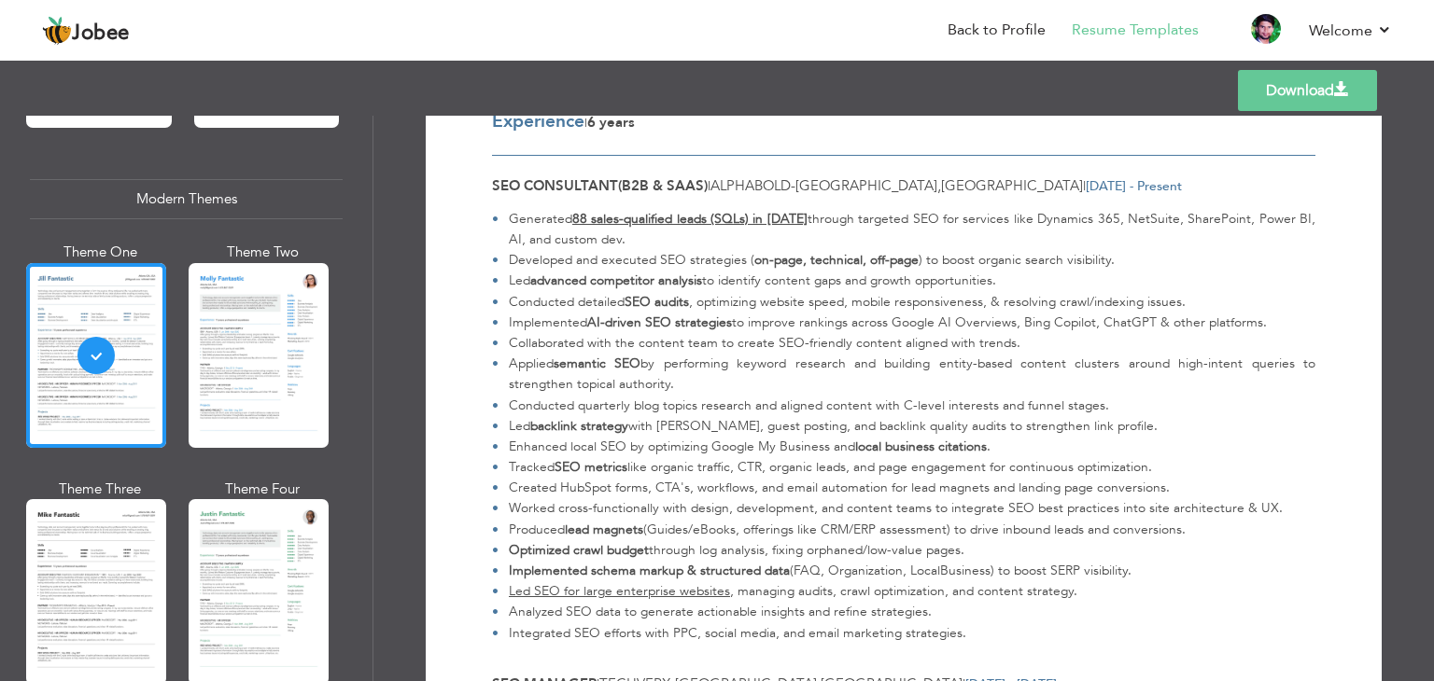
scroll to position [612, 0]
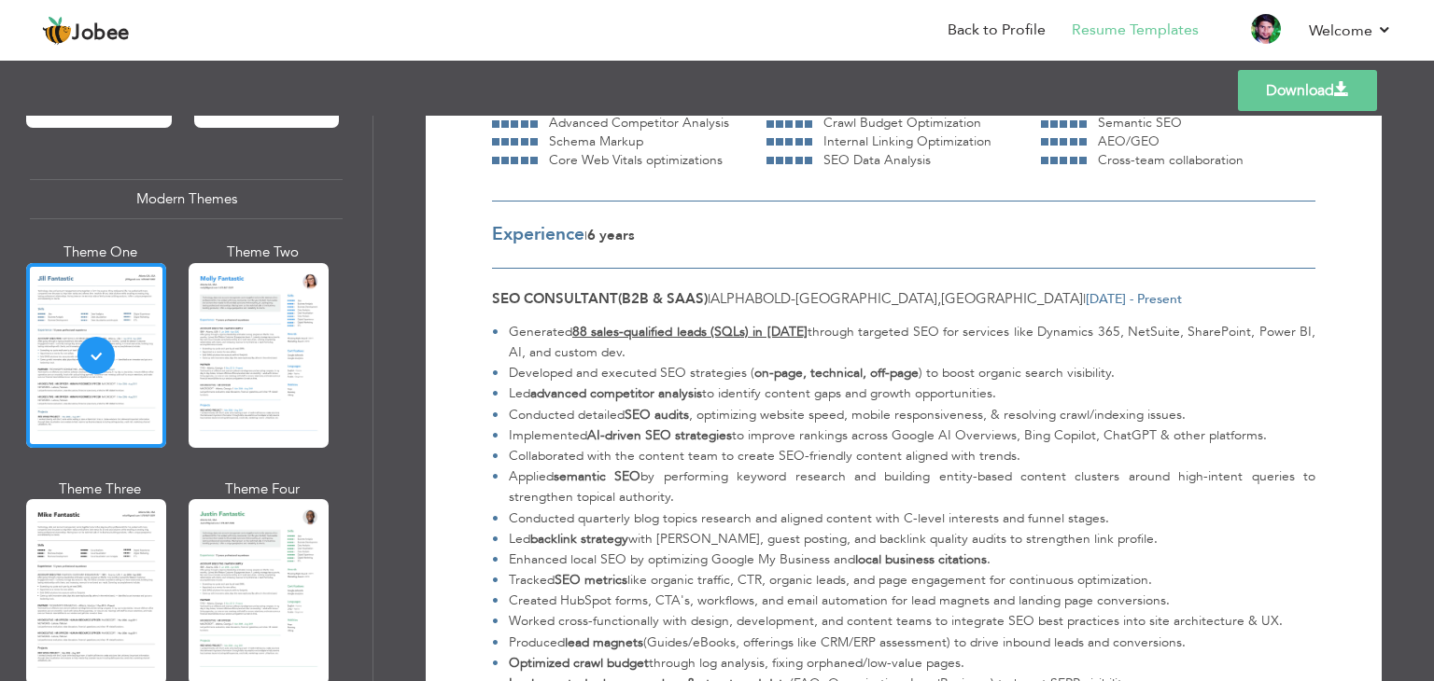
click at [566, 298] on span "SEO Consultant(B2B & SaaS)" at bounding box center [600, 298] width 216 height 19
click at [506, 298] on span "SEO Consultant(B2B & SaaS)" at bounding box center [600, 298] width 216 height 19
drag, startPoint x: 506, startPoint y: 298, endPoint x: 703, endPoint y: 298, distance: 196.9
click at [703, 298] on div "SEO Consultant(B2B & SaaS) | AlphaBOLD - Lahore , Pakistan | Mar 2023 - Present" at bounding box center [903, 299] width 823 height 20
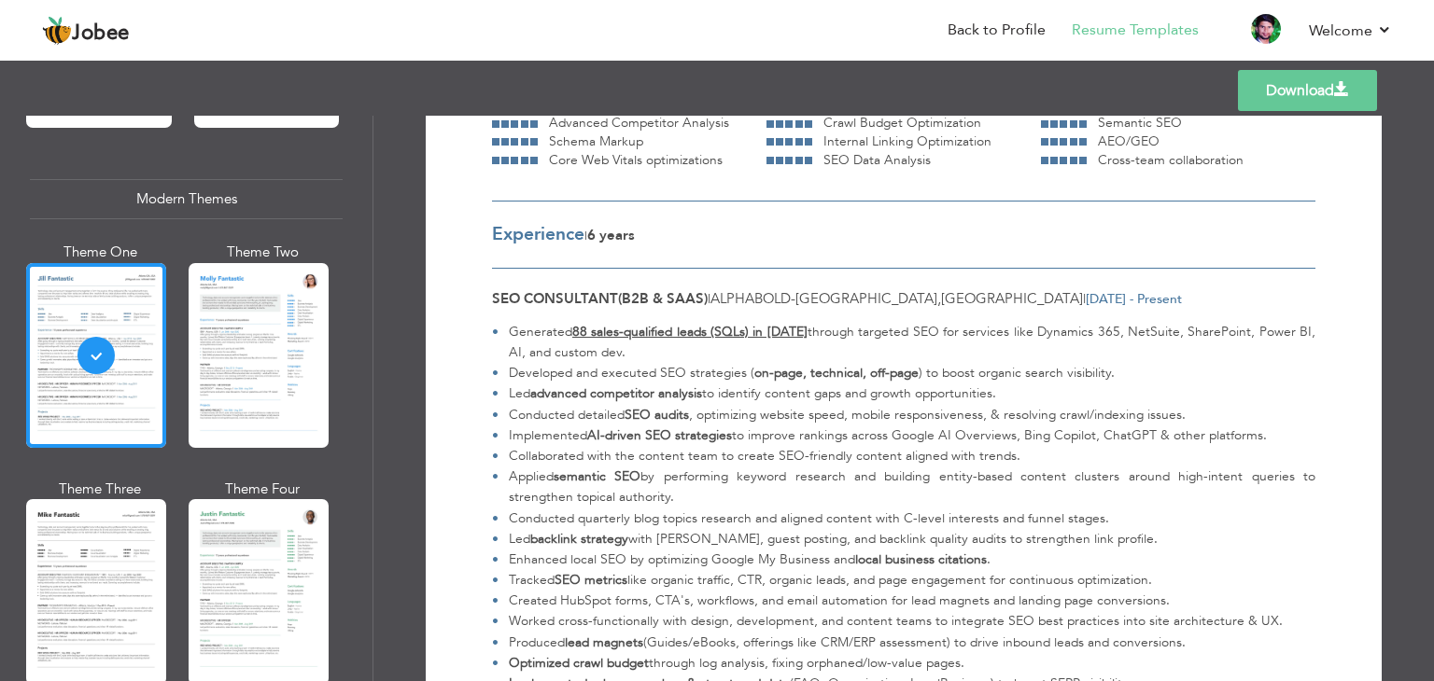
click at [730, 298] on span "AlphaBOLD" at bounding box center [750, 298] width 80 height 19
click at [732, 298] on span "AlphaBOLD" at bounding box center [750, 298] width 80 height 19
click at [739, 296] on span "AlphaBOLD" at bounding box center [750, 298] width 80 height 19
click at [599, 369] on li "Developed and executed SEO strategies ( on-page, technical, off-page ) to boost…" at bounding box center [903, 373] width 823 height 21
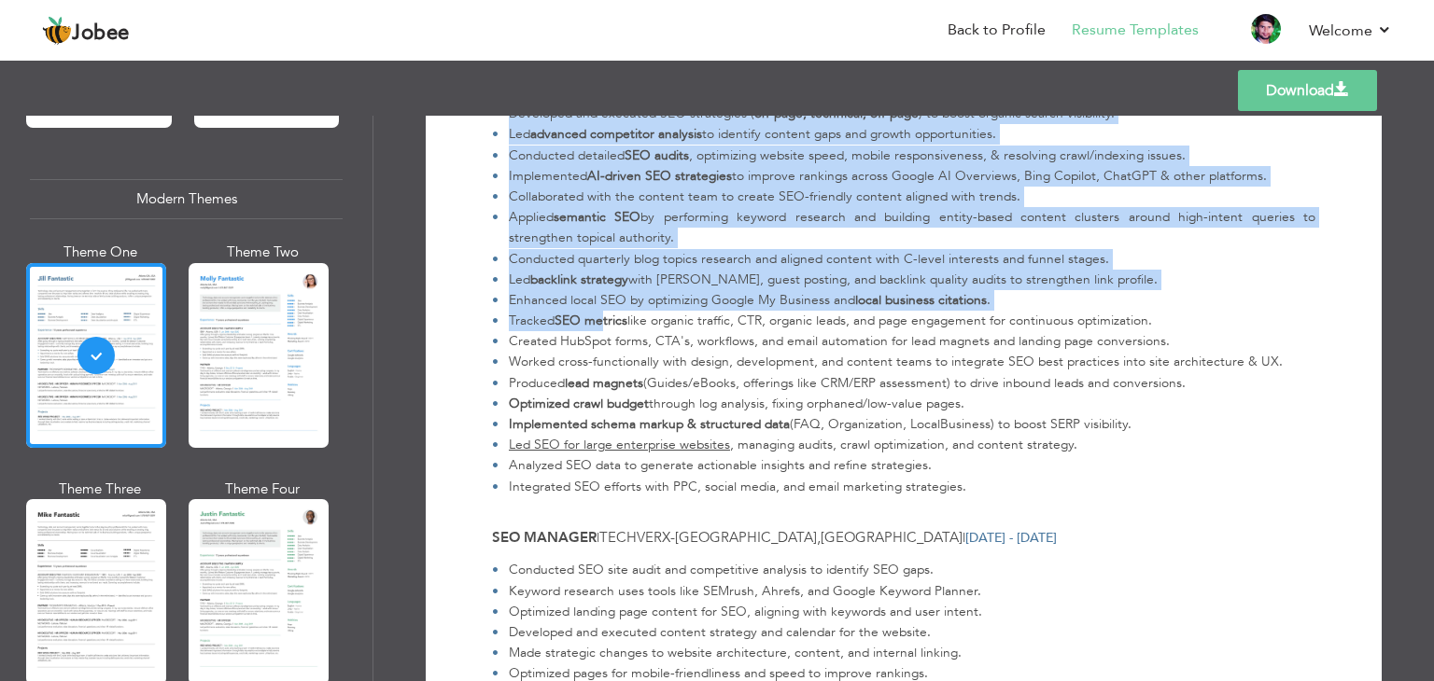
scroll to position [892, 0]
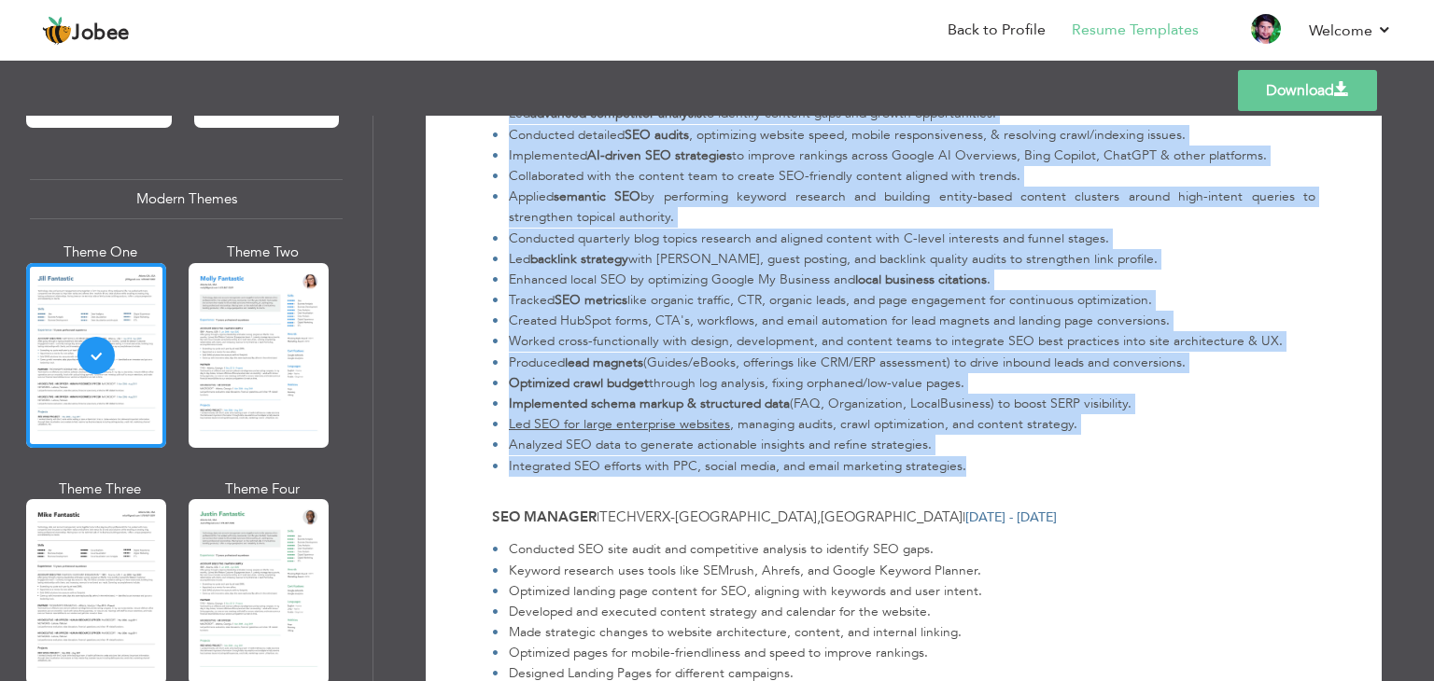
drag, startPoint x: 505, startPoint y: 235, endPoint x: 956, endPoint y: 464, distance: 505.5
click at [956, 464] on ul "Generated 88 sales-qualified leads (SQLs) in 2024 through targeted SEO for serv…" at bounding box center [899, 259] width 831 height 435
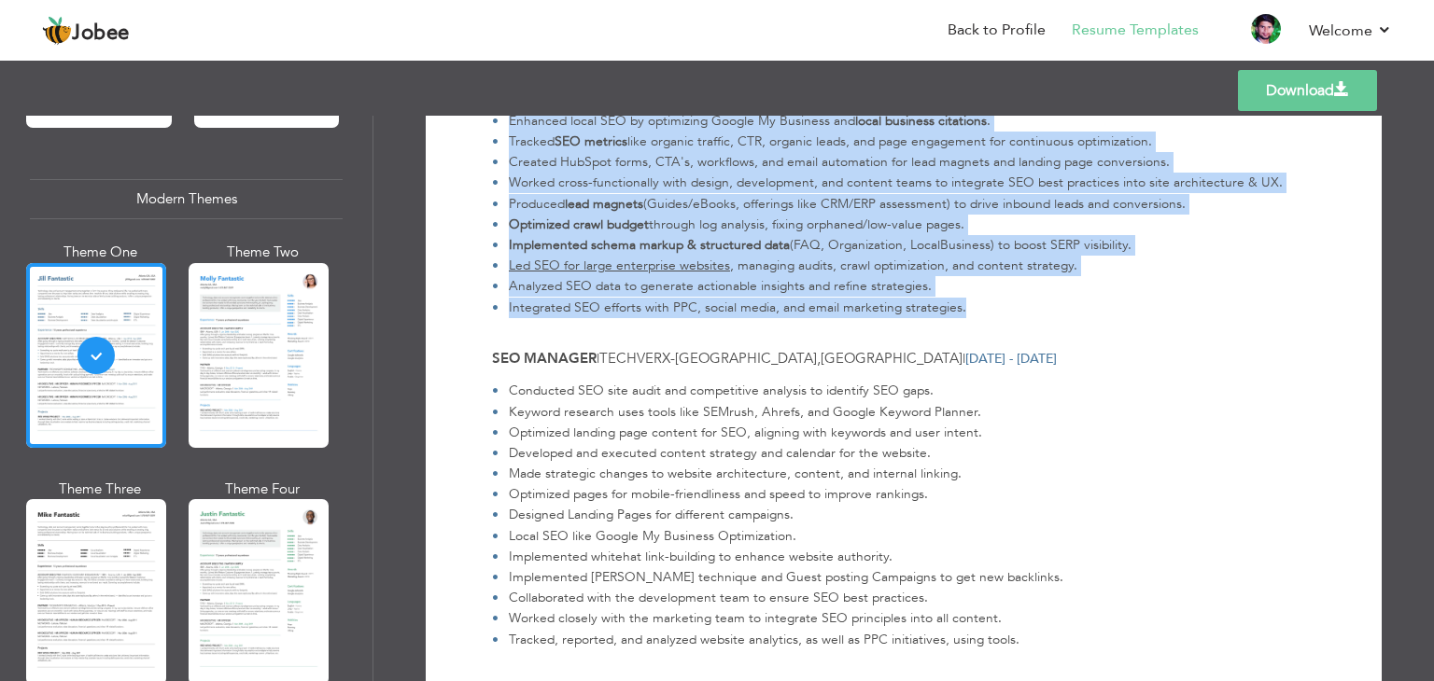
scroll to position [1079, 0]
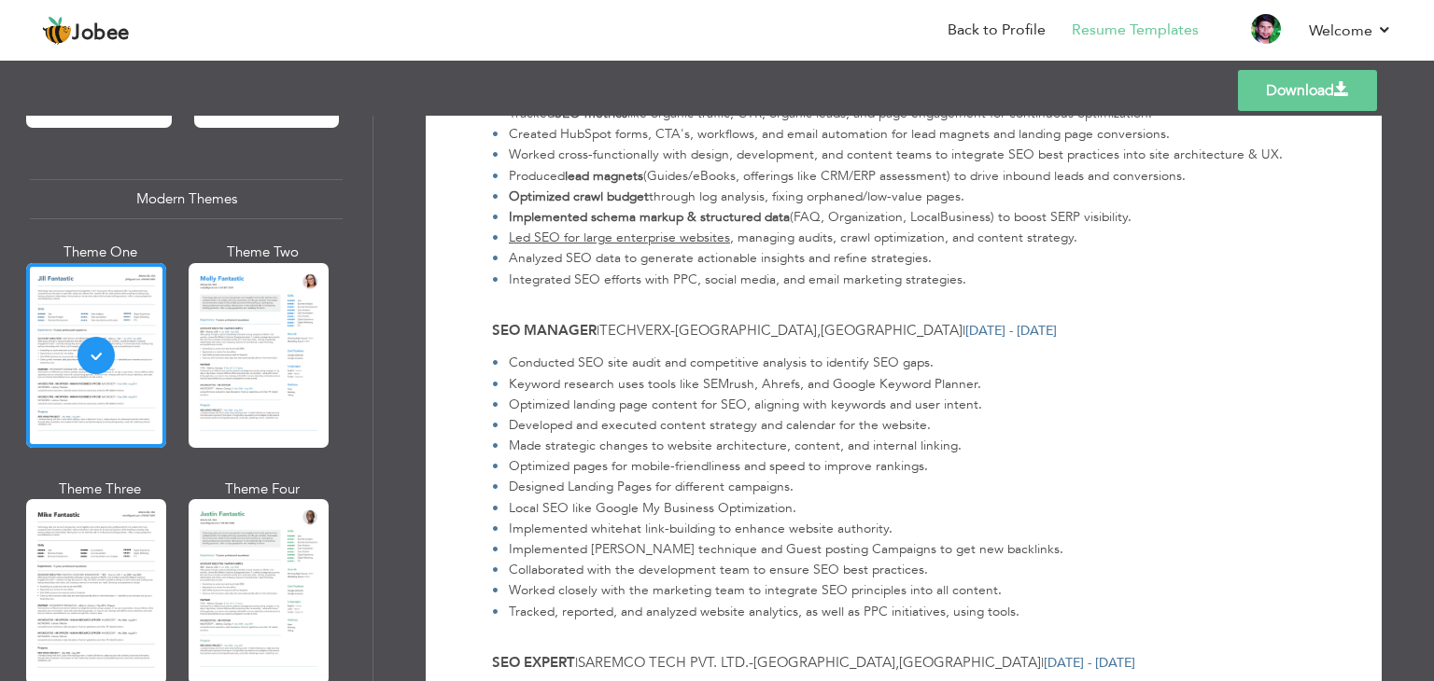
click at [564, 331] on span "SEO Manager" at bounding box center [544, 330] width 105 height 19
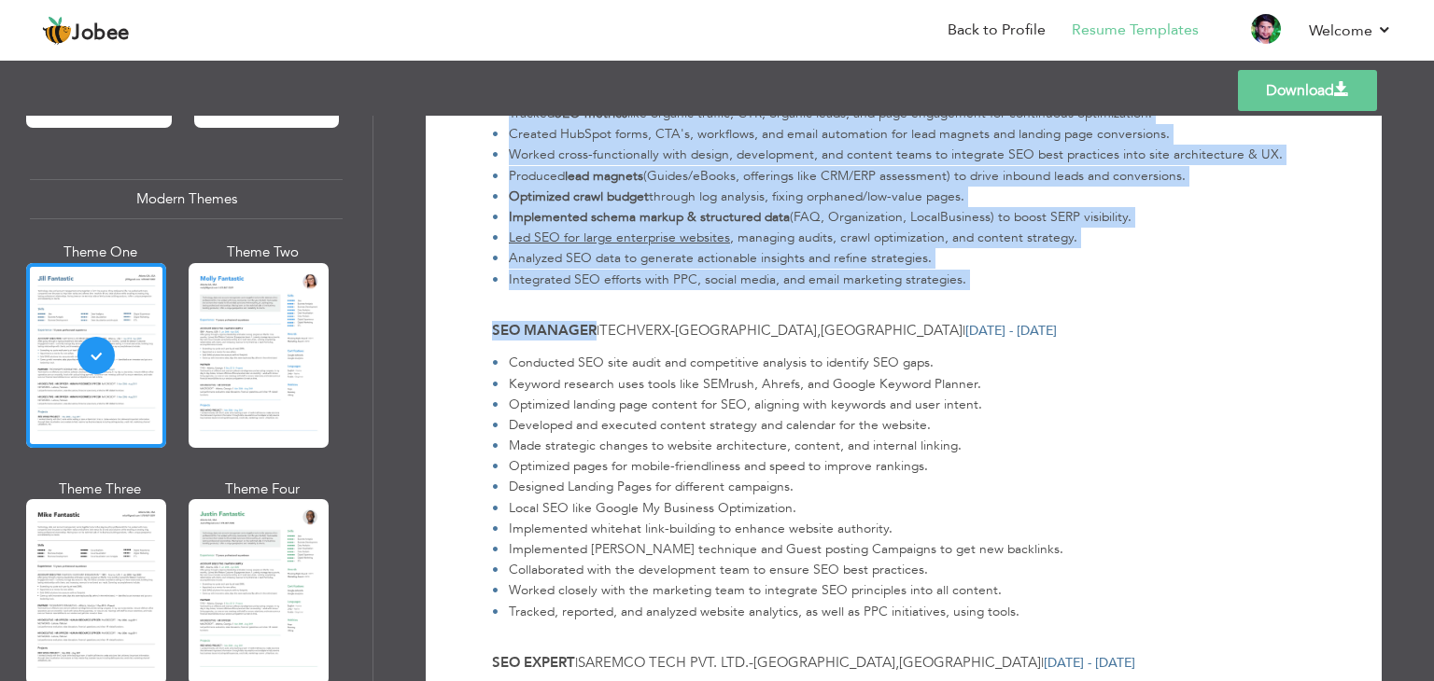
drag, startPoint x: 564, startPoint y: 331, endPoint x: 480, endPoint y: 318, distance: 85.0
click at [500, 331] on span "SEO Manager" at bounding box center [544, 330] width 105 height 19
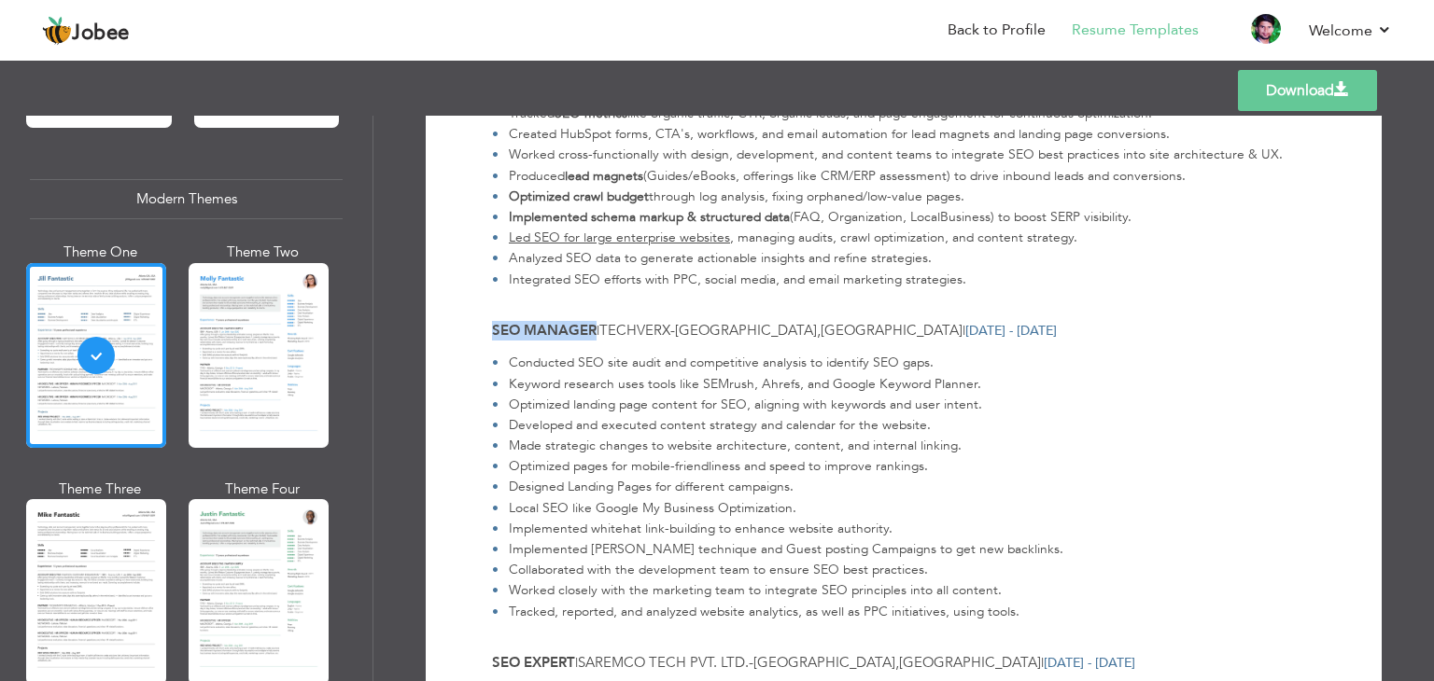
drag, startPoint x: 500, startPoint y: 331, endPoint x: 537, endPoint y: 331, distance: 36.4
click at [537, 331] on span "SEO Manager" at bounding box center [544, 330] width 105 height 19
click at [638, 329] on span "Techverx" at bounding box center [634, 330] width 71 height 19
click at [517, 359] on li "Conducted SEO site audit and competitive analysis to identify SEO gaps." at bounding box center [777, 363] width 571 height 21
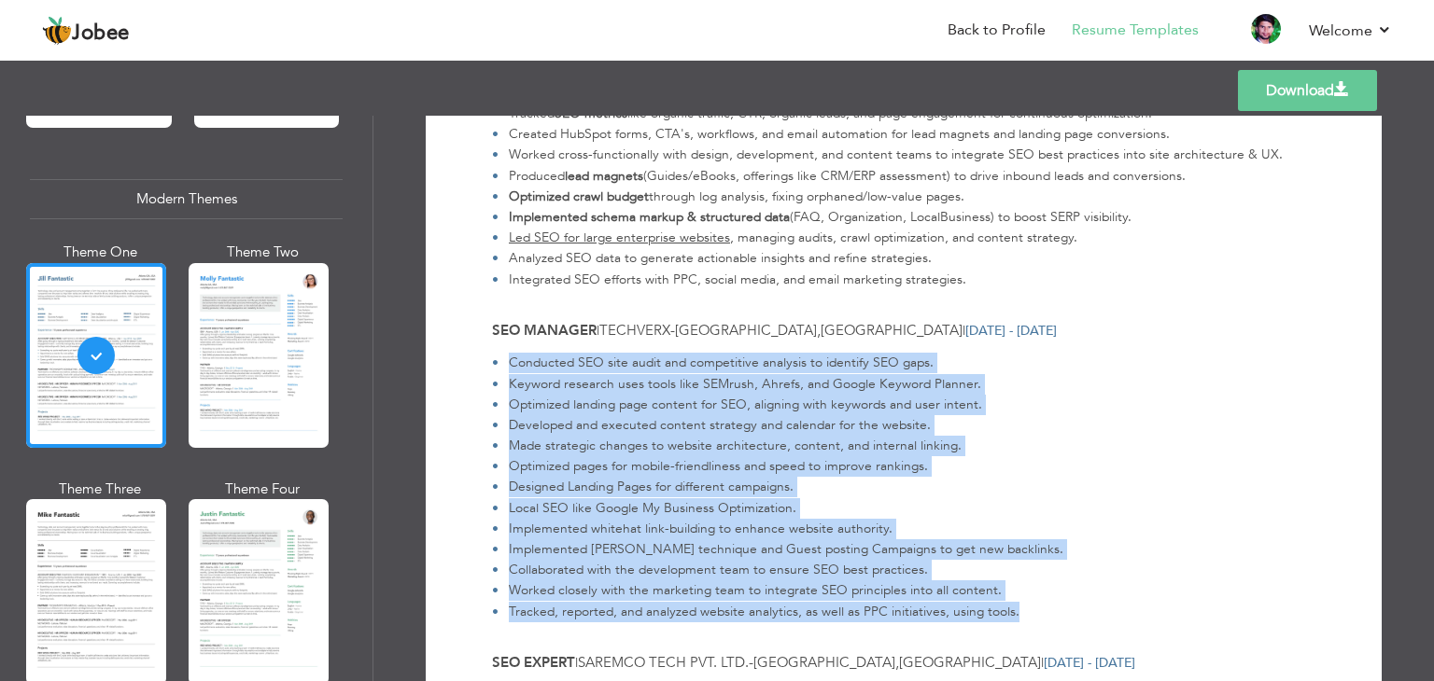
drag, startPoint x: 517, startPoint y: 359, endPoint x: 1012, endPoint y: 613, distance: 556.0
click at [1012, 613] on ul "Conducted SEO site audit and competitive analysis to identify SEO gaps. Keyword…" at bounding box center [899, 487] width 831 height 269
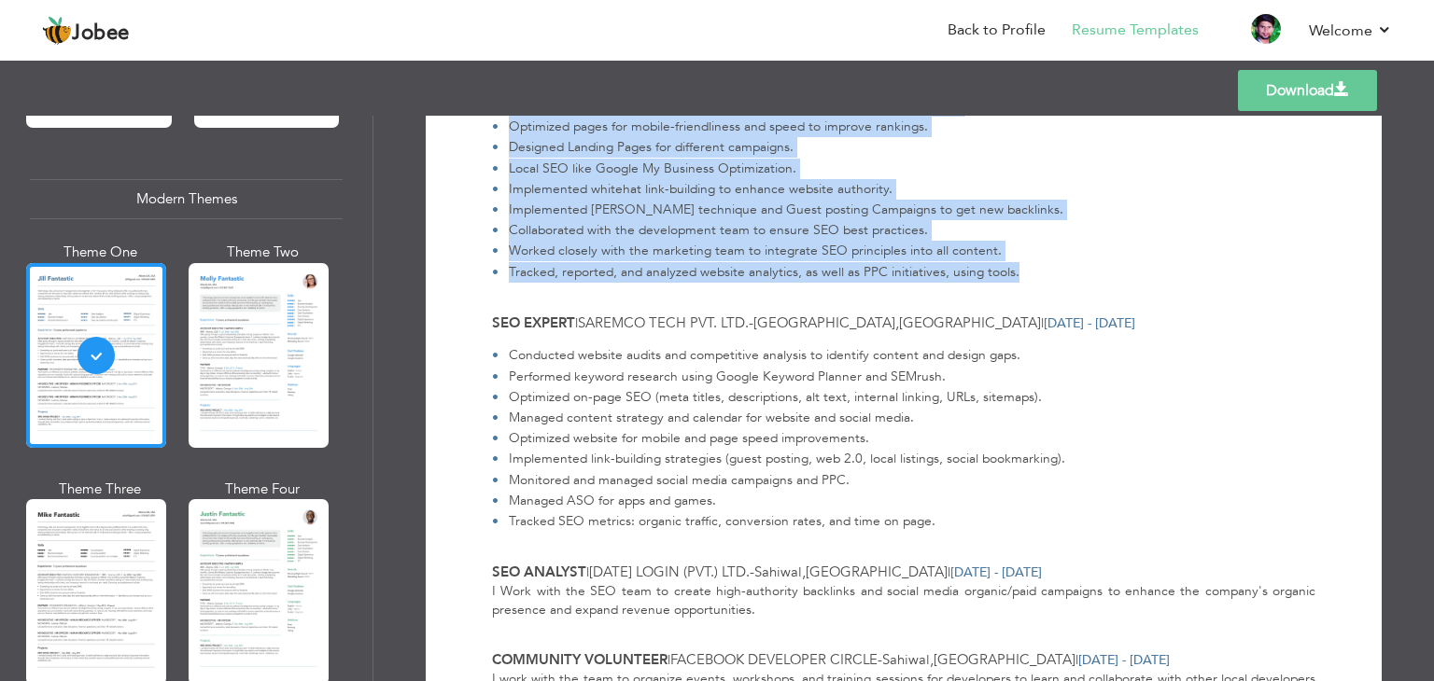
scroll to position [1452, 0]
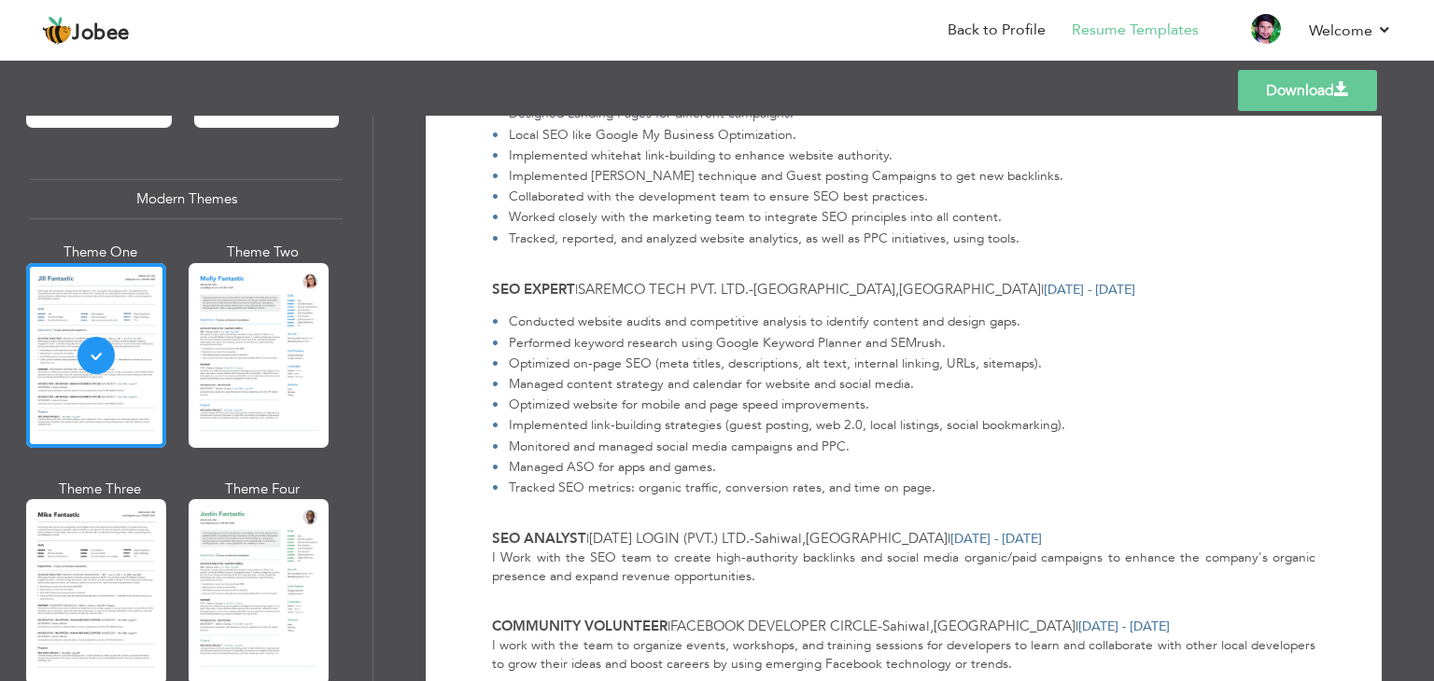
click at [529, 285] on span "SEO Expert" at bounding box center [533, 289] width 83 height 19
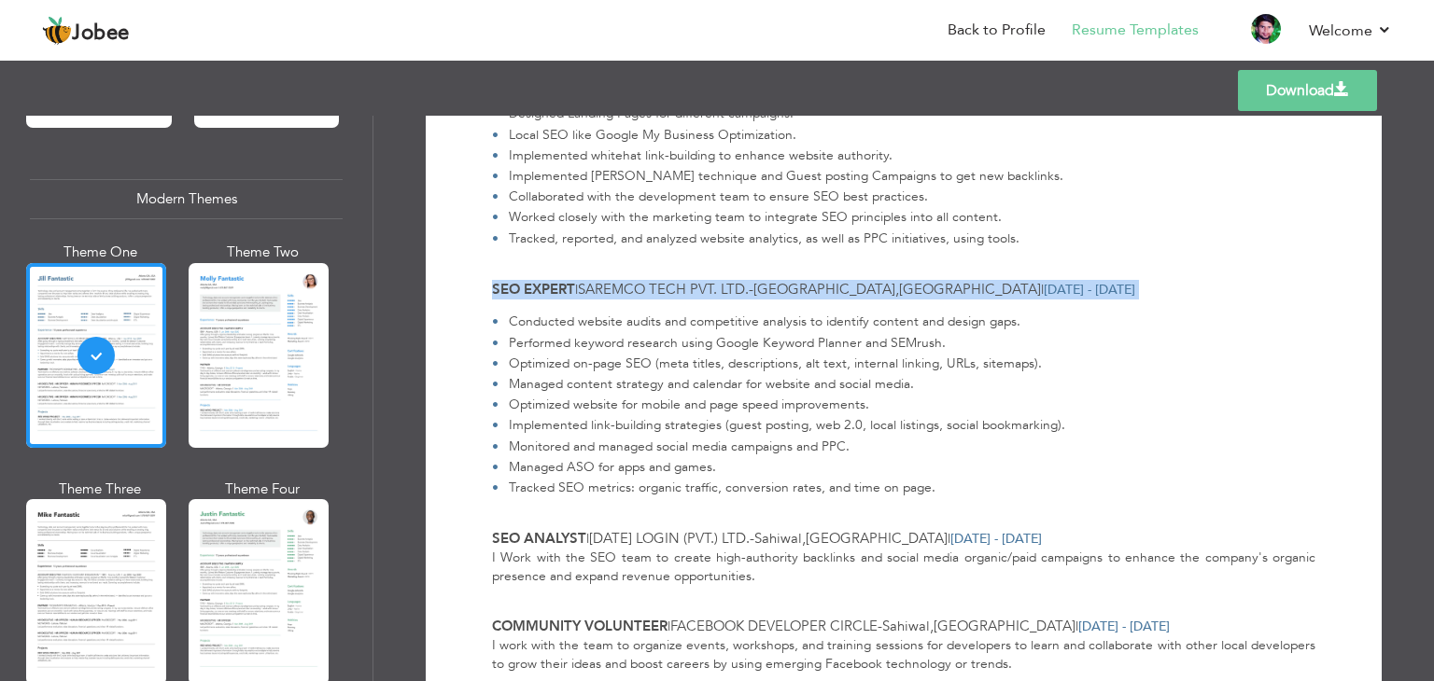
click at [529, 285] on span "SEO Expert" at bounding box center [533, 289] width 83 height 19
click at [562, 285] on span "SEO Expert" at bounding box center [533, 289] width 83 height 19
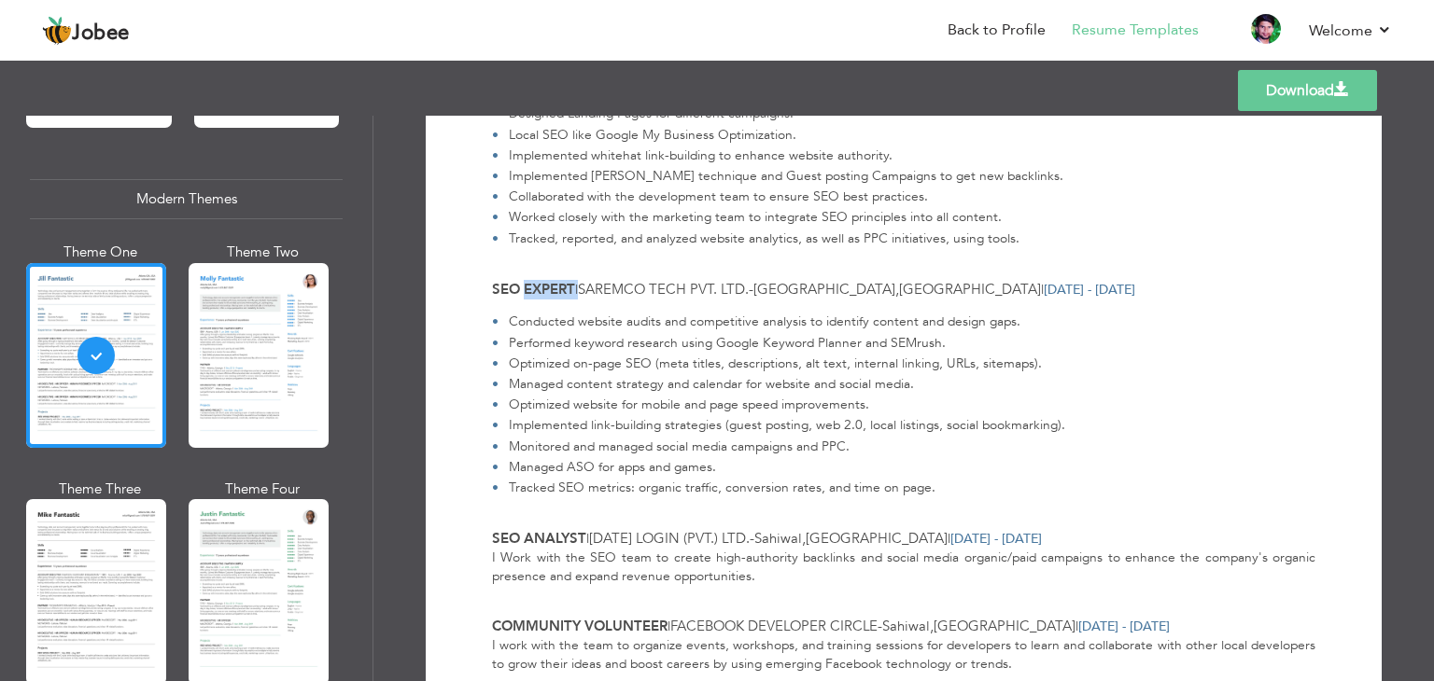
click at [562, 285] on span "SEO Expert" at bounding box center [533, 289] width 83 height 19
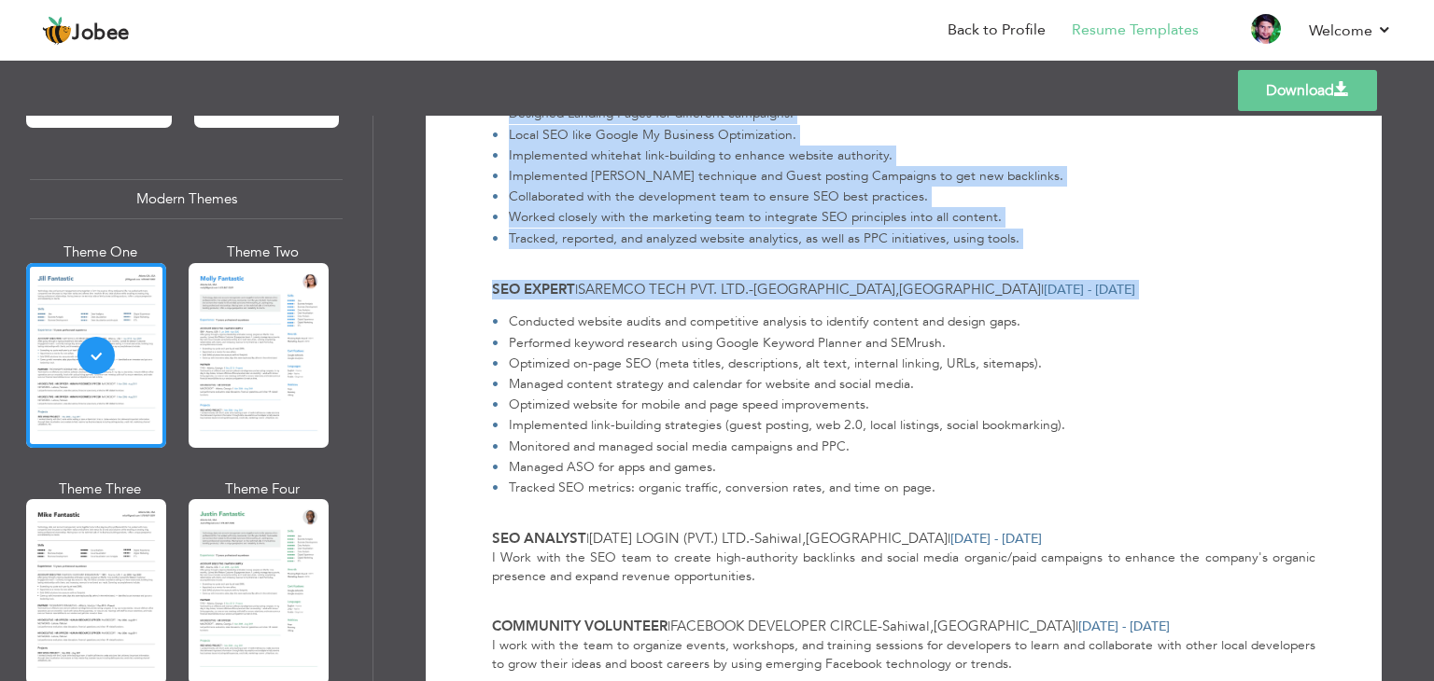
drag, startPoint x: 562, startPoint y: 285, endPoint x: 483, endPoint y: 282, distance: 79.4
click at [483, 282] on div "Download Bilal Aslam Lahore , Pakistan bilalas728@gmail.com | +923064548453 SEO…" at bounding box center [903, 351] width 890 height 3321
click at [494, 288] on span "SEO Expert" at bounding box center [533, 289] width 83 height 19
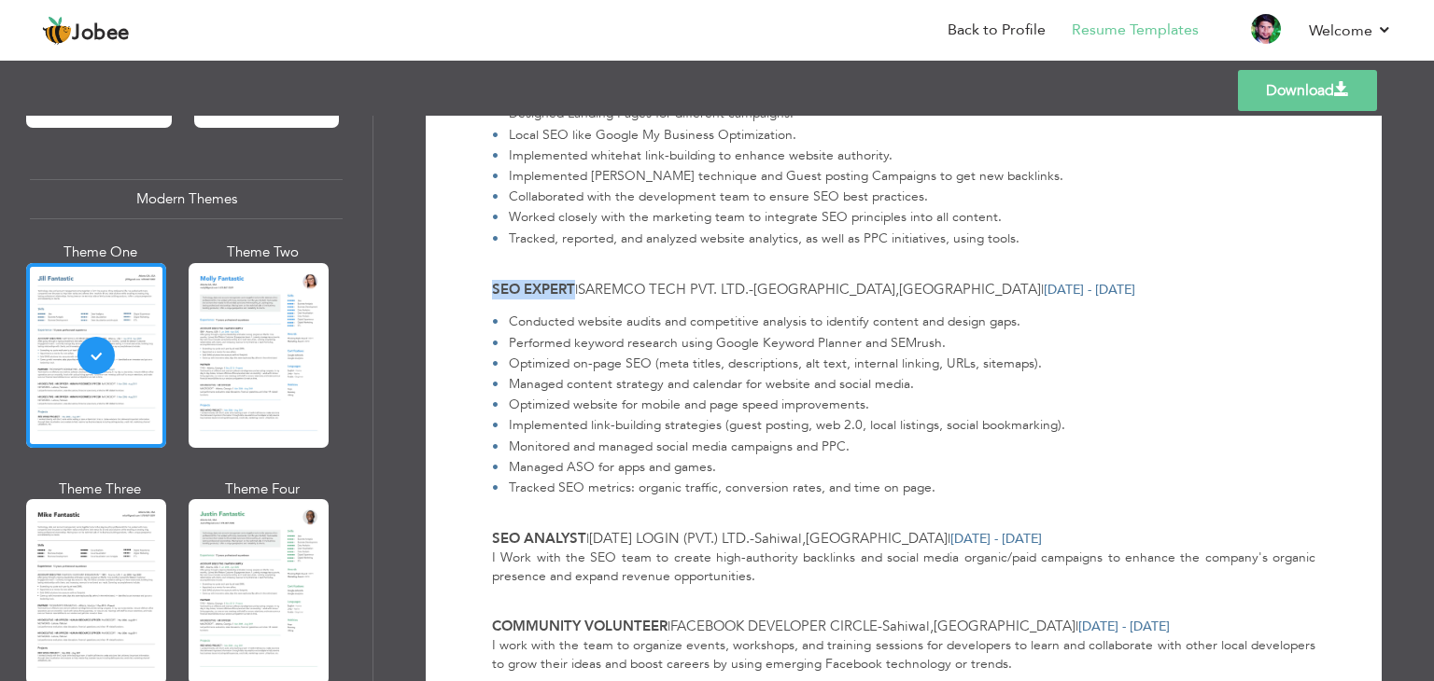
drag, startPoint x: 494, startPoint y: 288, endPoint x: 539, endPoint y: 288, distance: 44.8
click at [539, 288] on span "SEO Expert" at bounding box center [533, 289] width 83 height 19
click at [609, 287] on span "Saremco Tech Pvt. Ltd." at bounding box center [663, 289] width 171 height 19
drag, startPoint x: 609, startPoint y: 287, endPoint x: 752, endPoint y: 293, distance: 143.9
click at [749, 293] on span "Saremco Tech Pvt. Ltd." at bounding box center [663, 289] width 171 height 19
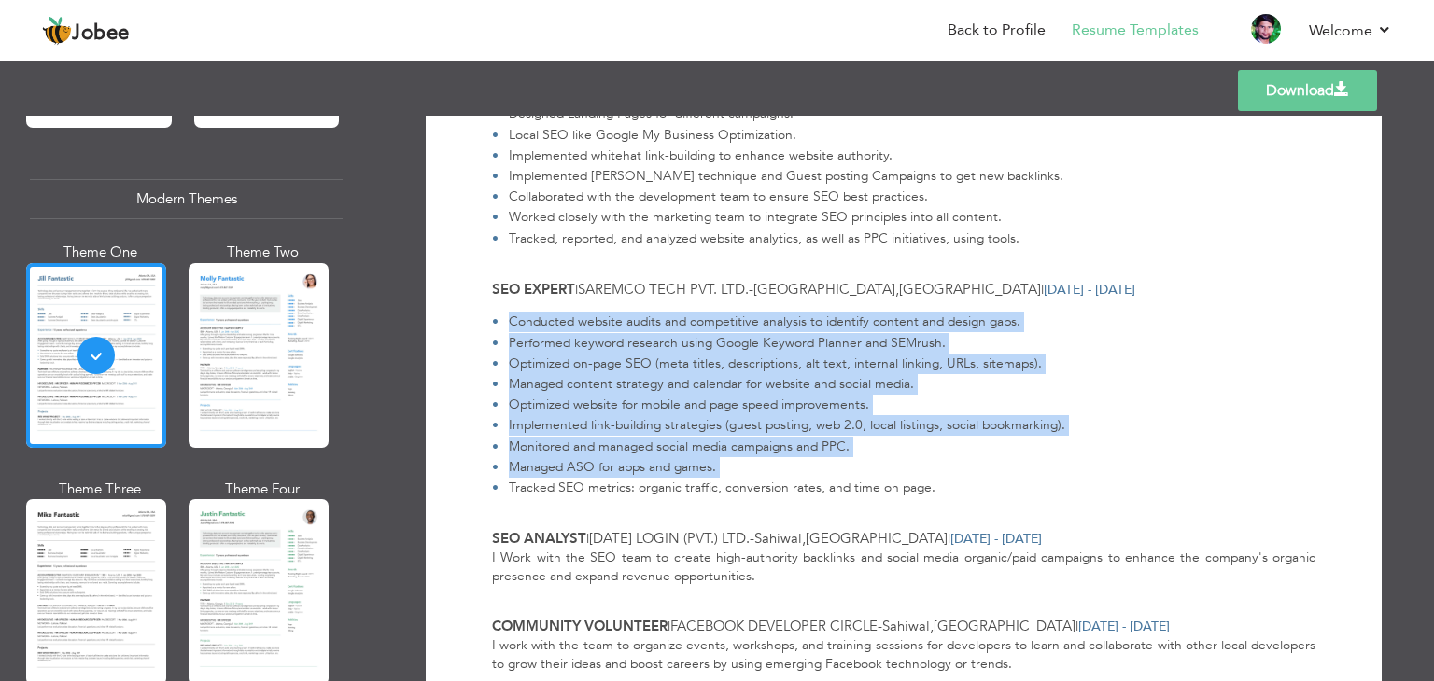
drag, startPoint x: 926, startPoint y: 486, endPoint x: 507, endPoint y: 327, distance: 448.5
click at [507, 327] on ul "Conducted website audits and competitive analysis to identify content and desig…" at bounding box center [899, 405] width 831 height 187
click at [507, 327] on li "Conducted website audits and competitive analysis to identify content and desig…" at bounding box center [778, 322] width 573 height 21
drag, startPoint x: 505, startPoint y: 323, endPoint x: 924, endPoint y: 489, distance: 450.8
click at [924, 489] on ul "Conducted website audits and competitive analysis to identify content and desig…" at bounding box center [899, 405] width 831 height 187
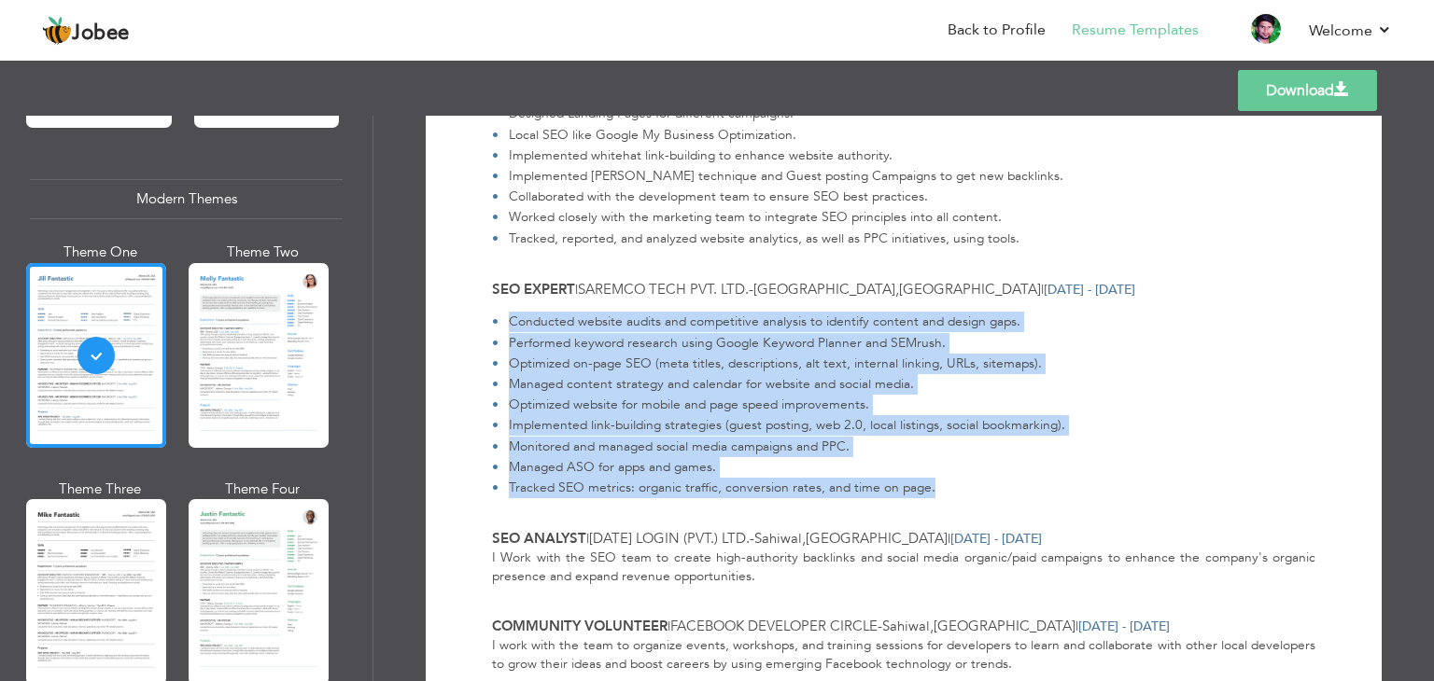
scroll to position [1639, 0]
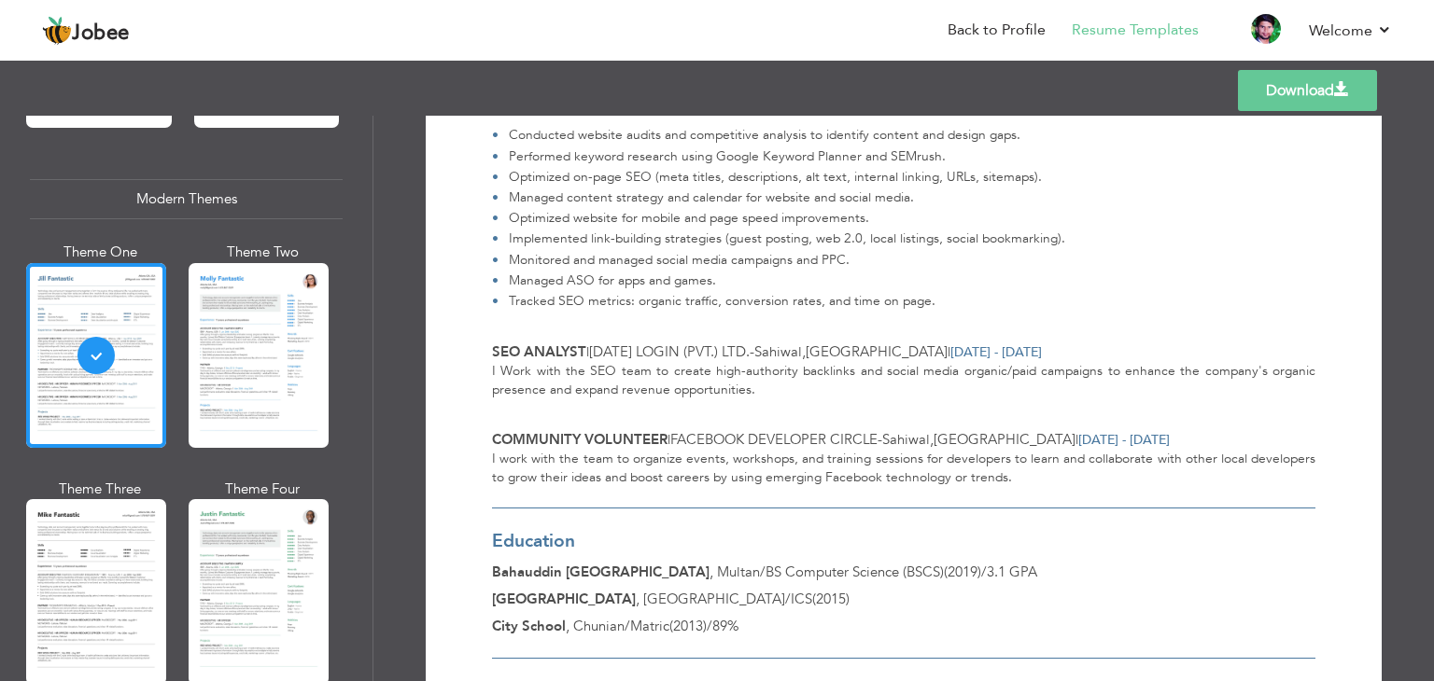
click at [541, 345] on span "SEO Analyst" at bounding box center [539, 352] width 94 height 19
drag, startPoint x: 541, startPoint y: 345, endPoint x: 506, endPoint y: 343, distance: 35.6
click at [506, 343] on span "SEO Analyst" at bounding box center [539, 352] width 94 height 19
click at [496, 378] on div "I Work with the SEO team to create high-authority backlinks and social media or…" at bounding box center [903, 380] width 823 height 37
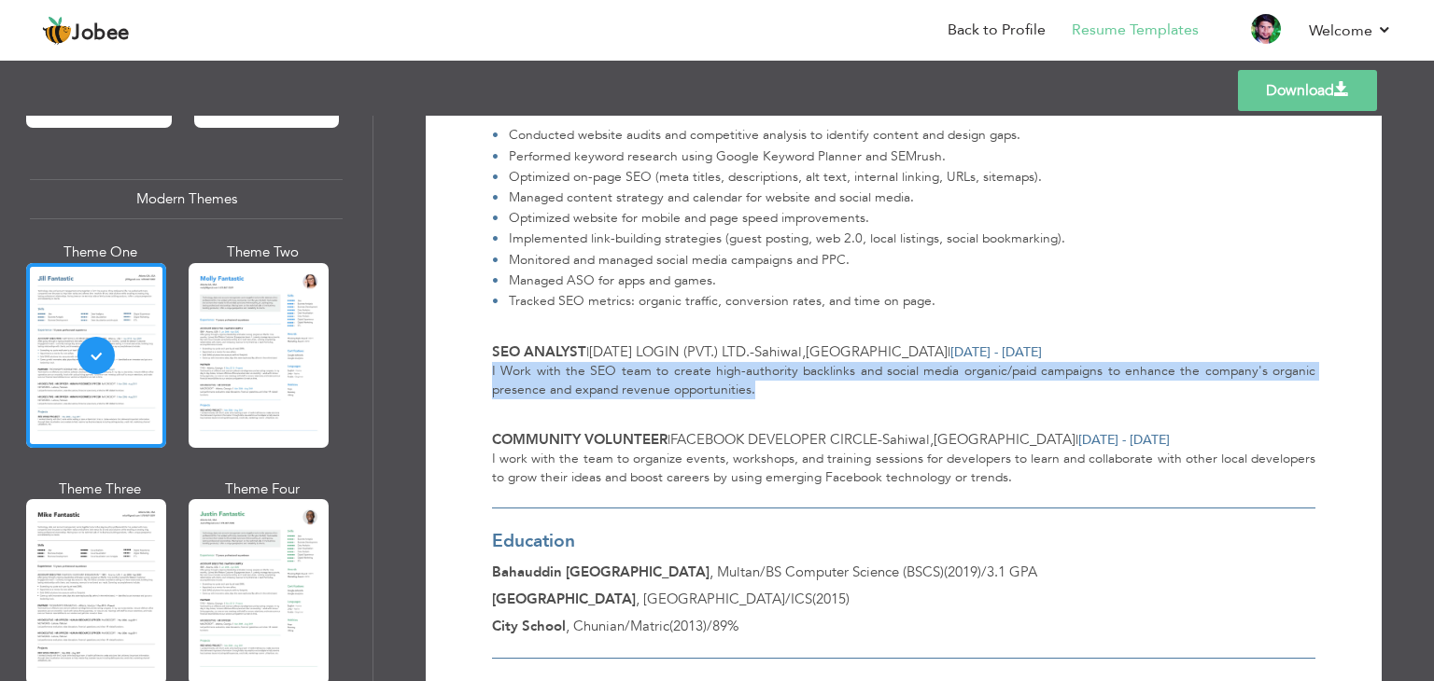
click at [496, 378] on div "I Work with the SEO team to create high-authority backlinks and social media or…" at bounding box center [903, 380] width 823 height 37
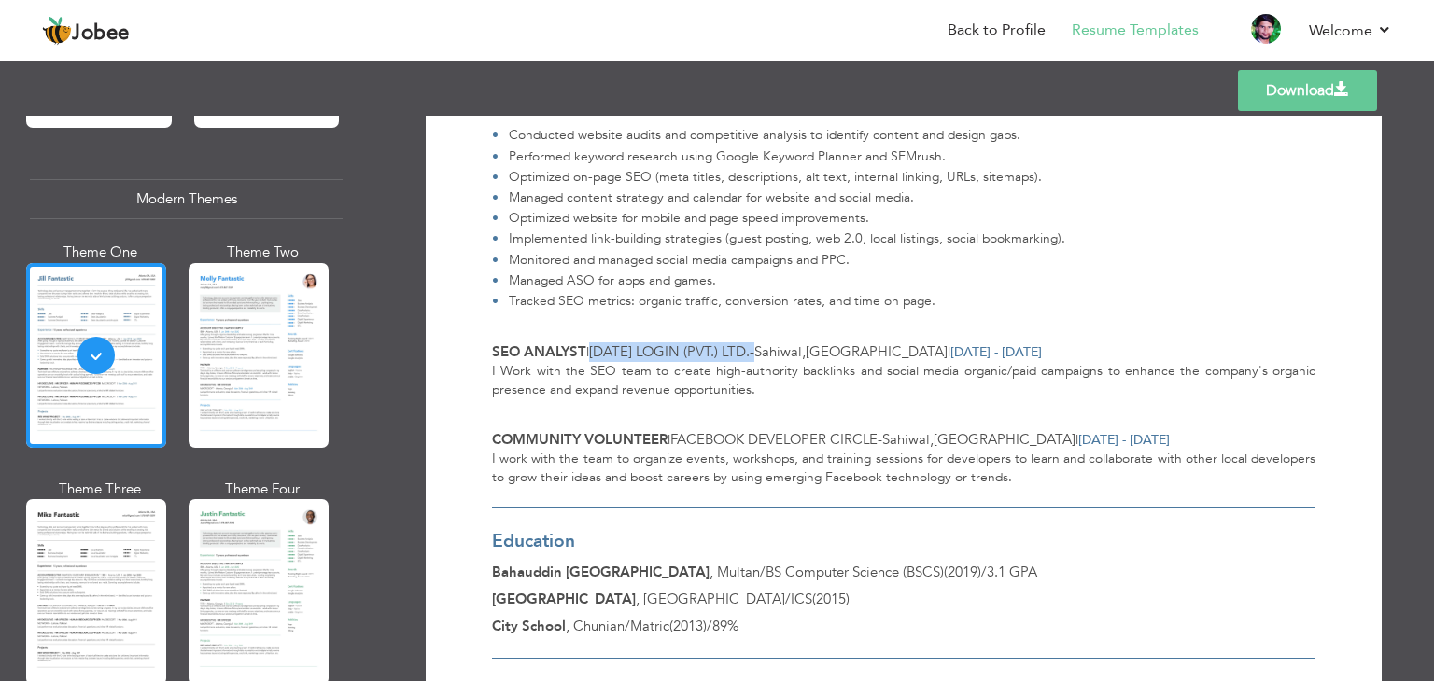
drag, startPoint x: 760, startPoint y: 349, endPoint x: 593, endPoint y: 351, distance: 167.1
click at [593, 351] on div "SEO Analyst | Today Login (Pvt.) Ltd. - Sahiwal , Pakistan | Jan 2018 - May 2018" at bounding box center [903, 353] width 823 height 20
click at [785, 354] on span "Sahiwal" at bounding box center [778, 352] width 48 height 19
drag, startPoint x: 785, startPoint y: 354, endPoint x: 839, endPoint y: 354, distance: 54.1
click at [839, 354] on span "Today Login (Pvt.) Ltd. - Sahiwal , Pakistan" at bounding box center [768, 352] width 358 height 19
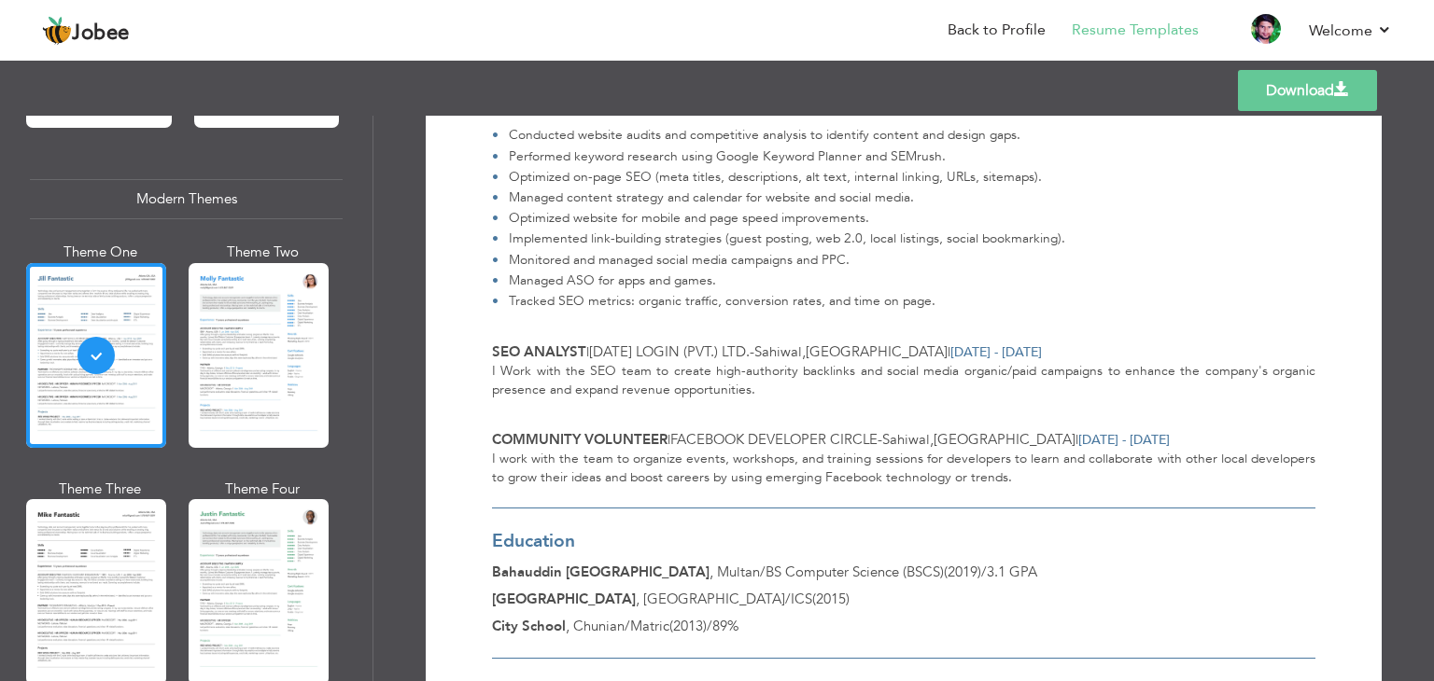
click at [950, 352] on span "Jan 2018 - May 2018" at bounding box center [995, 352] width 91 height 18
drag, startPoint x: 896, startPoint y: 352, endPoint x: 996, endPoint y: 352, distance: 99.9
click at [996, 352] on span "Jan 2018 - May 2018" at bounding box center [995, 352] width 91 height 18
drag, startPoint x: 996, startPoint y: 352, endPoint x: 904, endPoint y: 353, distance: 92.4
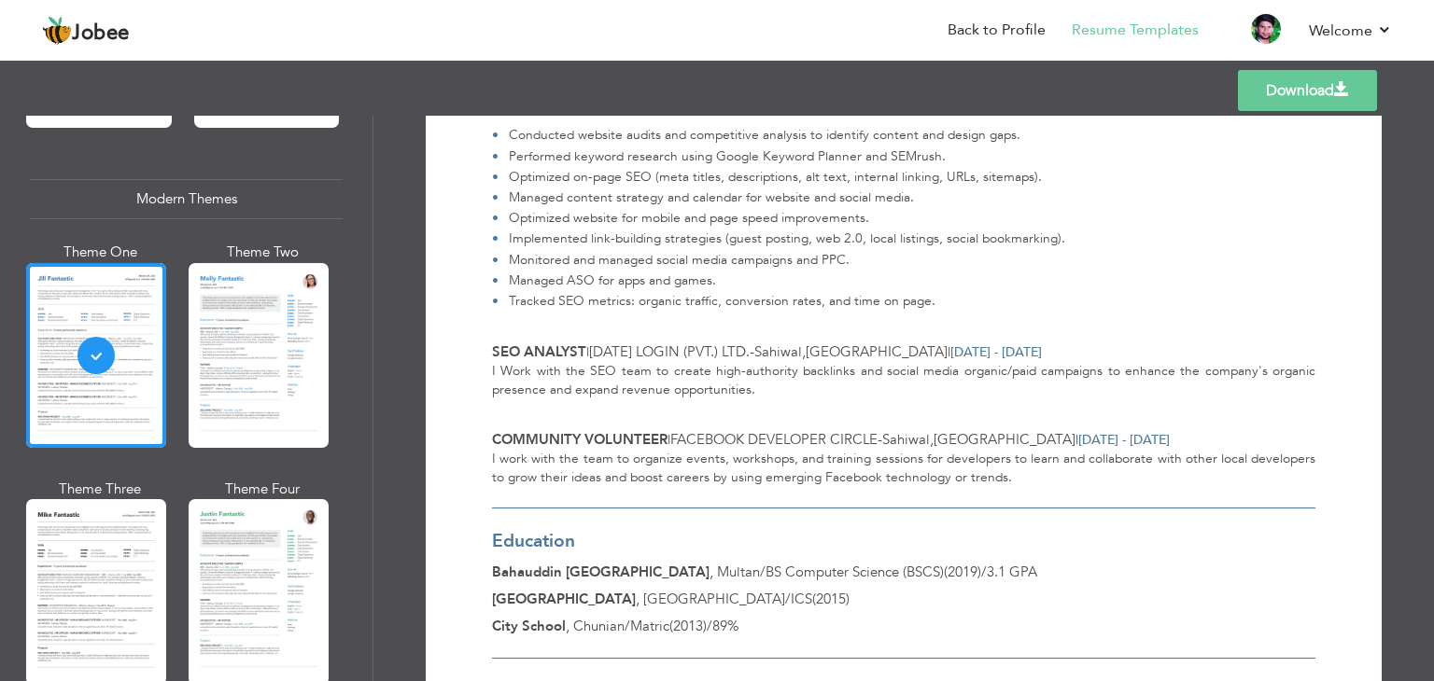
click at [950, 353] on span "Jan 2018 - May 2018" at bounding box center [995, 352] width 91 height 18
